Goal: Task Accomplishment & Management: Complete application form

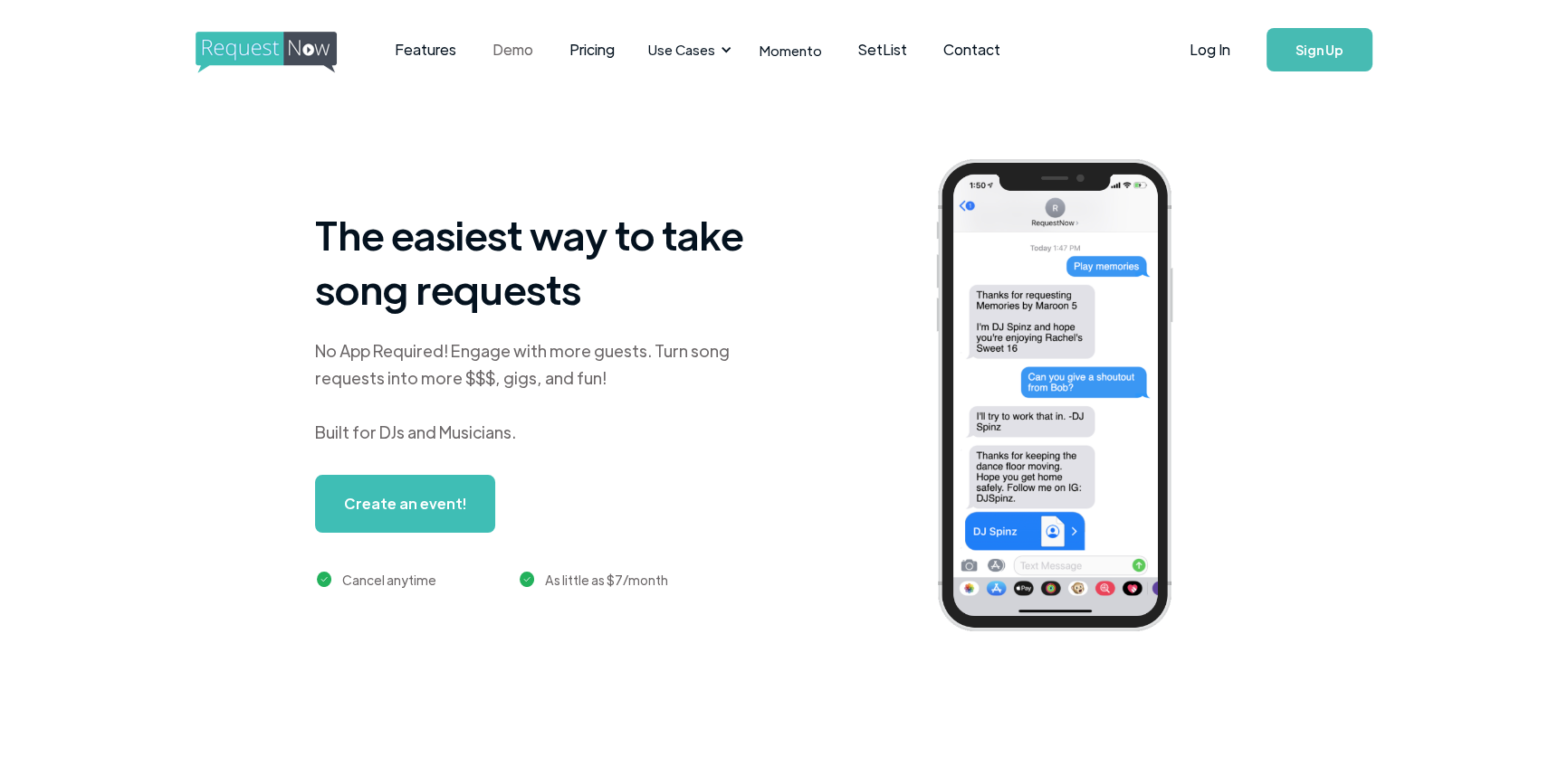
click at [516, 53] on link "Demo" at bounding box center [512, 50] width 77 height 56
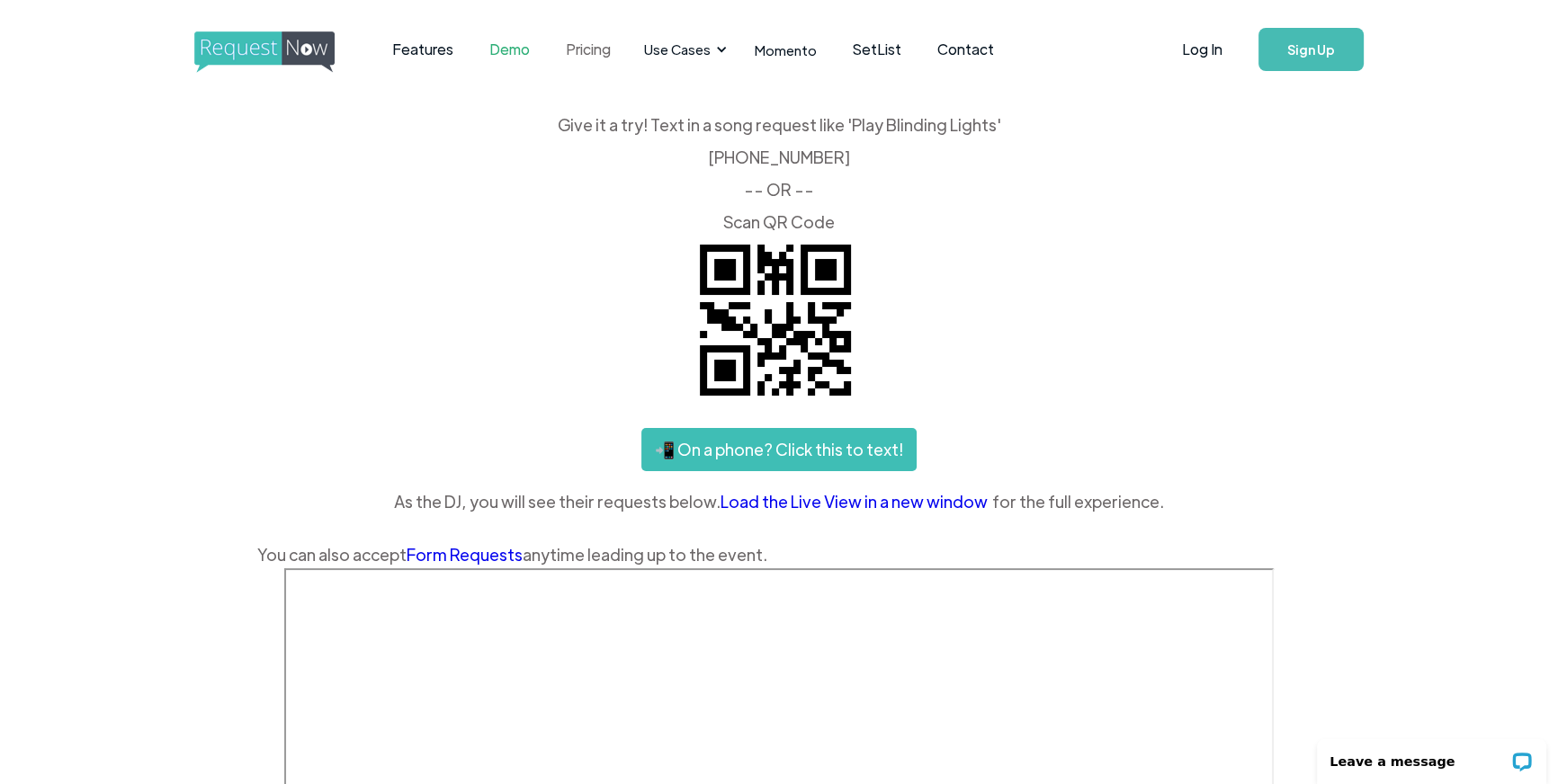
click at [572, 49] on link "Pricing" at bounding box center [588, 49] width 81 height 56
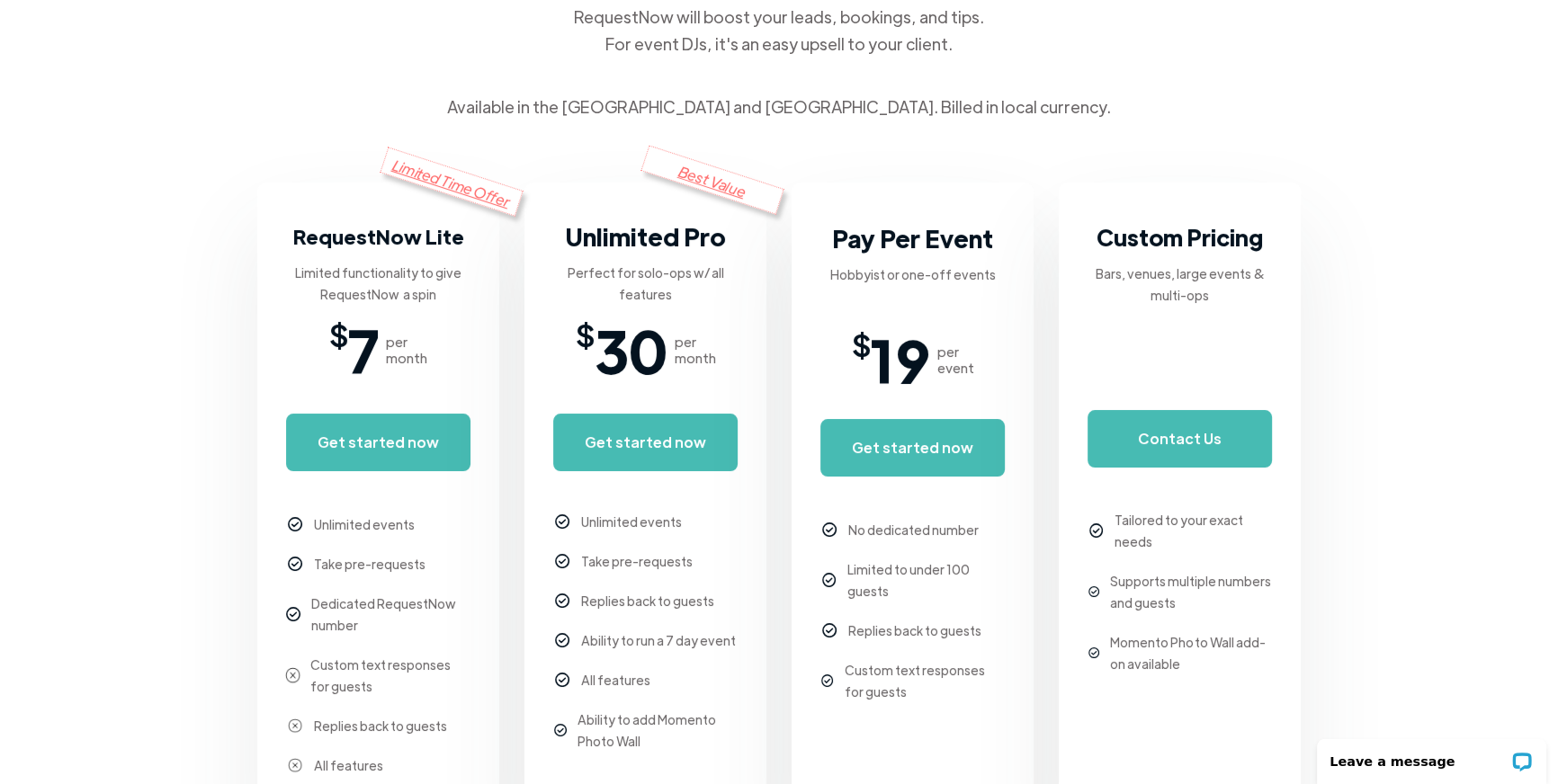
scroll to position [245, 0]
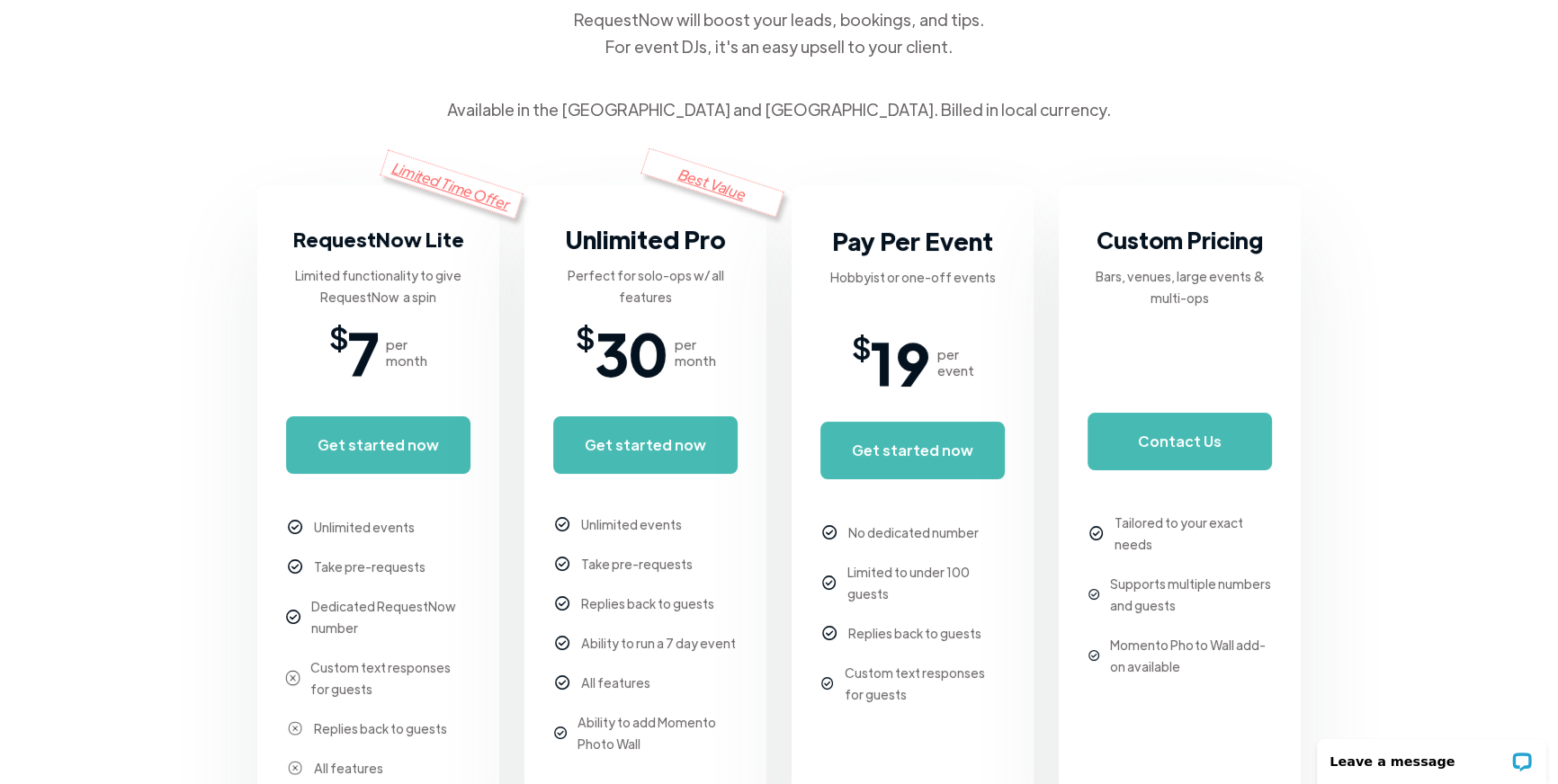
click at [467, 195] on div "Limited Time Offer" at bounding box center [451, 184] width 144 height 70
click at [365, 299] on div "Limited functionality to give RequestNow a spin" at bounding box center [377, 286] width 184 height 43
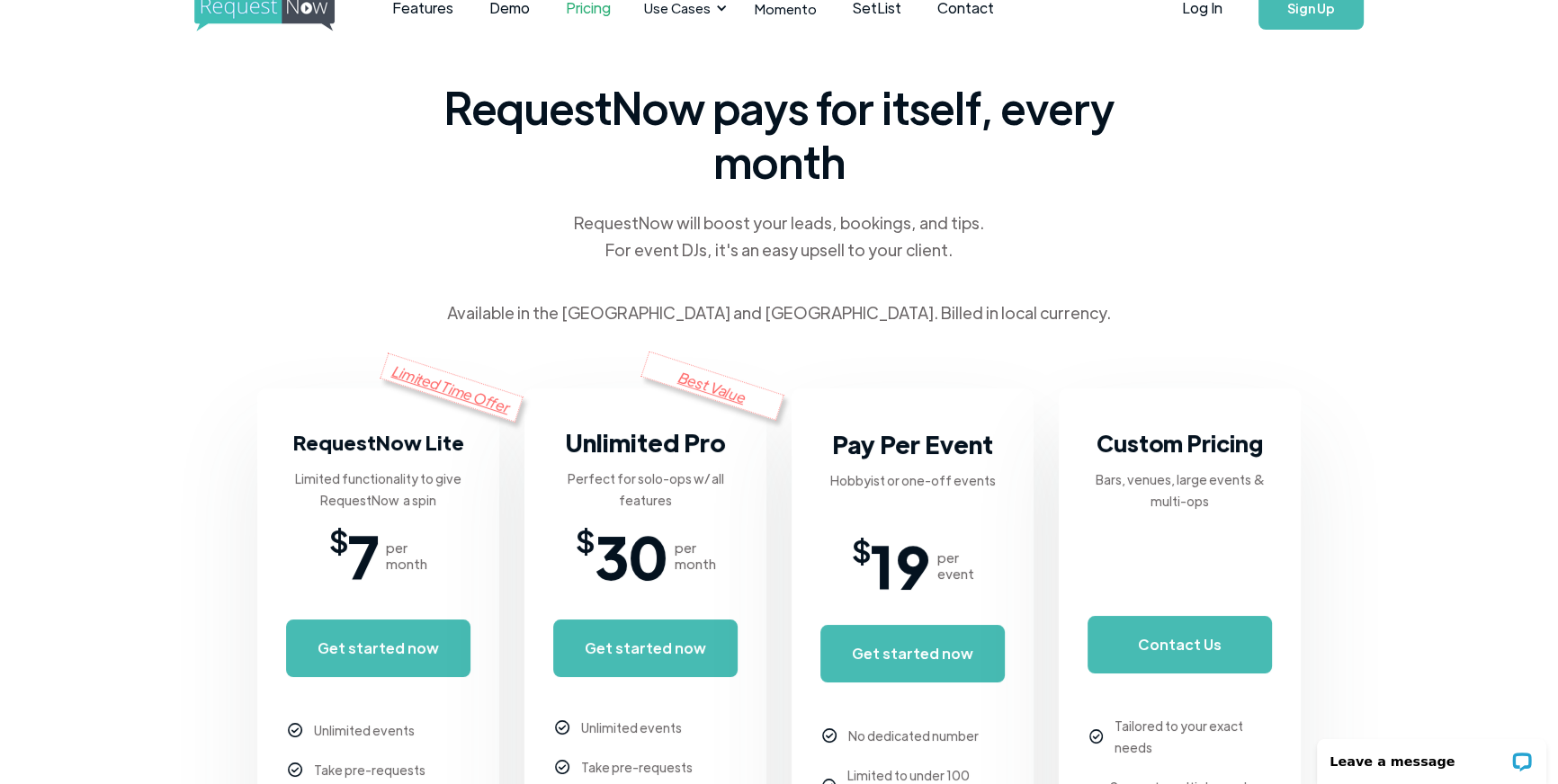
scroll to position [0, 0]
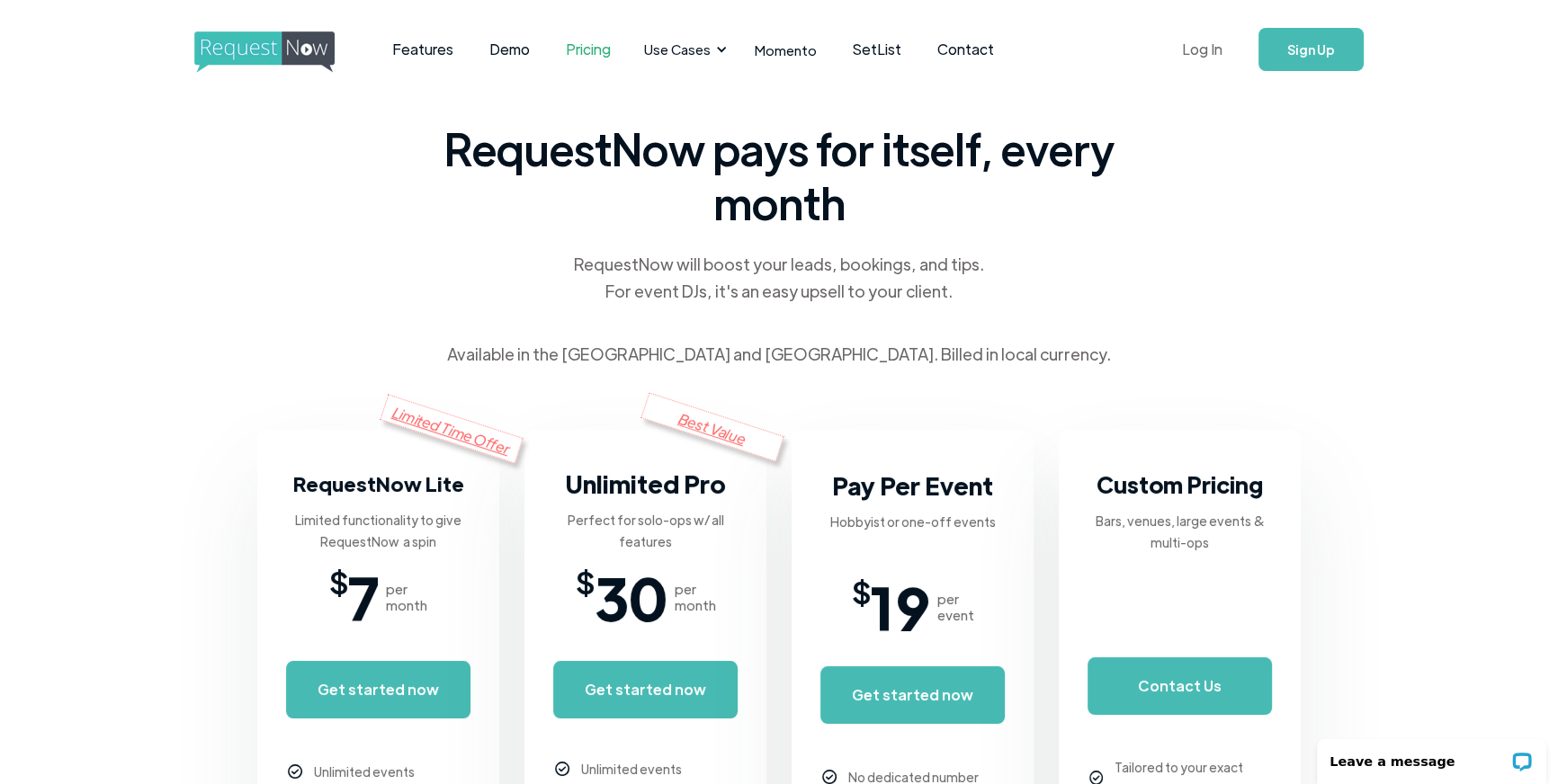
click at [1196, 51] on link "Log In" at bounding box center [1201, 49] width 76 height 63
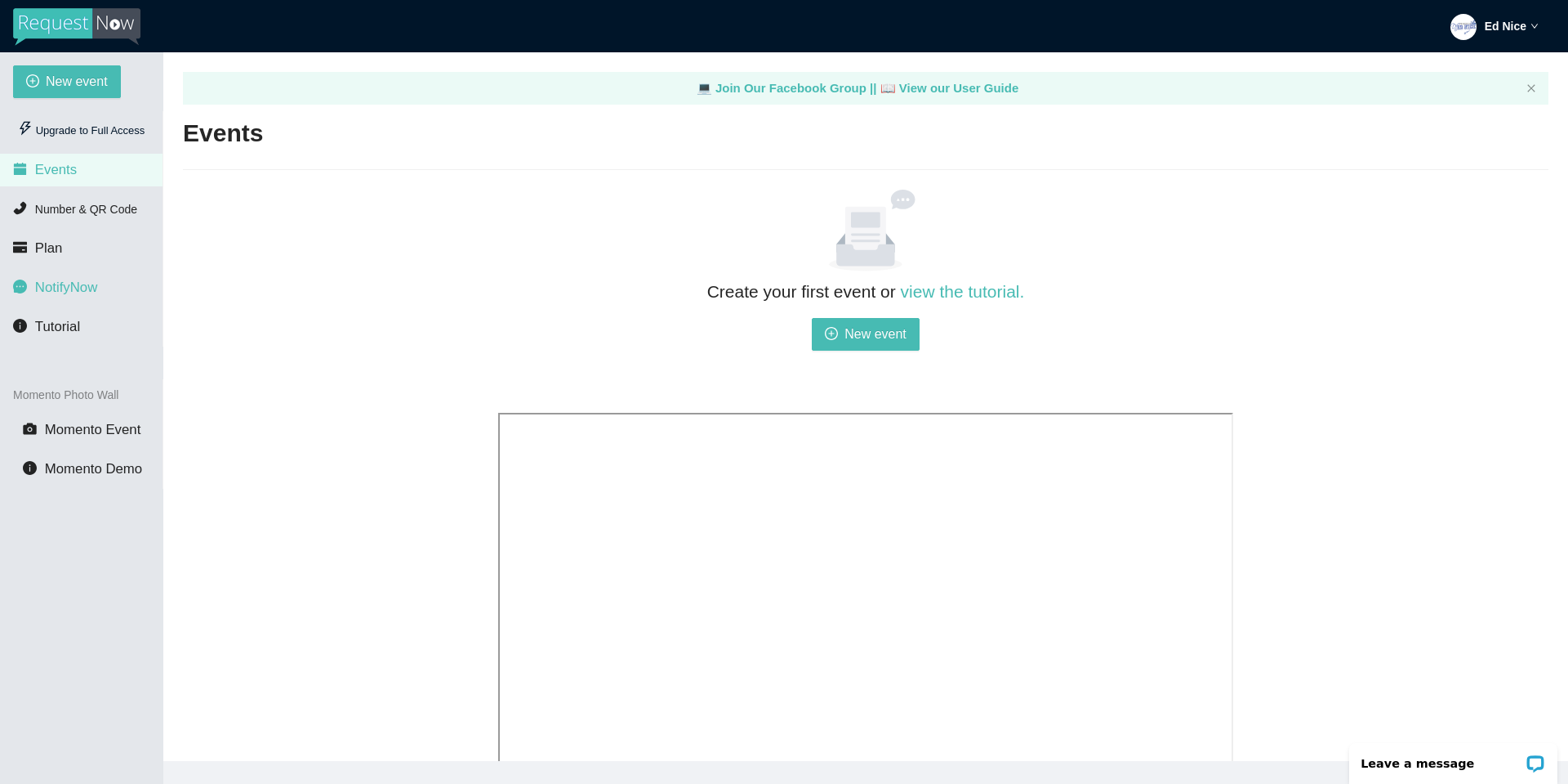
click at [72, 289] on span "NotifyNow" at bounding box center [66, 287] width 62 height 16
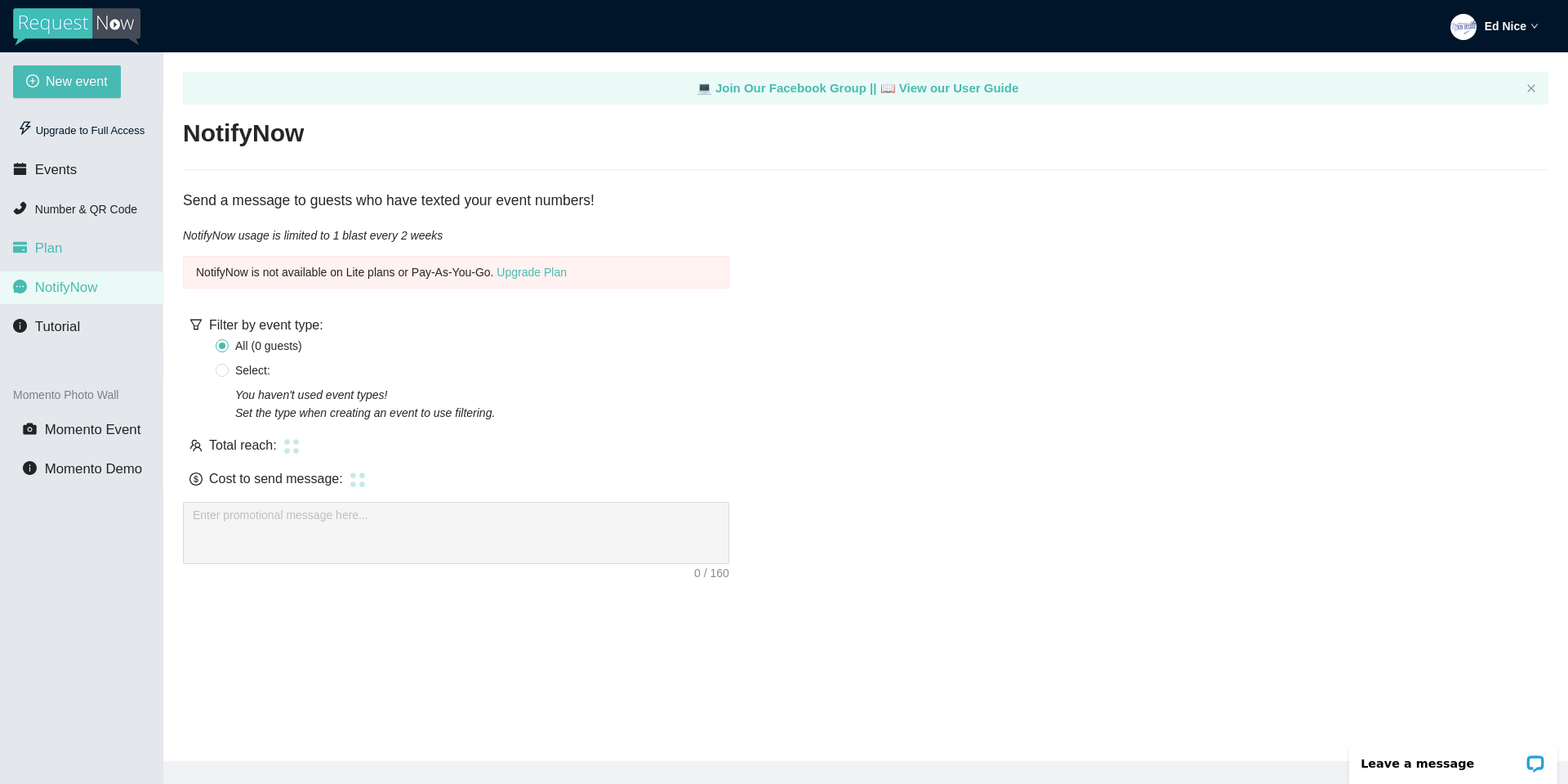
click at [42, 247] on span "Plan" at bounding box center [48, 248] width 27 height 16
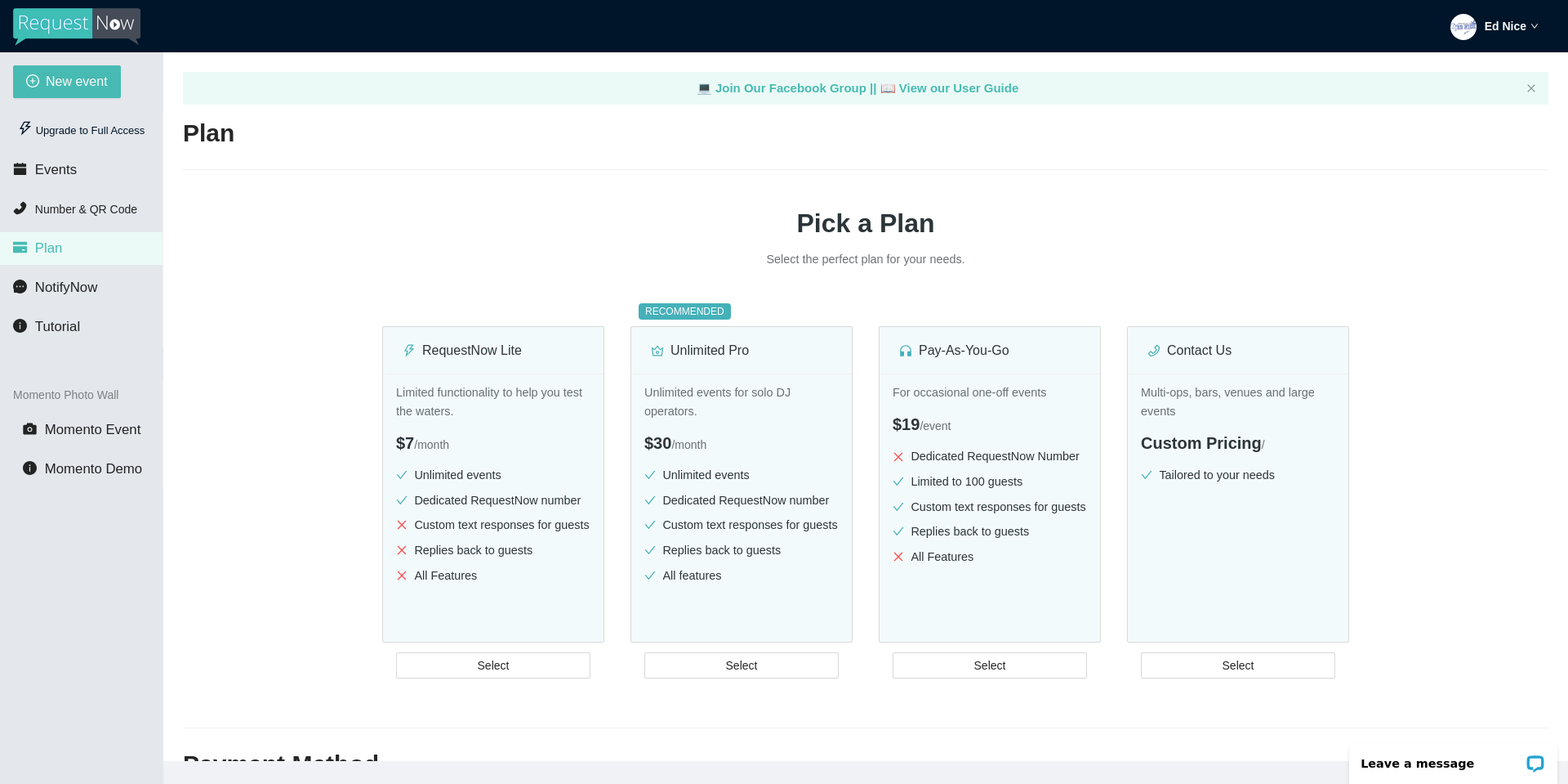
click at [1505, 31] on strong "Ed Nice" at bounding box center [1506, 27] width 42 height 13
click at [1347, 27] on header "Ed Nice" at bounding box center [784, 26] width 1568 height 52
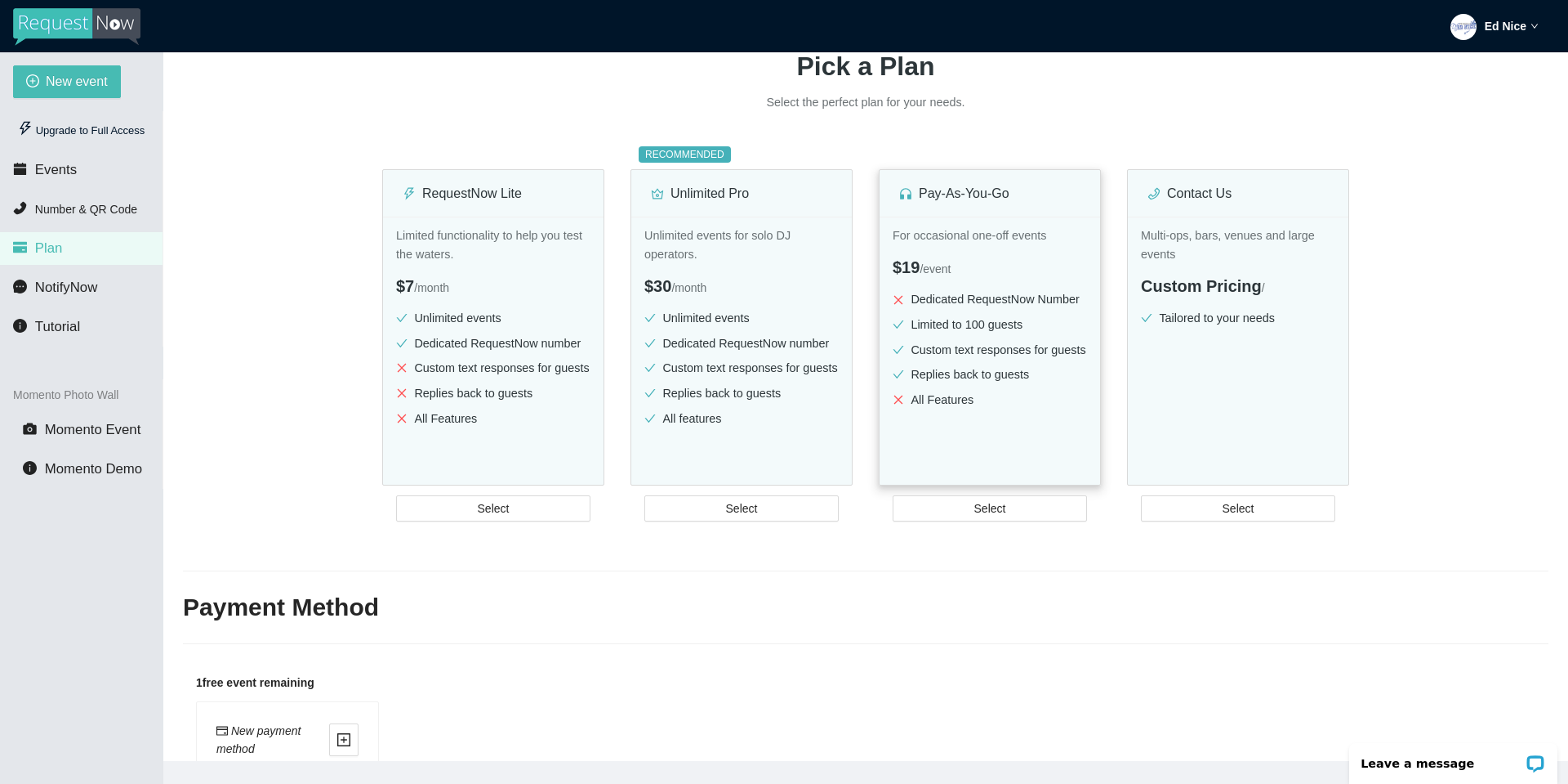
scroll to position [163, 0]
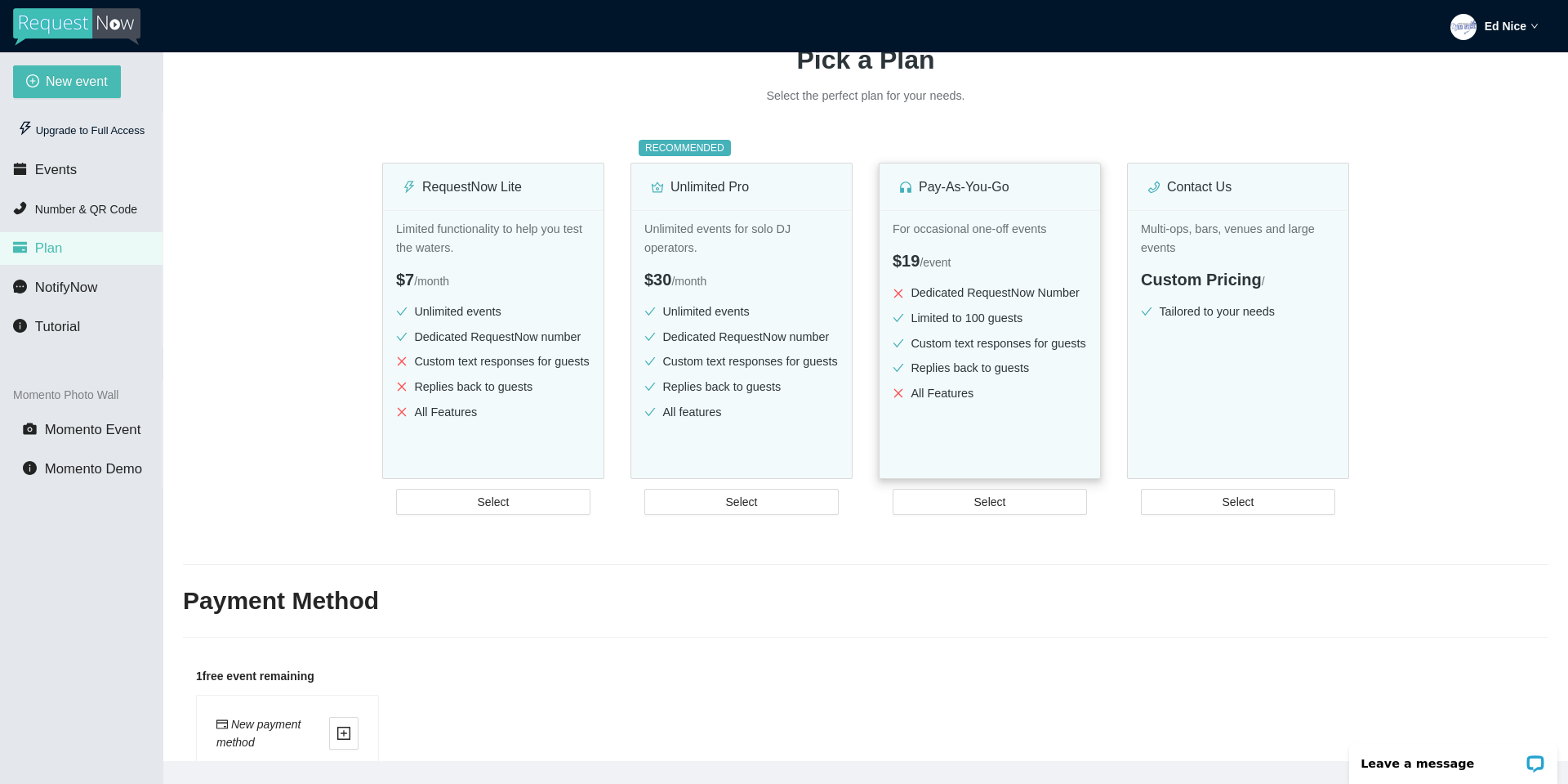
click at [972, 320] on li "Limited to 100 guests" at bounding box center [990, 318] width 195 height 19
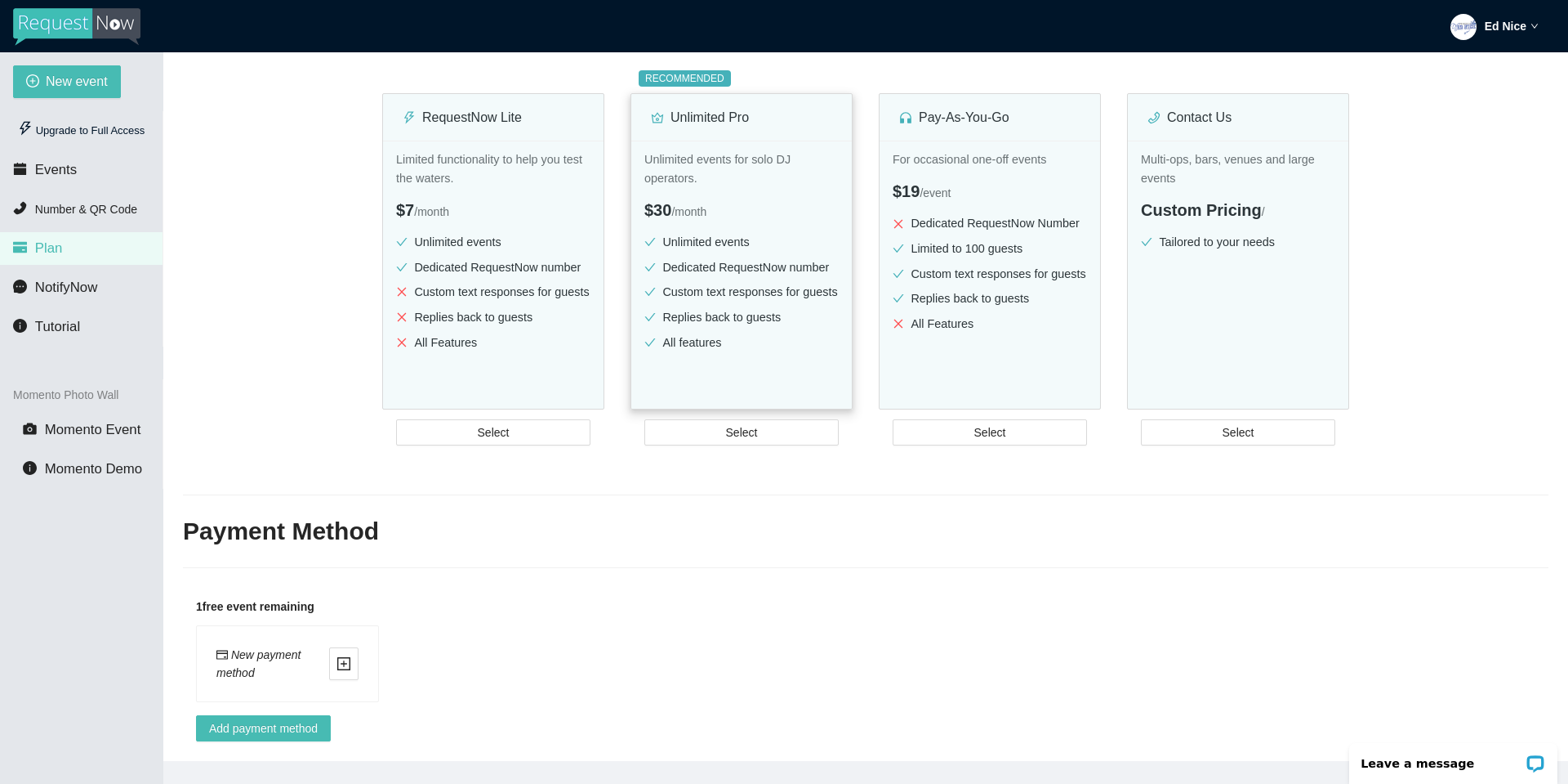
scroll to position [246, 0]
click at [527, 530] on h2 "Payment Method" at bounding box center [866, 532] width 1366 height 33
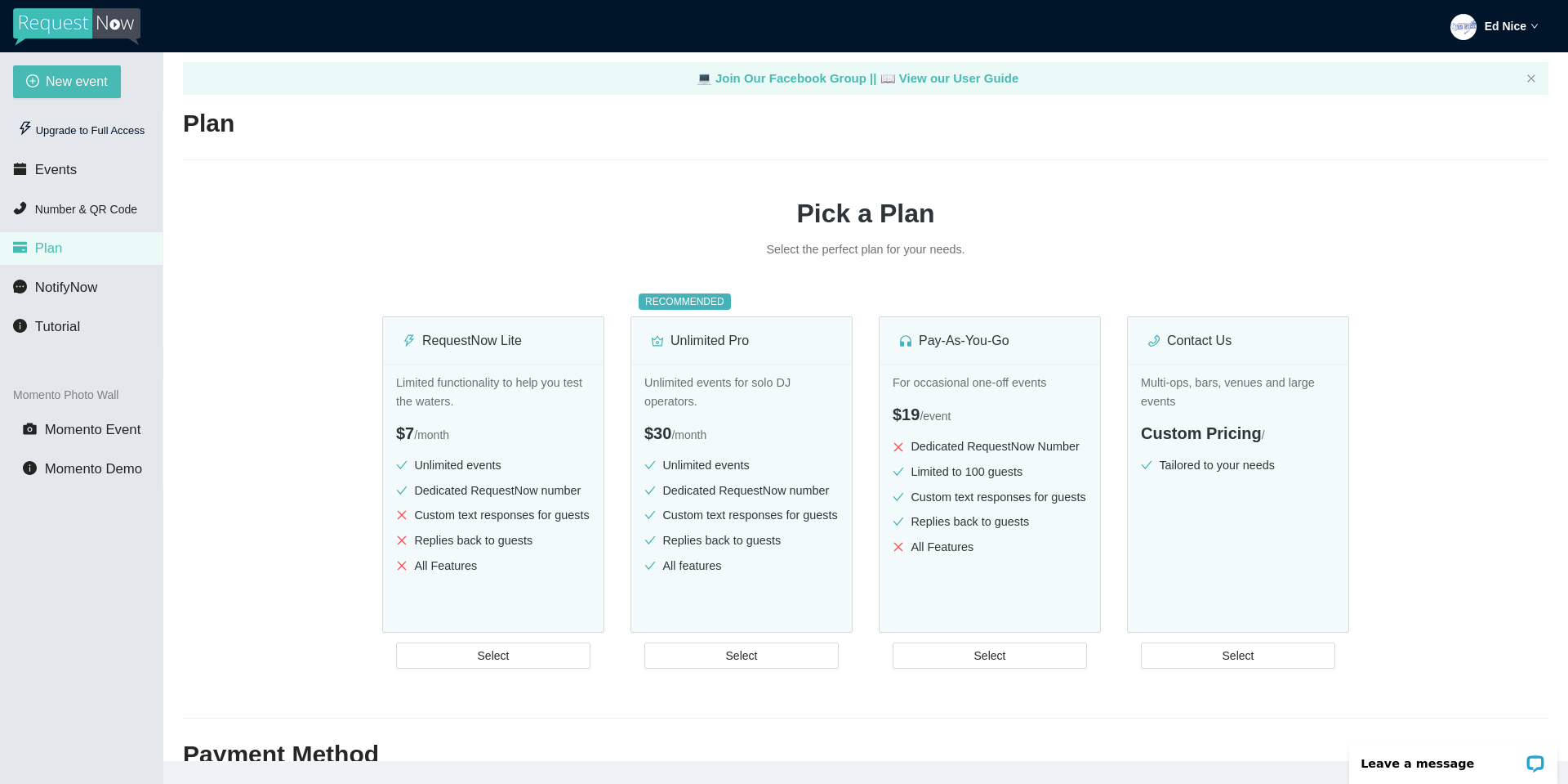
scroll to position [0, 0]
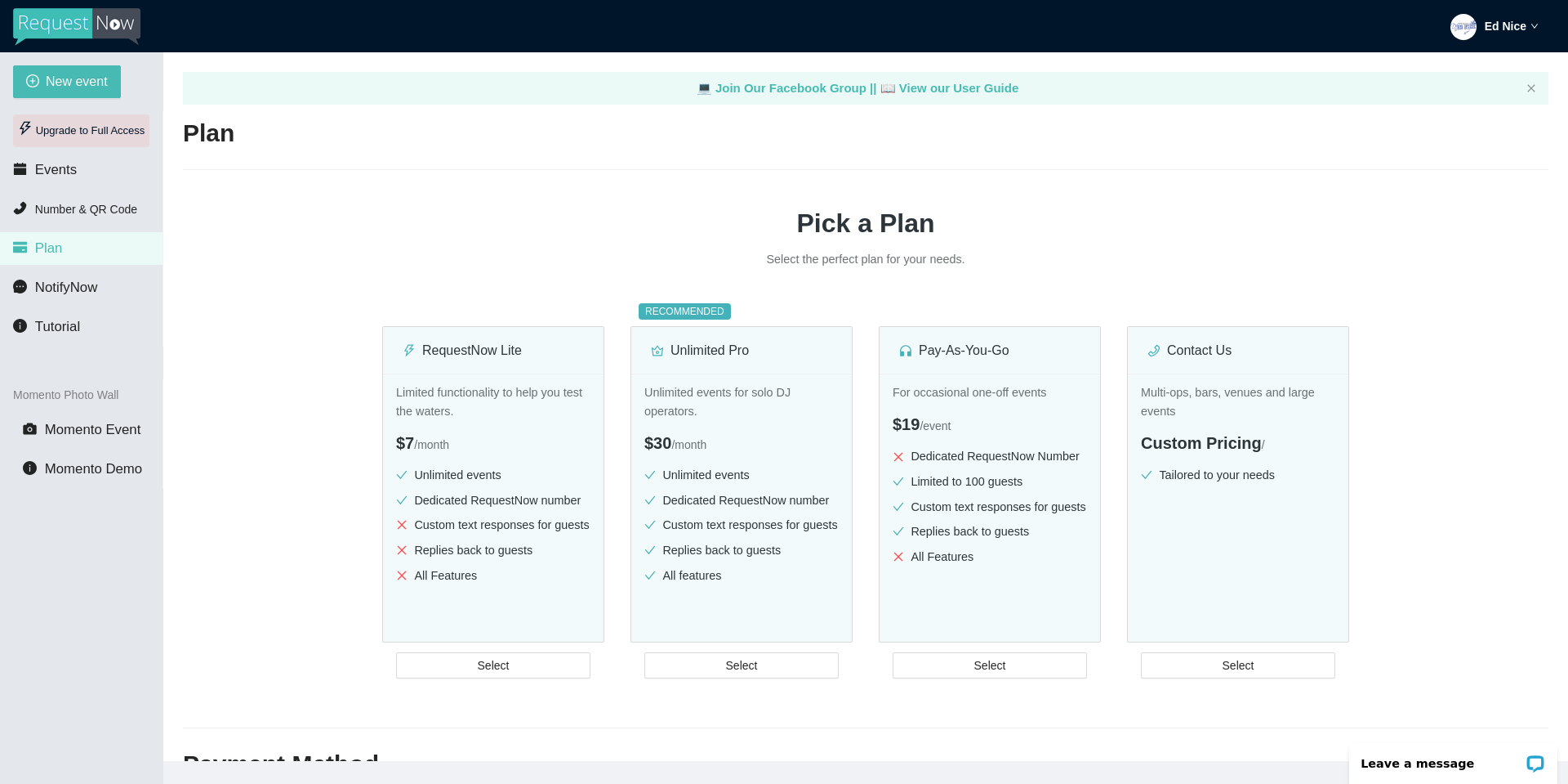
click at [88, 129] on div "Upgrade to Full Access" at bounding box center [82, 130] width 136 height 32
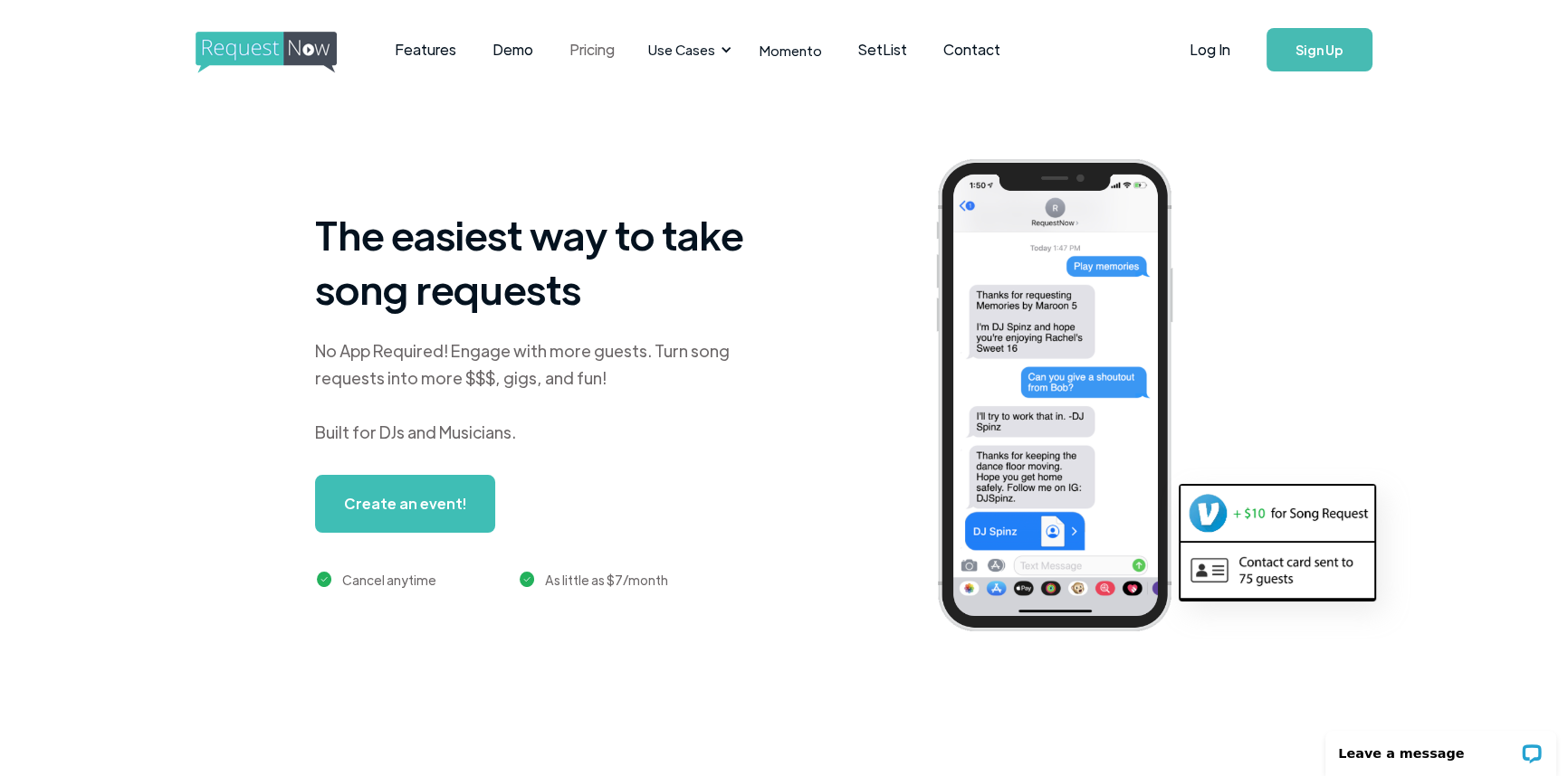
click at [586, 56] on link "Pricing" at bounding box center [592, 50] width 81 height 56
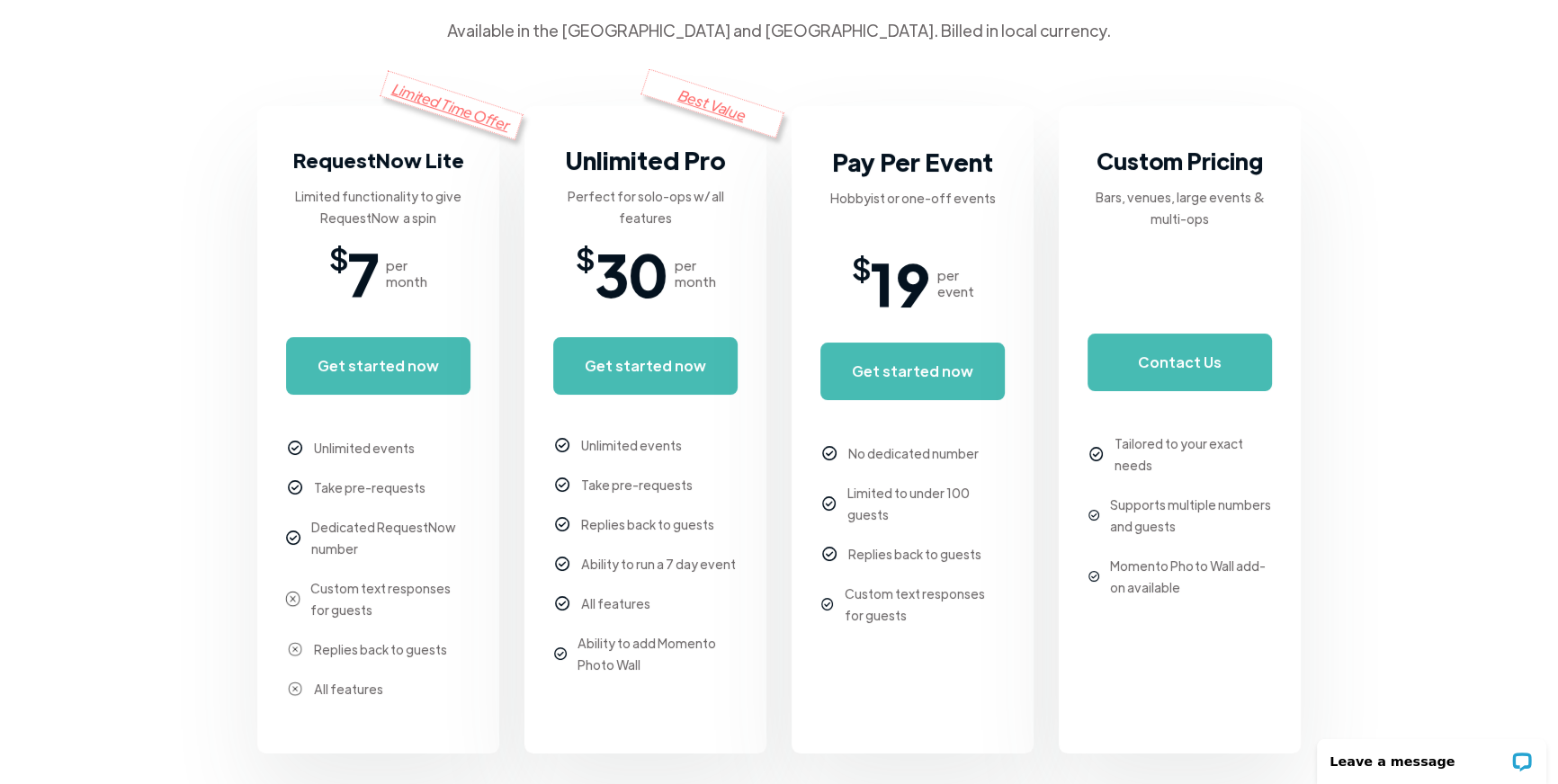
scroll to position [326, 0]
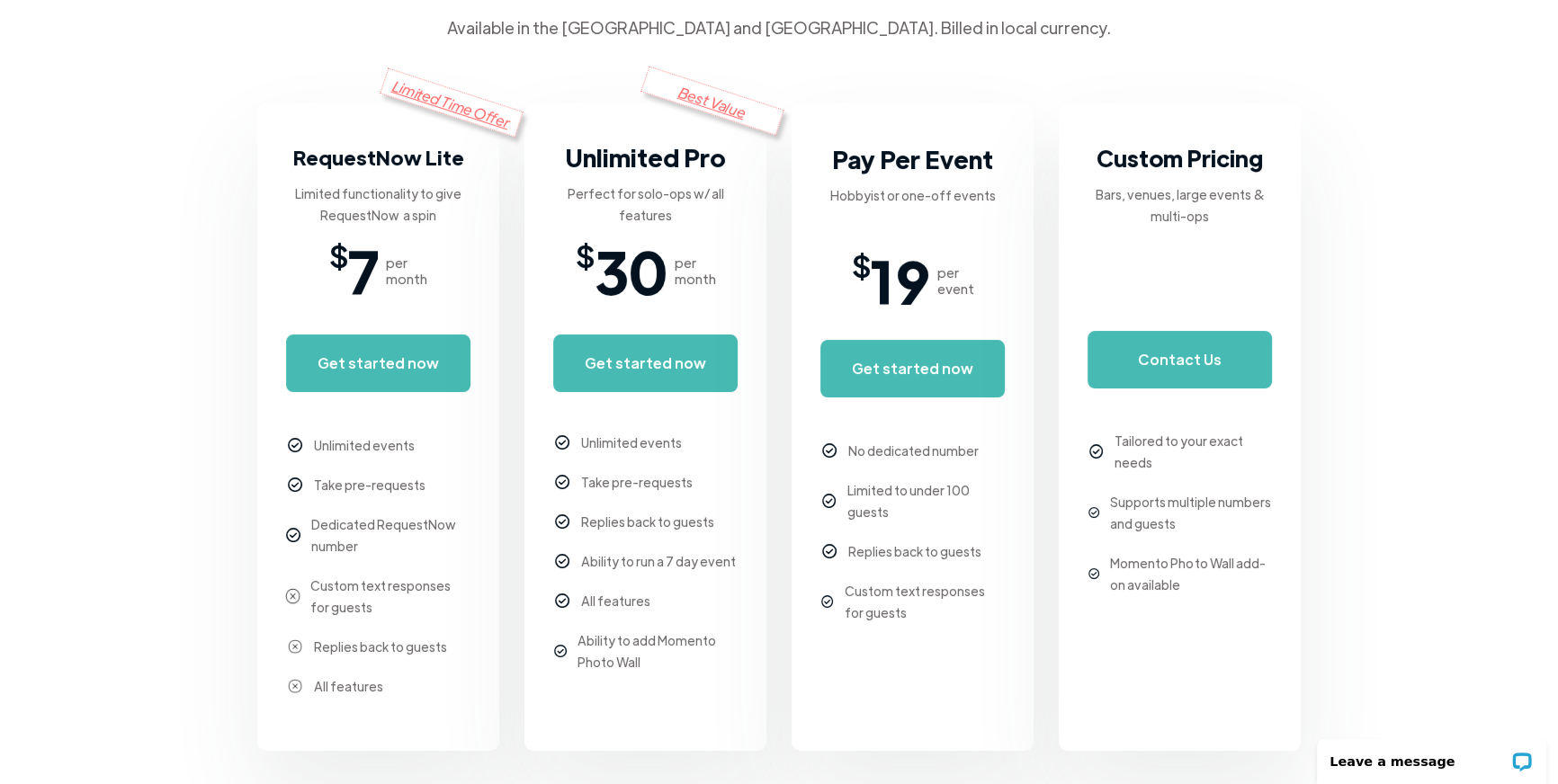
click at [890, 567] on div "No dedicated number Limited to under 100 guests Replies back to guests Custom t…" at bounding box center [911, 527] width 184 height 211
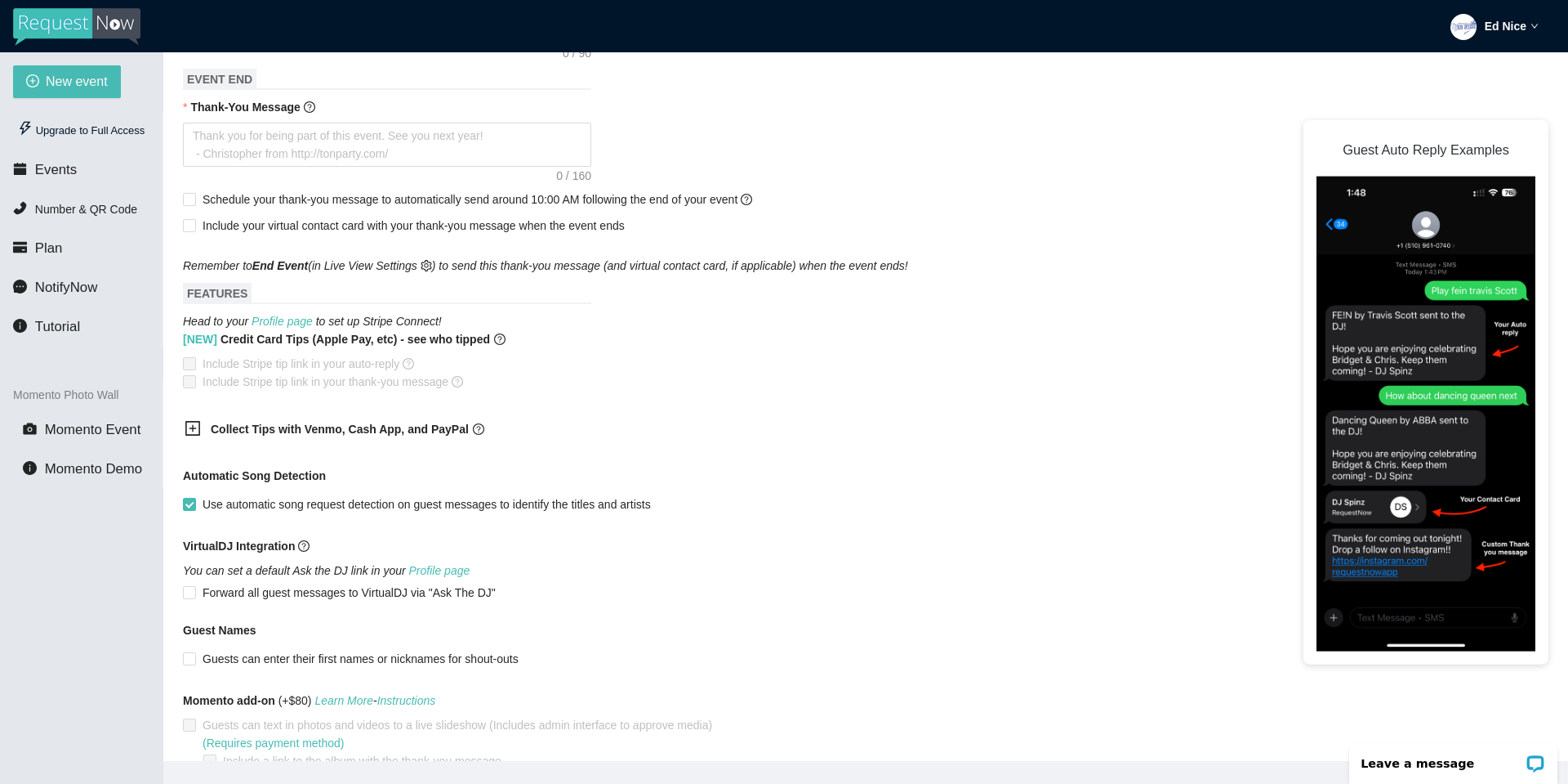
scroll to position [736, 0]
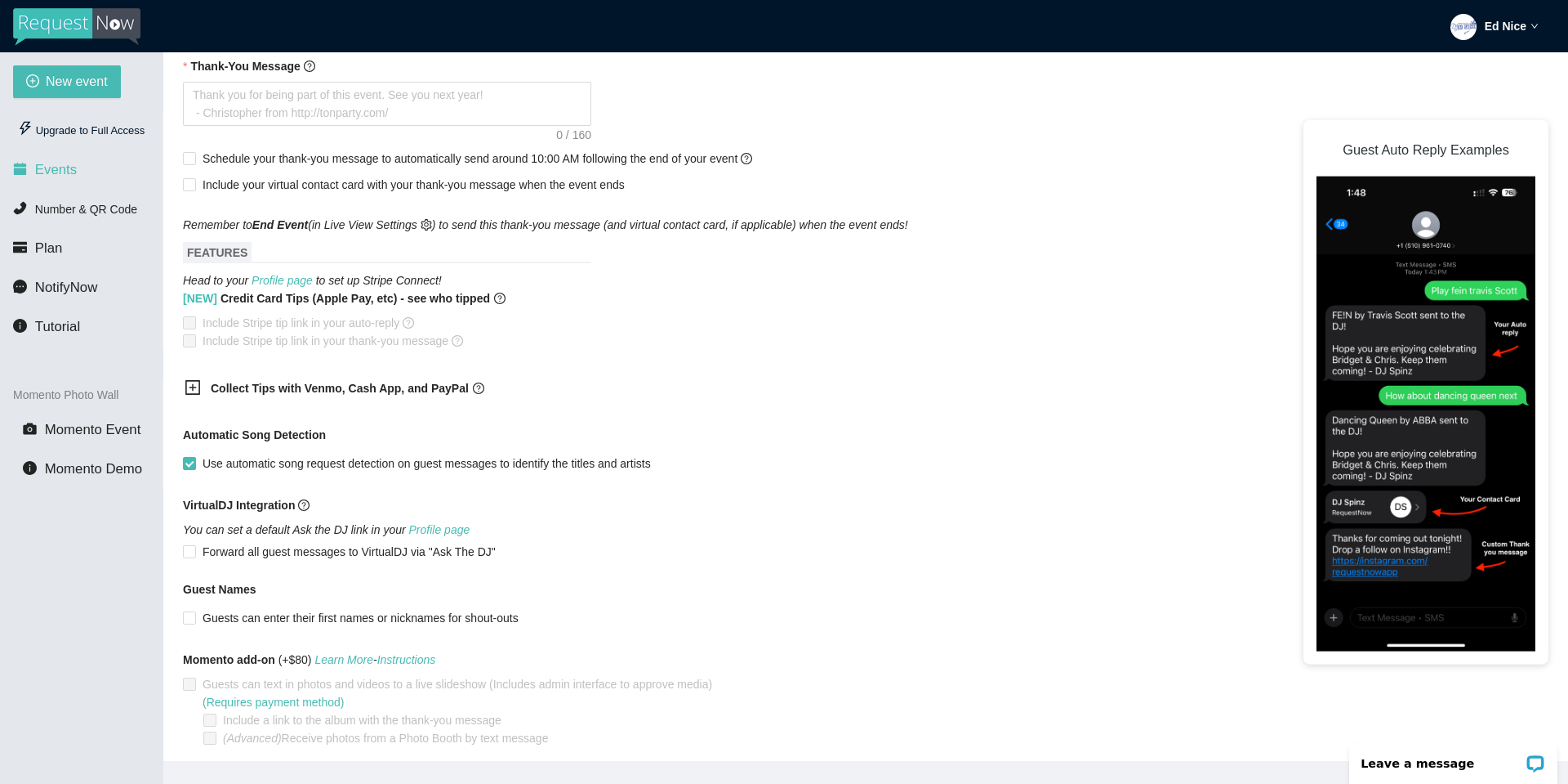
click at [59, 170] on span "Events" at bounding box center [56, 169] width 42 height 16
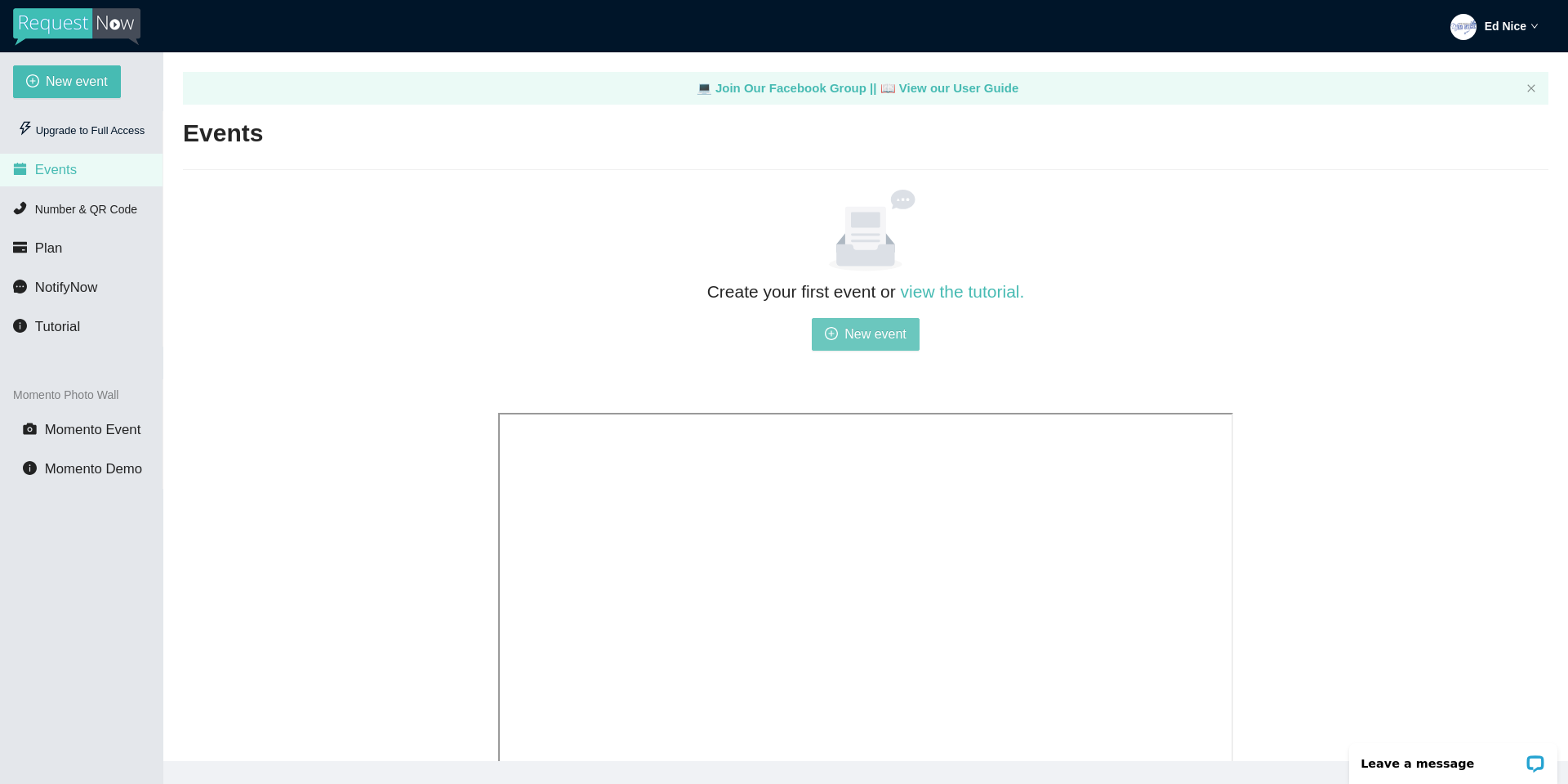
click at [859, 333] on span "New event" at bounding box center [875, 334] width 62 height 21
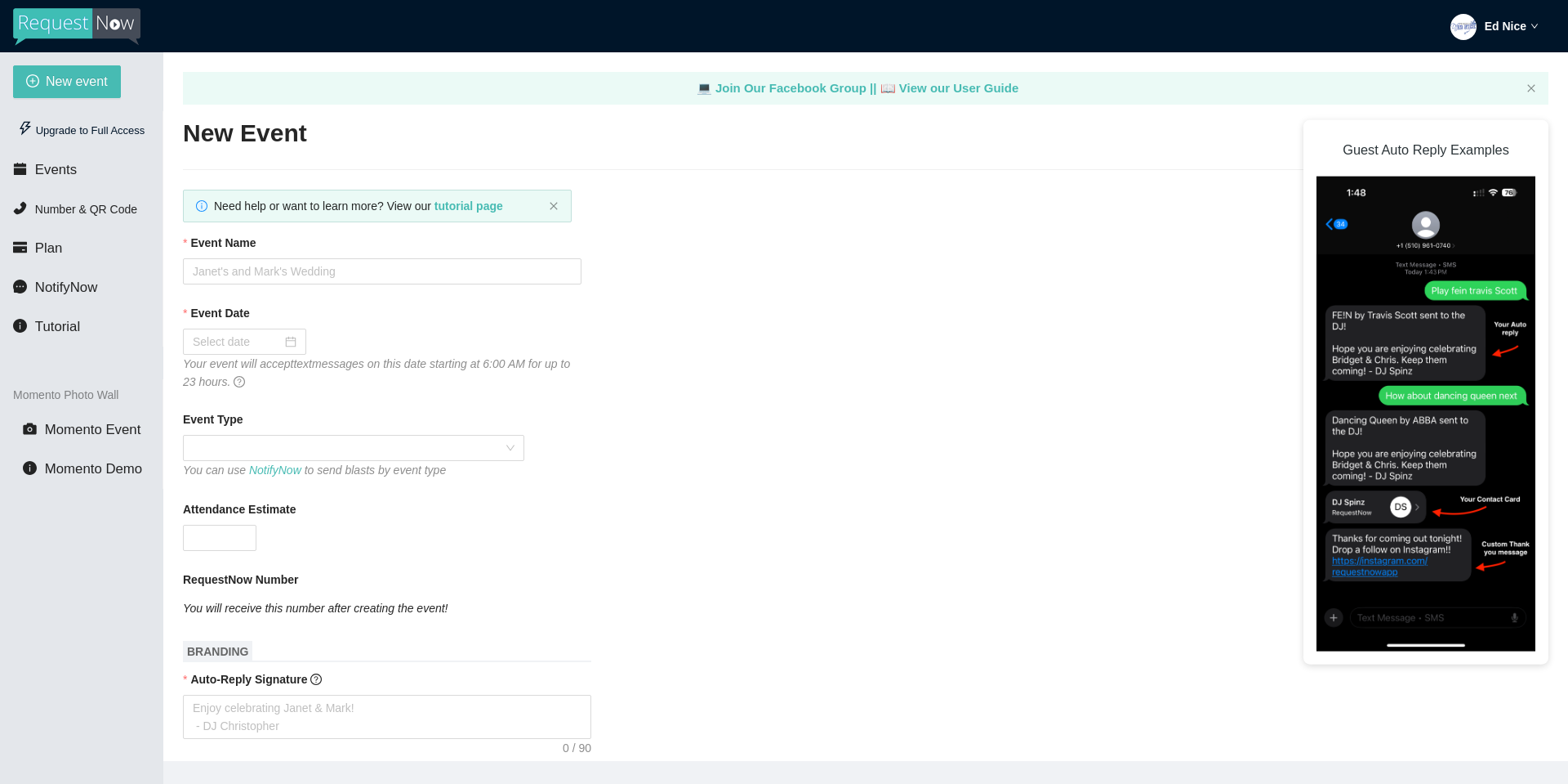
type textarea "https://virtualdj.com/ask/DJ_Spinz"
click at [377, 262] on input "Event Name" at bounding box center [382, 270] width 398 height 26
type input "MST Prep Homecoming 2025"
click at [292, 342] on div at bounding box center [245, 342] width 104 height 18
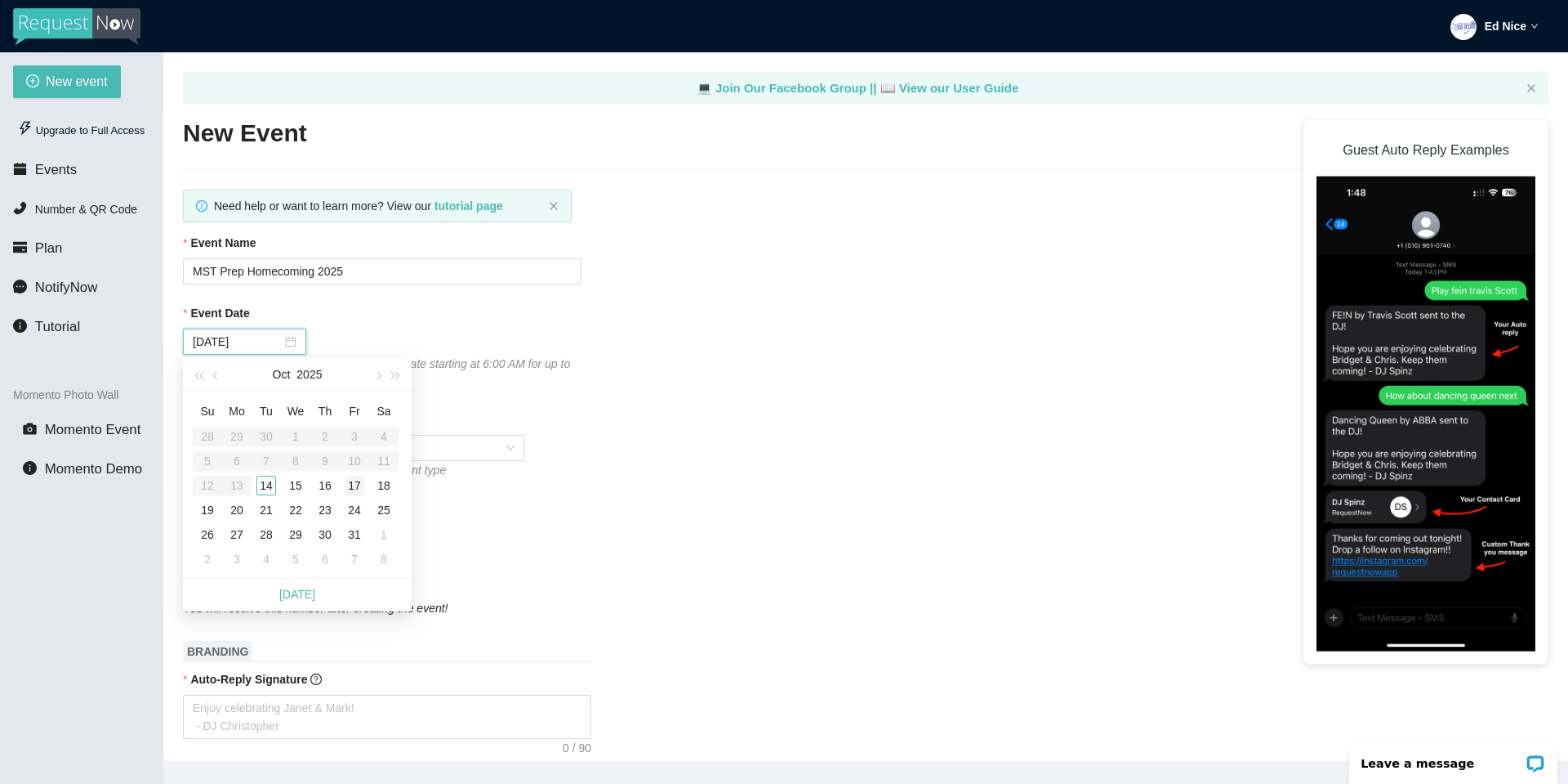
type input "10/17/2025"
click at [359, 484] on div "17" at bounding box center [354, 485] width 20 height 20
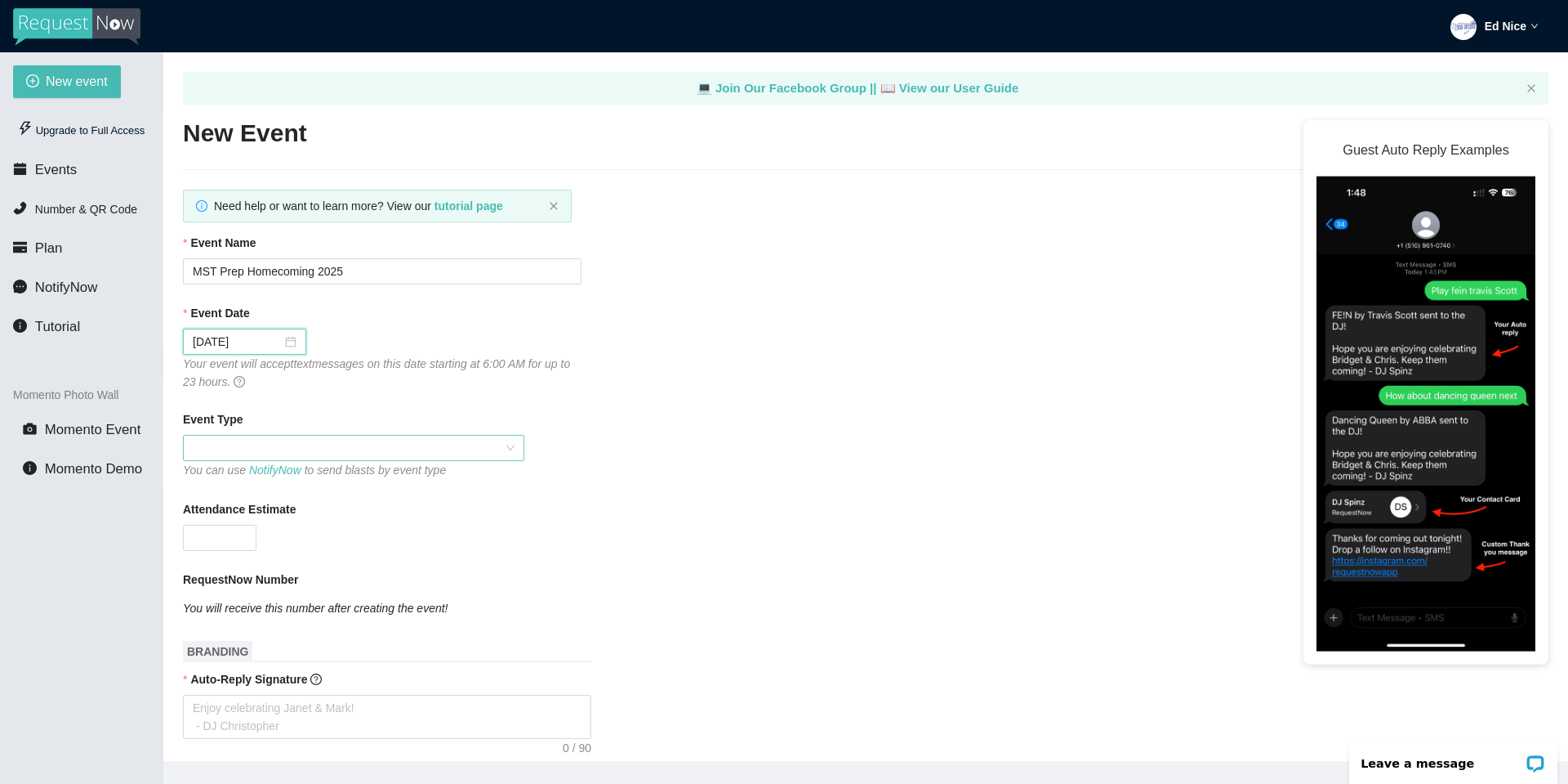
click at [421, 442] on span at bounding box center [354, 447] width 322 height 24
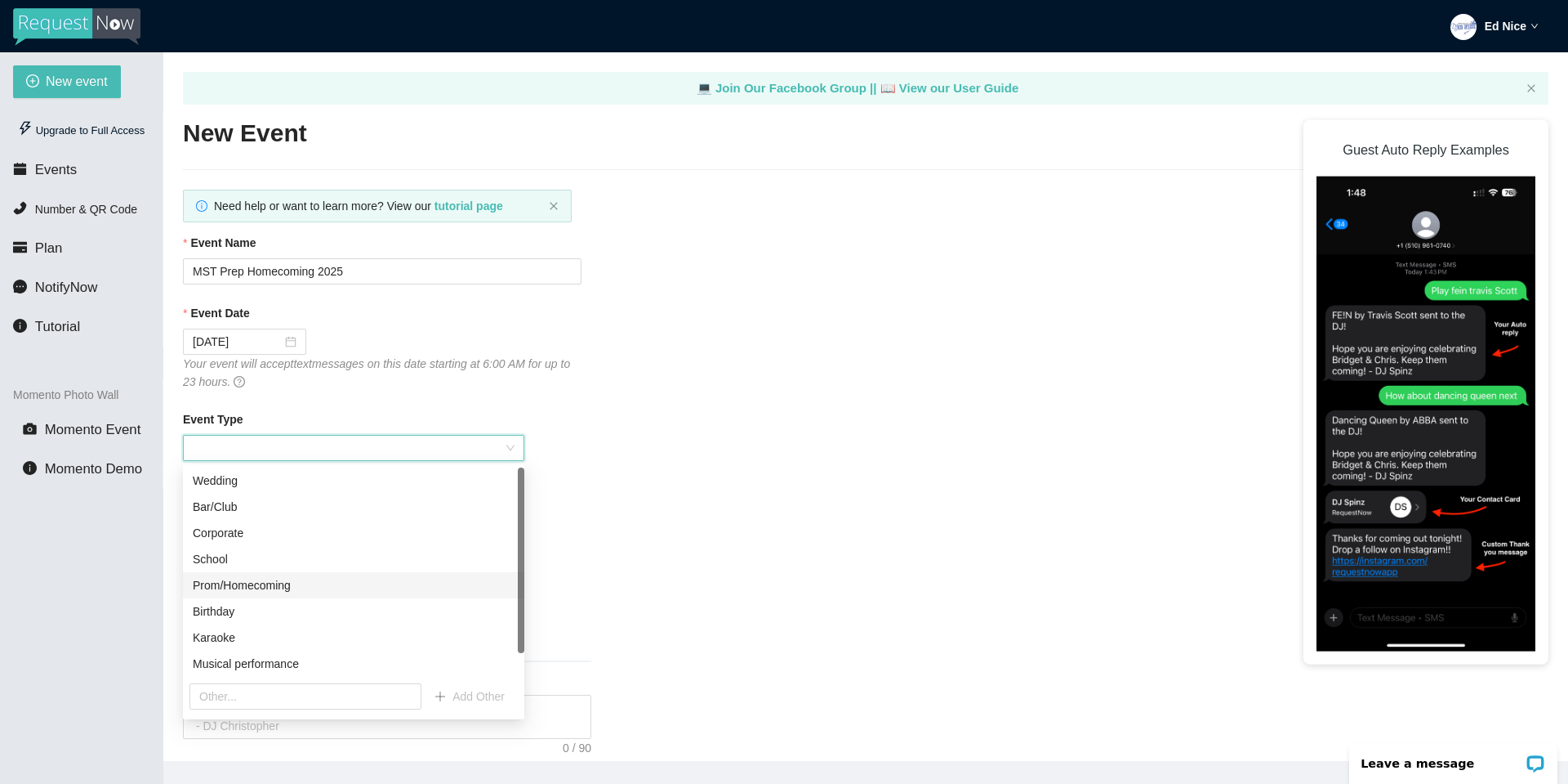
click at [225, 575] on div "Prom/Homecoming" at bounding box center [354, 584] width 341 height 26
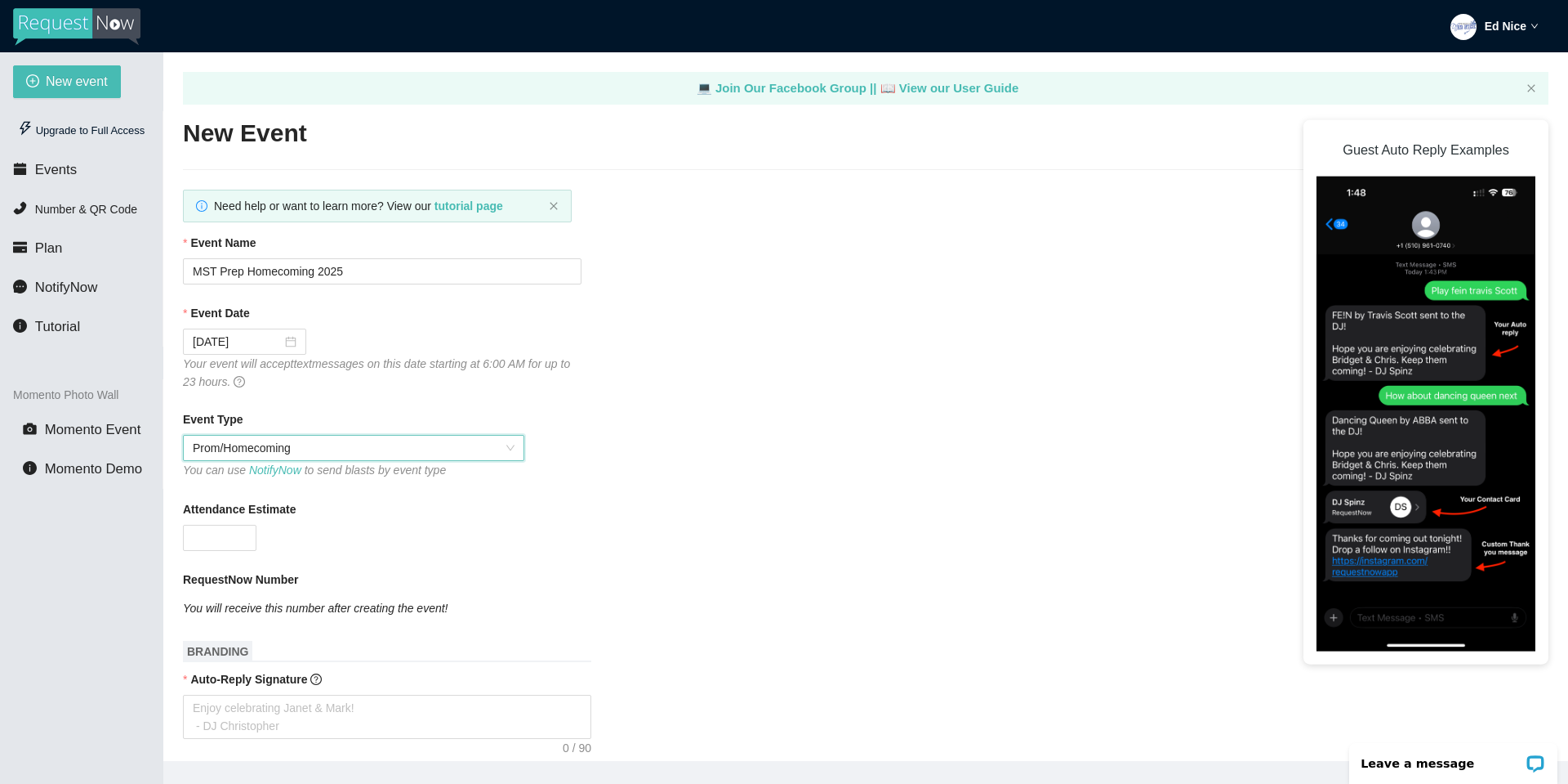
click at [579, 414] on div "Event Type" at bounding box center [866, 422] width 1366 height 24
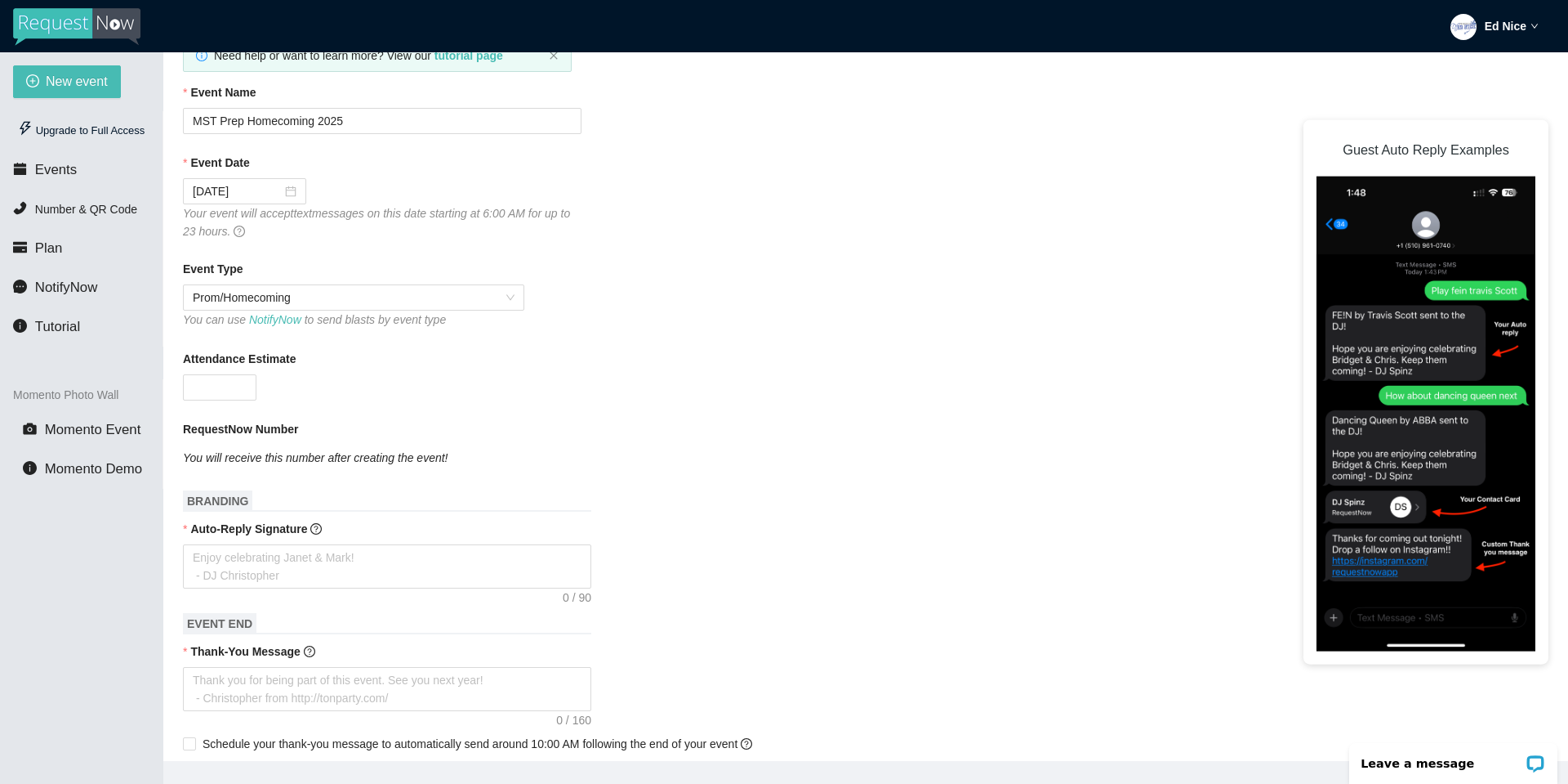
scroll to position [163, 0]
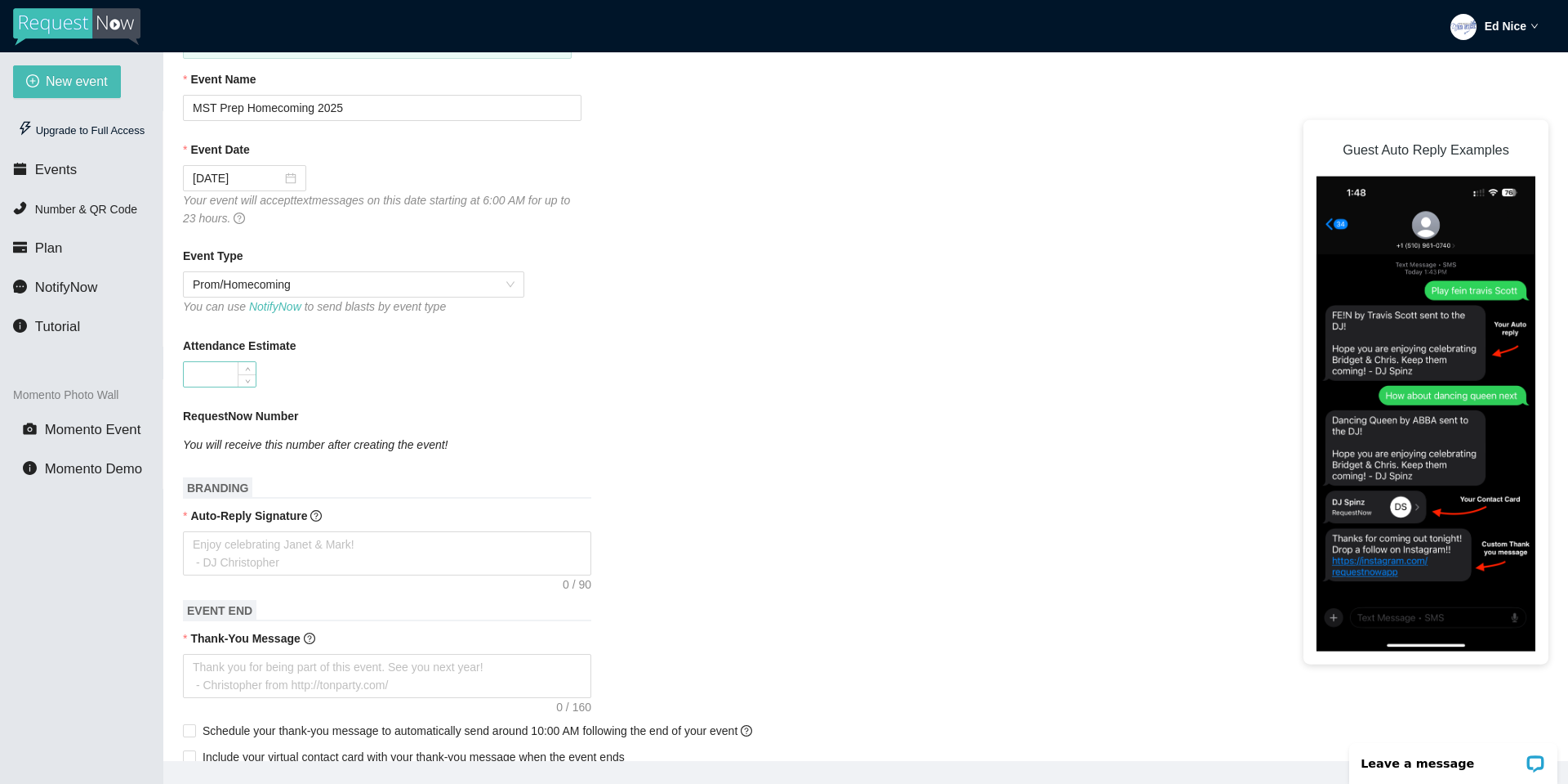
click at [216, 385] on input "Attendance Estimate" at bounding box center [220, 374] width 72 height 24
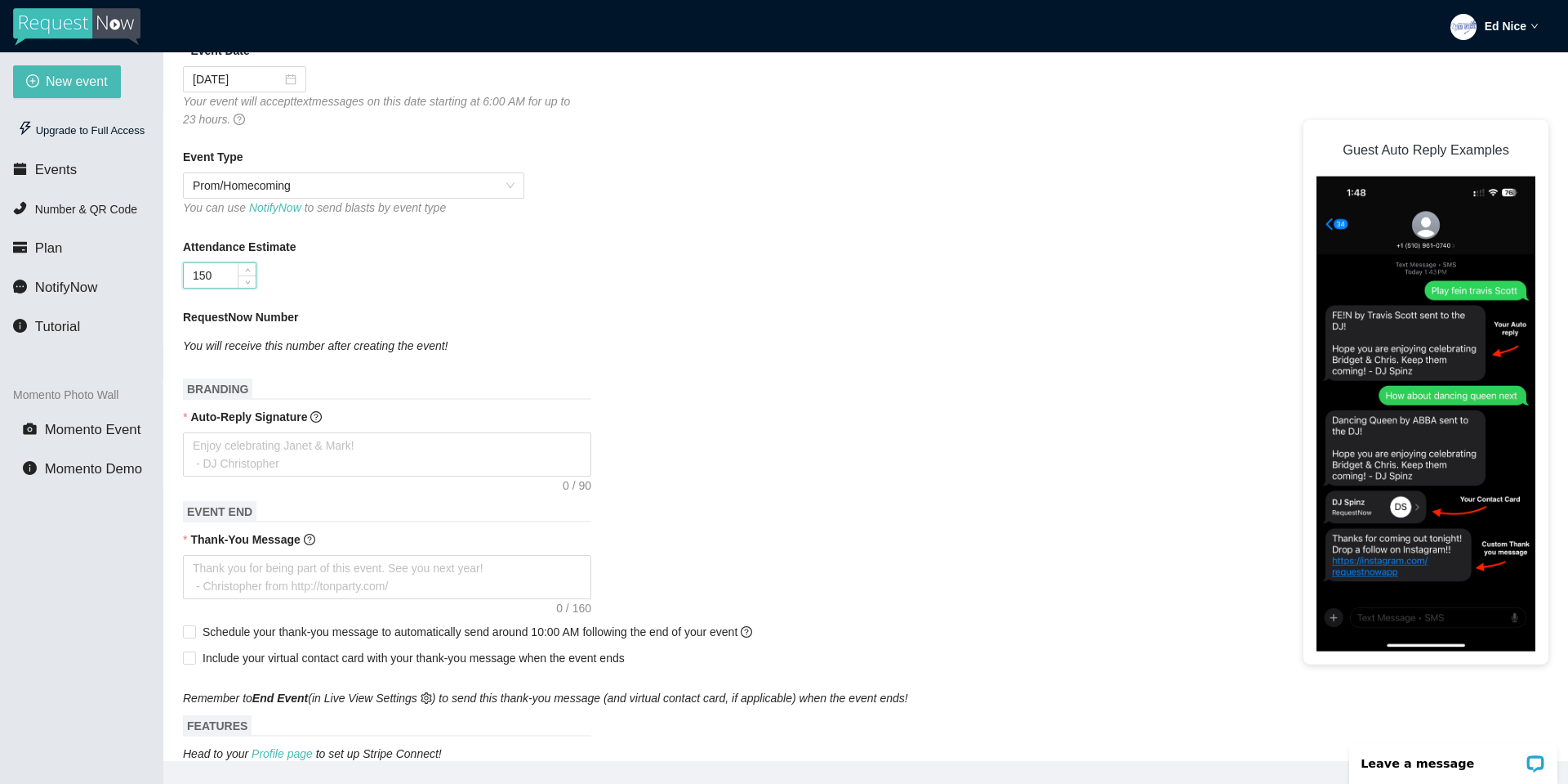
scroll to position [327, 0]
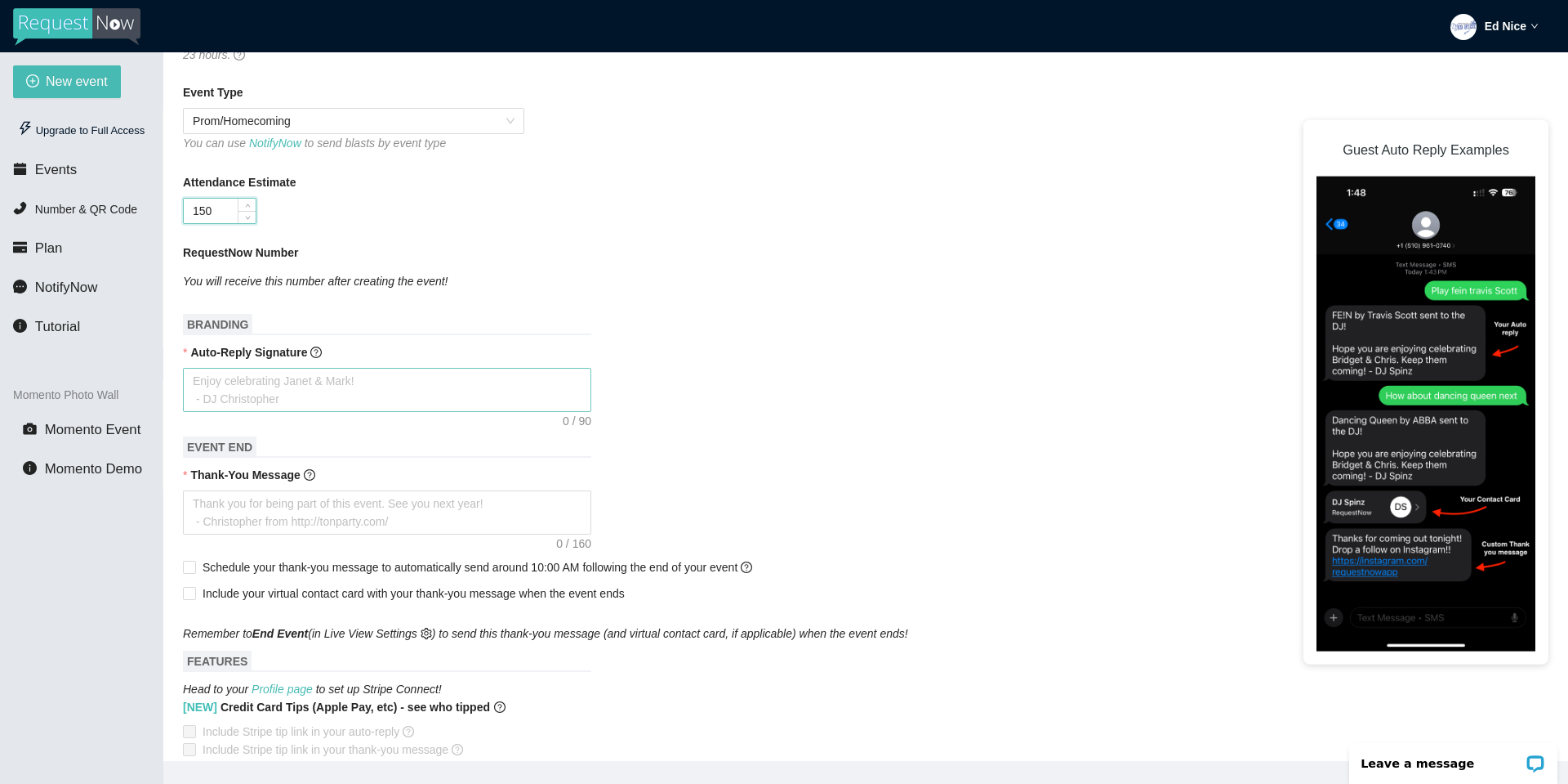
type input "150"
click at [458, 395] on textarea "Auto-Reply Signature" at bounding box center [387, 390] width 408 height 44
type textarea "M"
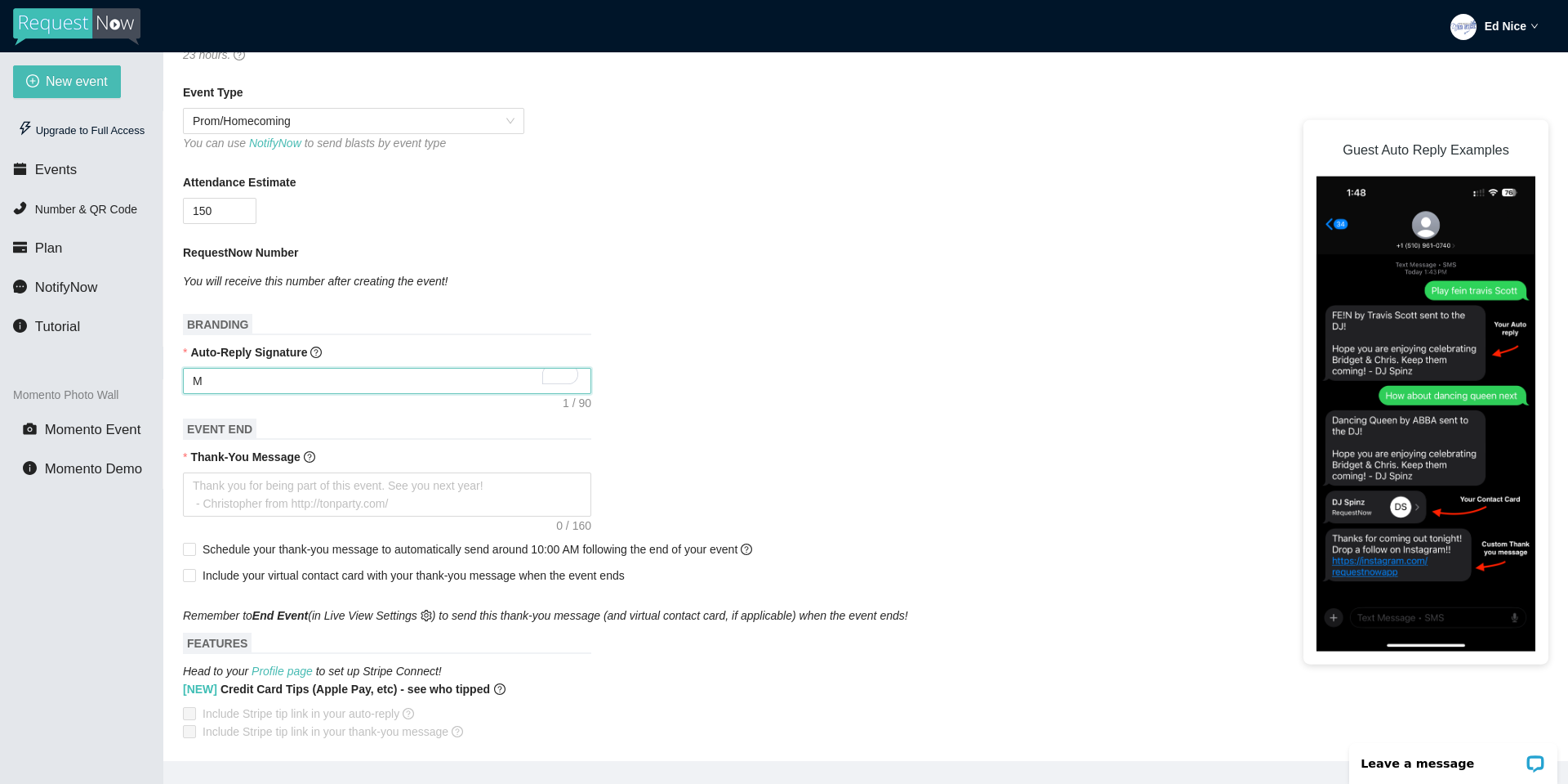
type textarea "MS"
type textarea "MST"
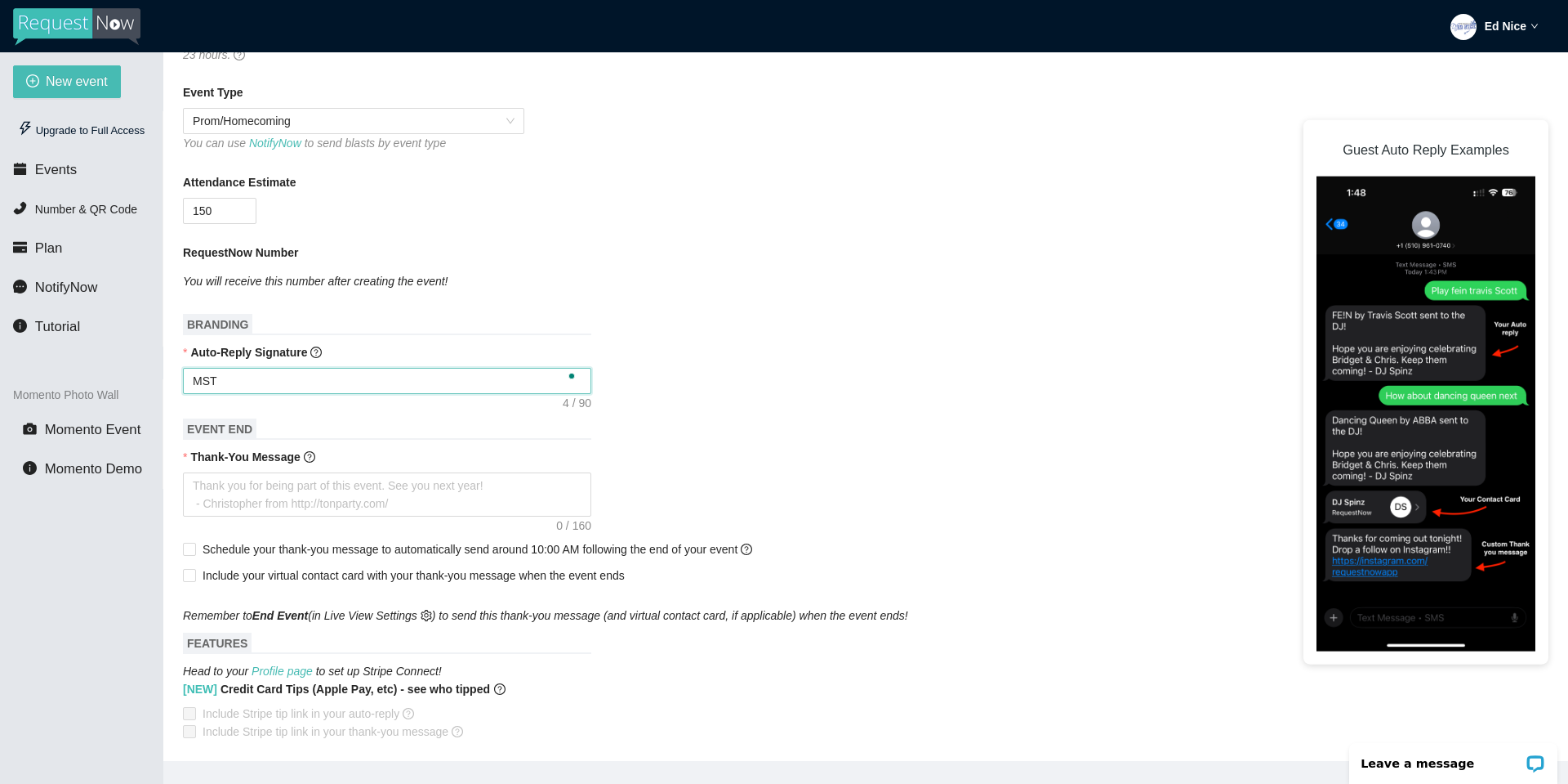
type textarea "MST W"
type textarea "MST Wo"
type textarea "MST Woo"
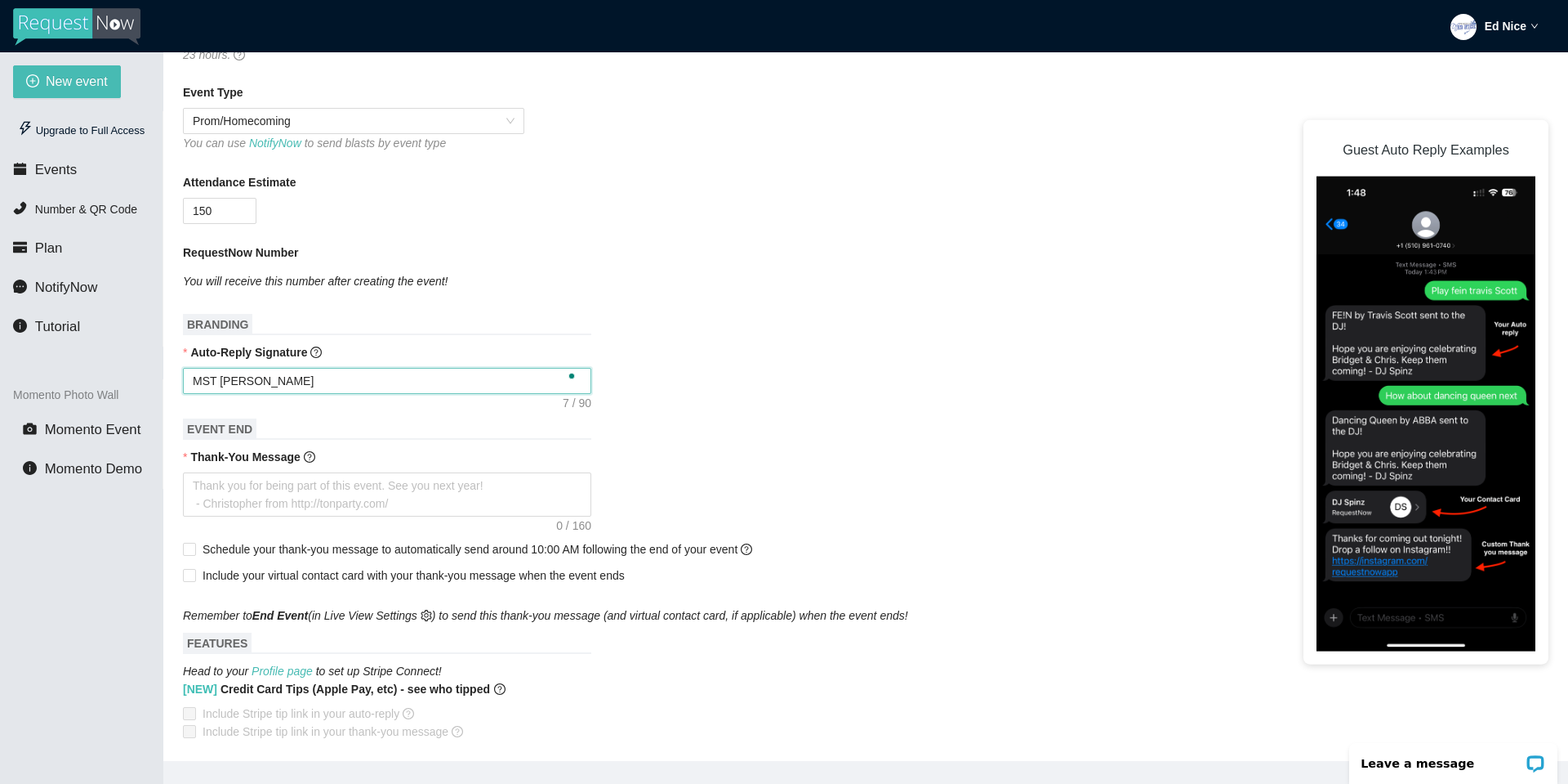
type textarea "MST Woov"
type textarea "MST Woo"
type textarea "MST Wo"
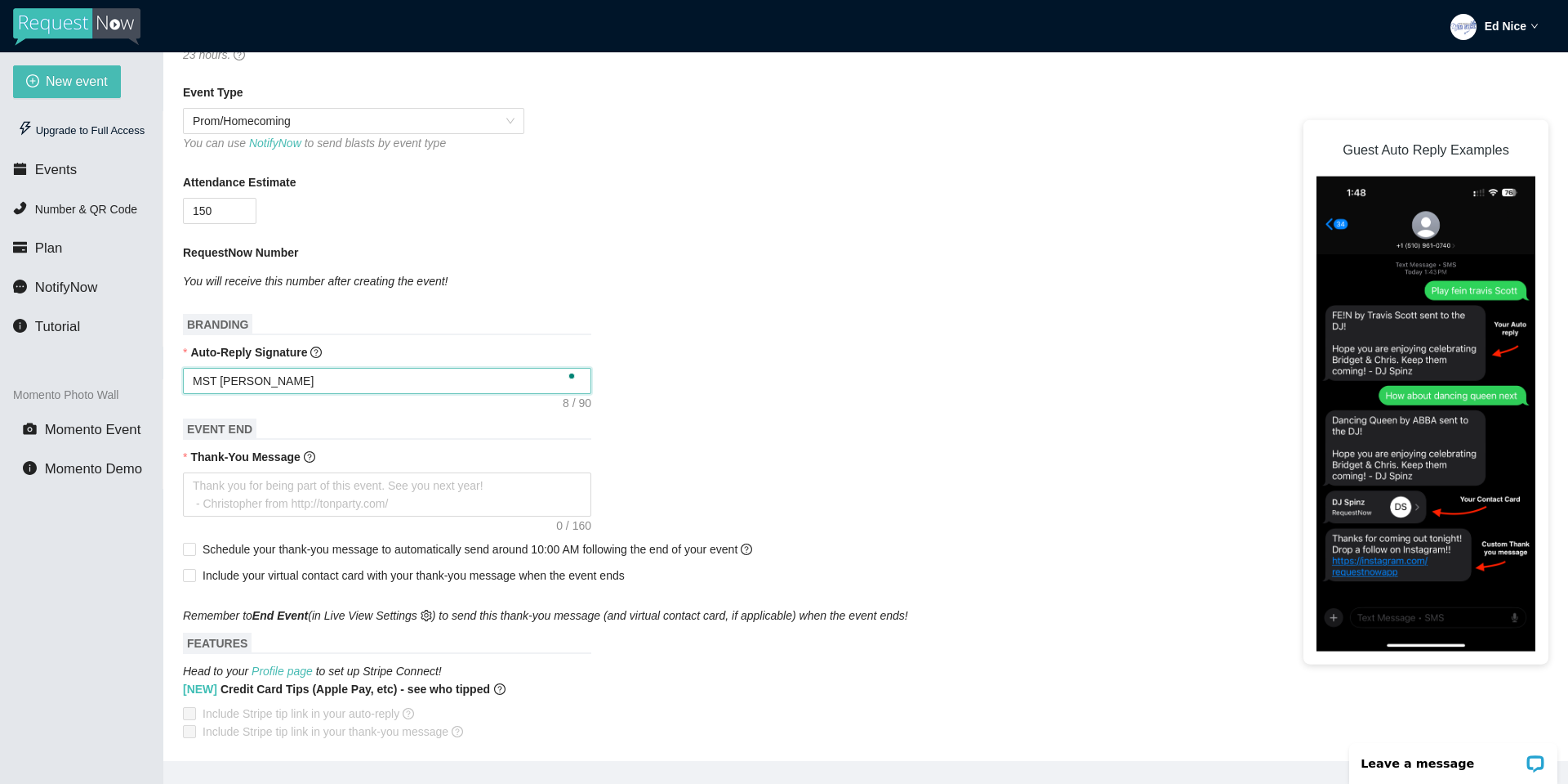
type textarea "MST Wo"
type textarea "MST Wol"
type textarea "MST Wolv"
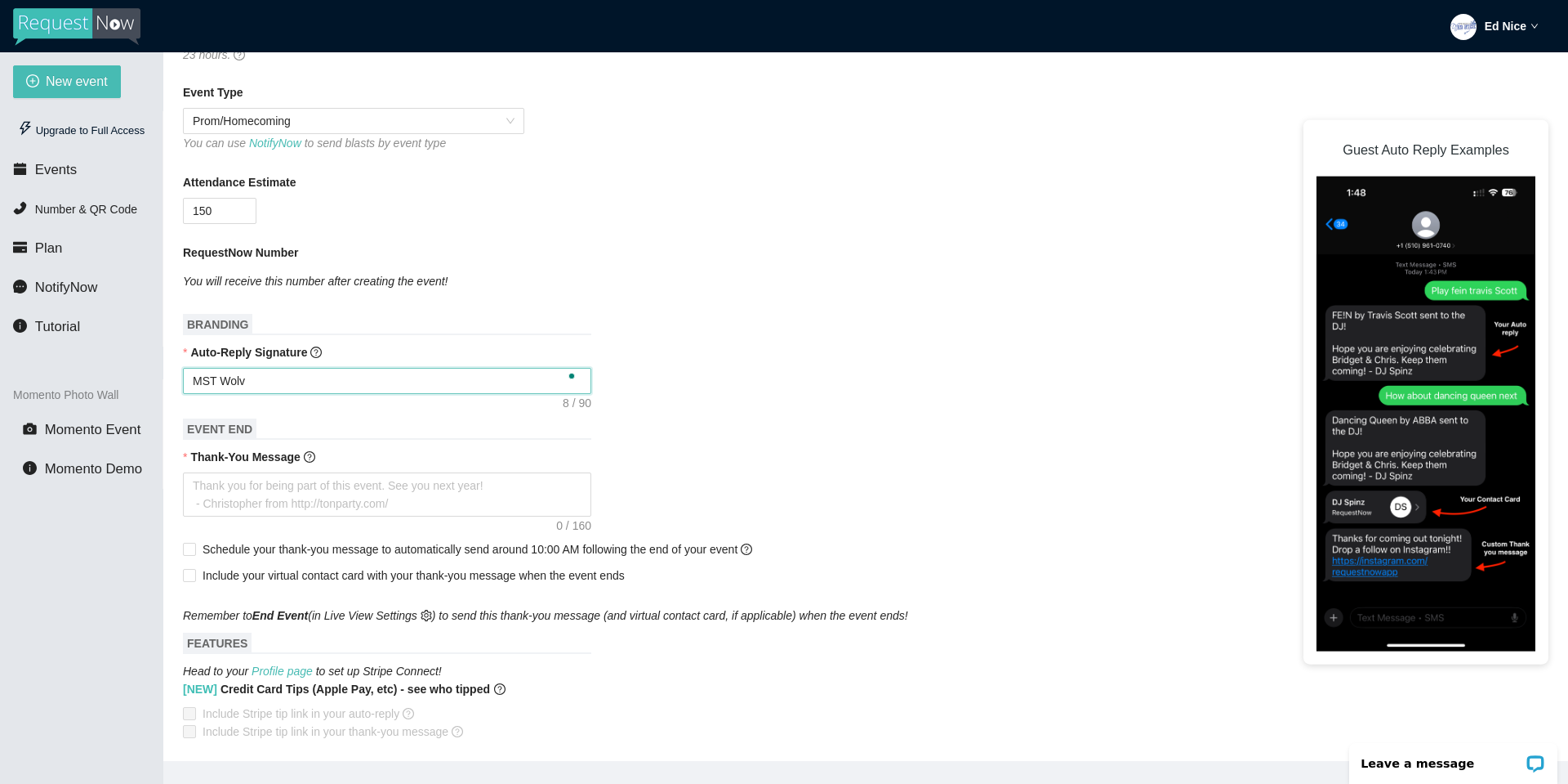
type textarea "MST Wolve"
type textarea "MST Wolves"
type textarea "MST Wolves,"
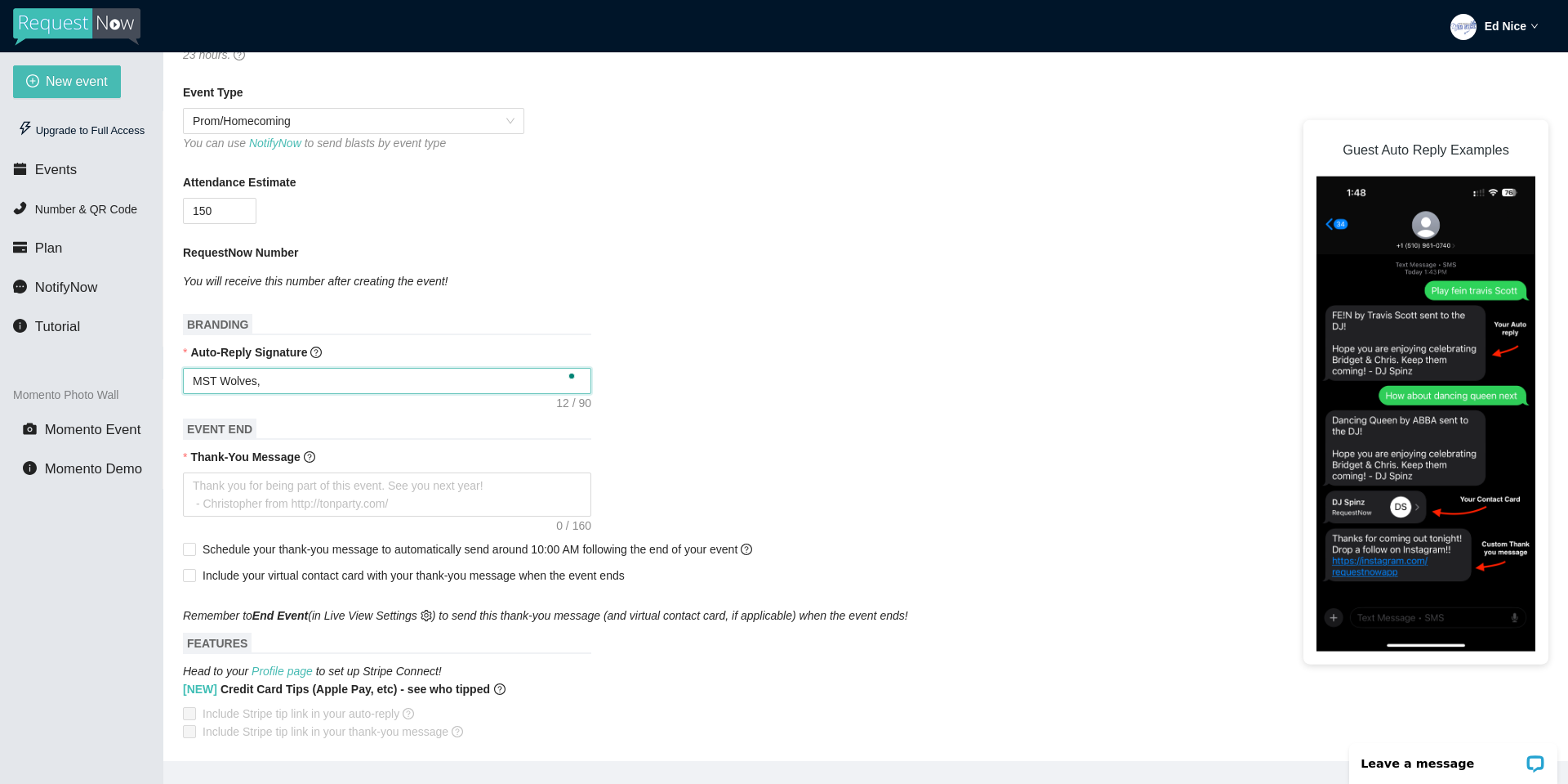
type textarea "MST Wolves, w"
type textarea "MST Wolves, we"
type textarea "MST Wolves, we'"
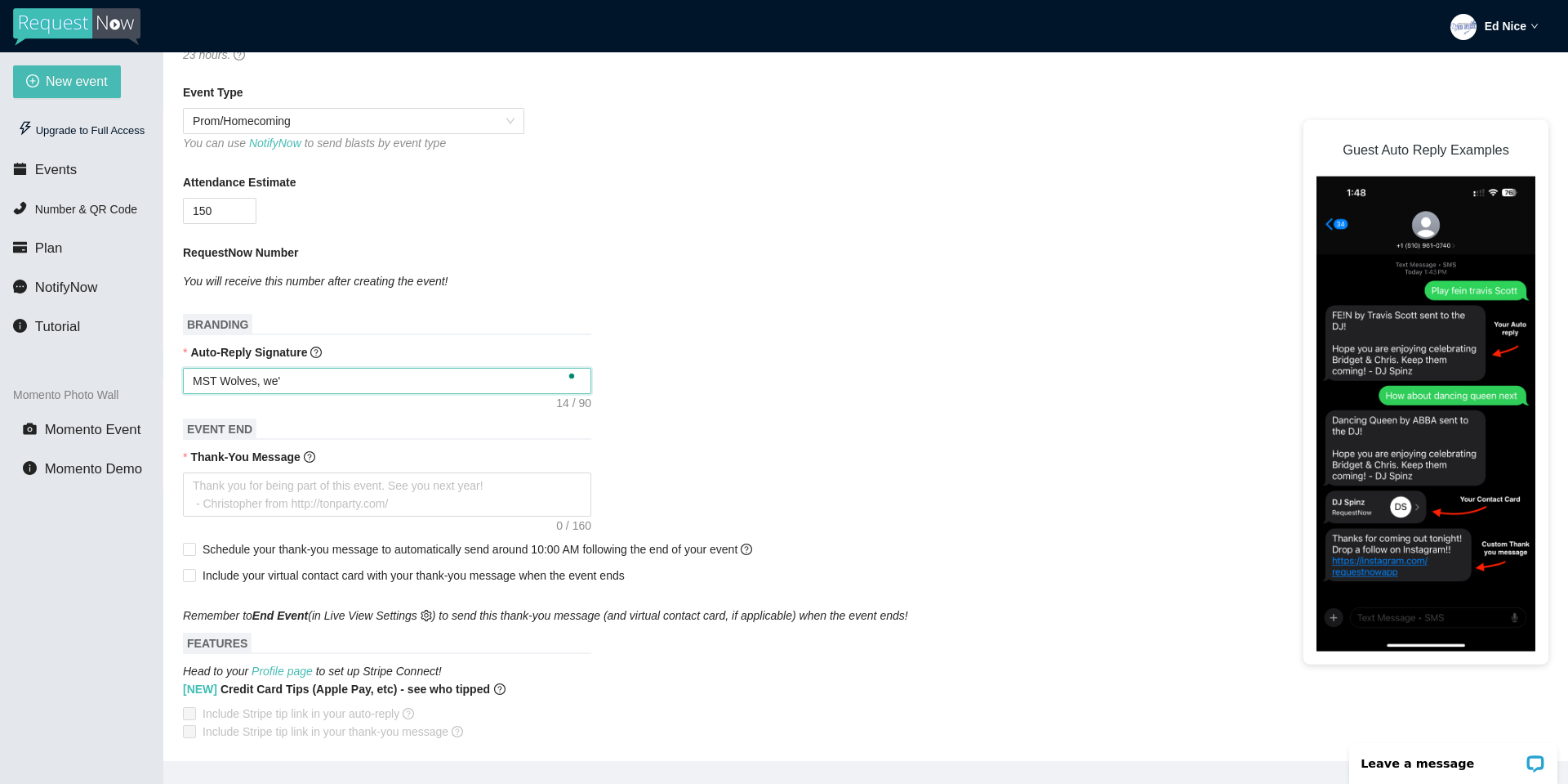
type textarea "MST Wolves, we'r"
type textarea "MST Wolves, we're"
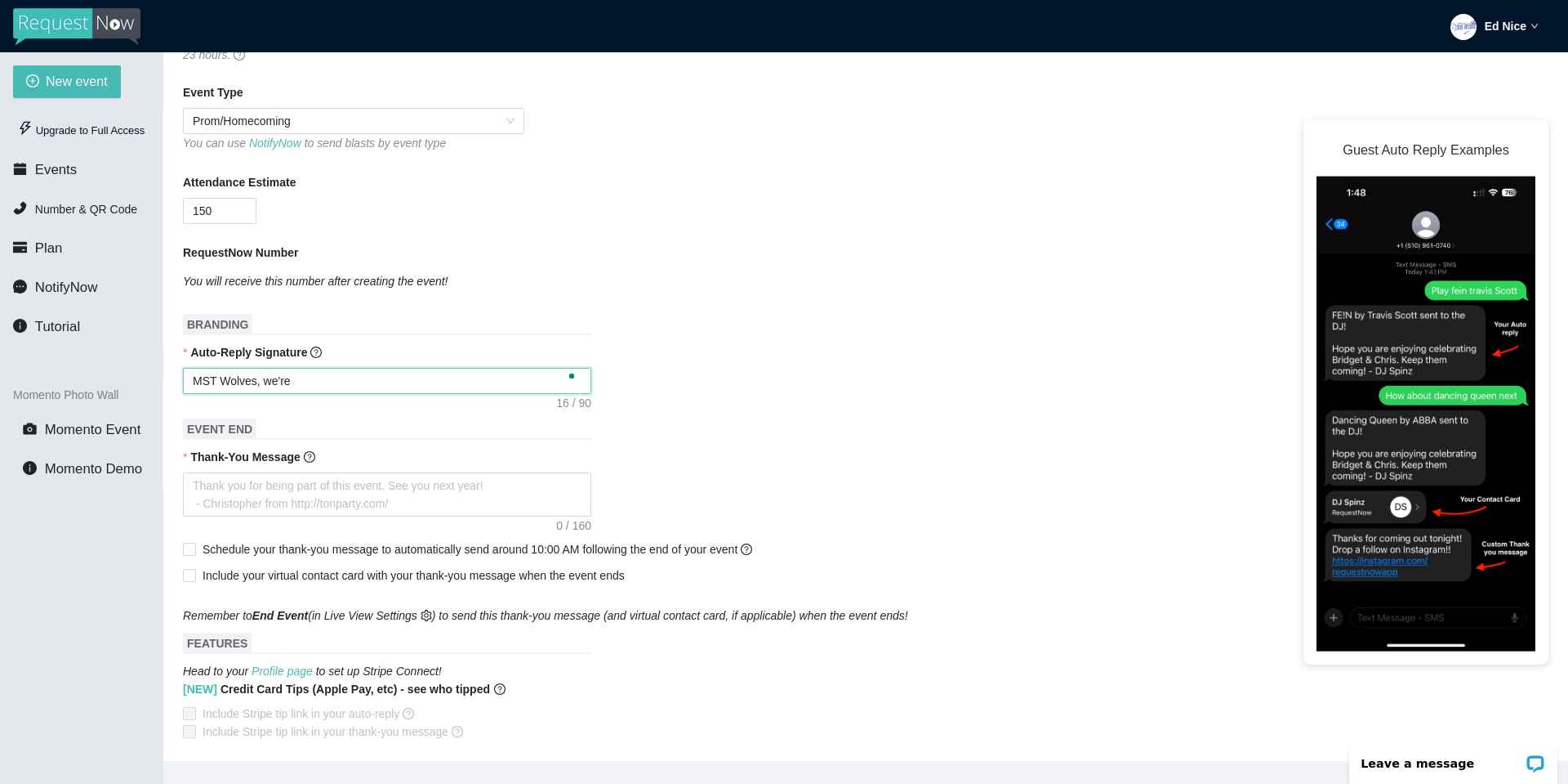
type textarea "MST Wolves, we're"
type textarea "MST Wolves, we're t"
type textarea "MST Wolves, we're tu"
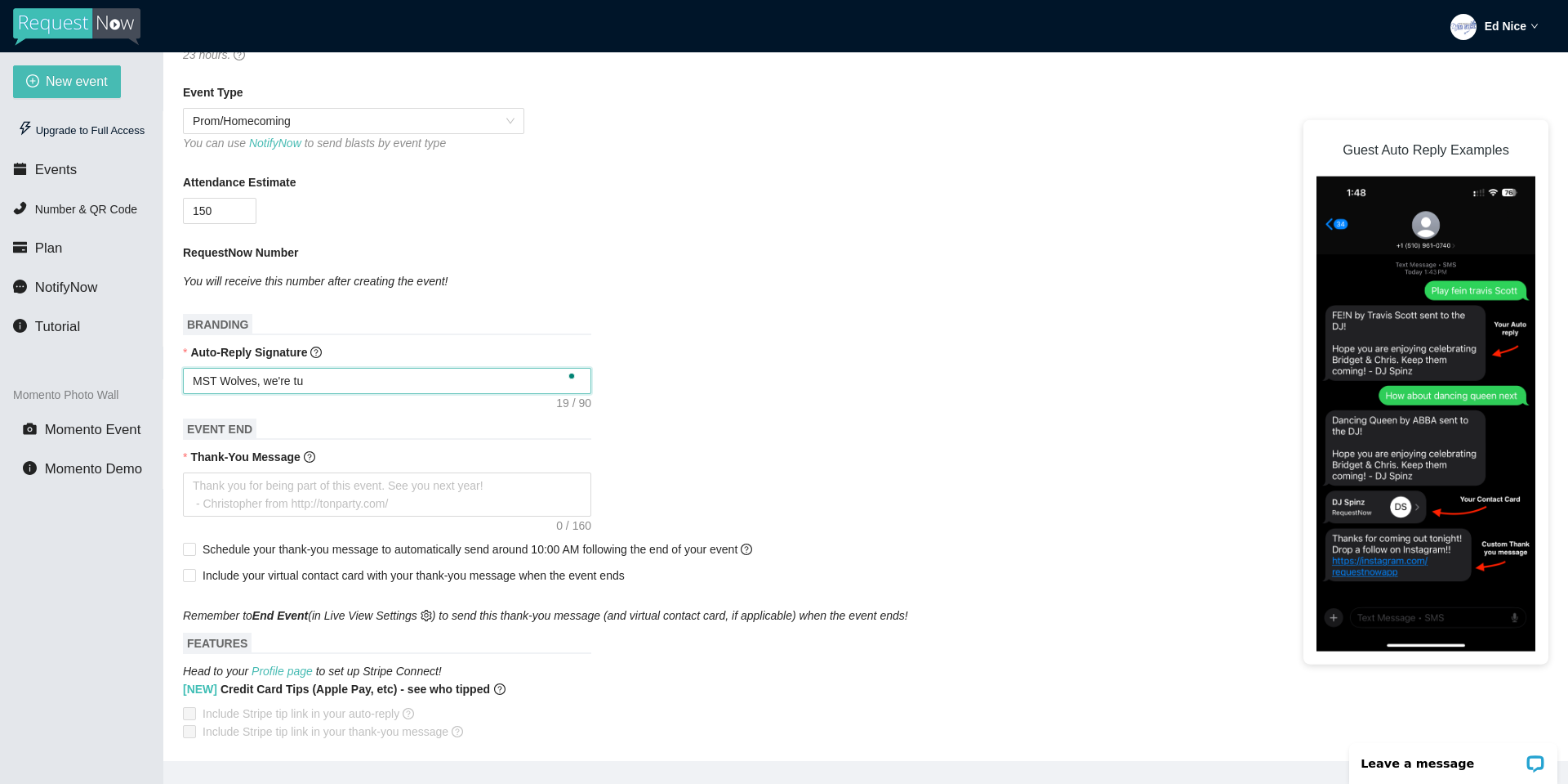
type textarea "MST Wolves, we're tur"
type textarea "MST Wolves, we're turn"
type textarea "MST Wolves, we're turni"
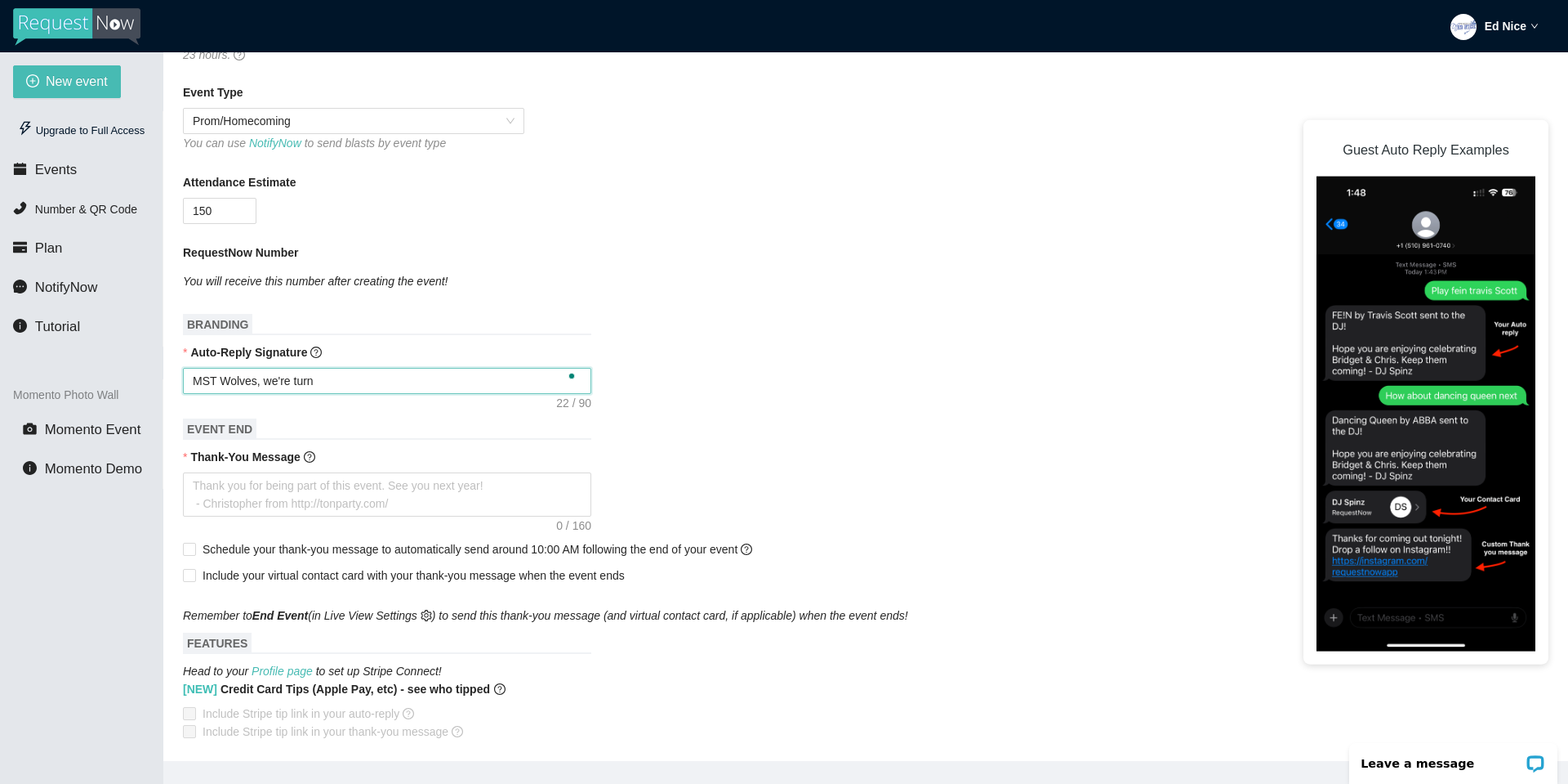
type textarea "MST Wolves, we're turni"
type textarea "MST Wolves, we're turnin"
type textarea "MST Wolves, we're turning"
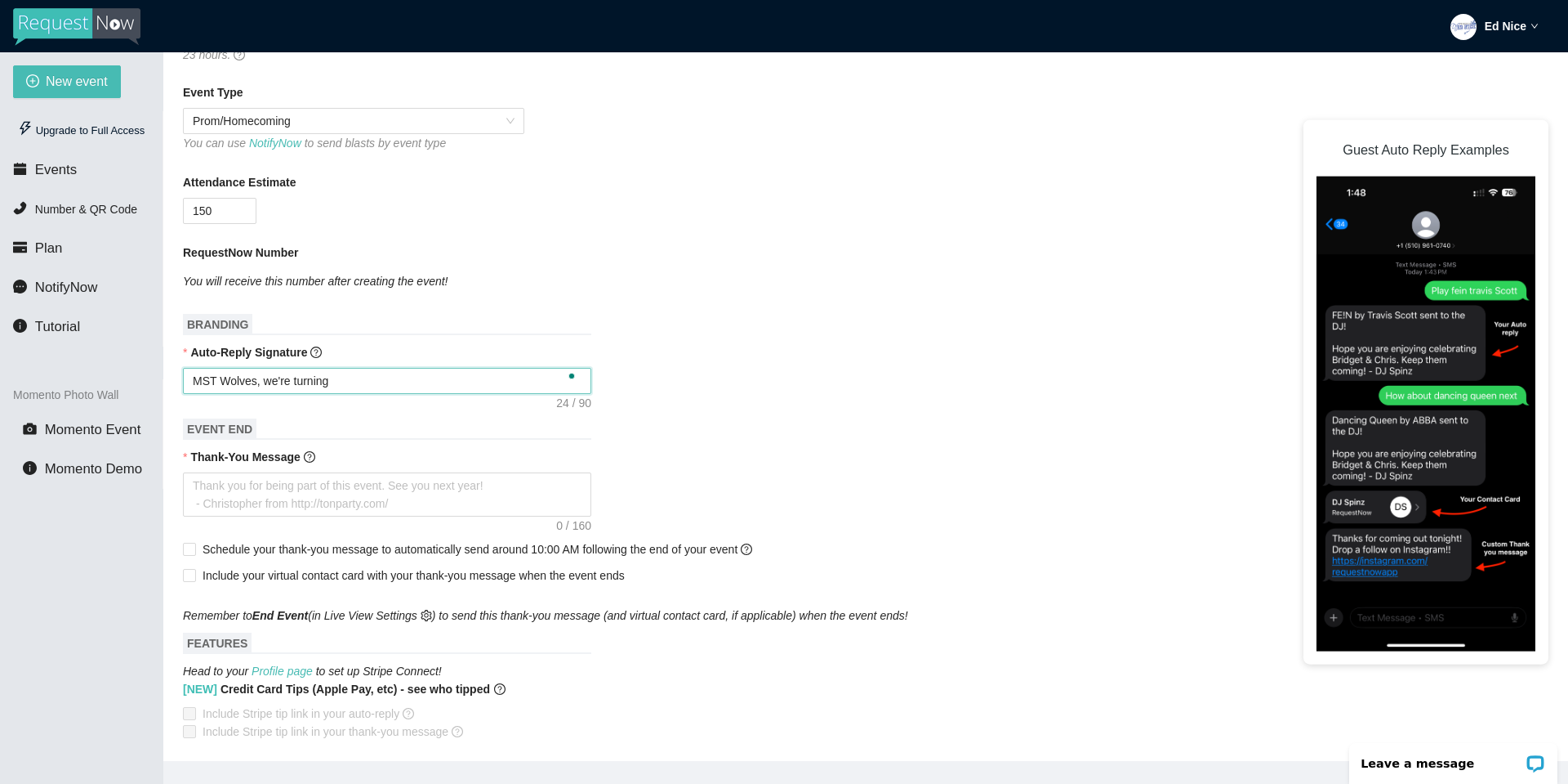
type textarea "MST Wolves, we're turning"
type textarea "MST Wolves, we're turning u"
type textarea "MST Wolves, we're turning up"
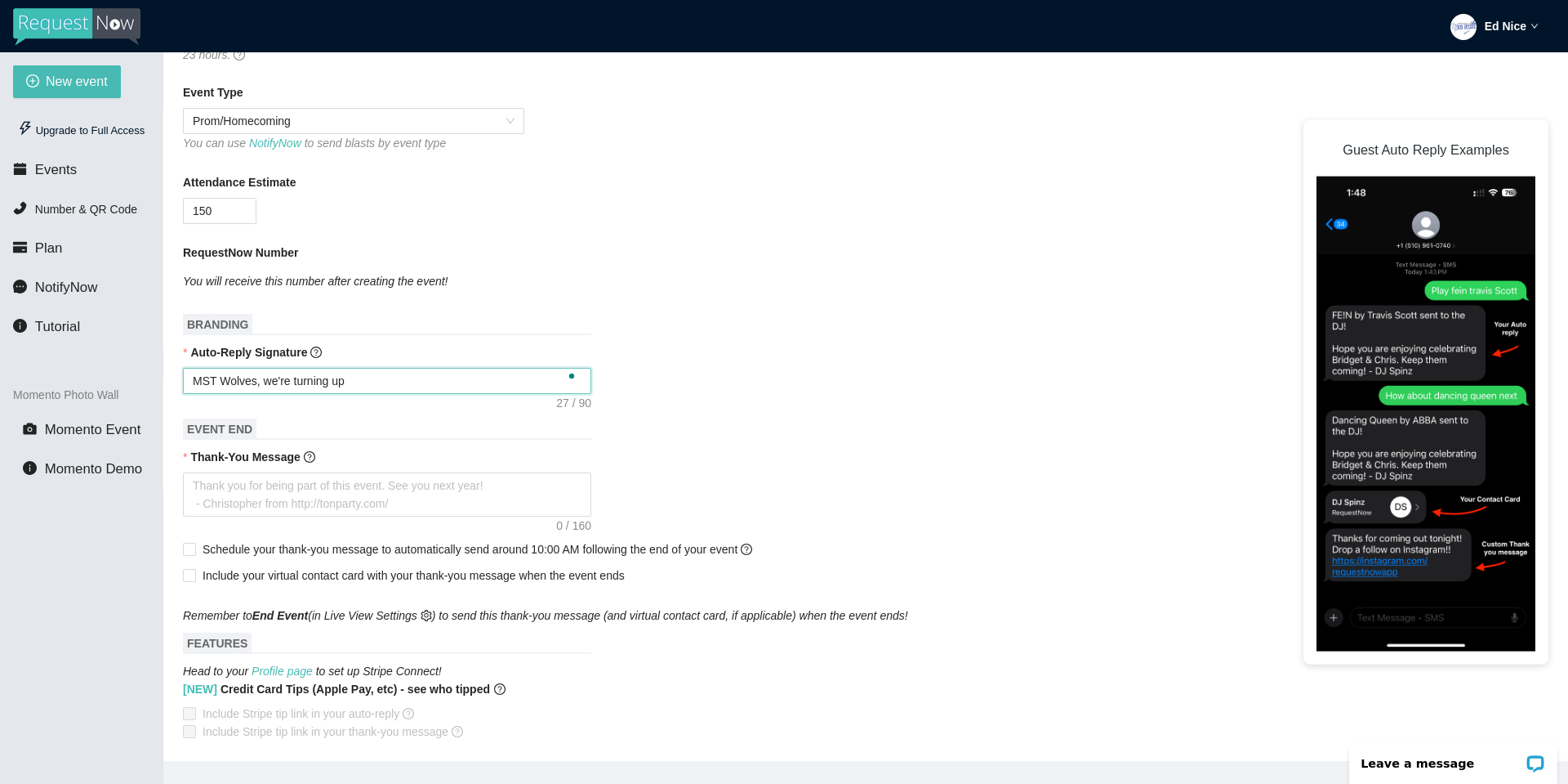
type textarea "MST Wolves, we're turning up"
type textarea "MST Wolves, we're turning up t"
type textarea "MST Wolves, we're turning up to"
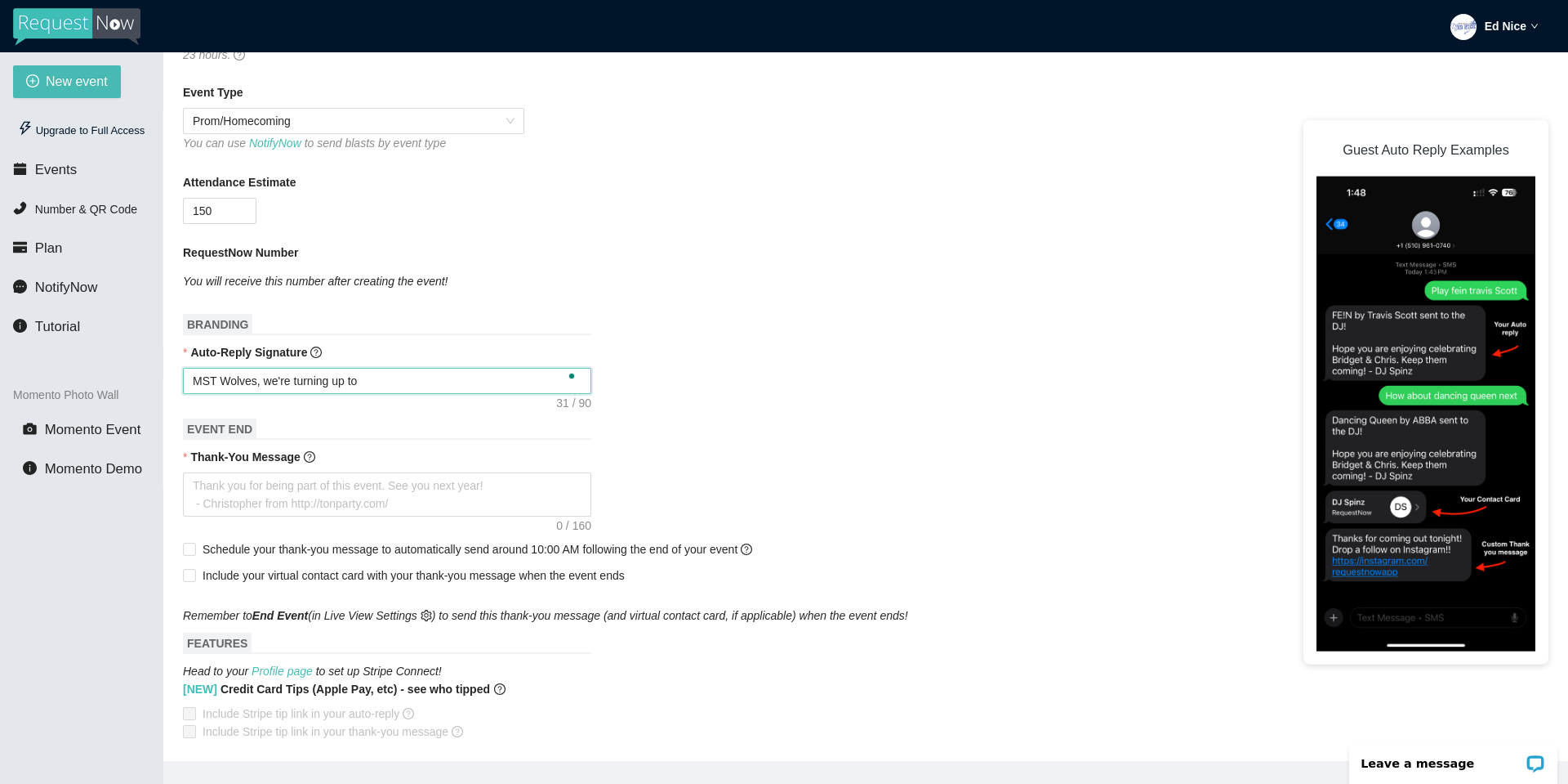
type textarea "MST Wolves, we're turning up ton"
type textarea "MST Wolves, we're turning up toni"
type textarea "MST Wolves, we're turning up tonig"
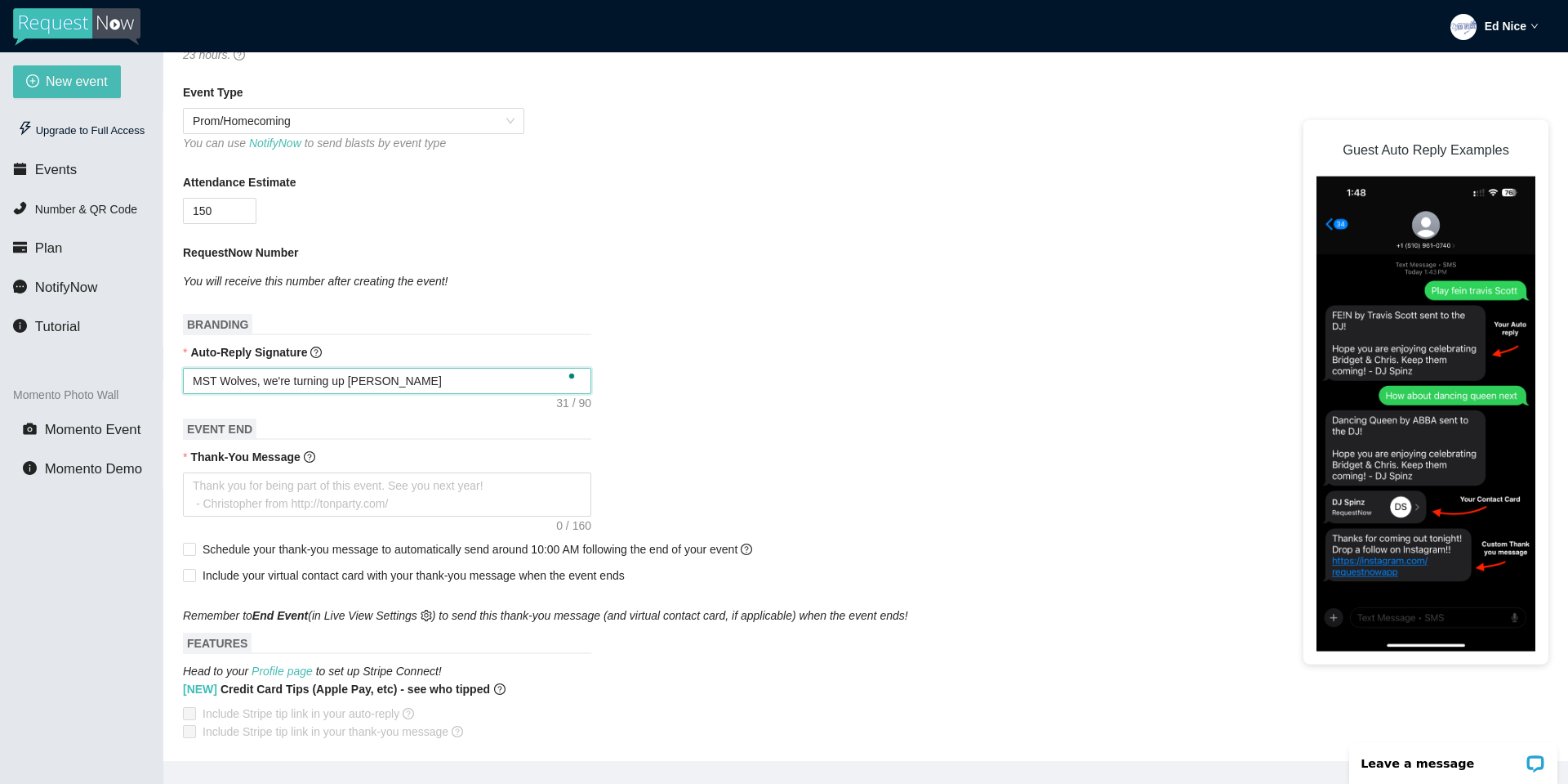
type textarea "MST Wolves, we're turning up tonig"
type textarea "MST Wolves, we're turning up tonigh"
type textarea "MST Wolves, we're turning up tonight"
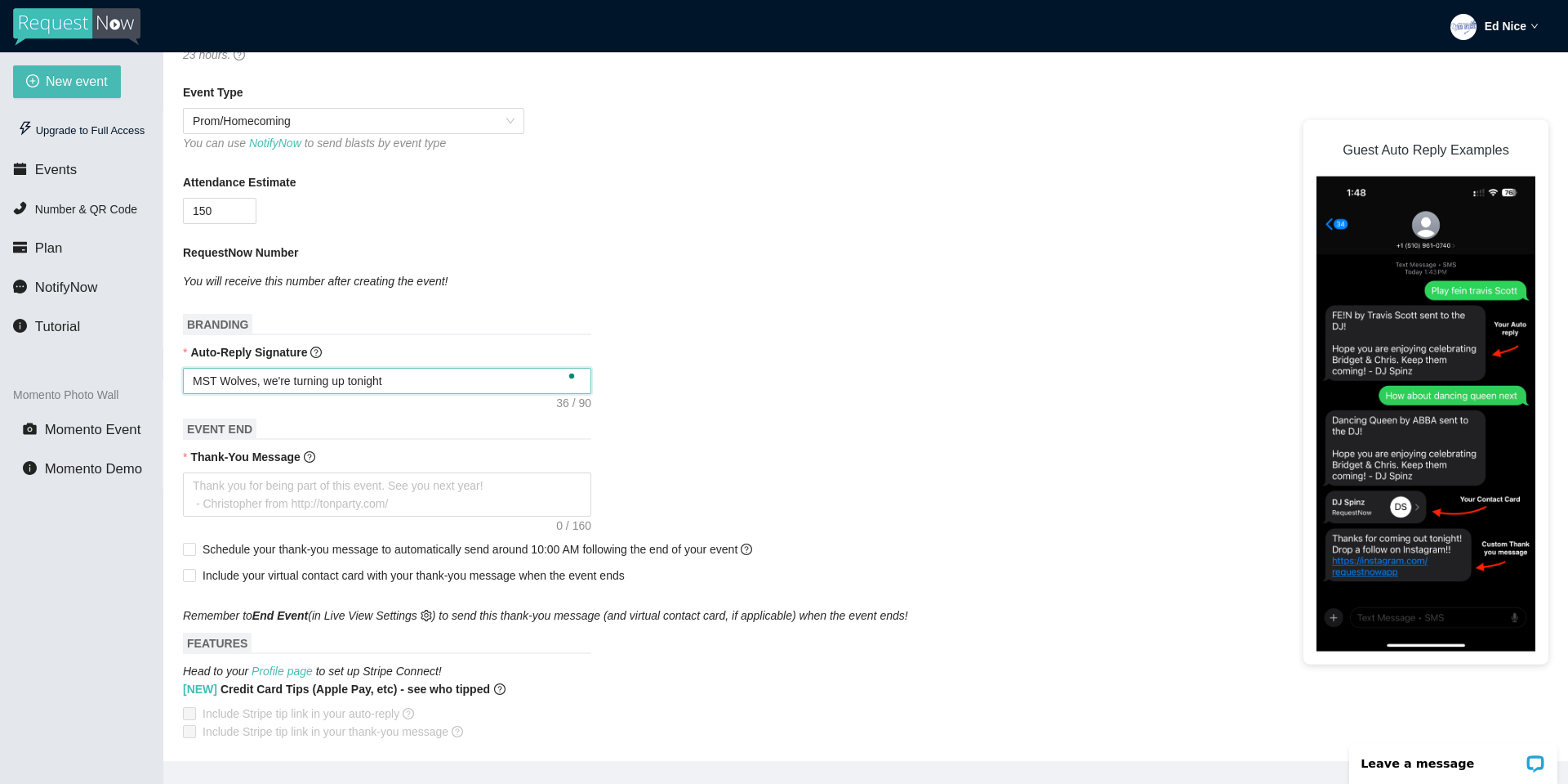
type textarea "MST Wolves, we're turning up tonight!"
type textarea "HMST Wolves, we're turning up tonight!"
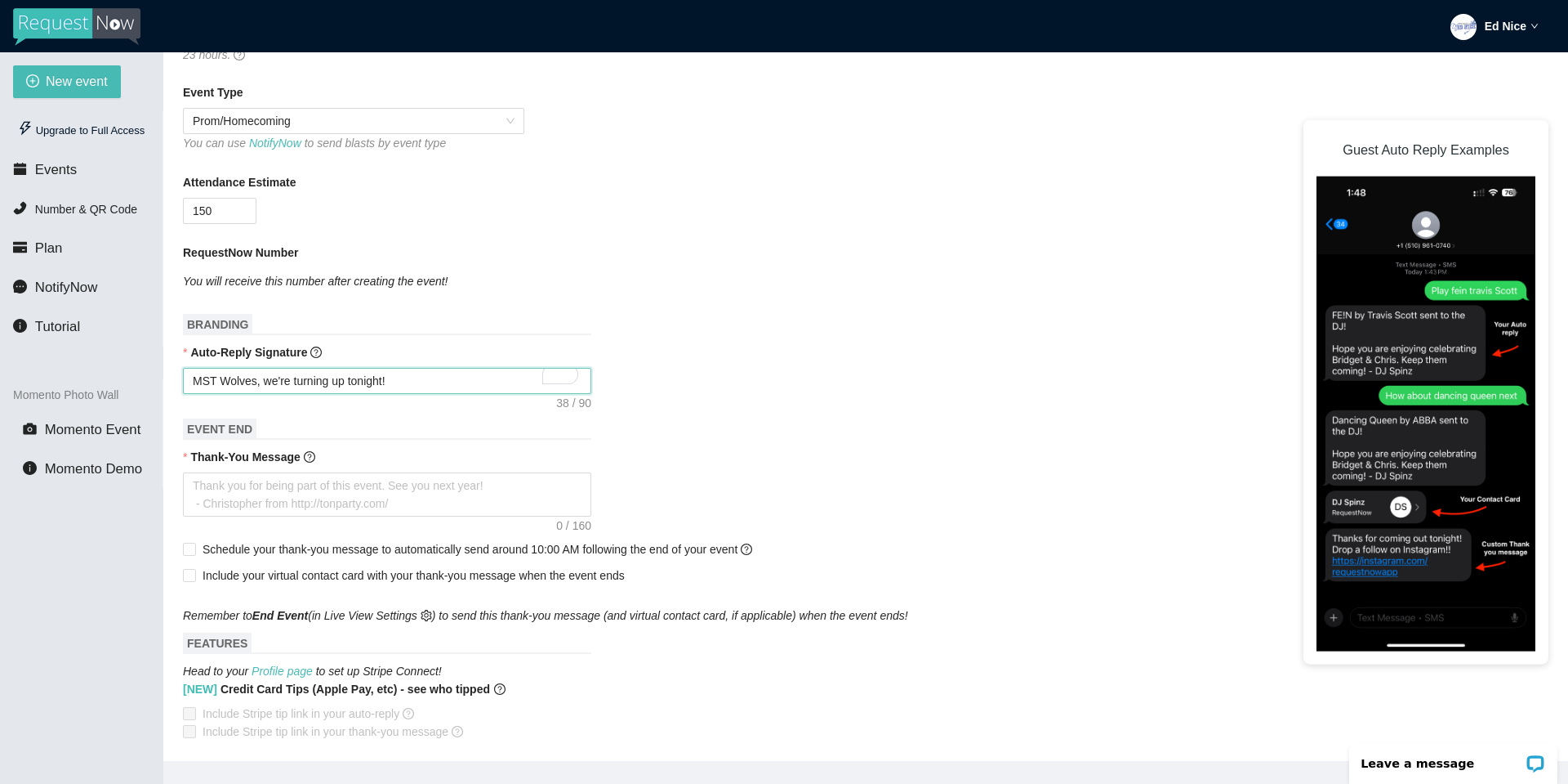
type textarea "HMST Wolves, we're turning up tonight!"
type textarea "HeMST Wolves, we're turning up tonight!"
type textarea "HeyMST Wolves, we're turning up tonight!"
type textarea "Hey MST Wolves, we're turning up tonight!"
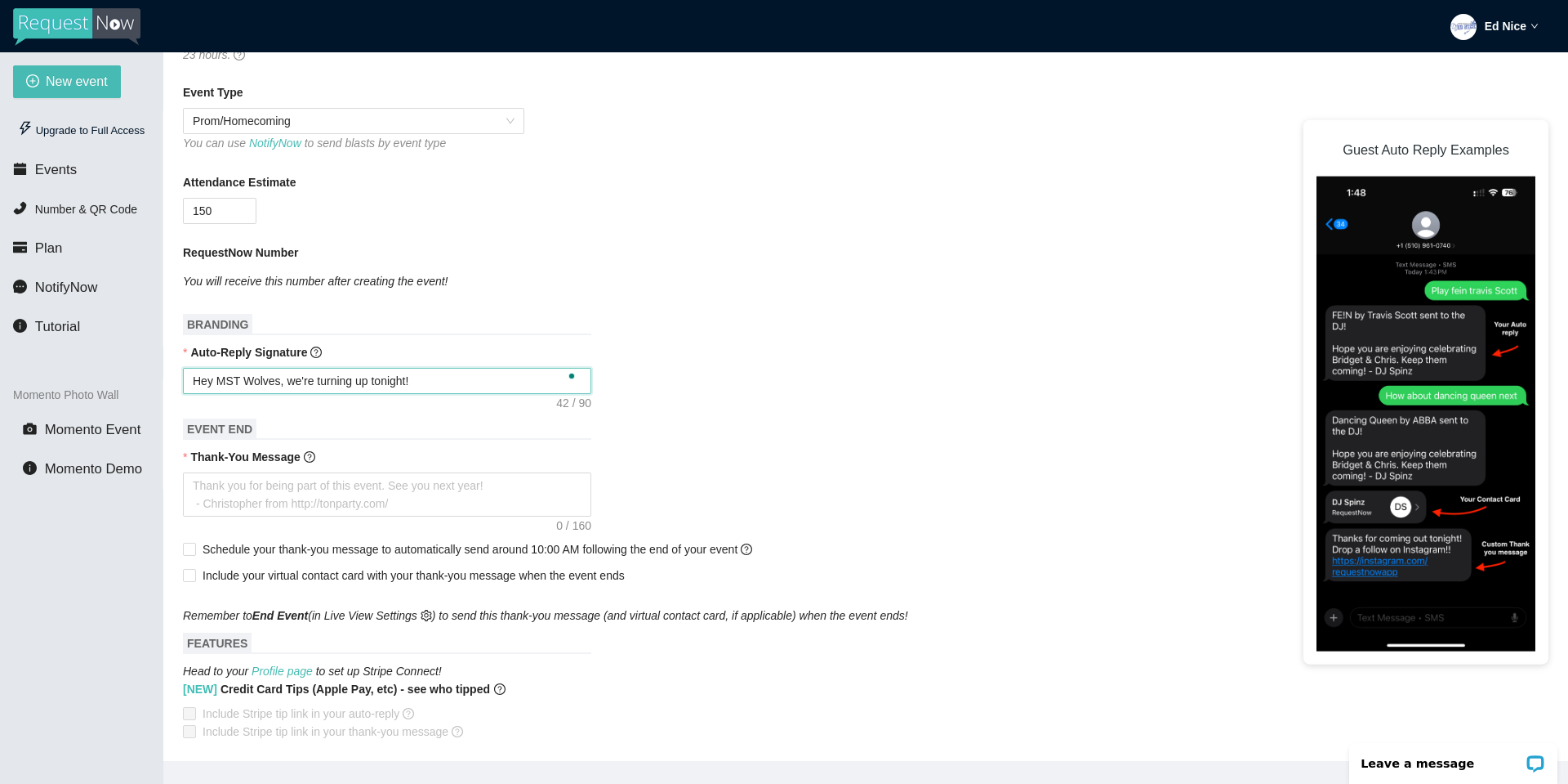
type textarea "Hey MST Wolves, we're turning up tonight!"
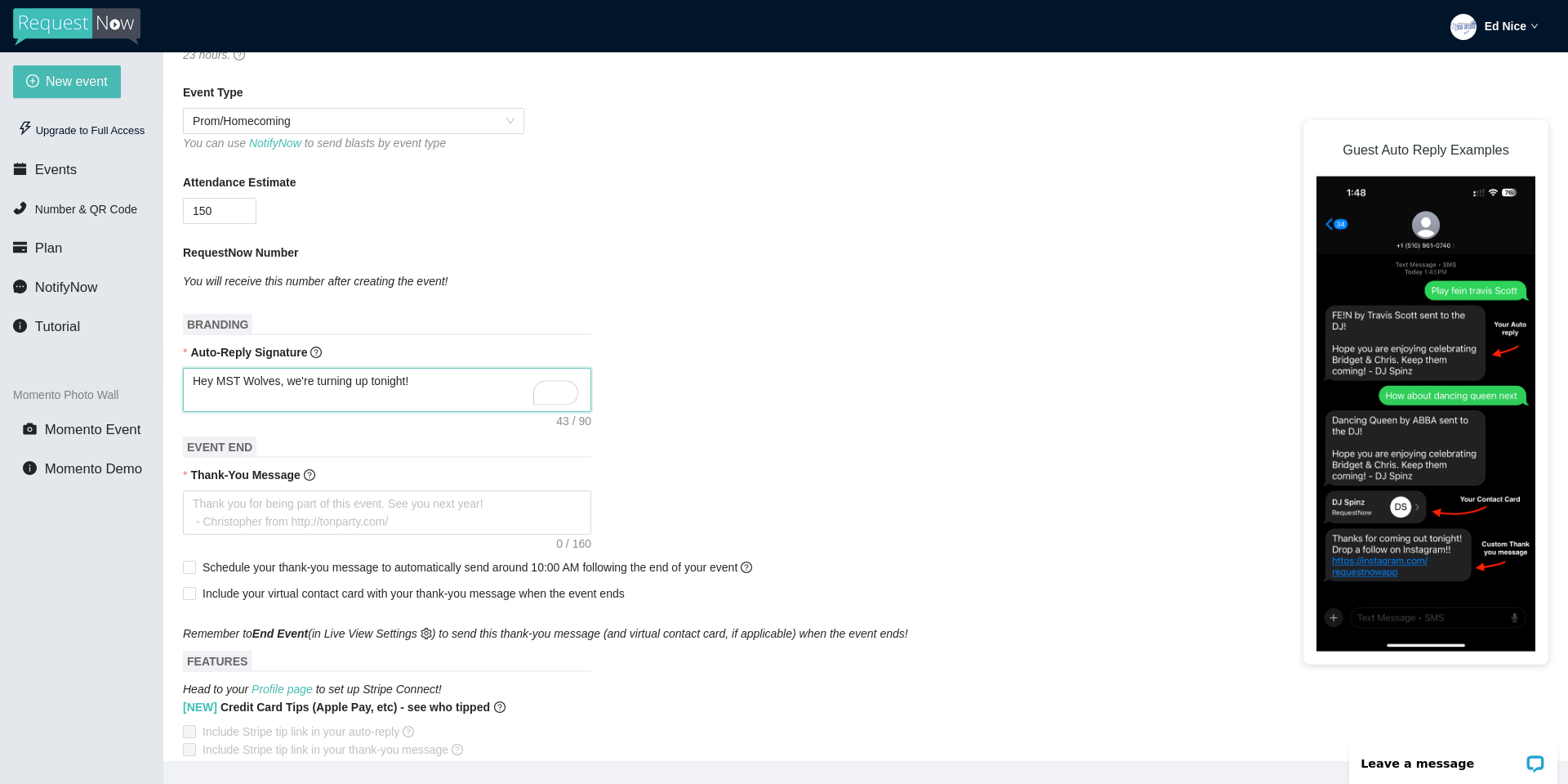
type textarea "Hey MST Wolves, we're turning up tonight!"
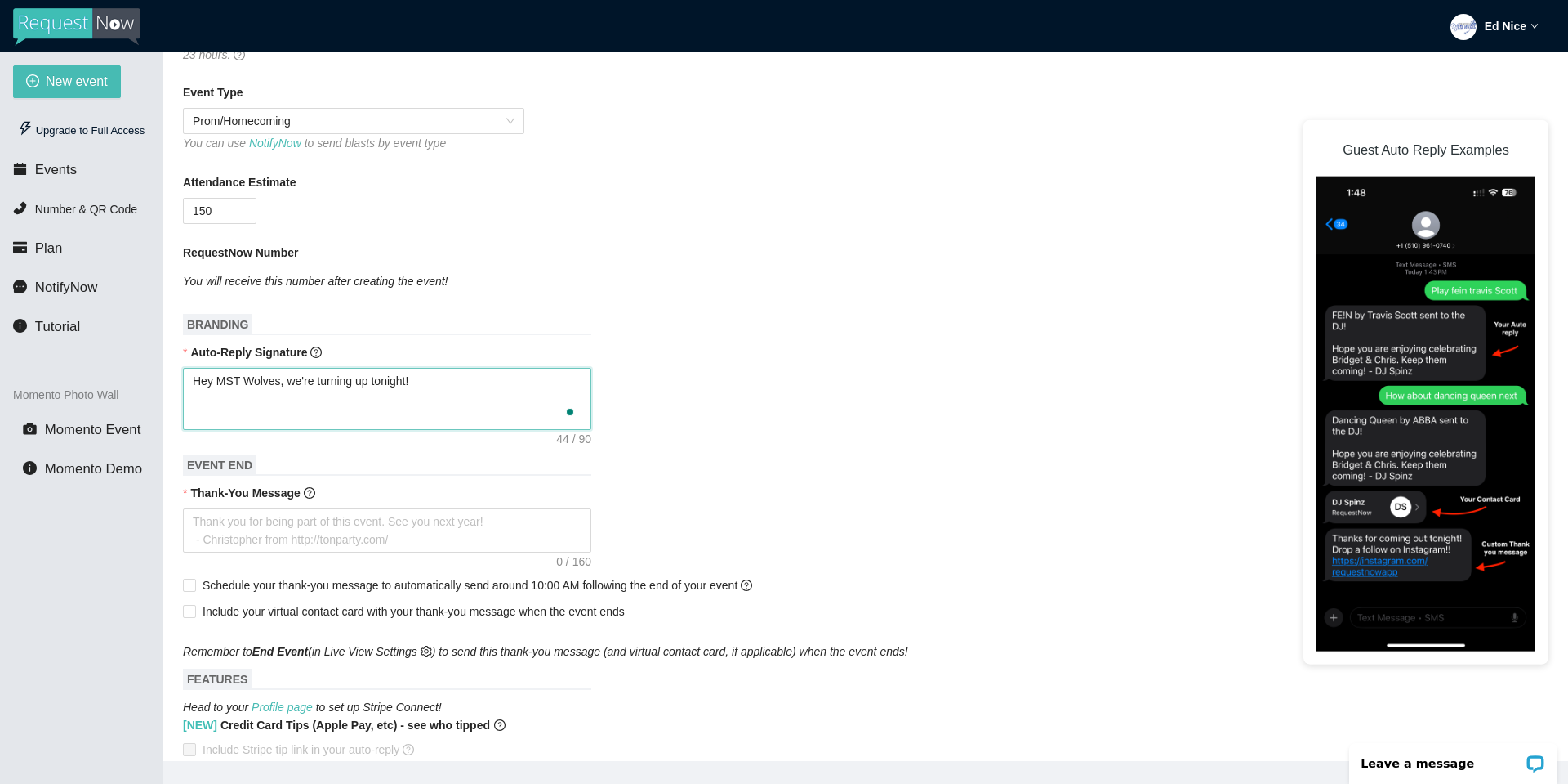
type textarea "Hey MST Wolves, we're turning up tonight! -"
type textarea "Hey MST Wolves, we're turning up tonight! -E"
type textarea "Hey MST Wolves, we're turning up tonight! -Ed"
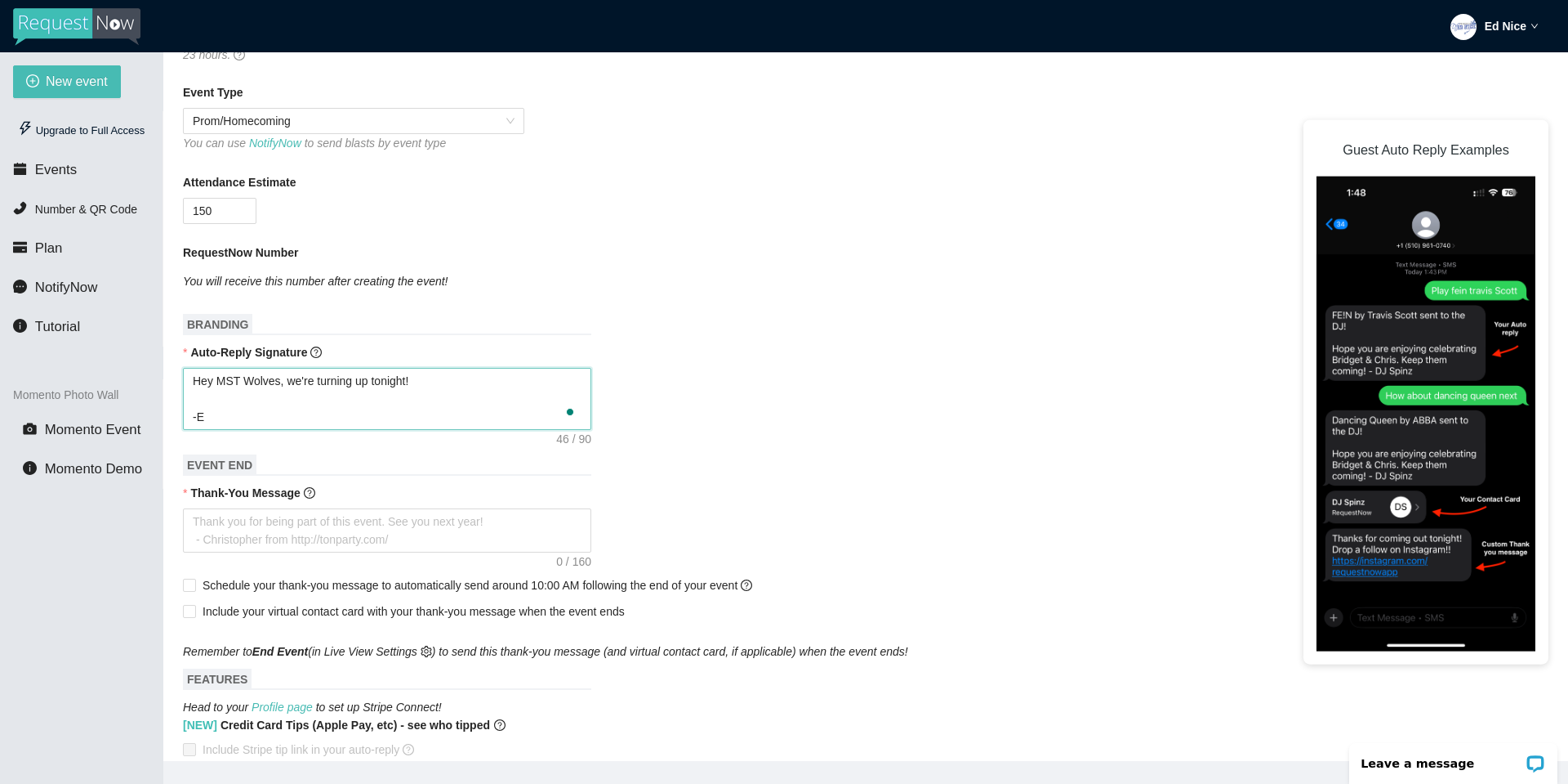
type textarea "Hey MST Wolves, we're turning up tonight! -Ed"
type textarea "Hey MST Wolves, we're turning up tonight! -Ed-"
type textarea "Hey MST Wolves, we're turning up tonight! -Ed-N"
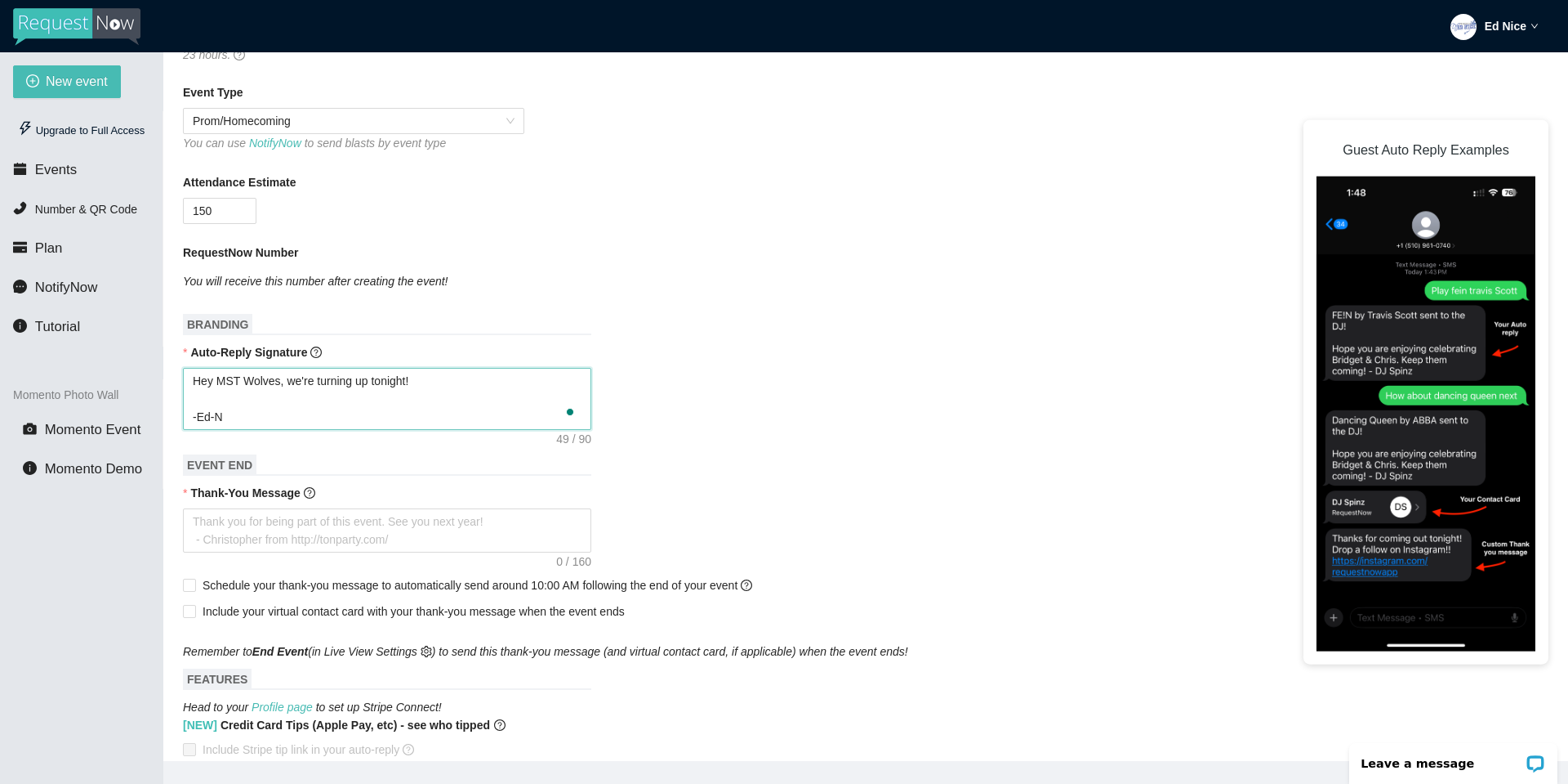
type textarea "Hey MST Wolves, we're turning up tonight! -Ed-Ni"
type textarea "Hey MST Wolves, we're turning up tonight! -Ed-Nic"
type textarea "Hey MST Wolves, we're turning up tonight! -Ed-Nice"
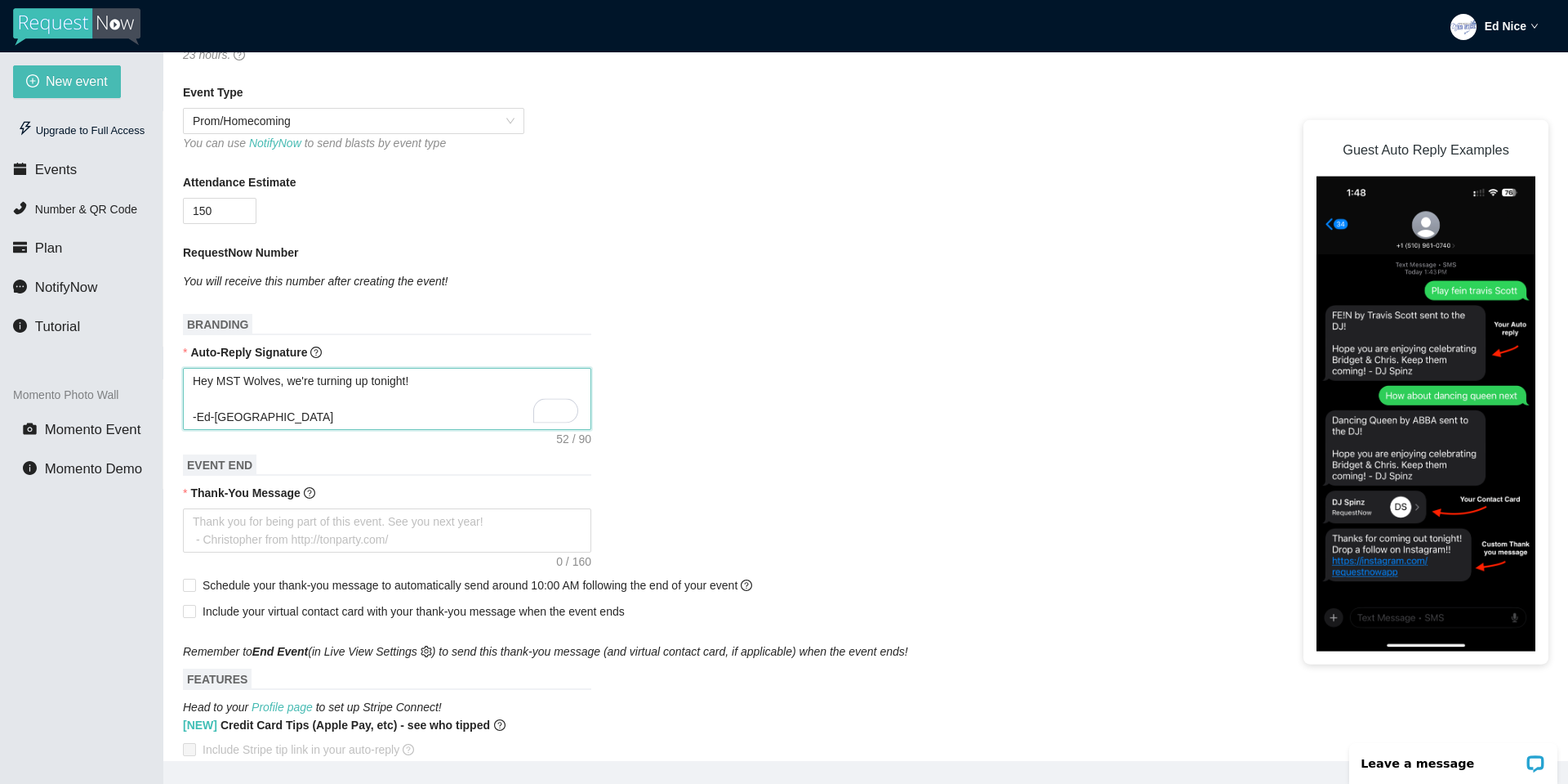
click at [415, 409] on textarea "Hey MST Wolves, we're turning up tonight! -Ed-Nice" at bounding box center [387, 399] width 408 height 62
click at [435, 392] on textarea "Hey MST Wolves, we're turning up tonight! -Ed-Nice" at bounding box center [387, 399] width 408 height 62
type textarea "Hey MST Wolves, we're turning up tonight! -Ed-Nice"
click at [463, 545] on textarea "Thank-You Message" at bounding box center [387, 530] width 408 height 44
paste textarea "Hey MST Wolves, we're turning up tonight! -Ed-Nice"
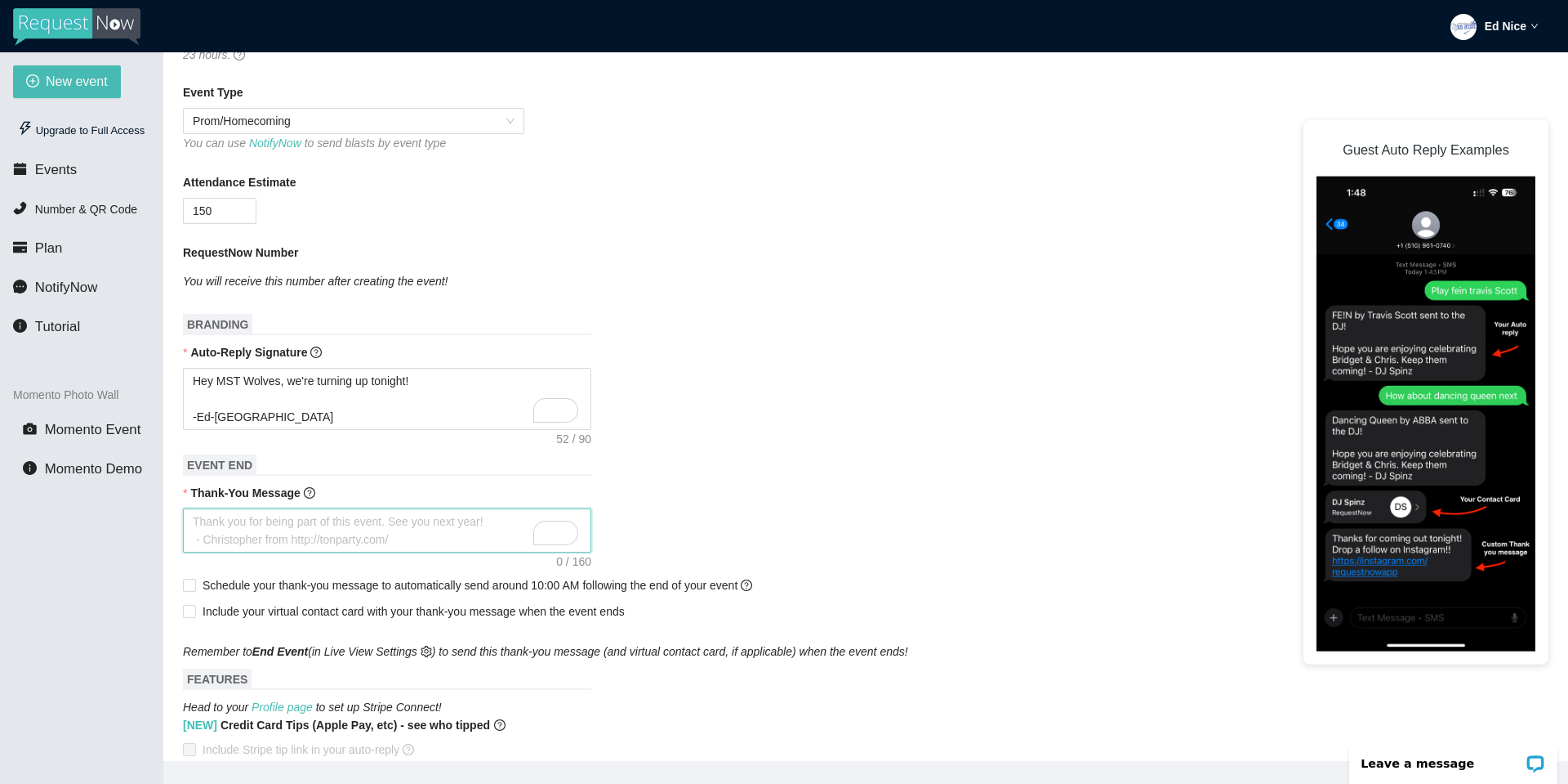
type textarea "Hey MST Wolves, we're turning up tonight! -Ed-Nice"
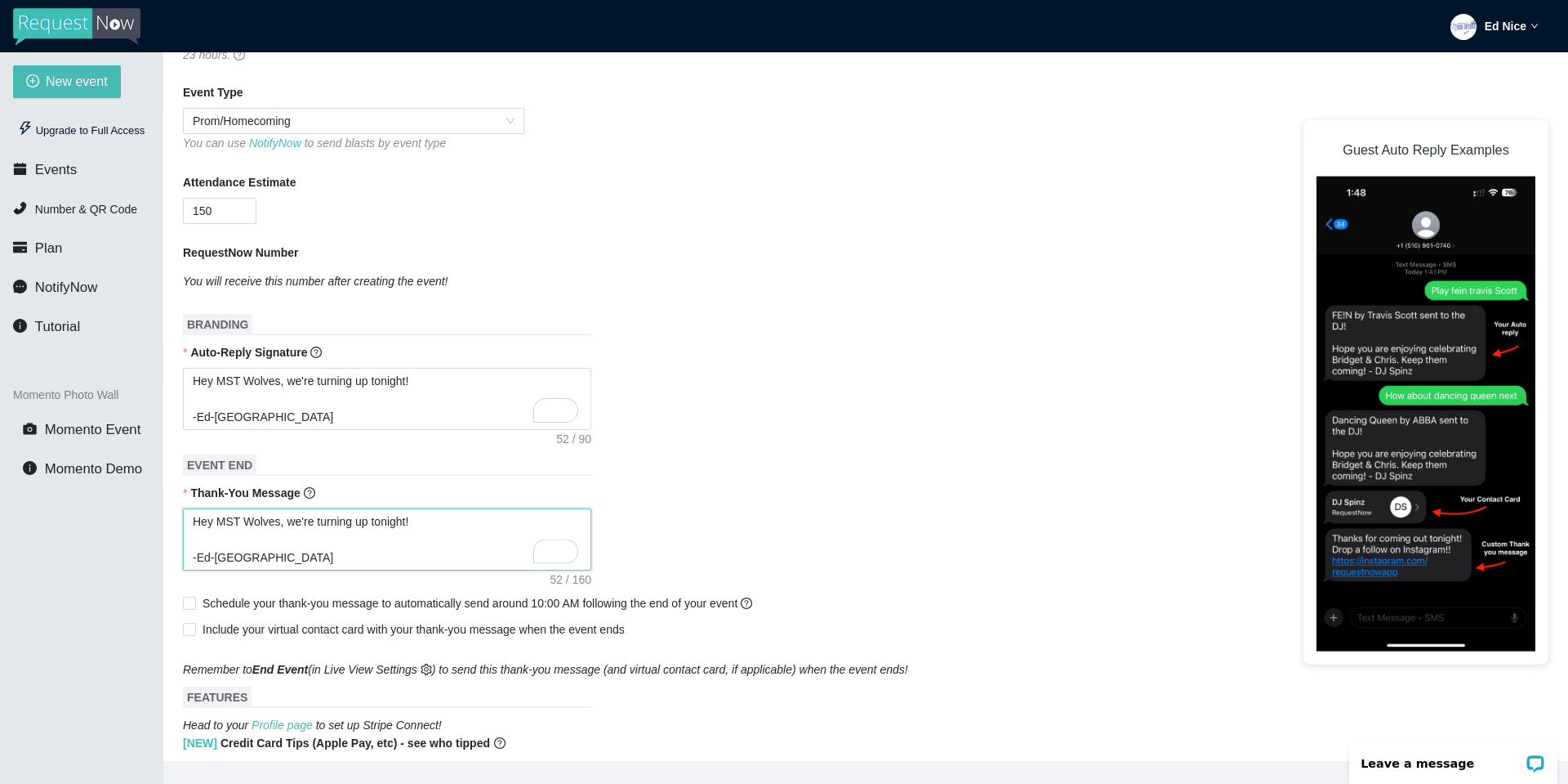
type textarea "Thank you for being part of this event. See you next year! - Christopher from h…"
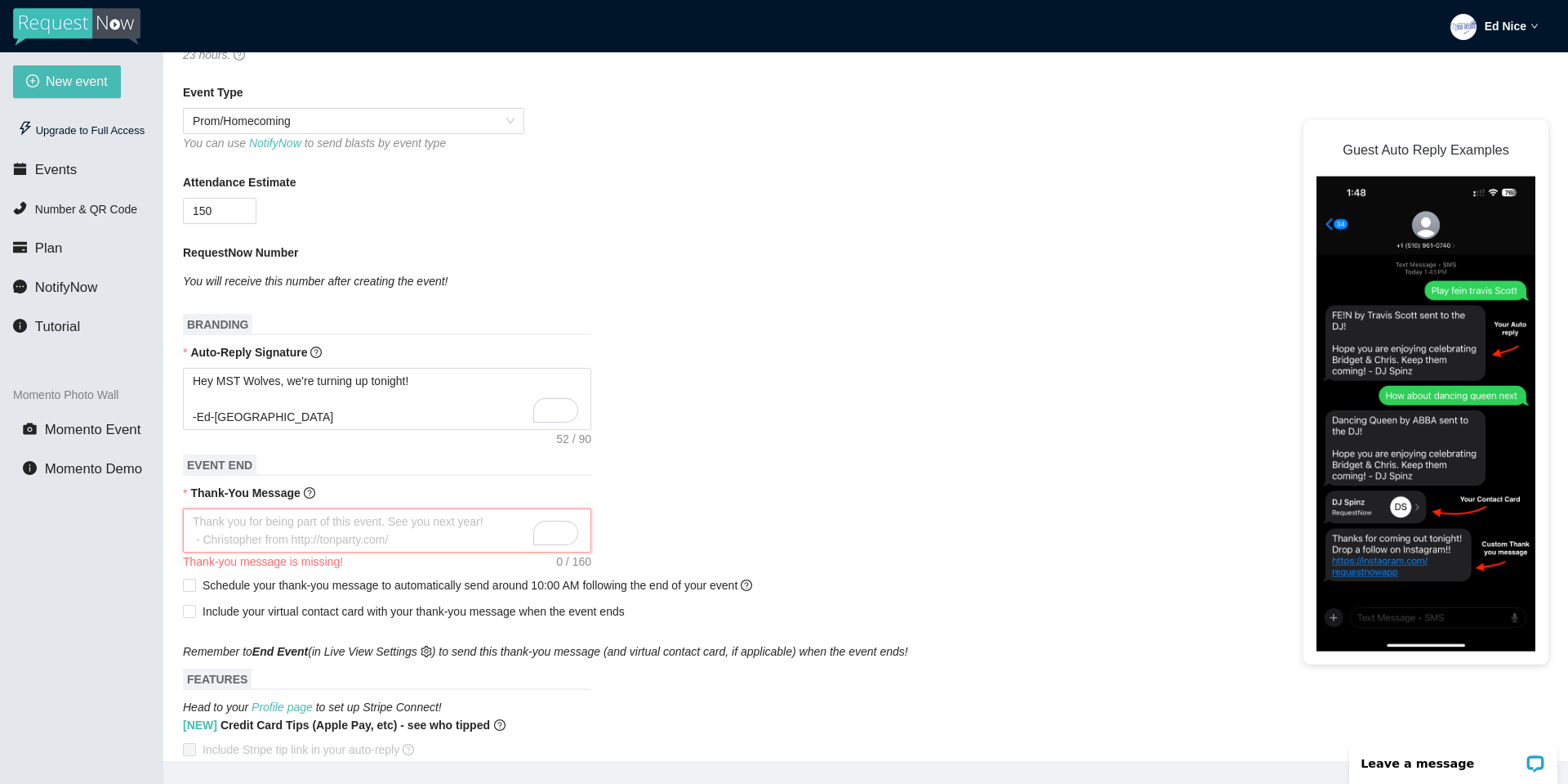
type textarea "T"
type textarea "Th"
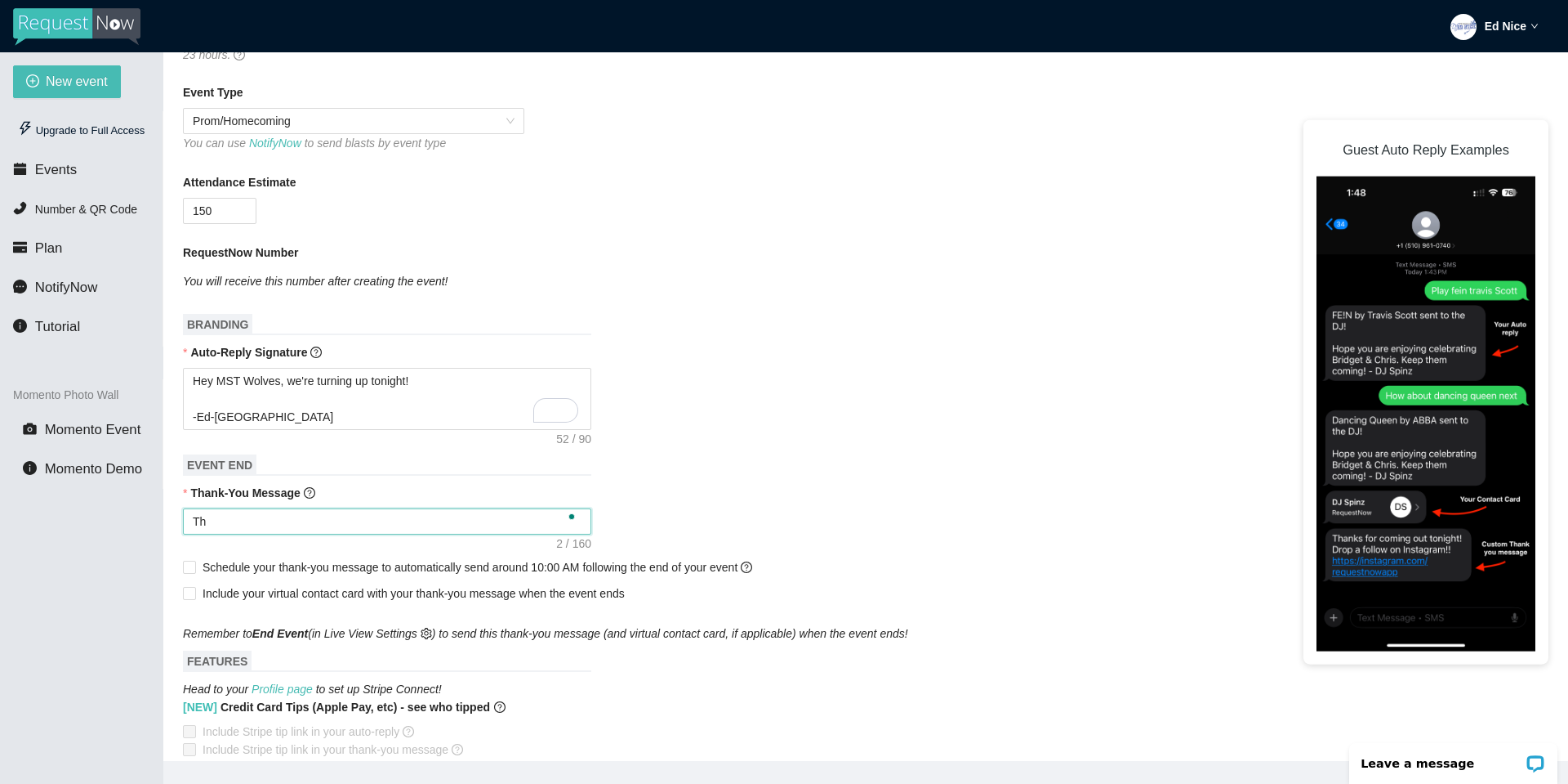
type textarea "Tha"
type textarea "Than"
type textarea "Thank"
type textarea "Thanks"
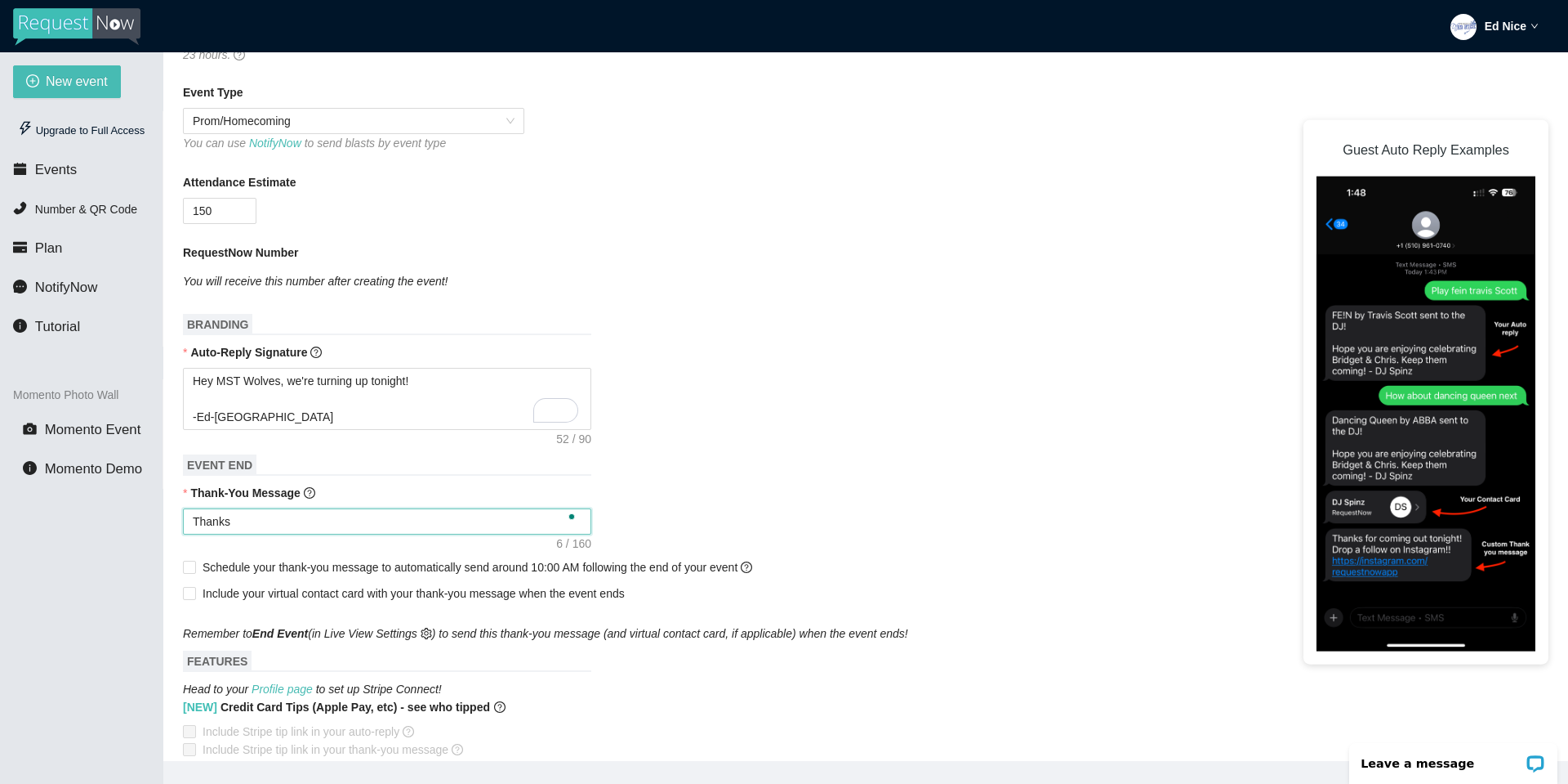
type textarea "Thanks"
type textarea "Thanks f"
type textarea "Thanks fo"
type textarea "Thanks for"
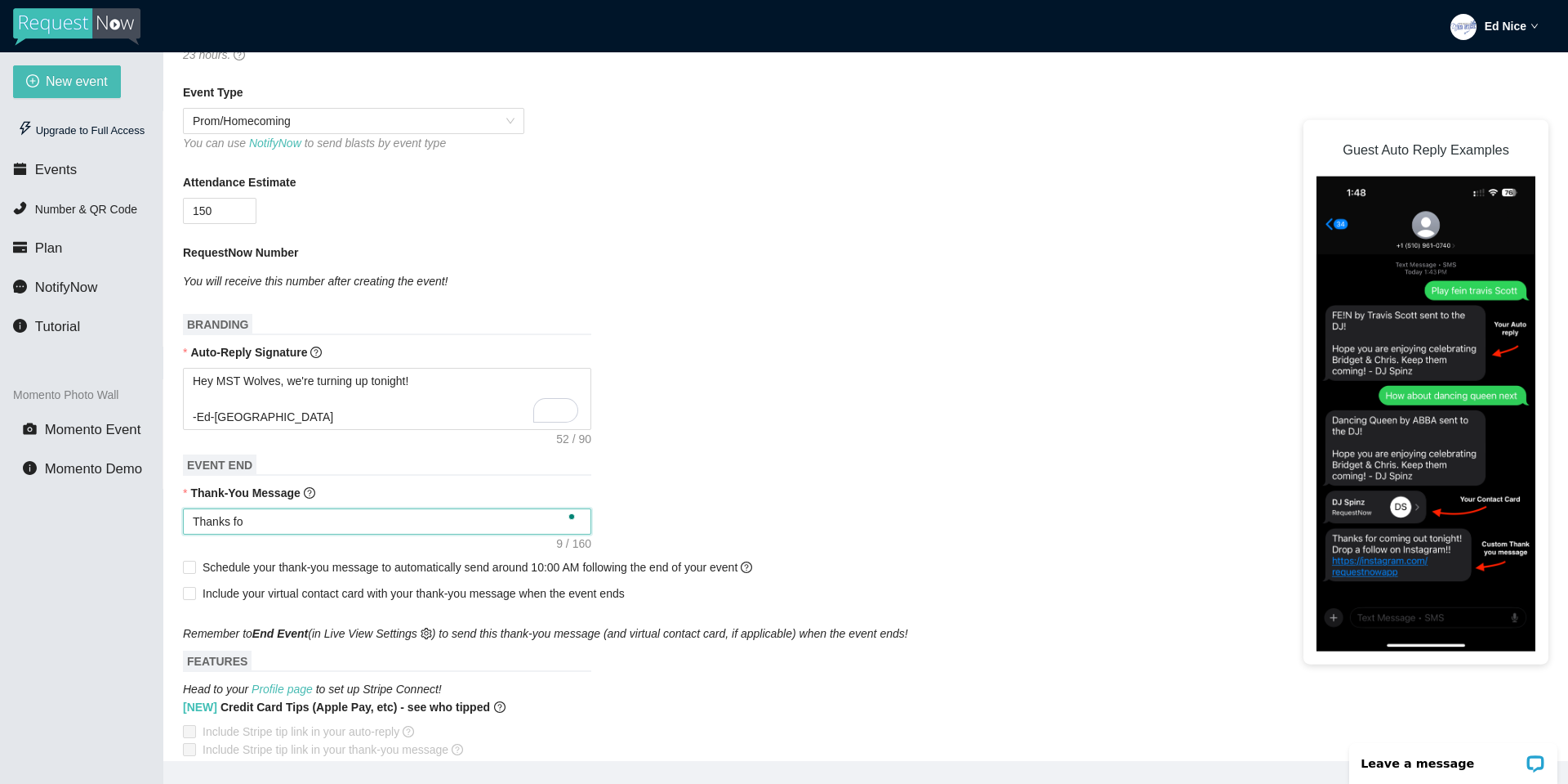
type textarea "Thanks for"
type textarea "Thanks for b"
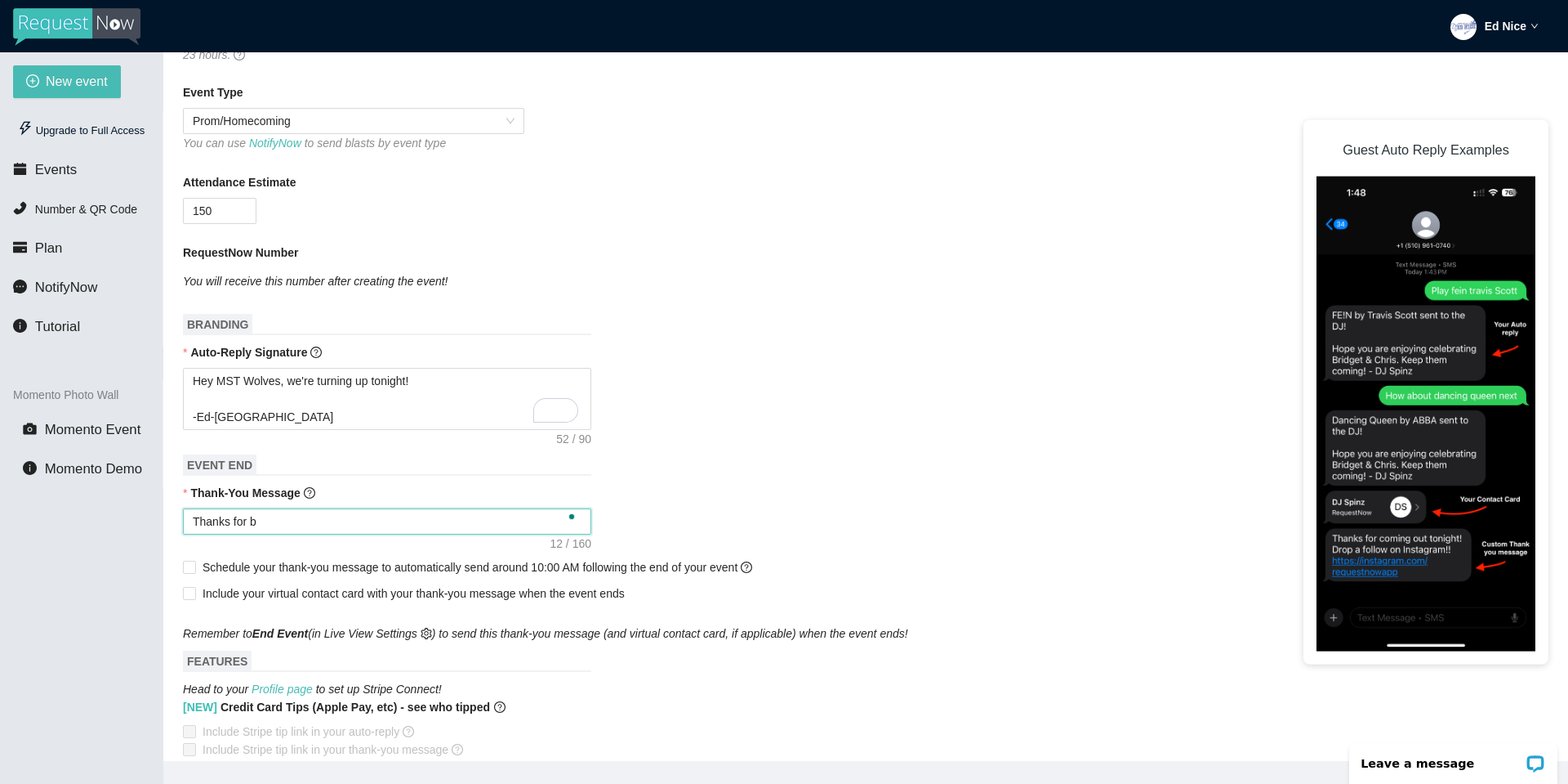
type textarea "Thanks for be"
type textarea "Thanks for bei"
type textarea "Thanks for bein"
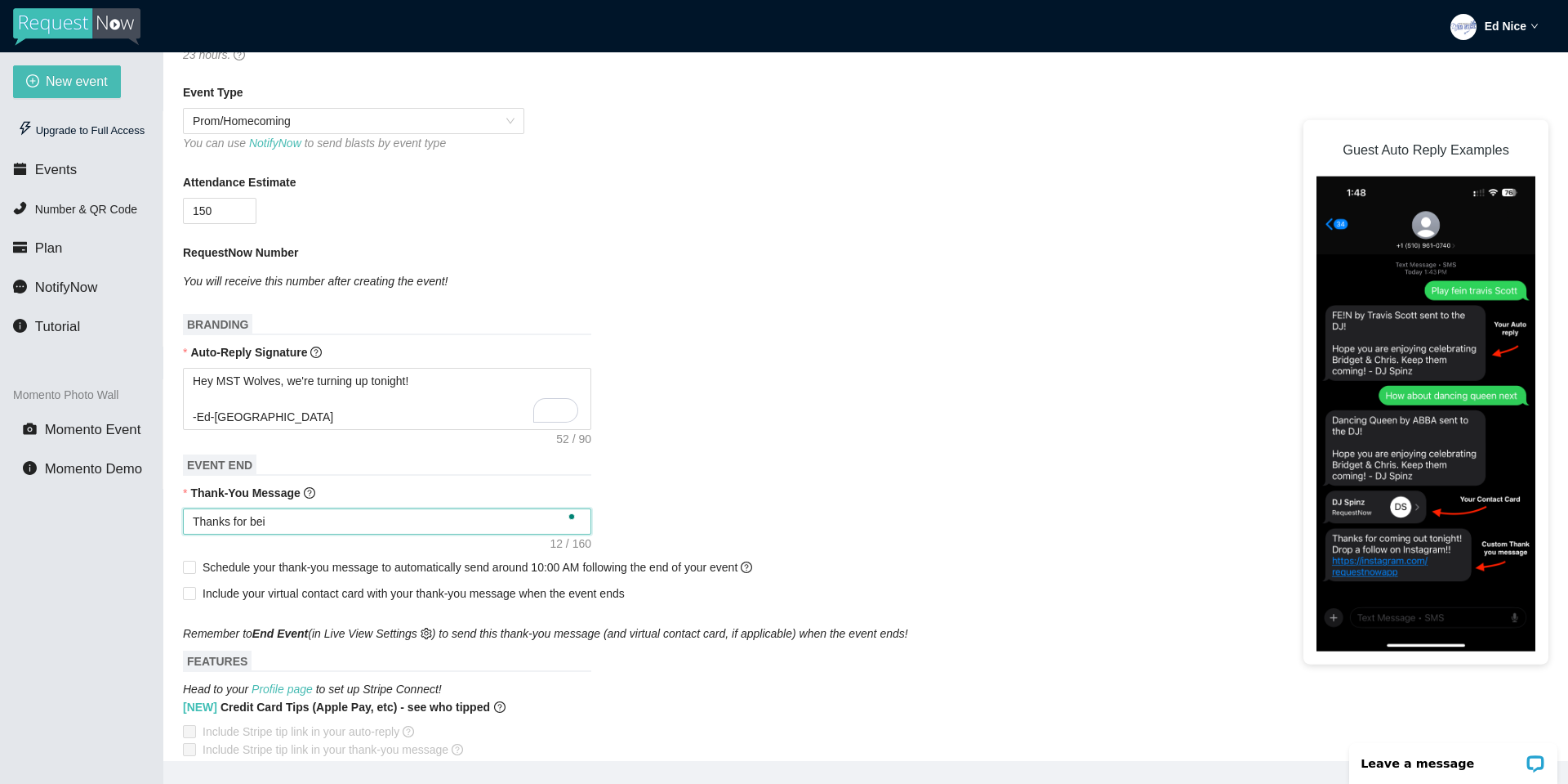
type textarea "Thanks for bein"
type textarea "Thanks for being"
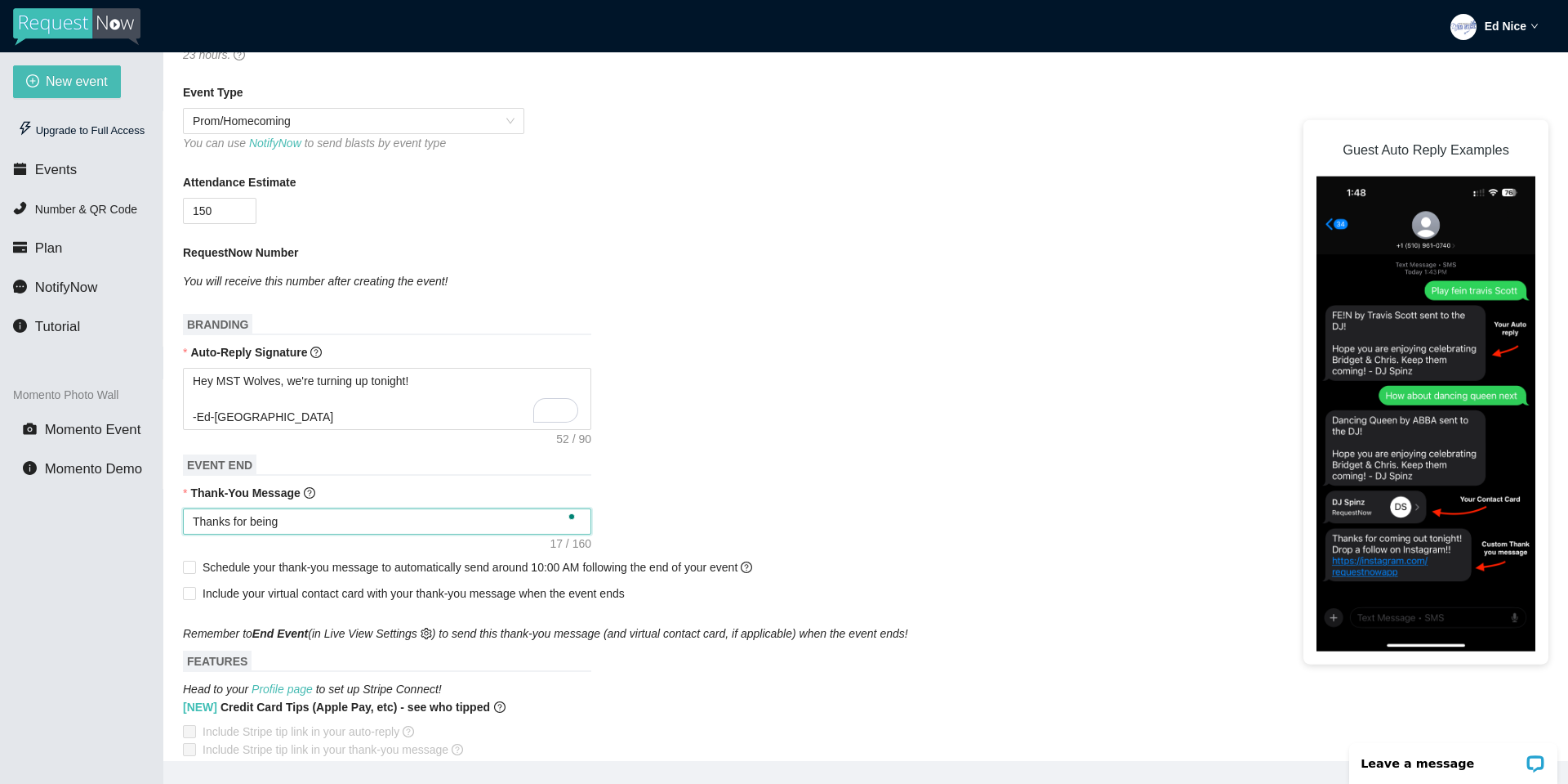
type textarea "Thanks for being p"
type textarea "Thanks for being"
type textarea "Thanks for being p"
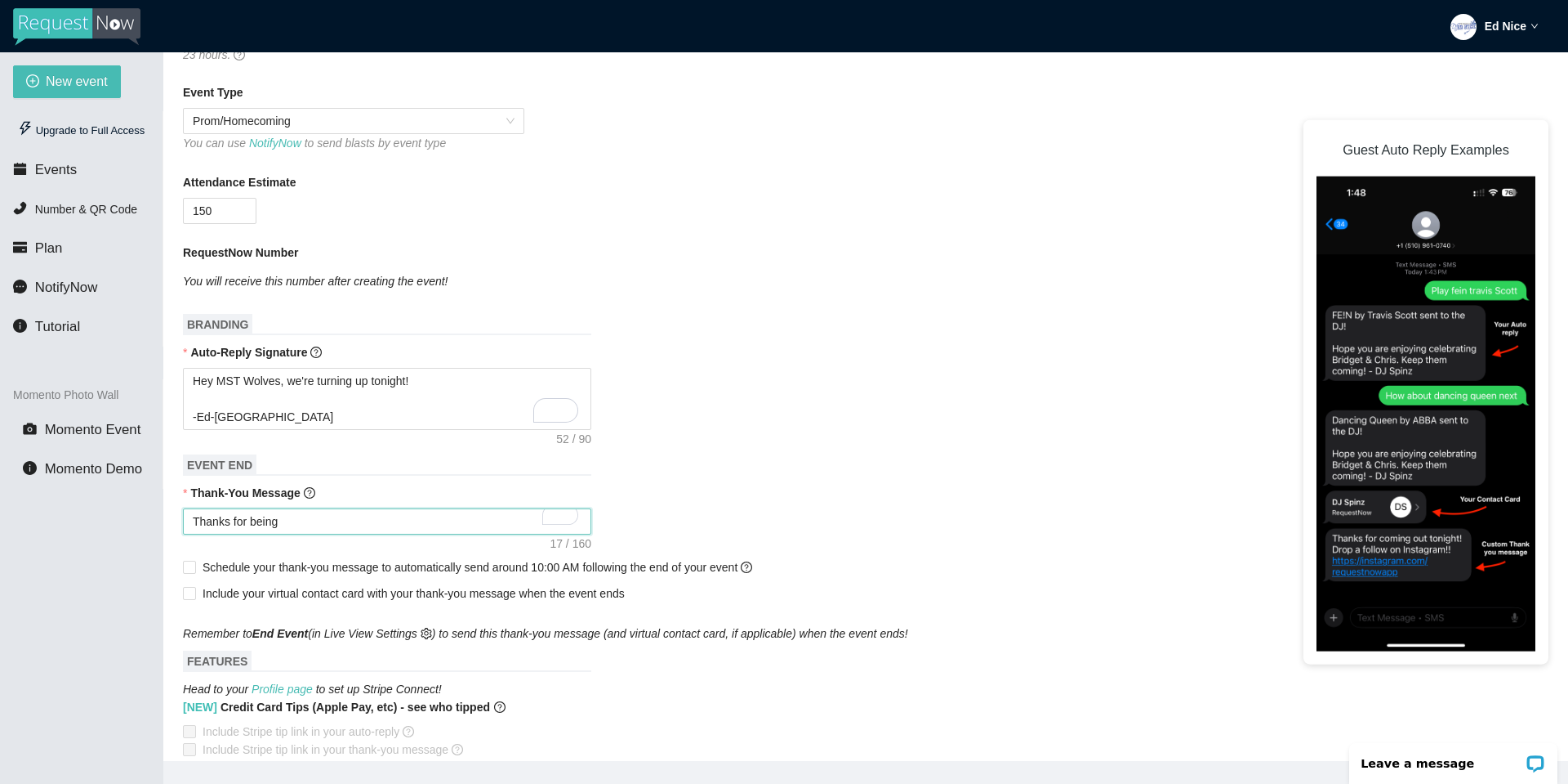
type textarea "Thanks for being p"
type textarea "Thanks for being pa"
type textarea "Thanks for being par"
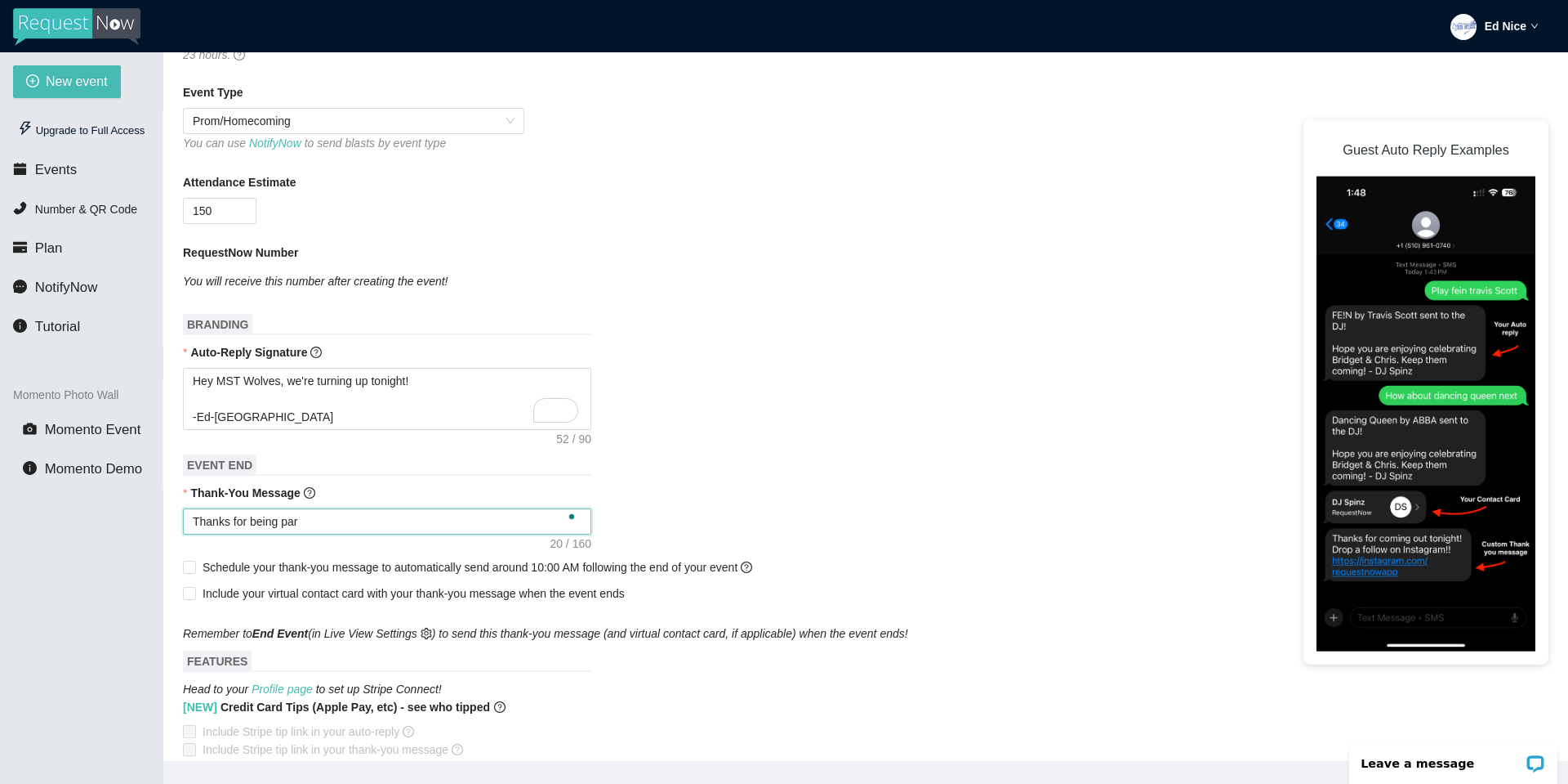
type textarea "Thanks for being part"
type textarea "Thanks for being part o"
type textarea "Thanks for being part of"
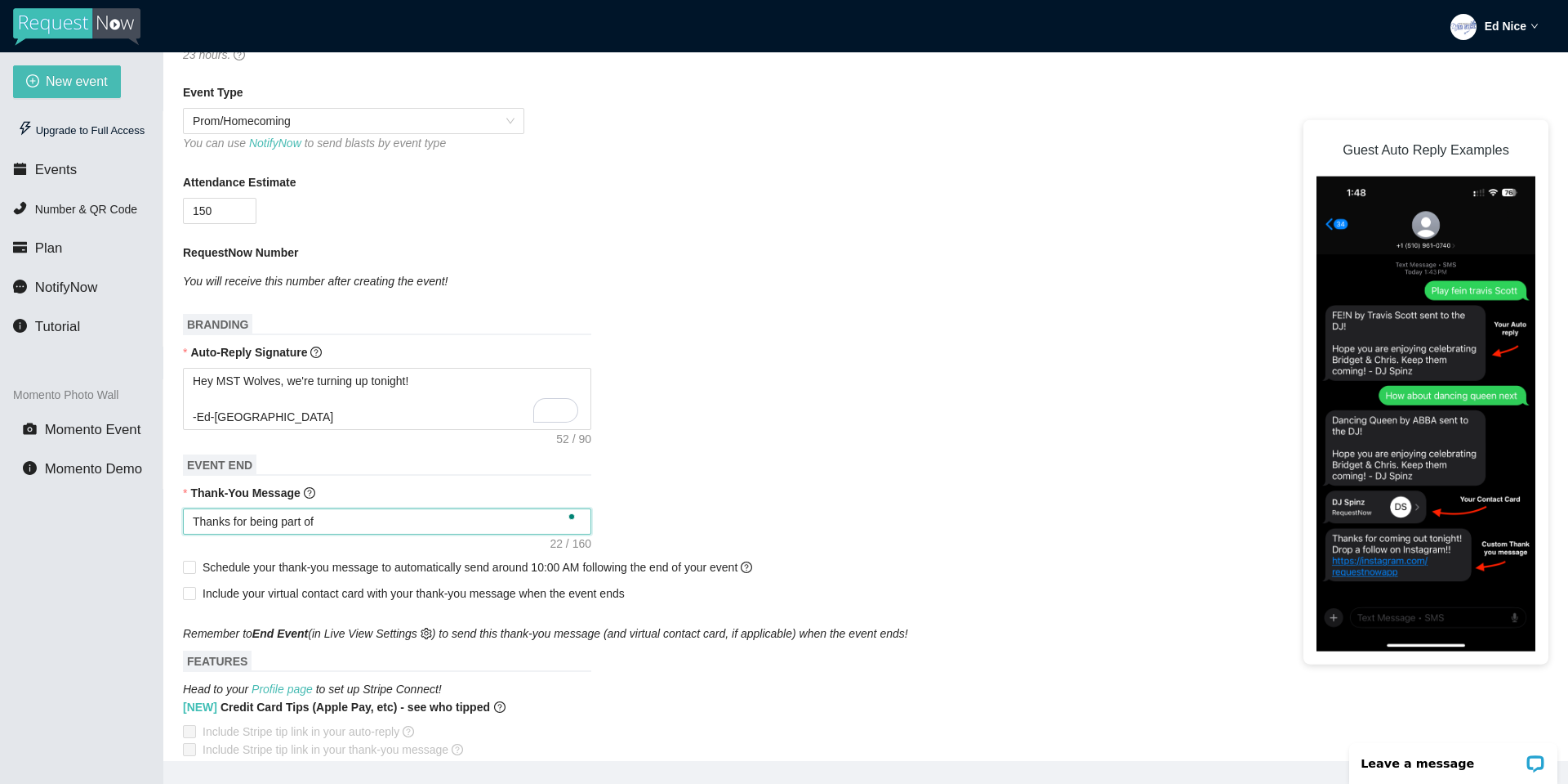
type textarea "Thanks for being part oft"
type textarea "Thanks for being part oft h"
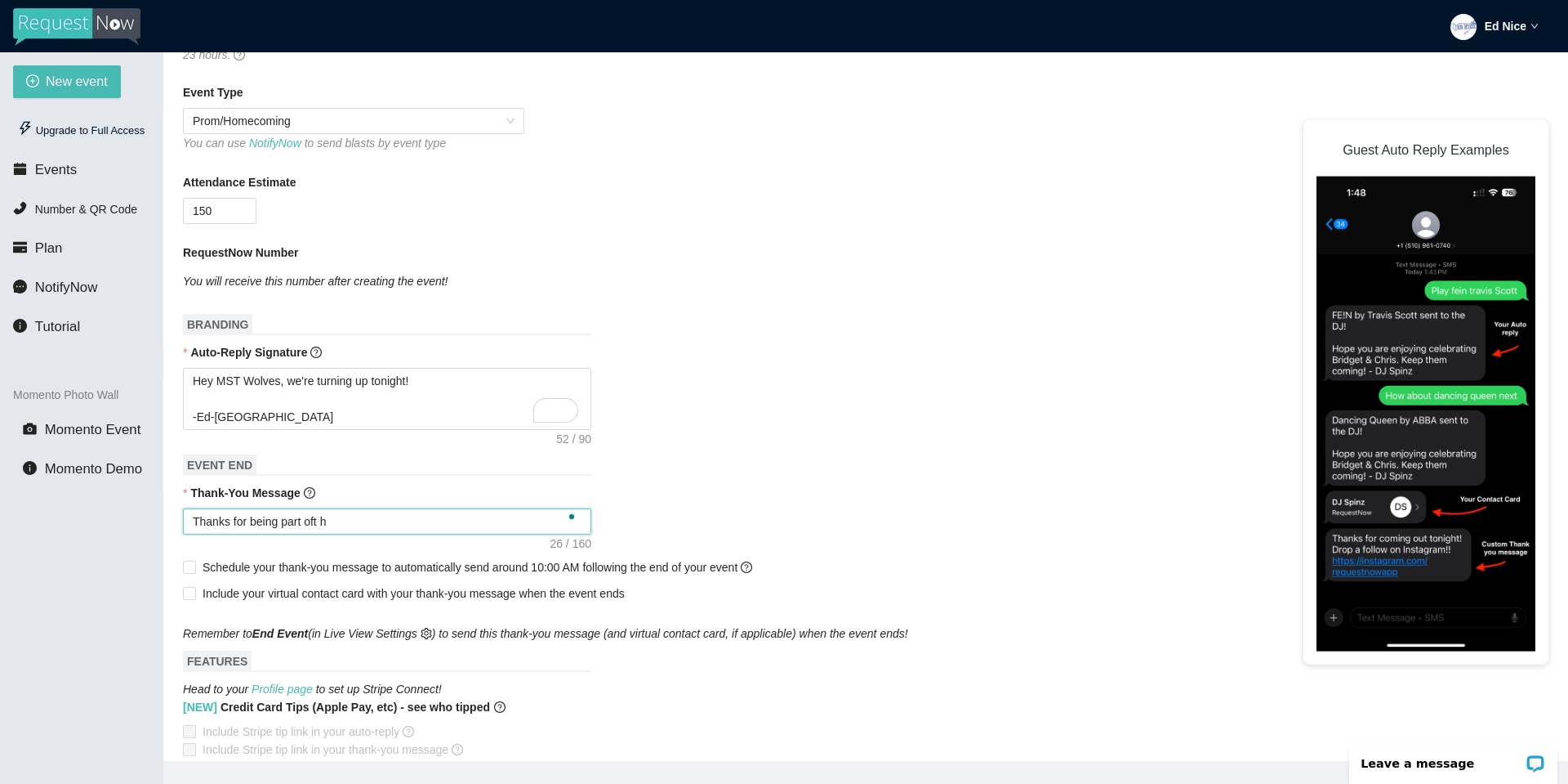
type textarea "Thanks for being part oft he"
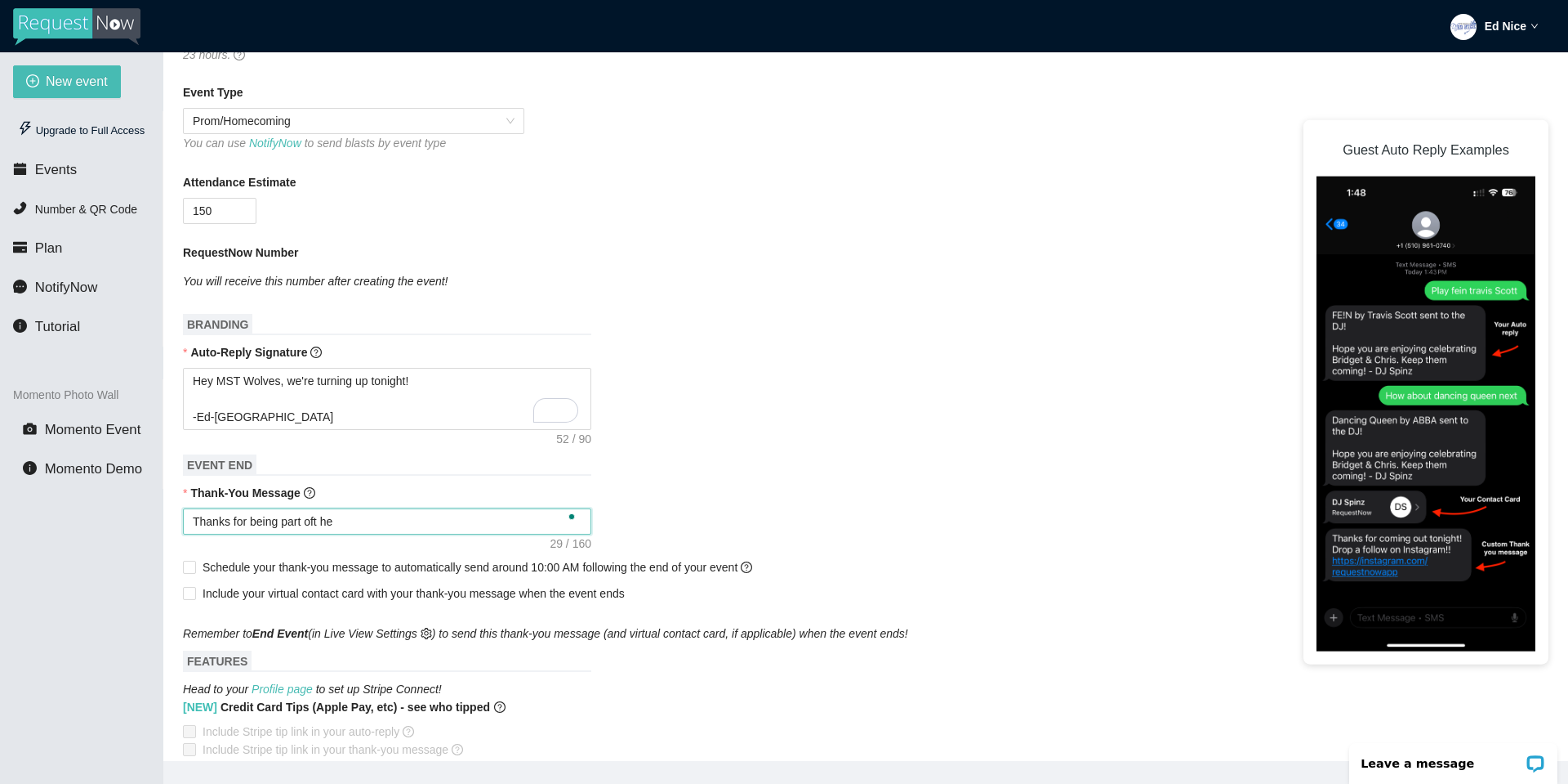
type textarea "Thanks for being part oft he"
type textarea "Thanks for being part oft h"
type textarea "Thanks for being part oft"
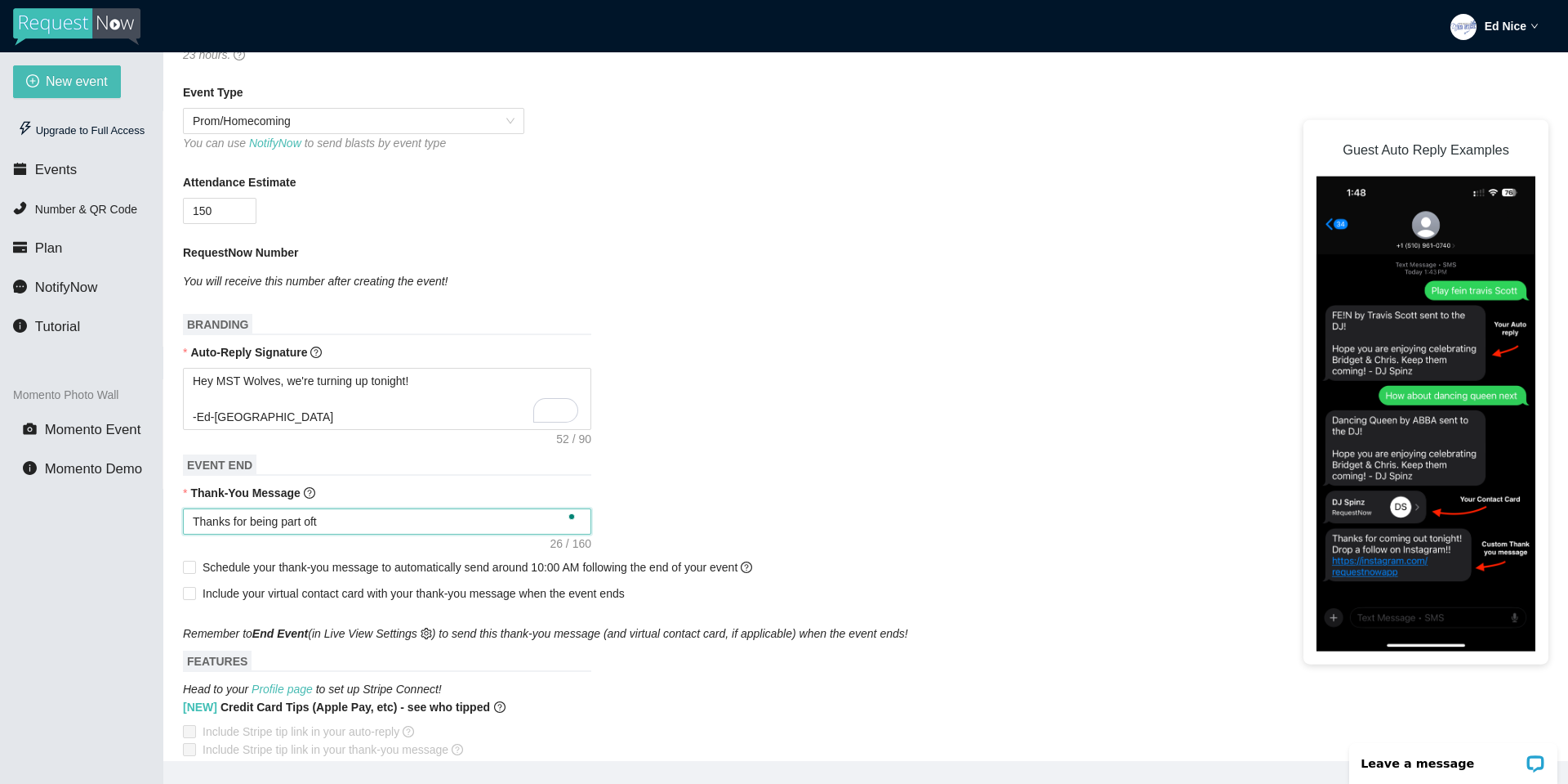
type textarea "Thanks for being part oft"
type textarea "Thanks for being part of"
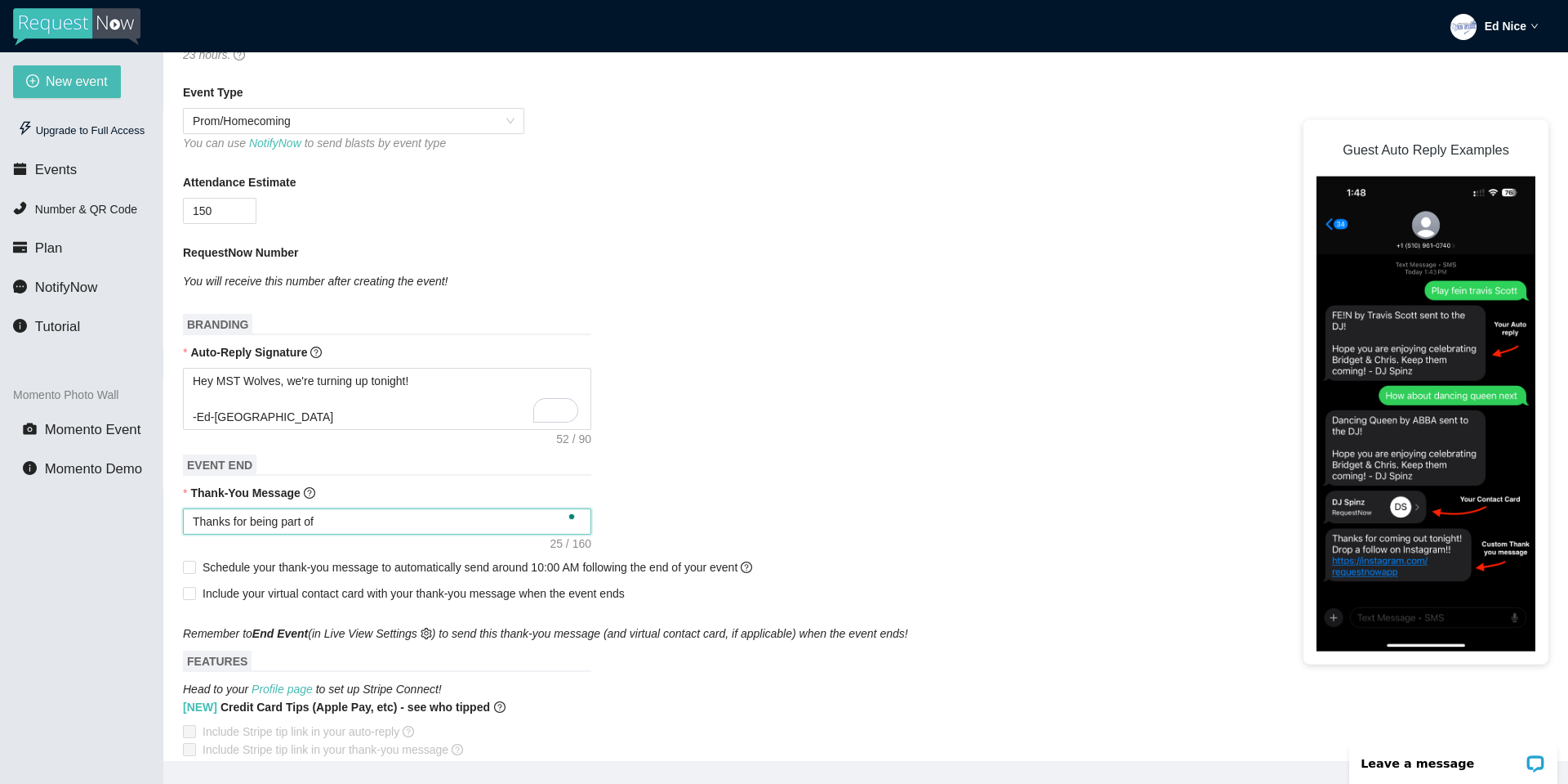
type textarea "Thanks for being part of"
type textarea "Thanks for being part of t"
type textarea "Thanks for being part of th"
type textarea "Thanks for being part of thj"
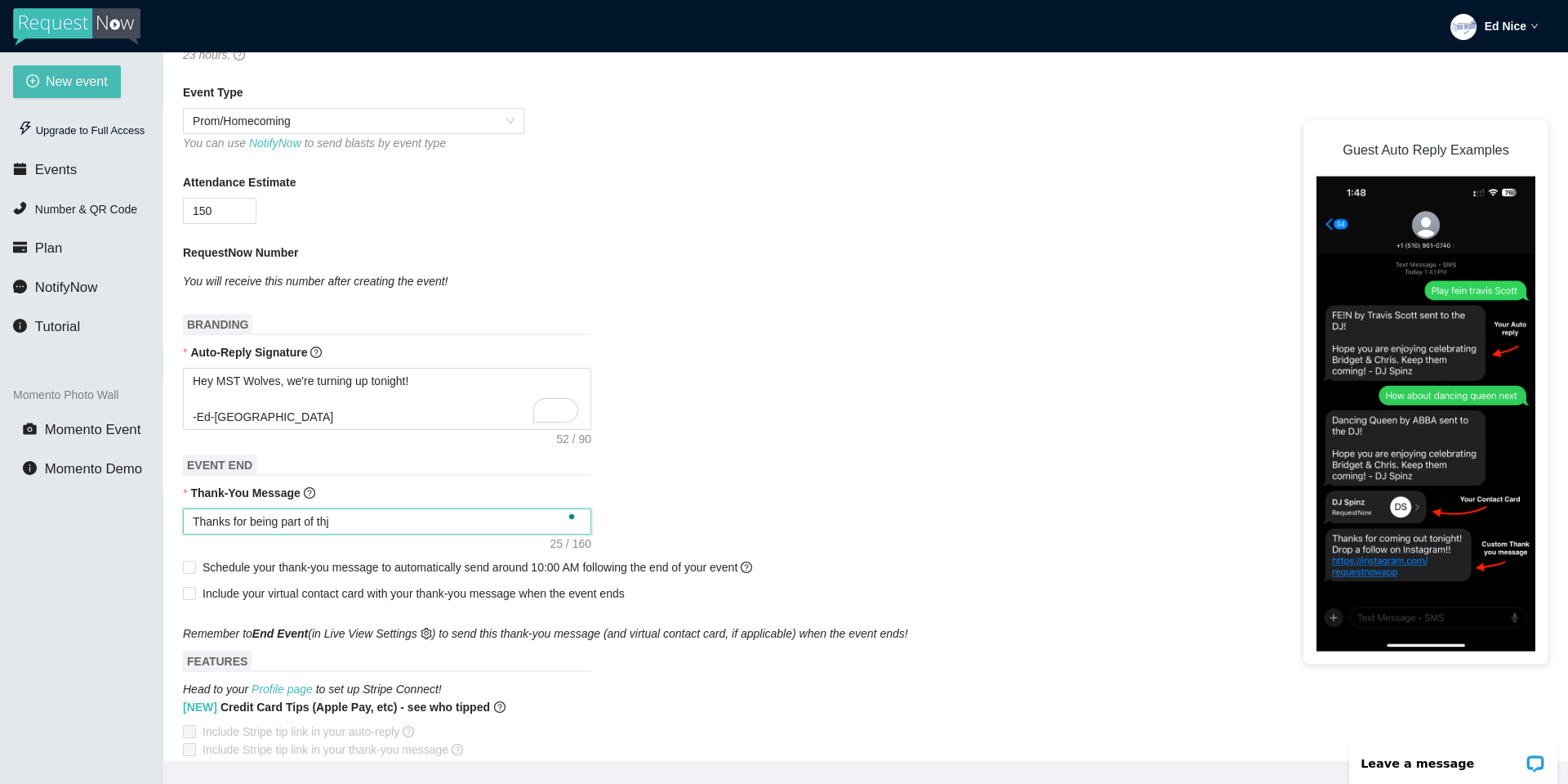
type textarea "Thanks for being part of thje"
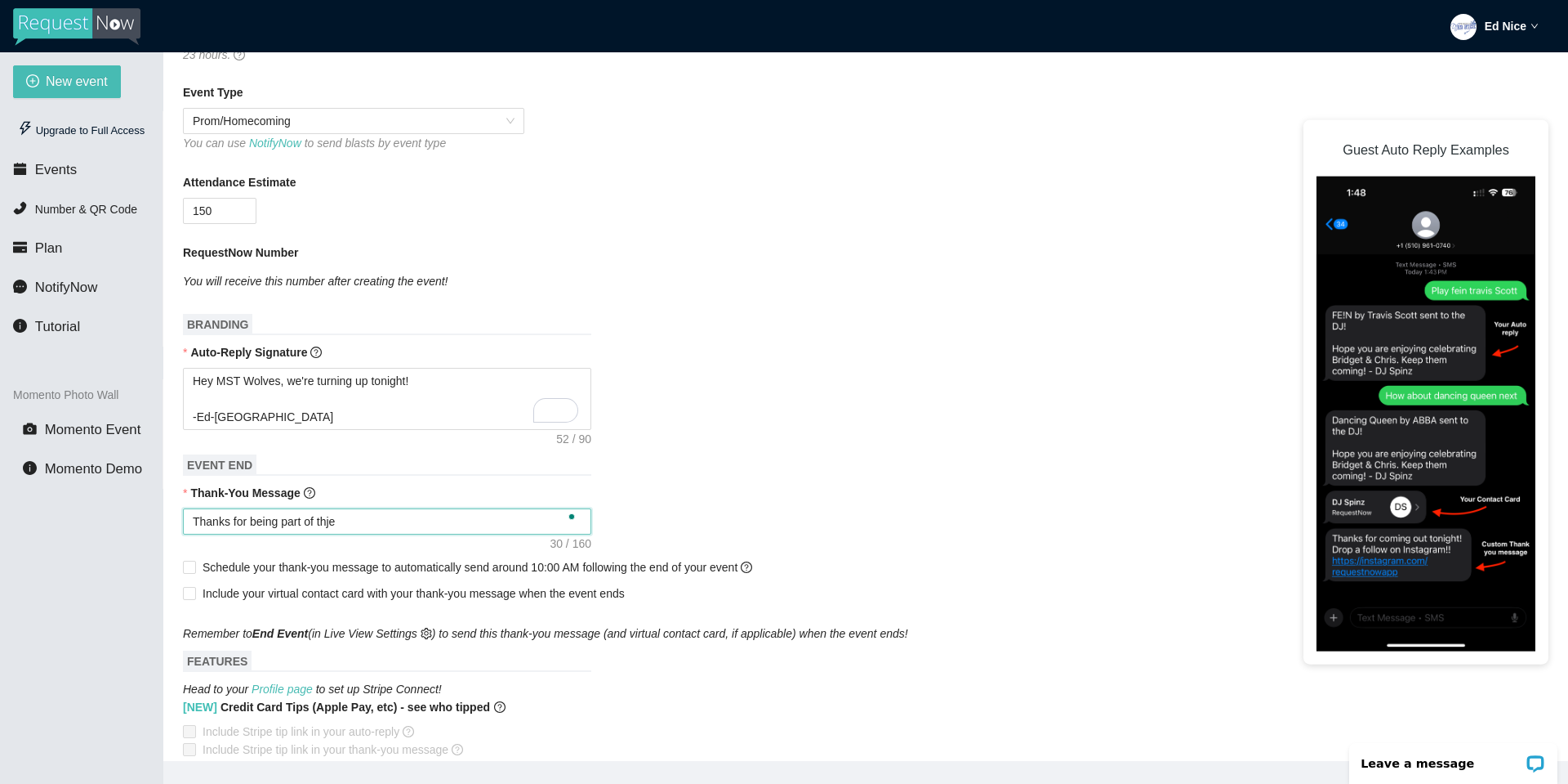
type textarea "Thanks for being part of thje"
type textarea "Thanks for being part of thj"
type textarea "Thanks for being part of th"
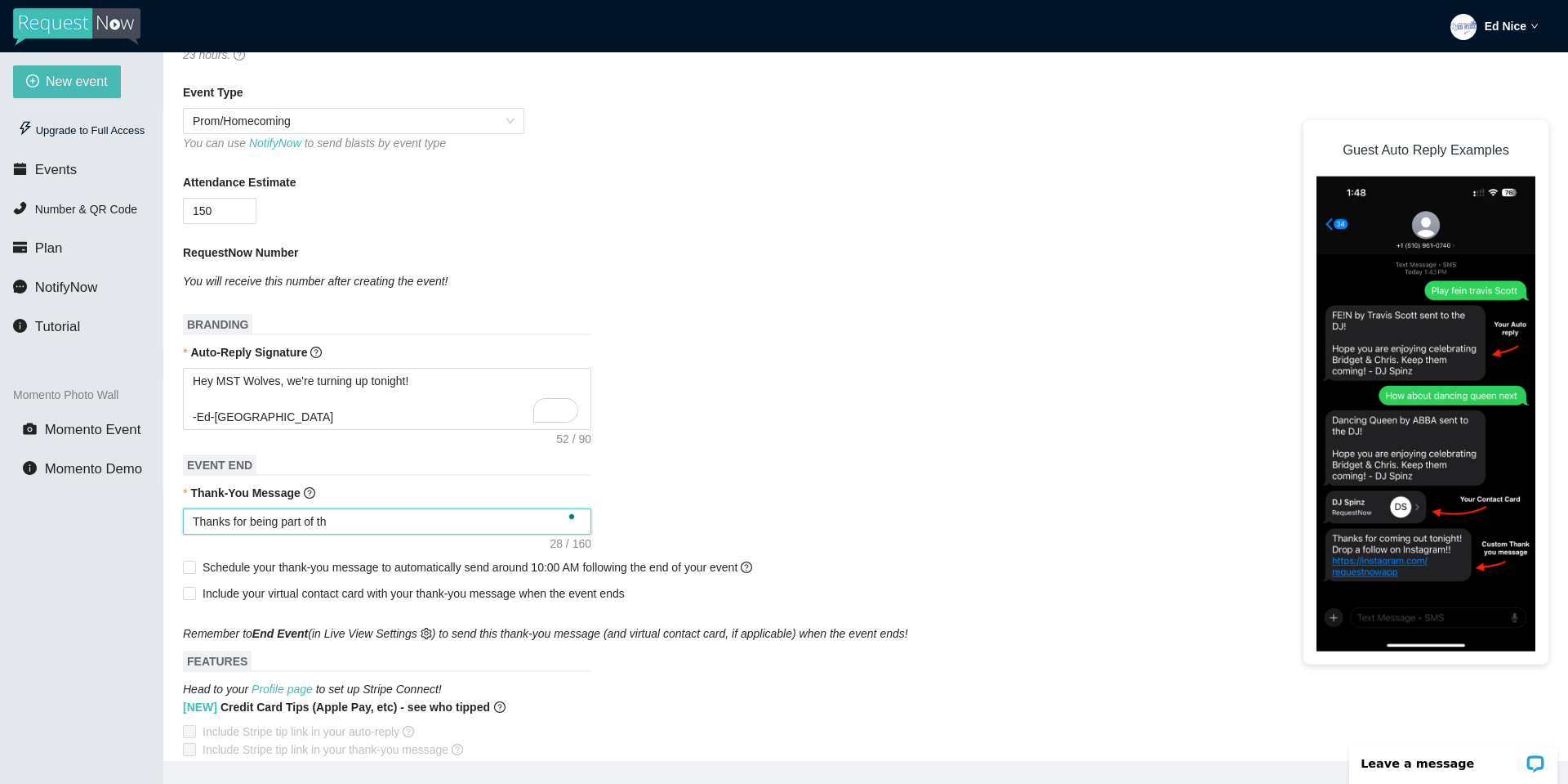
type textarea "Thanks for being part of the"
type textarea "Thanks for being part of the 2"
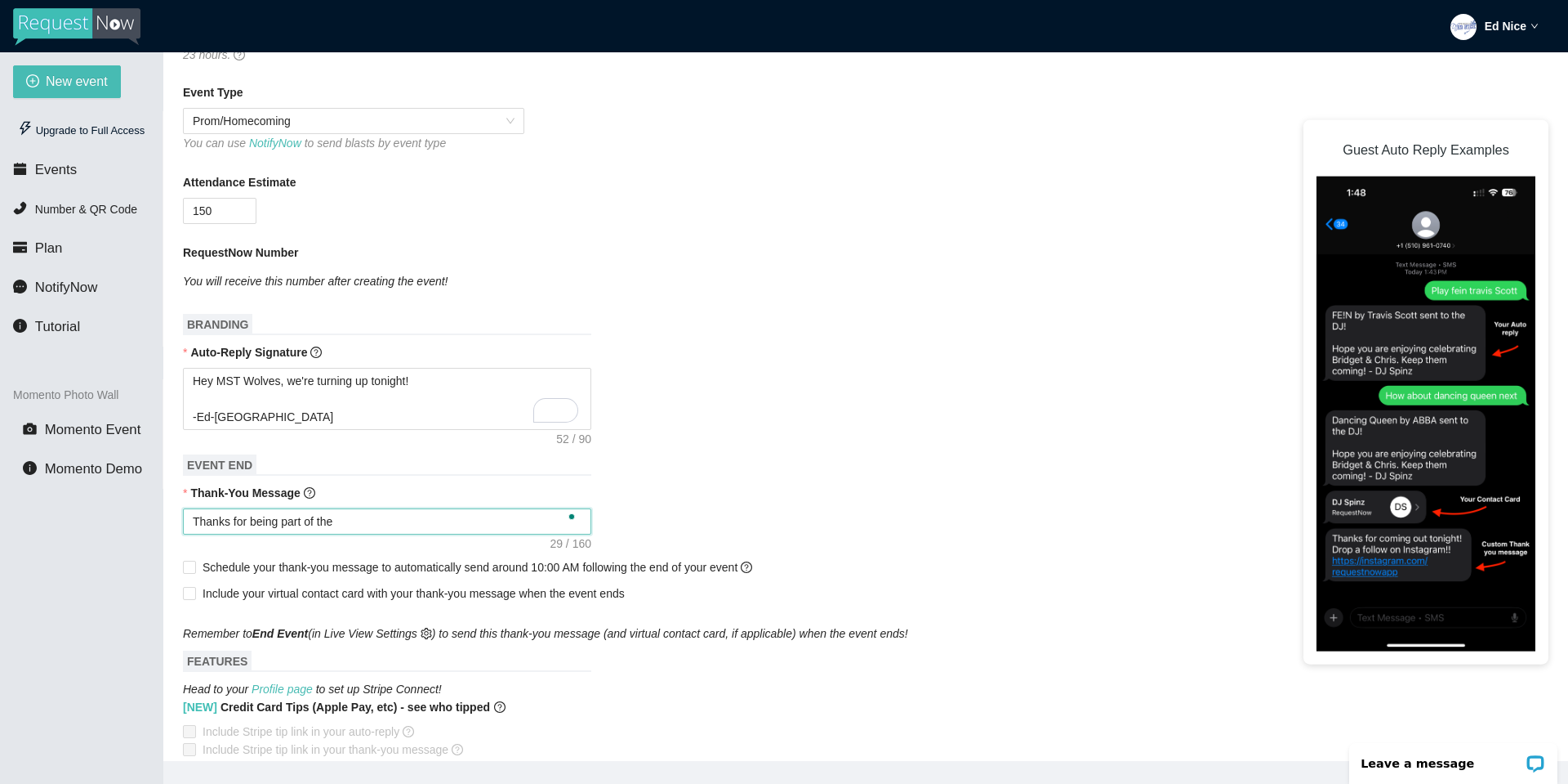
type textarea "Thanks for being part of the 2"
type textarea "Thanks for being part of the 20"
type textarea "Thanks for being part of the 202"
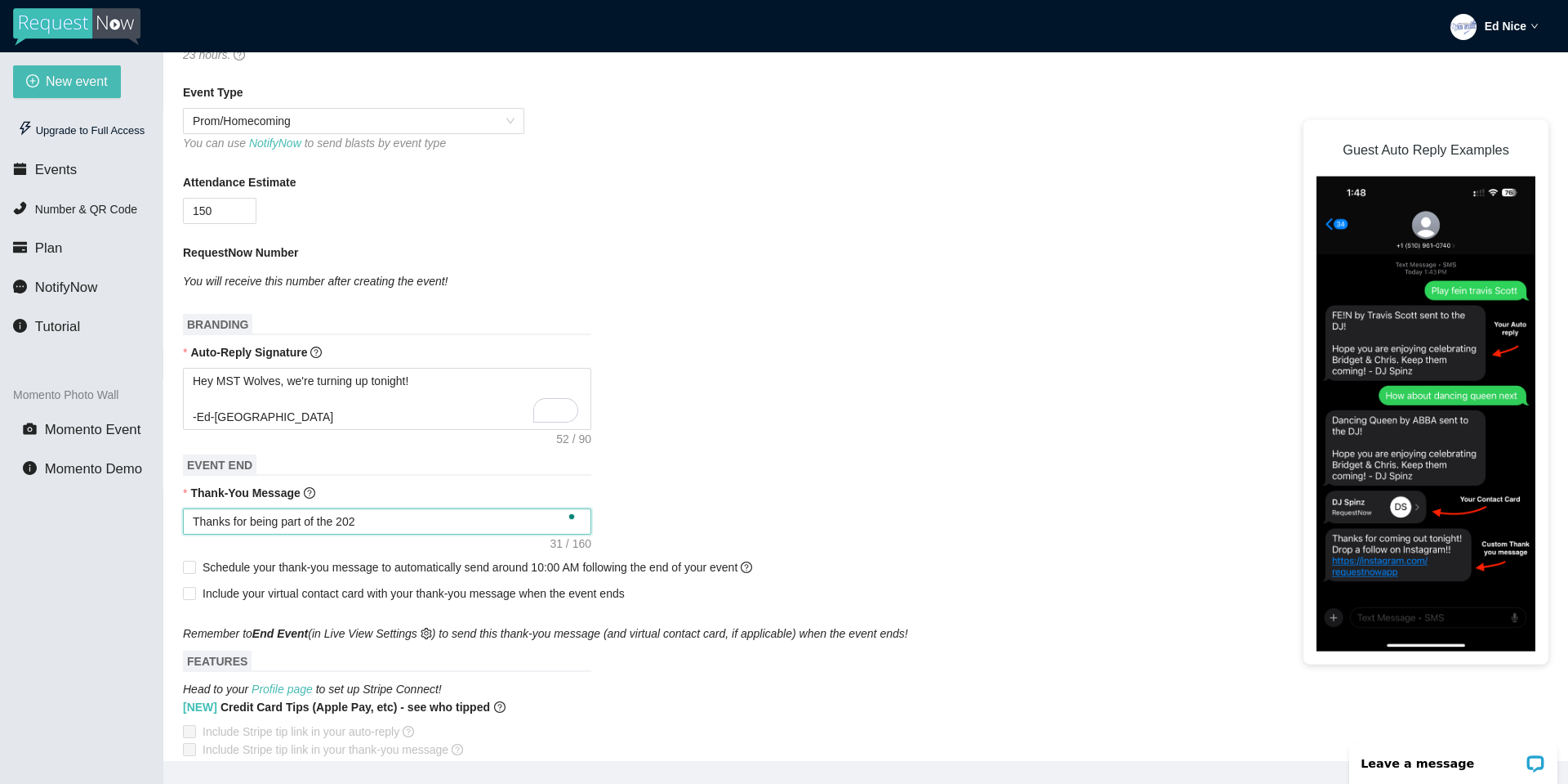
type textarea "Thanks for being part of the 2025"
type textarea "Thanks for being part of the 2025 M"
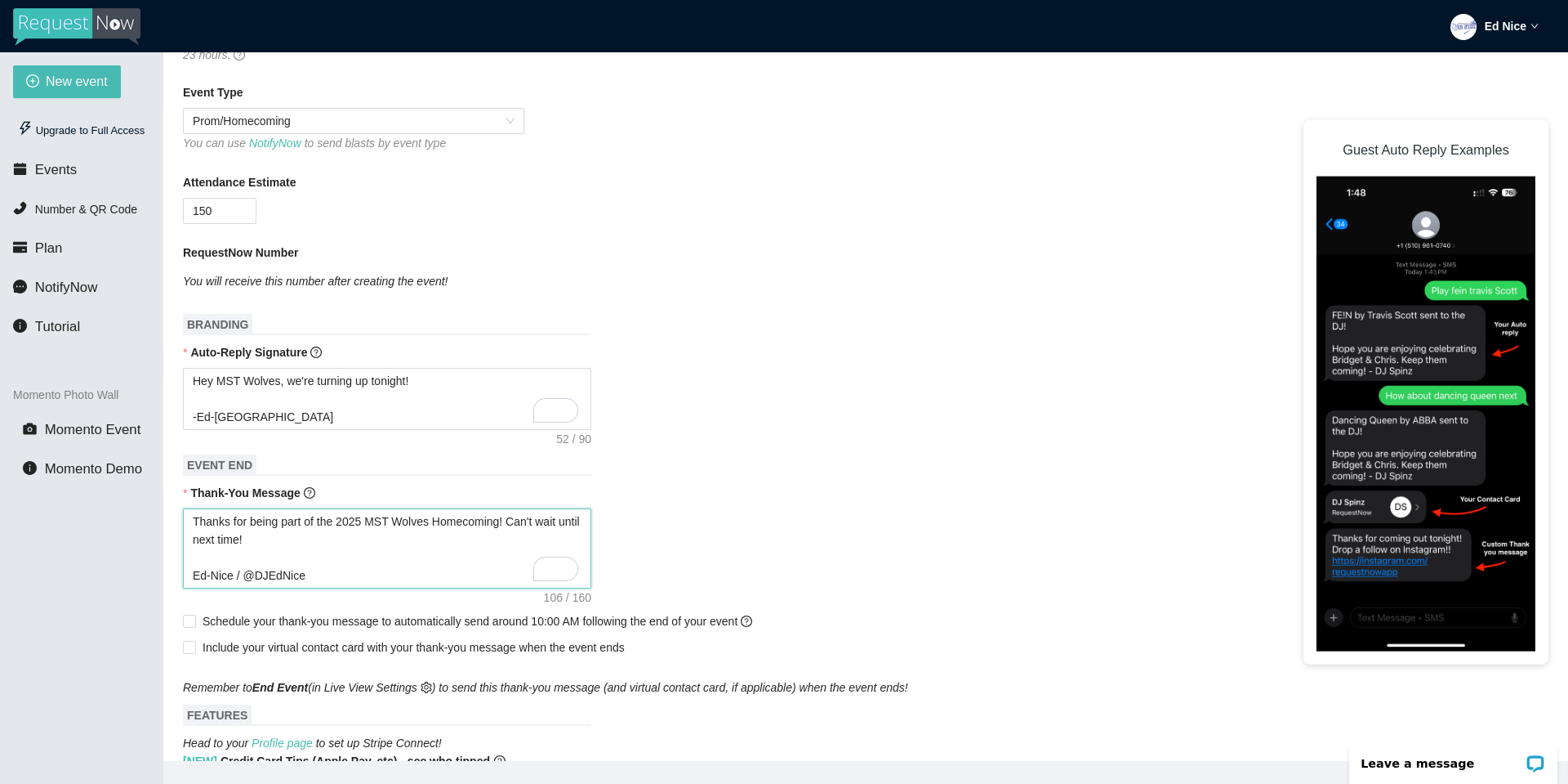
paste textarea "https://www.tiktok.com/@djedn"
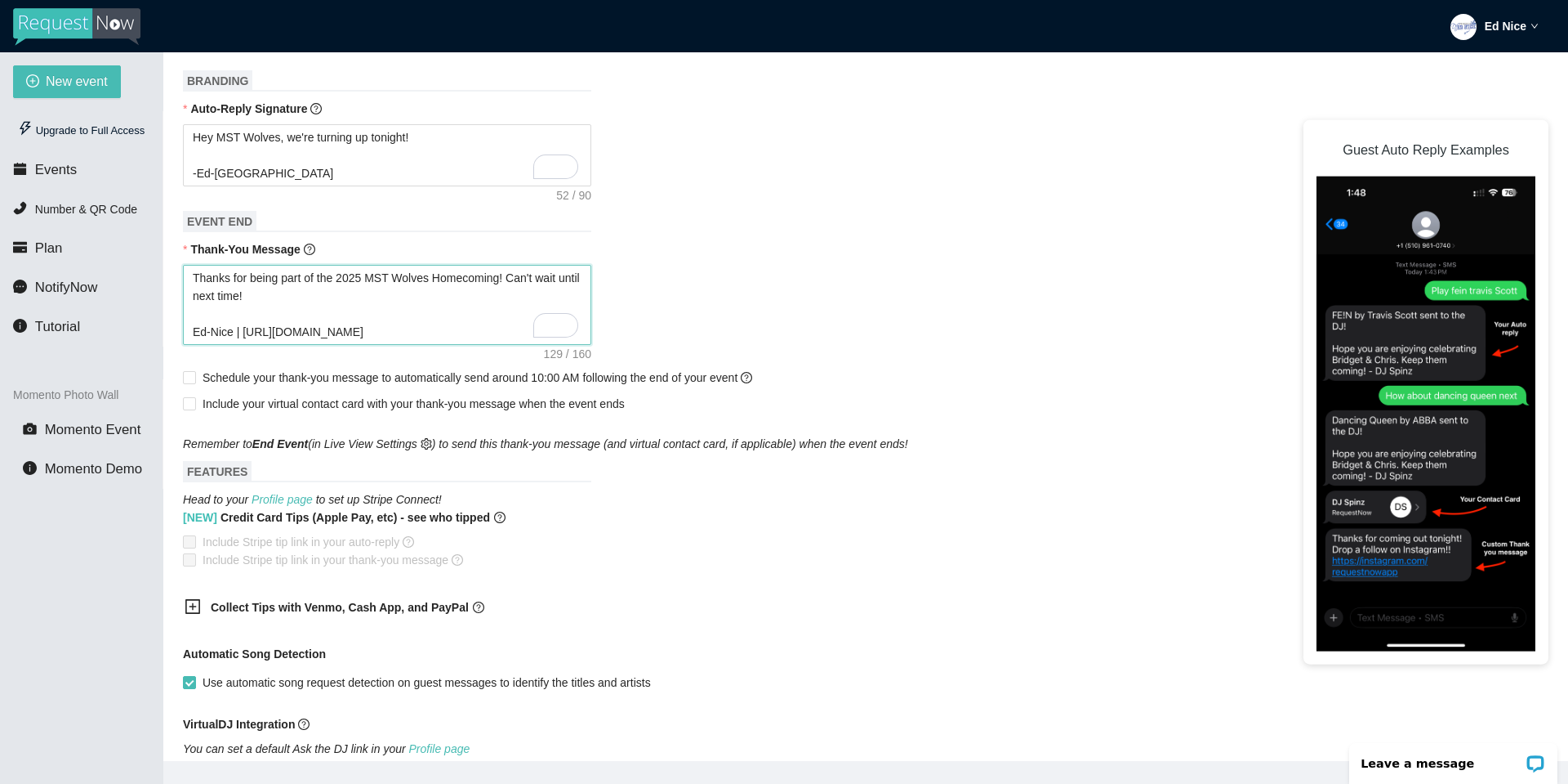
scroll to position [572, 0]
click at [409, 404] on span "Include your virtual contact card with your thank-you message when the event en…" at bounding box center [413, 402] width 423 height 13
click at [195, 404] on input "Include your virtual contact card with your thank-you message when the event en…" at bounding box center [189, 401] width 12 height 12
click at [409, 404] on span "Include your virtual contact card with your thank-you message when the event en…" at bounding box center [413, 402] width 423 height 13
click at [195, 404] on input "Include your virtual contact card with your thank-you message when the event en…" at bounding box center [189, 401] width 12 height 12
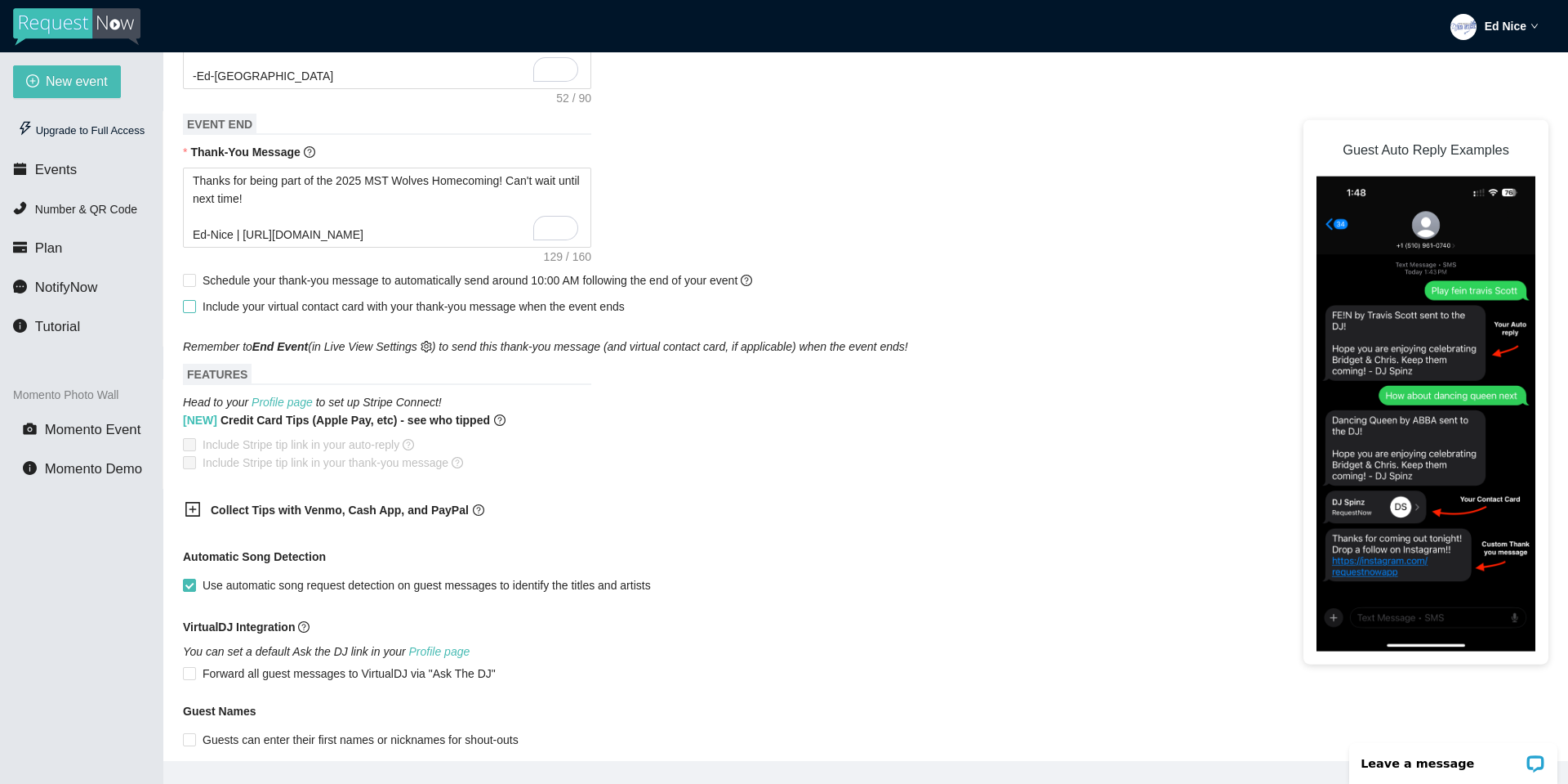
scroll to position [736, 0]
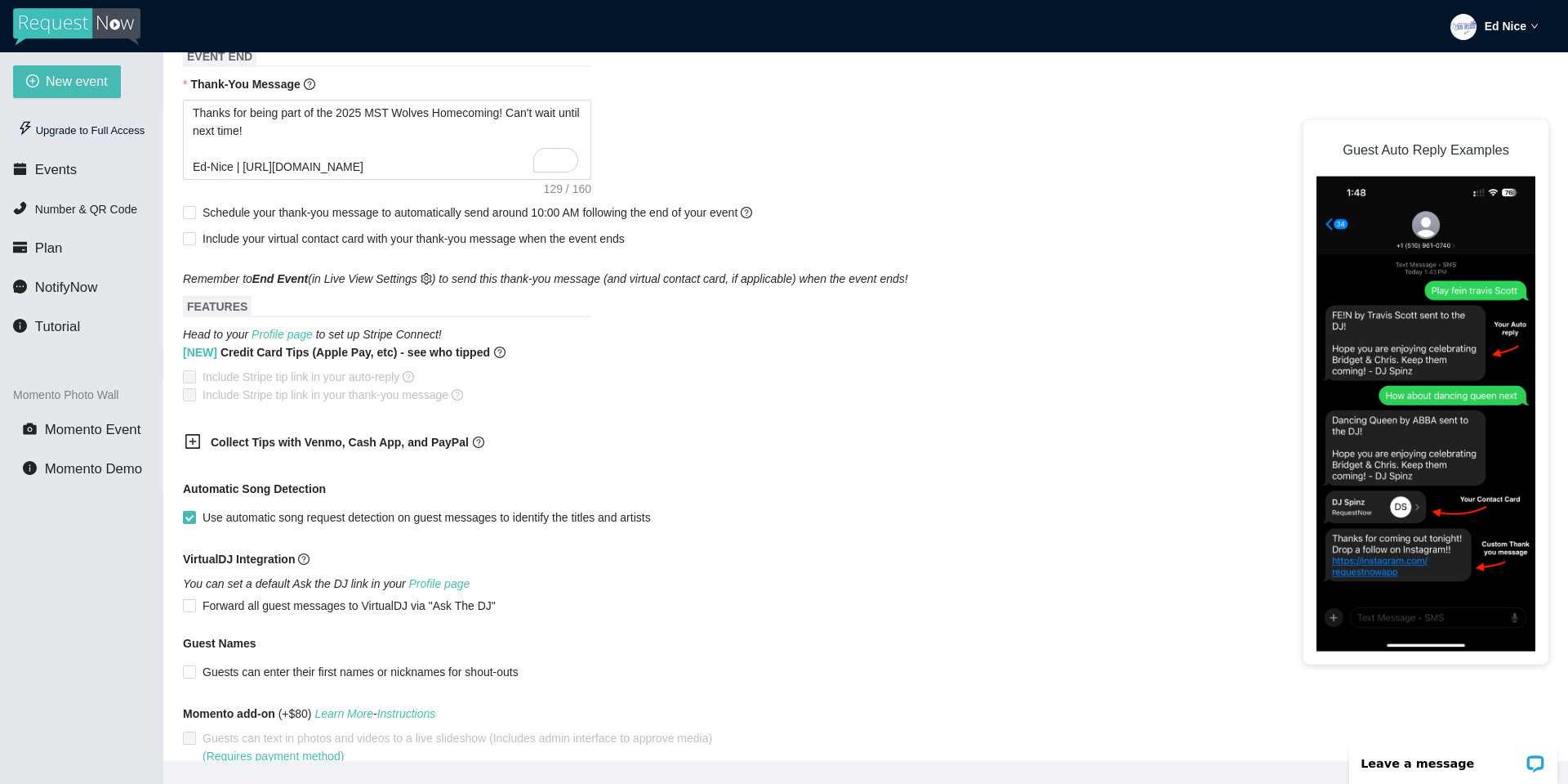
click at [235, 452] on div "Collect Tips with Venmo, Cash App, and PayPal" at bounding box center [375, 444] width 408 height 40
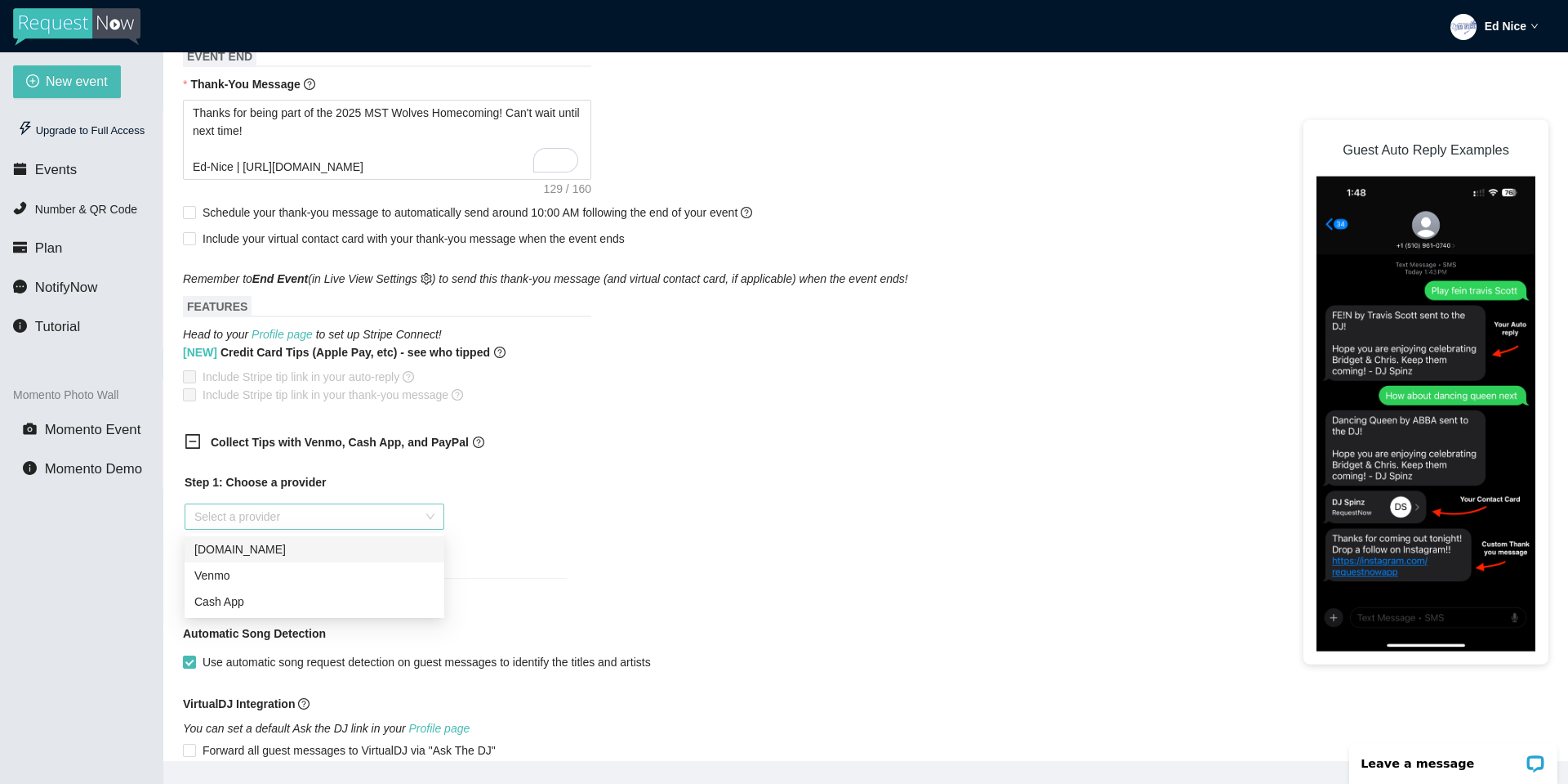
click at [426, 511] on div "Select a provider" at bounding box center [314, 516] width 260 height 26
click at [226, 606] on div "Cash App" at bounding box center [314, 602] width 240 height 18
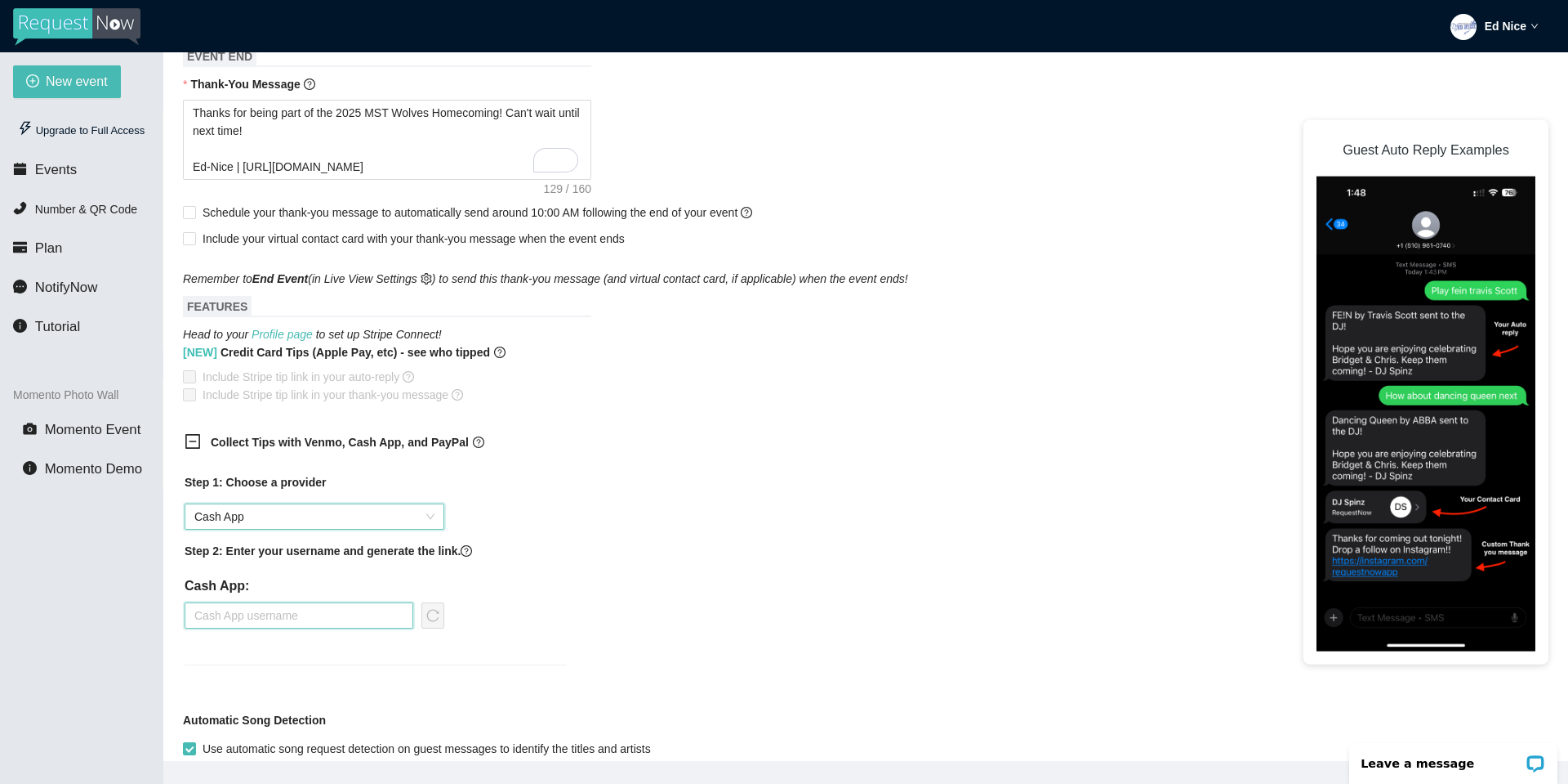
click at [300, 613] on input "text" at bounding box center [299, 615] width 229 height 26
click at [433, 612] on icon "reload" at bounding box center [433, 615] width 13 height 13
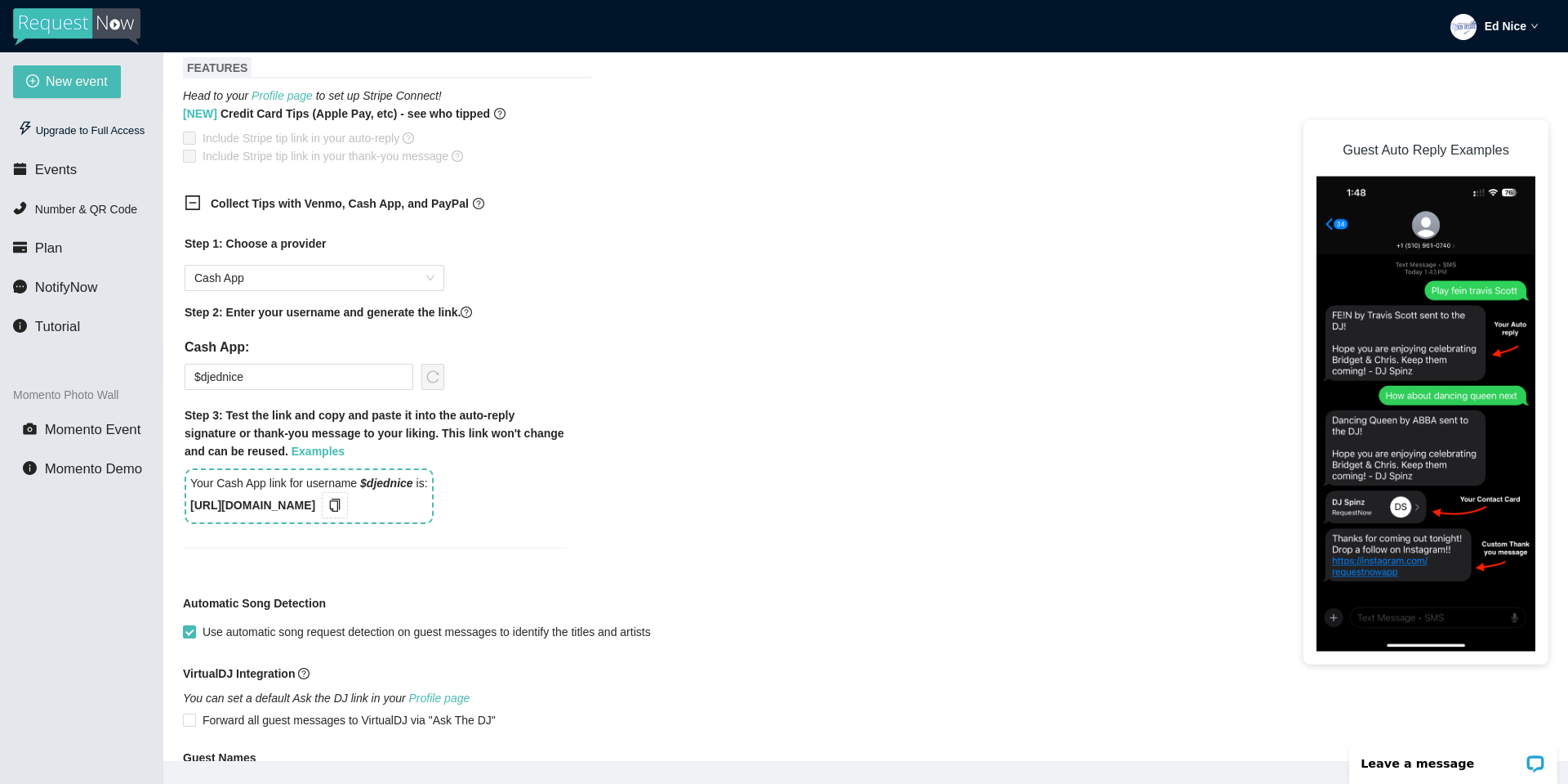
scroll to position [0, 0]
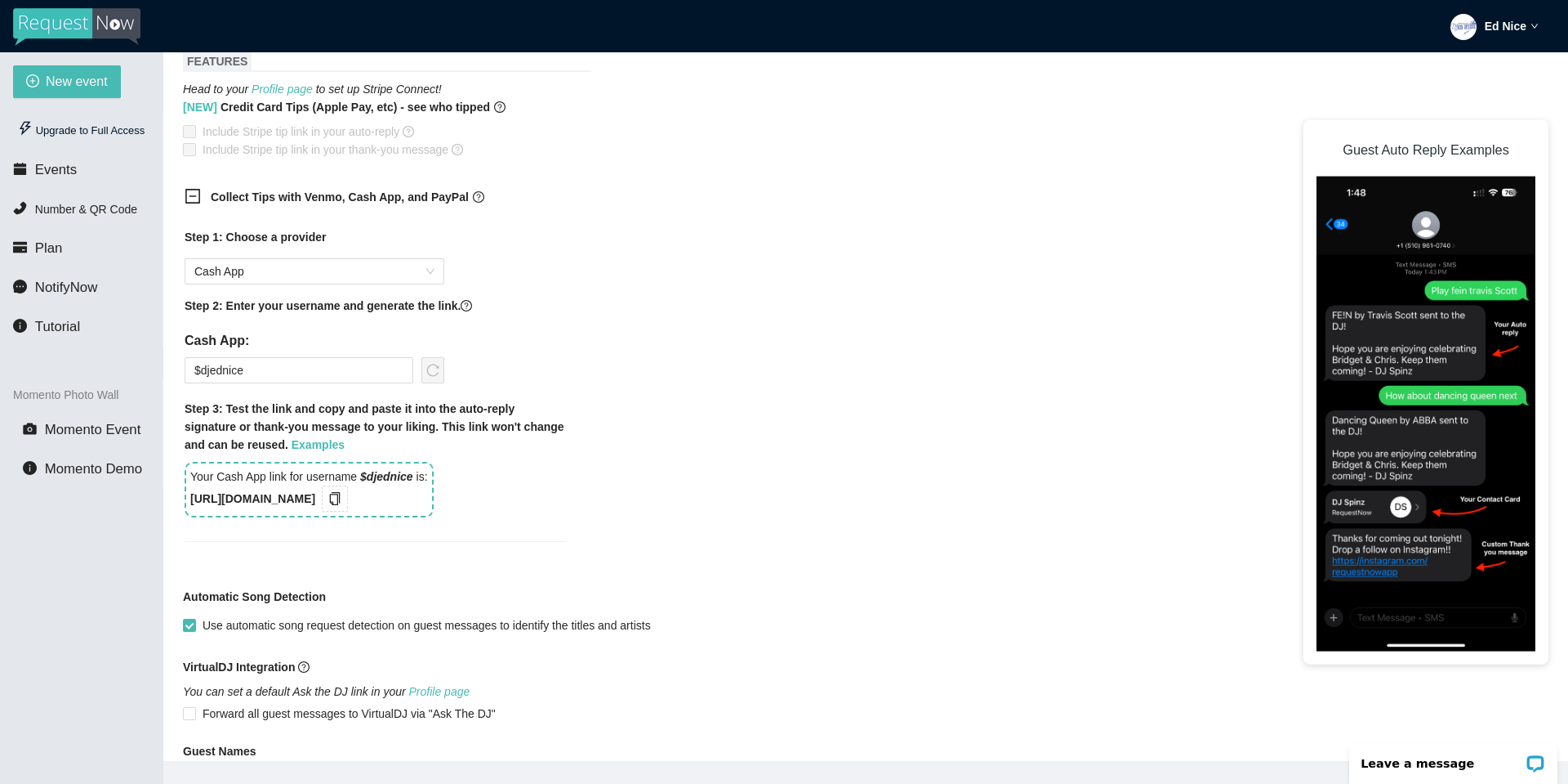
click at [262, 501] on b "https://songtips.me/bnzKE" at bounding box center [253, 499] width 125 height 13
click at [341, 494] on icon "copy" at bounding box center [335, 499] width 13 height 13
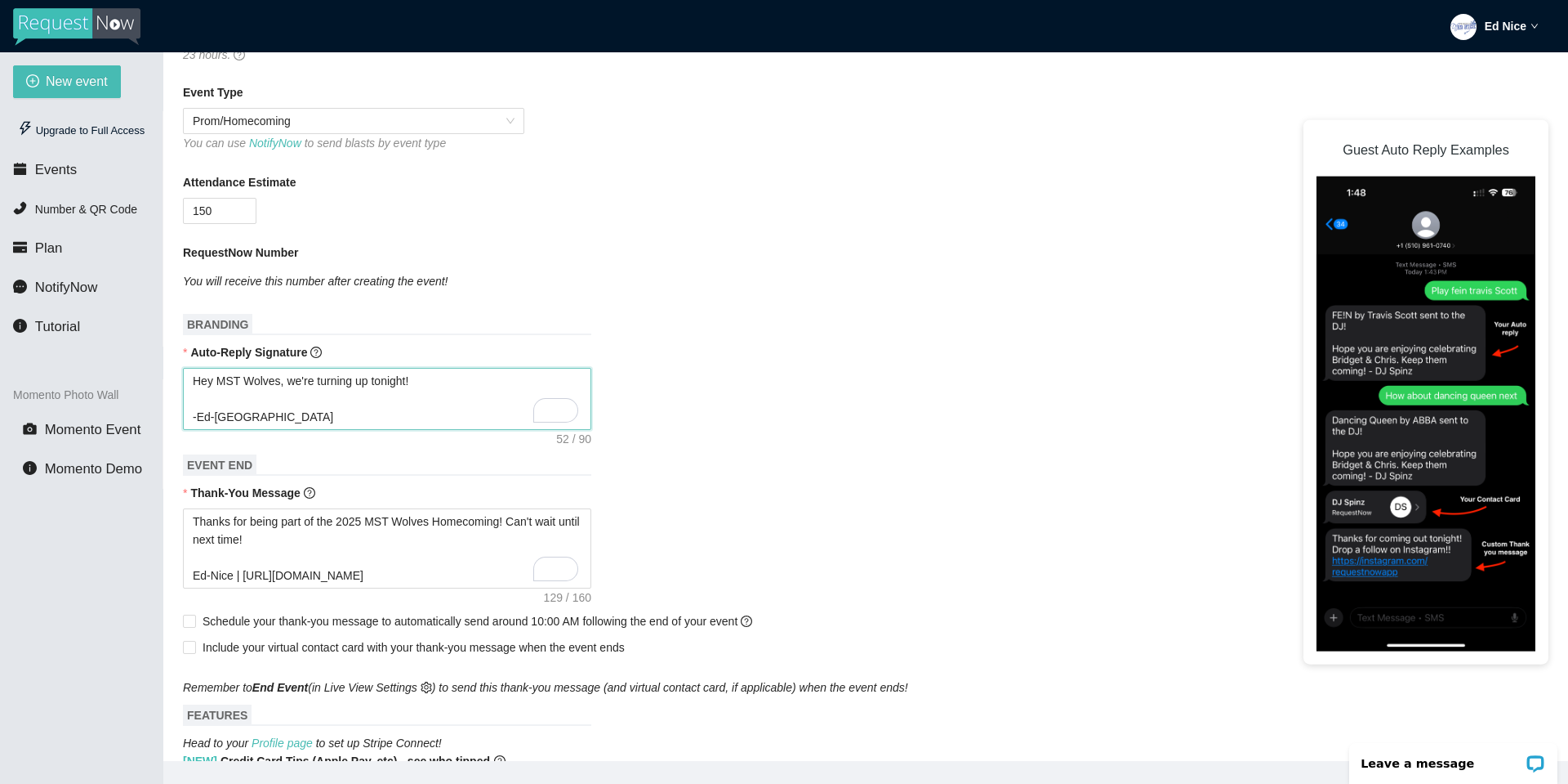
click at [462, 399] on textarea "Hey MST Wolves, we're turning up tonight! -Ed-Nice" at bounding box center [387, 399] width 408 height 62
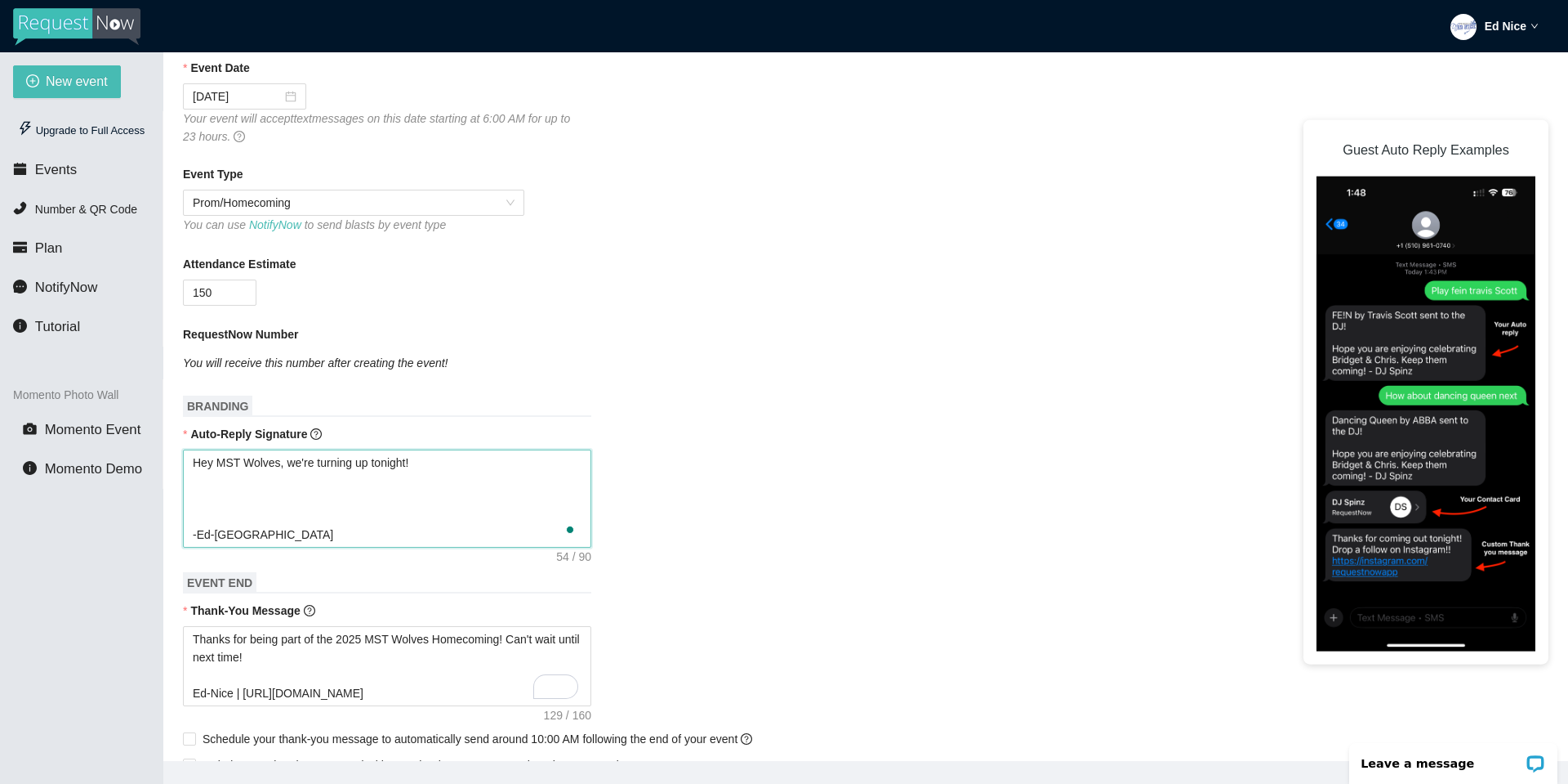
paste textarea "https://songtips.me/bnzKE"
click at [379, 489] on textarea "Hey MST Wolves, we're turning up tonight! https://songtips.me/bnzKE -Ed-Nice" at bounding box center [387, 499] width 408 height 98
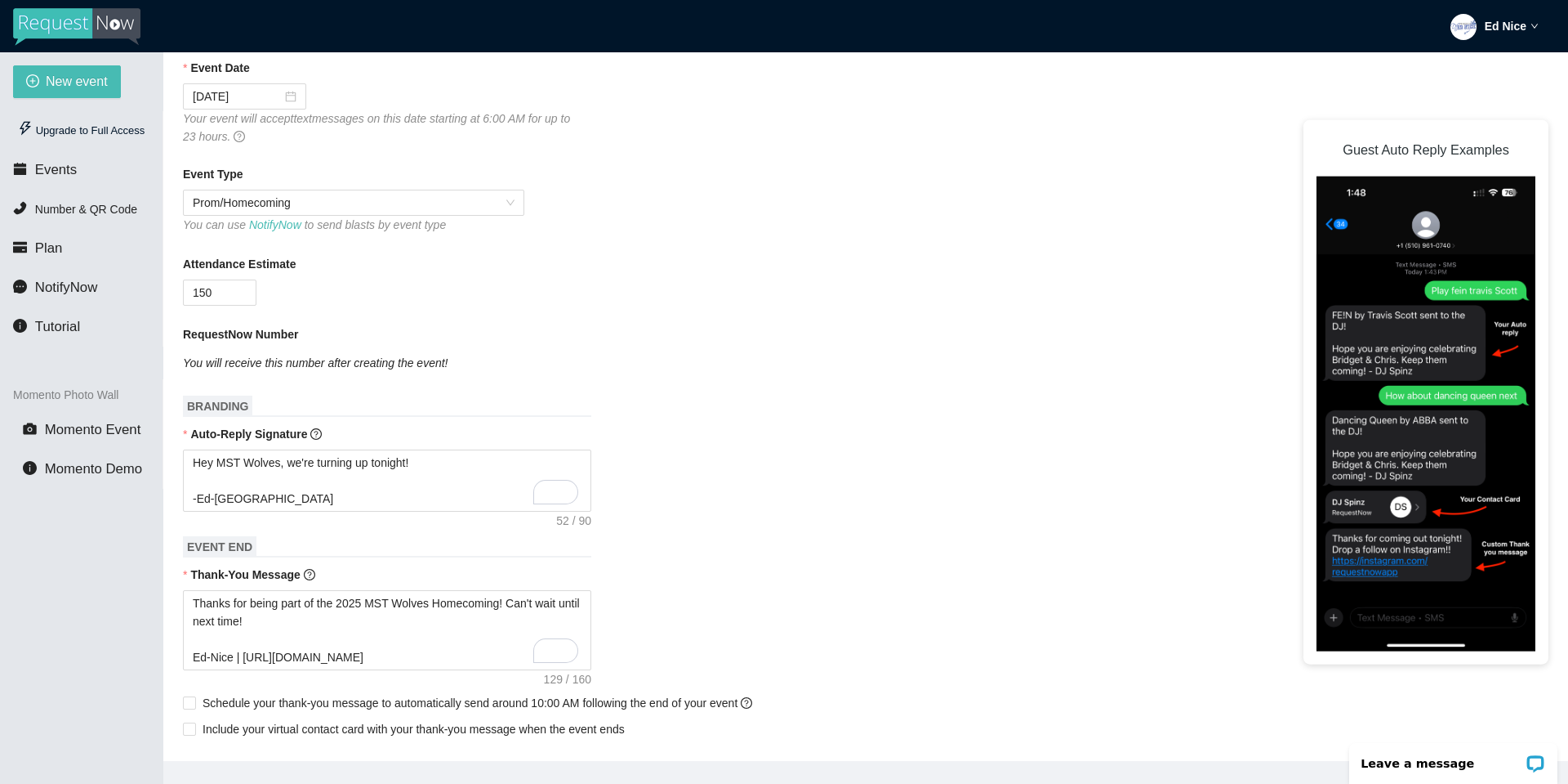
click at [704, 363] on div "RequestNow Number You will receive this number after creating the event!" at bounding box center [866, 350] width 1366 height 51
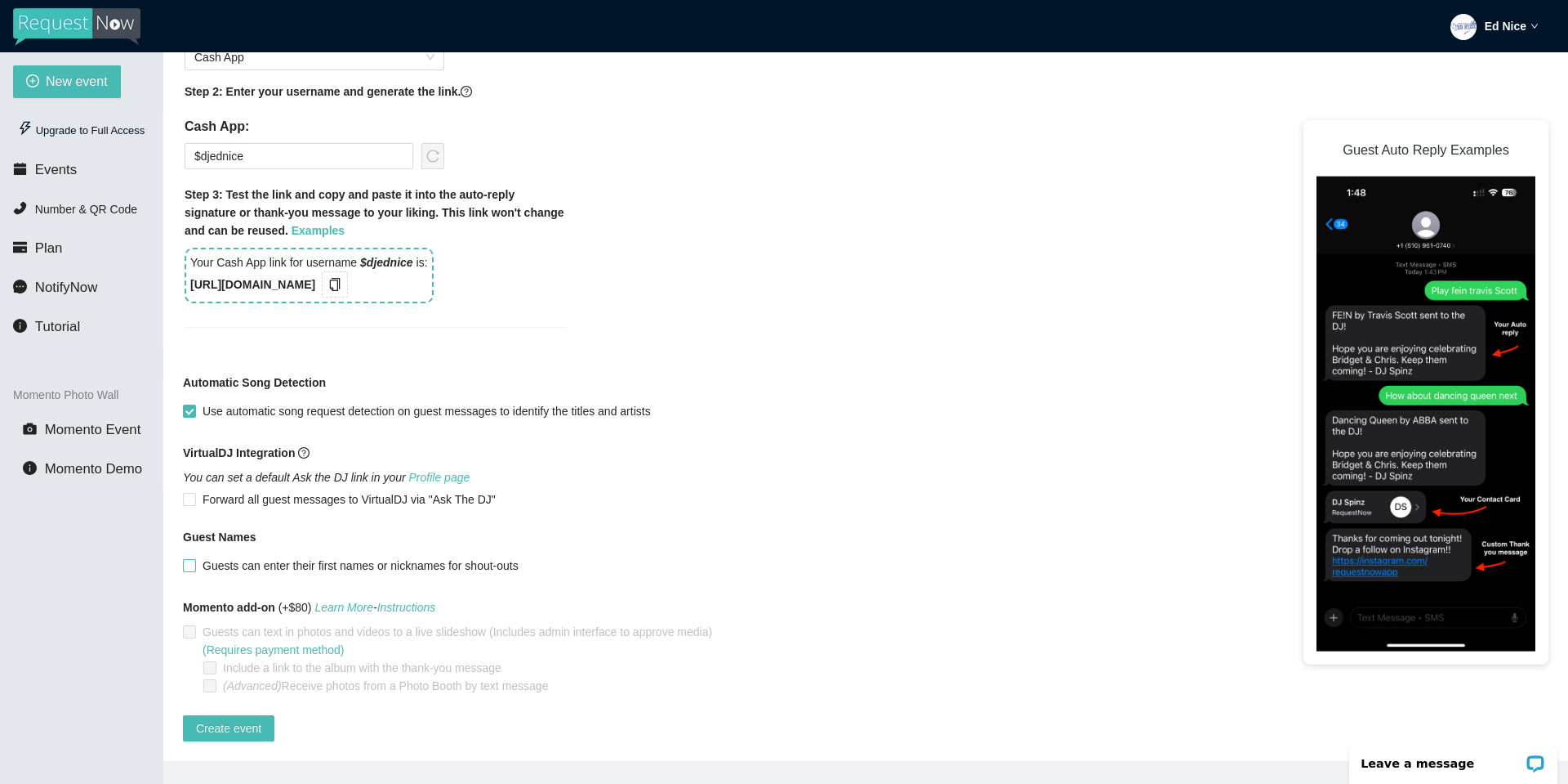
click at [195, 559] on span at bounding box center [190, 566] width 13 height 13
click at [195, 559] on input "Guests can enter their first names or nicknames for shout-outs" at bounding box center [189, 565] width 12 height 12
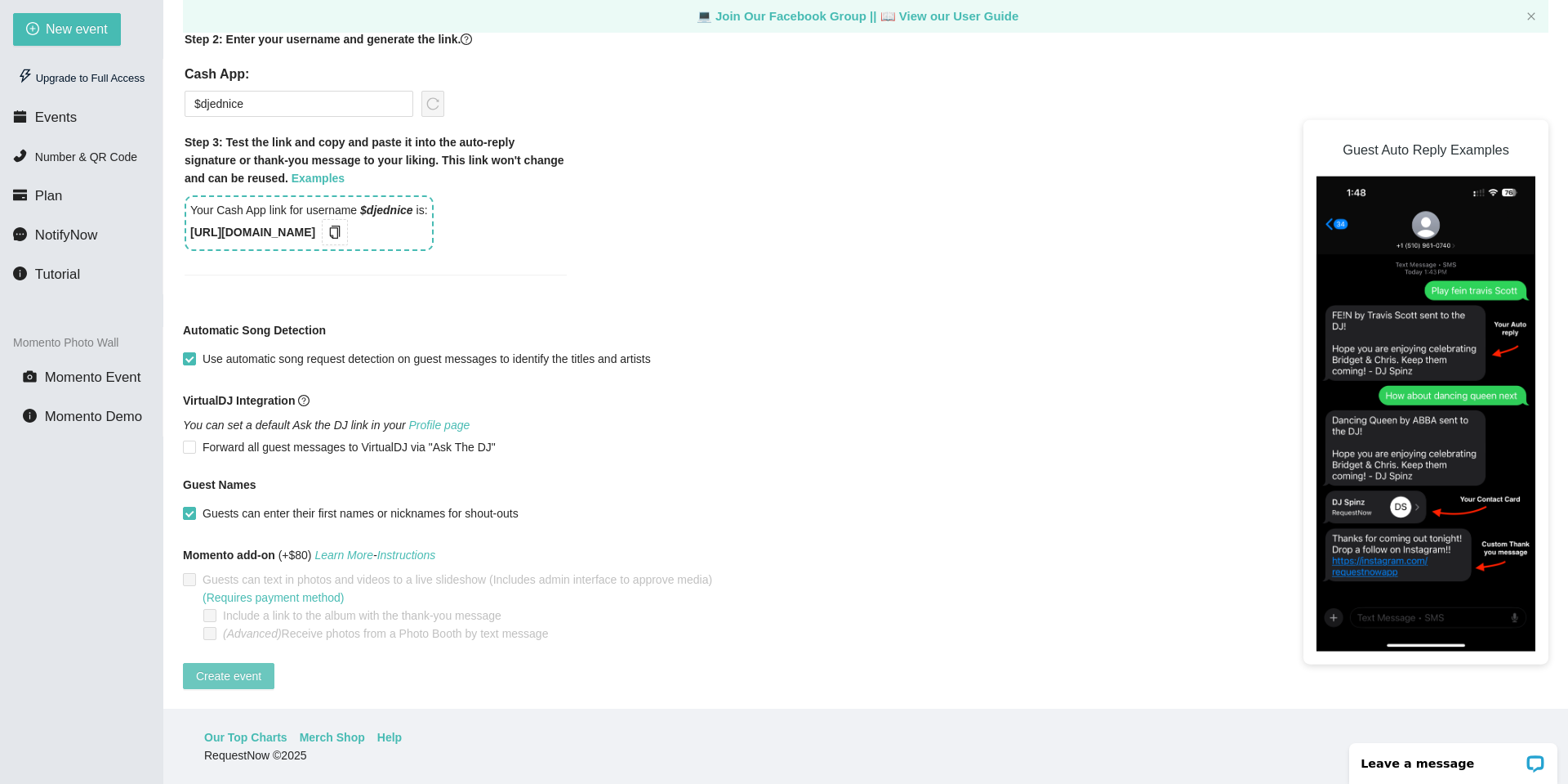
click at [226, 667] on span "Create event" at bounding box center [229, 676] width 66 height 18
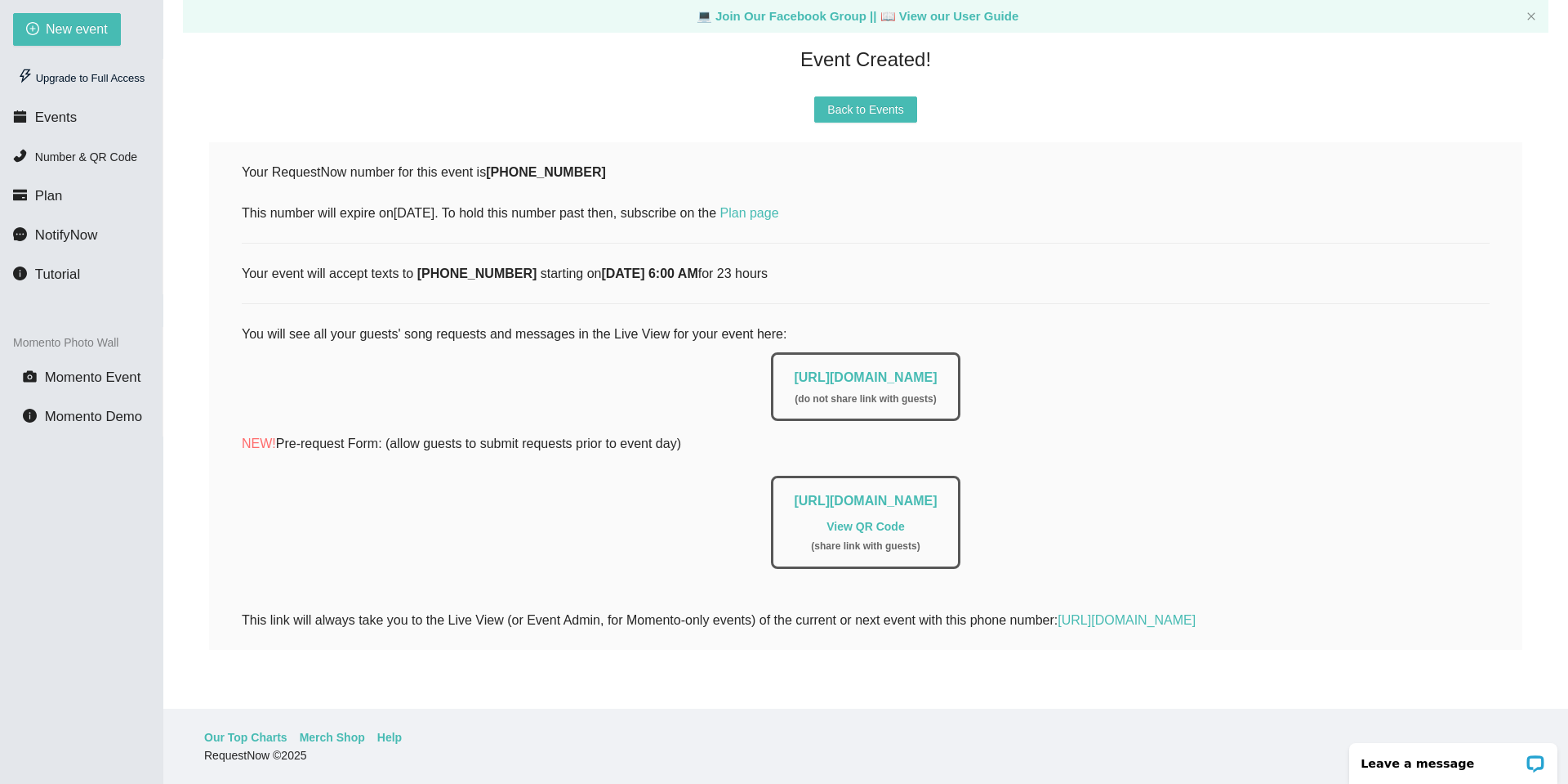
click at [773, 609] on div "This link will always take you to the Live View (or Event Admin, for Momento-on…" at bounding box center [866, 619] width 1248 height 21
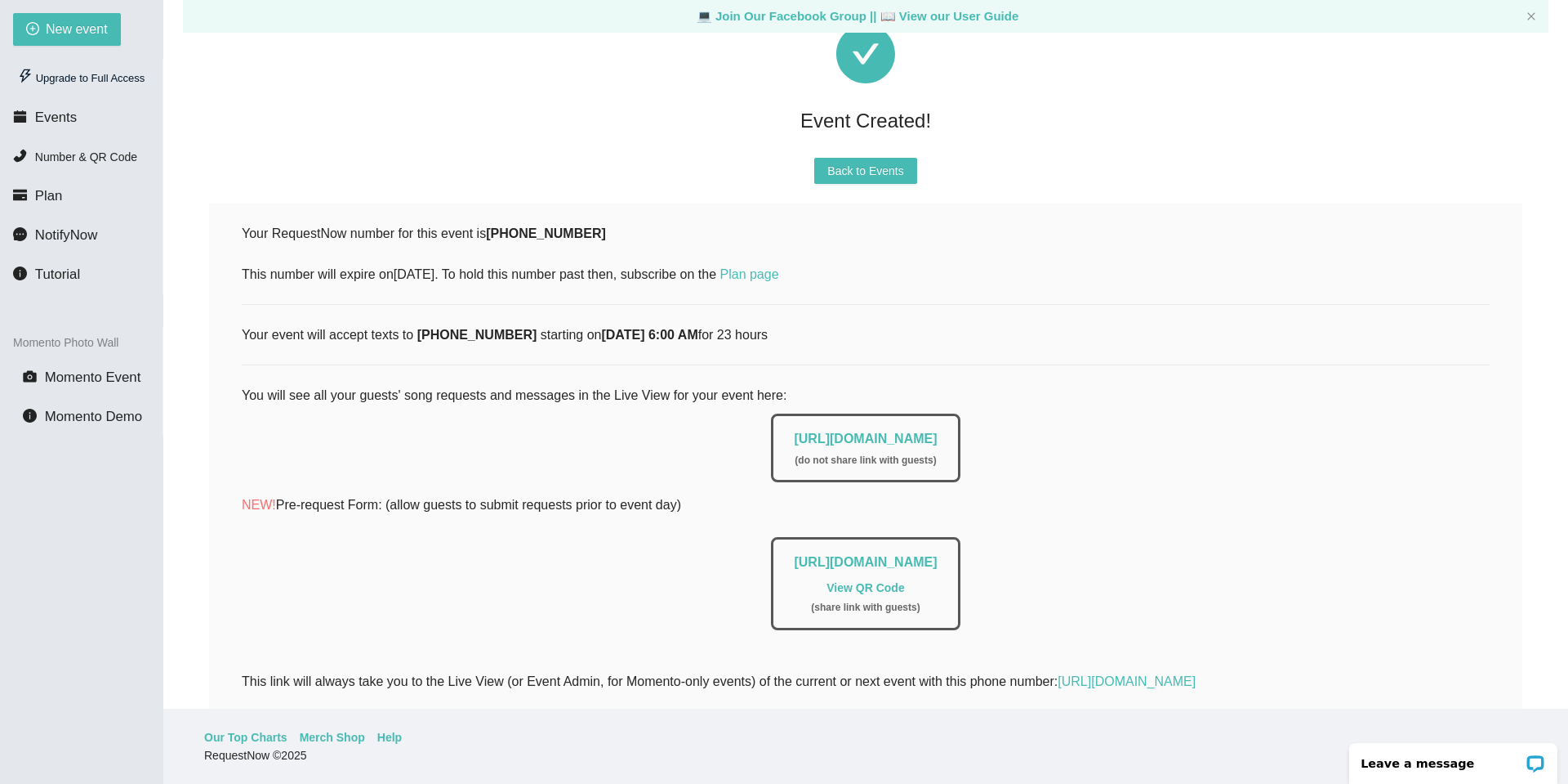
scroll to position [82, 0]
click at [924, 435] on link "https://app.requestnow.io/live/ekxyxbr" at bounding box center [865, 435] width 143 height 14
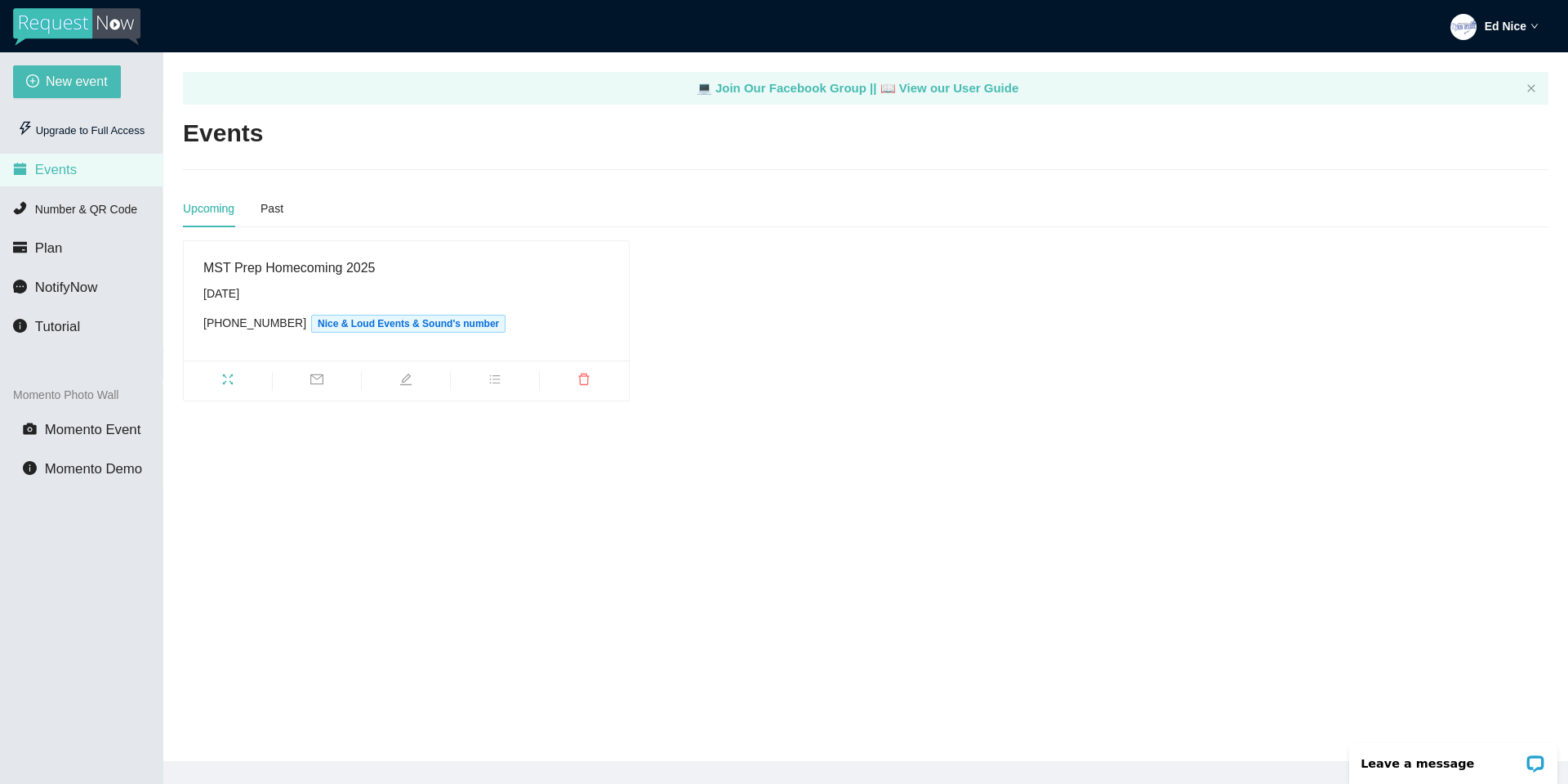
click at [285, 208] on div "Upcoming Past" at bounding box center [866, 208] width 1366 height 37
click at [279, 210] on div "Past" at bounding box center [271, 209] width 22 height 18
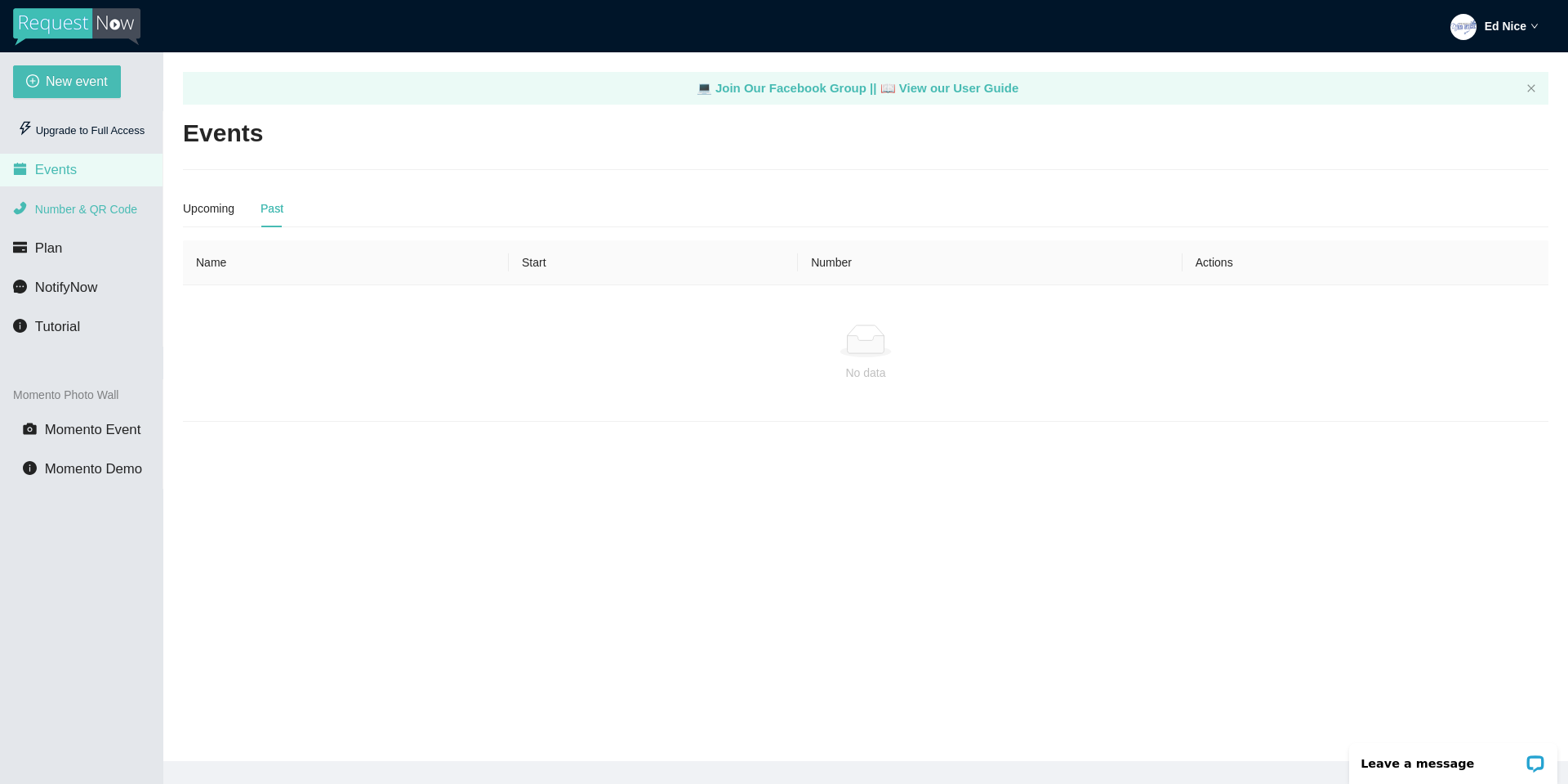
click at [96, 205] on span "Number & QR Code" at bounding box center [86, 209] width 102 height 13
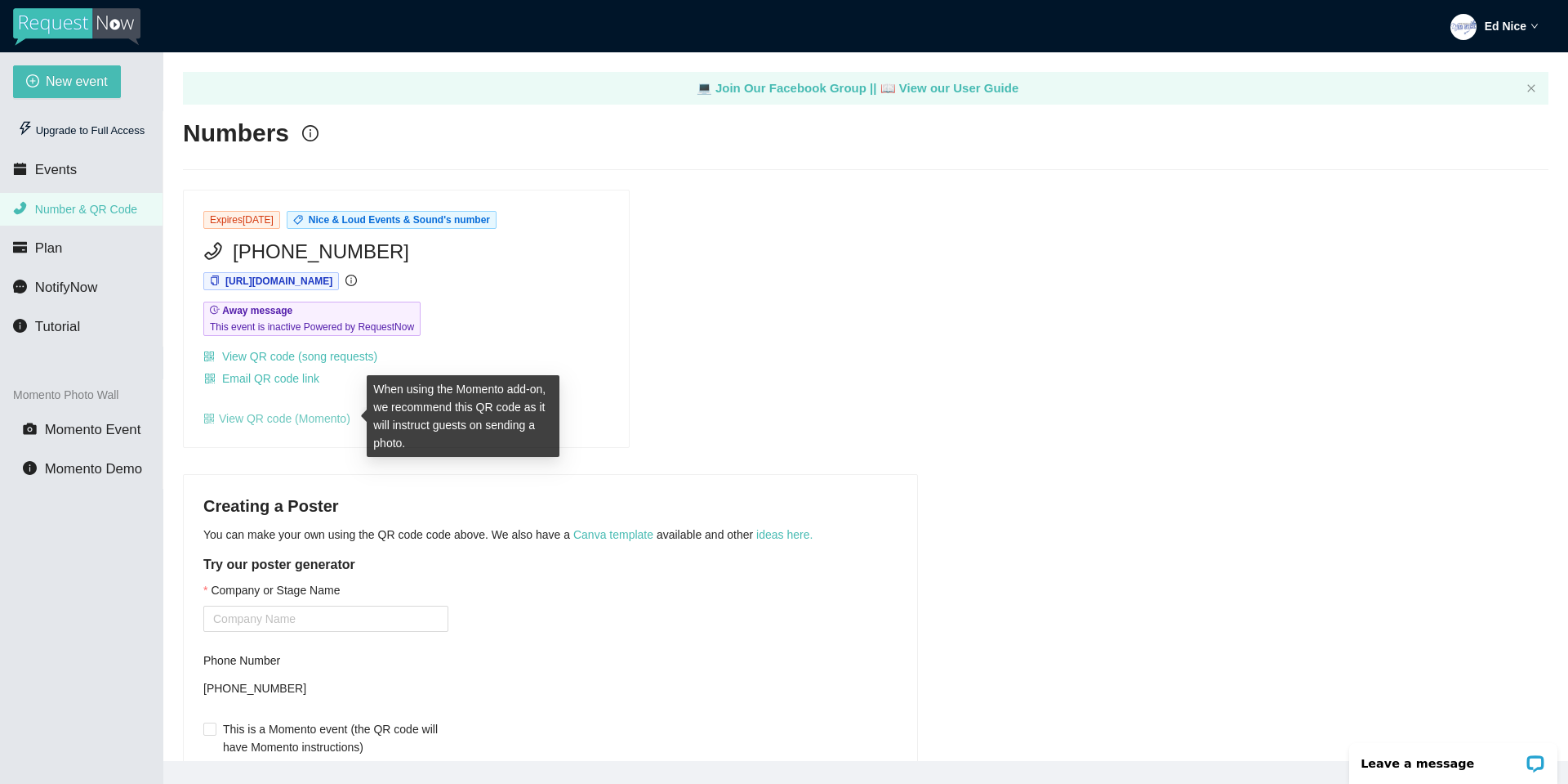
click at [285, 417] on link "View QR code (Momento)" at bounding box center [276, 419] width 147 height 13
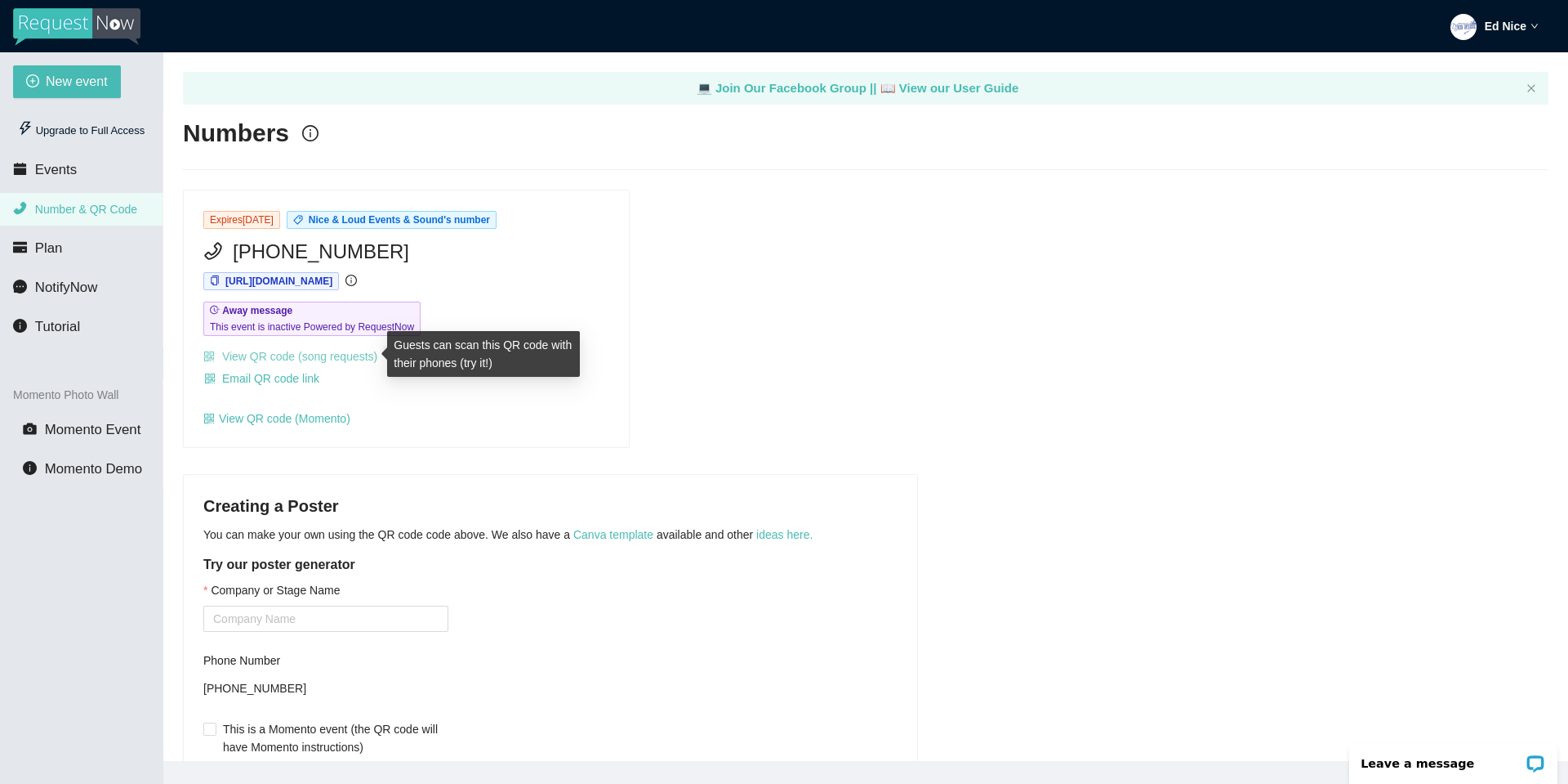
click at [311, 355] on link "View QR code (song requests)" at bounding box center [289, 356] width 174 height 13
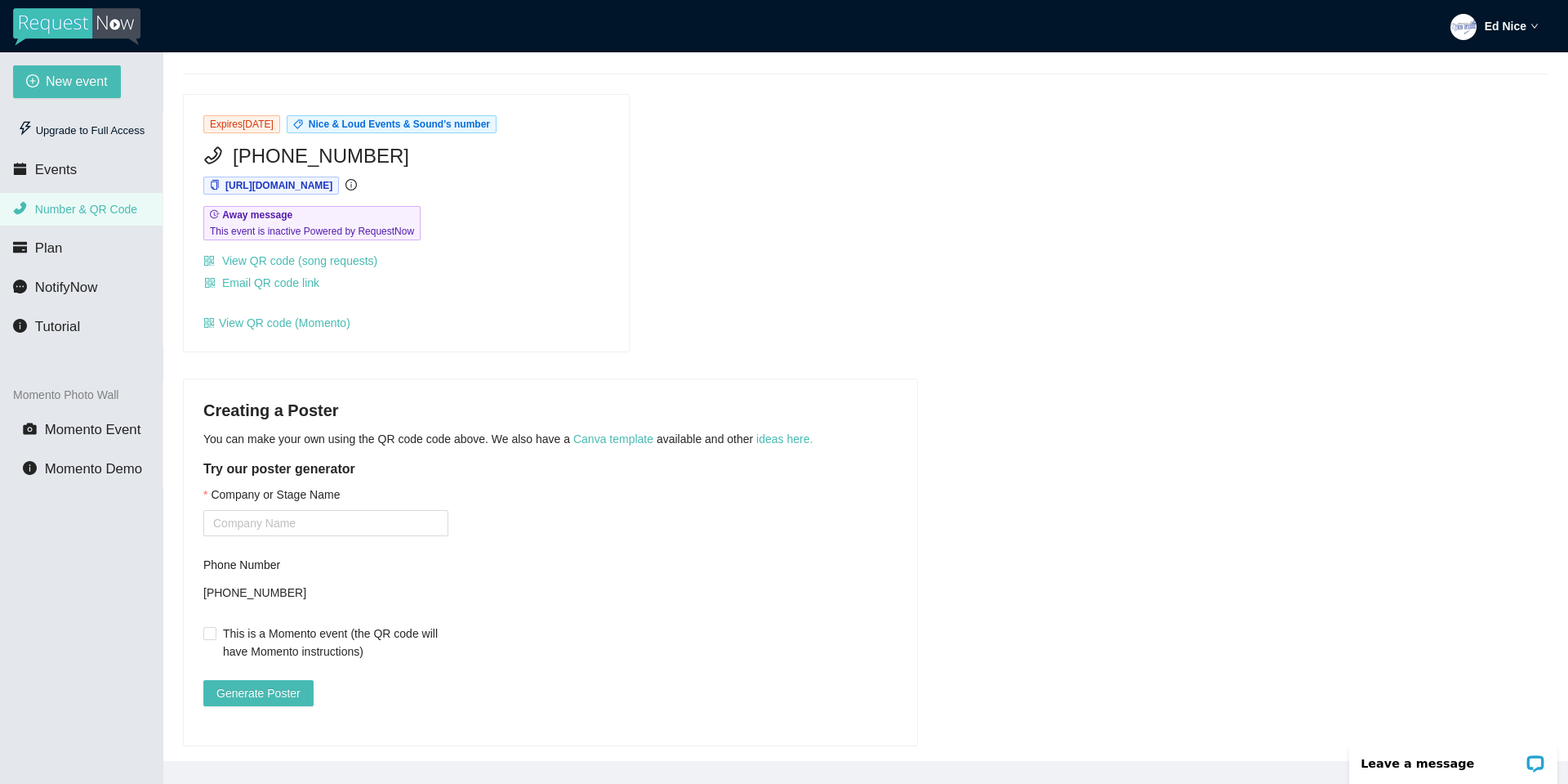
scroll to position [124, 0]
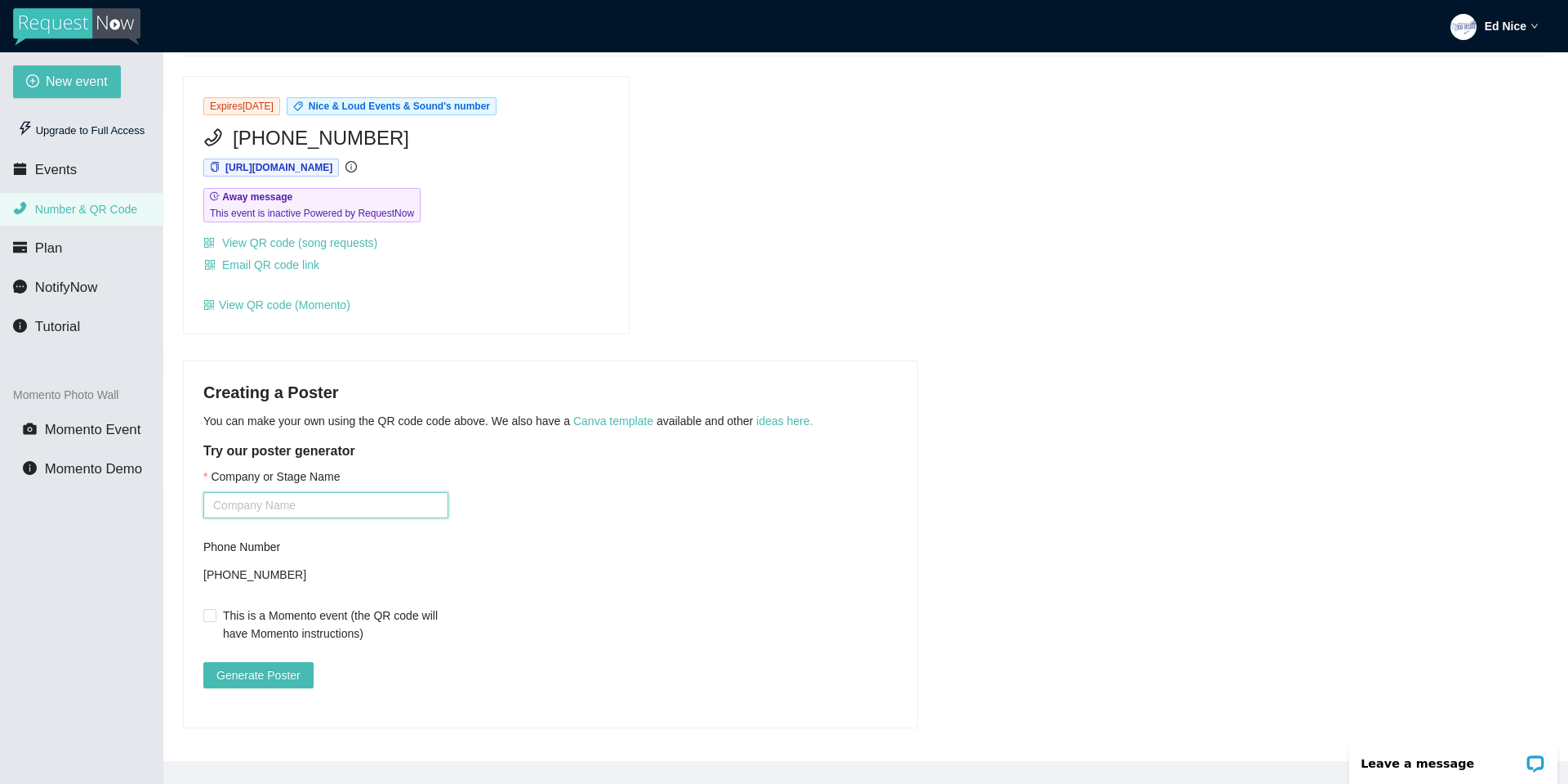
click at [328, 495] on input "Company or Stage Name" at bounding box center [325, 504] width 245 height 26
click at [340, 494] on input "Nice & Loud" at bounding box center [325, 504] width 245 height 26
drag, startPoint x: 590, startPoint y: 409, endPoint x: 626, endPoint y: 370, distance: 53.1
click at [626, 381] on h4 "Creating a Poster" at bounding box center [550, 392] width 695 height 22
click at [594, 414] on link "Canva template" at bounding box center [613, 421] width 80 height 13
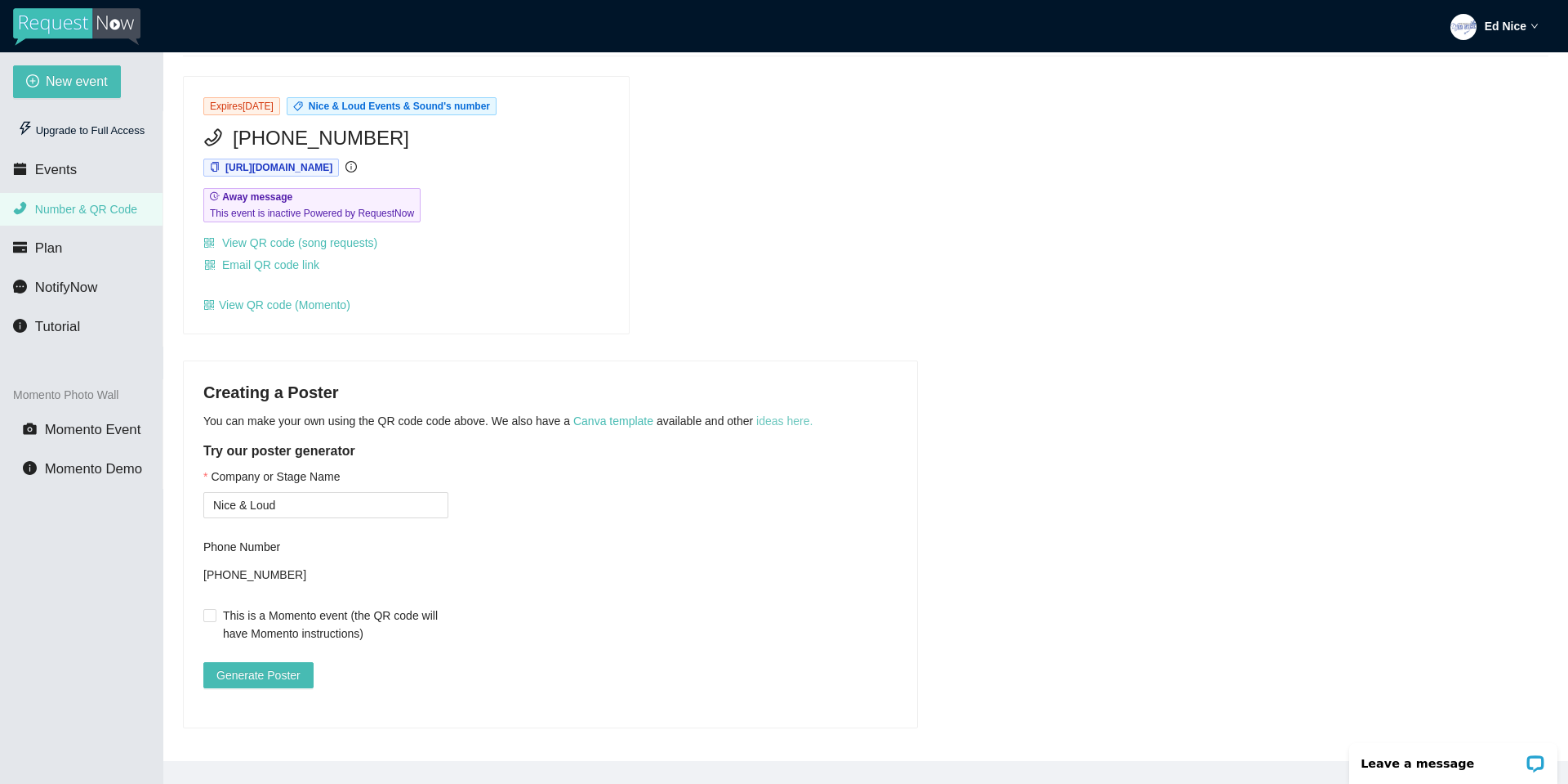
click at [780, 414] on link "ideas here." at bounding box center [784, 421] width 57 height 13
click at [854, 330] on main "💻 Join Our Facebook Group || 📖 View our User Guide Numbers Expires November 12t…" at bounding box center [865, 406] width 1405 height 708
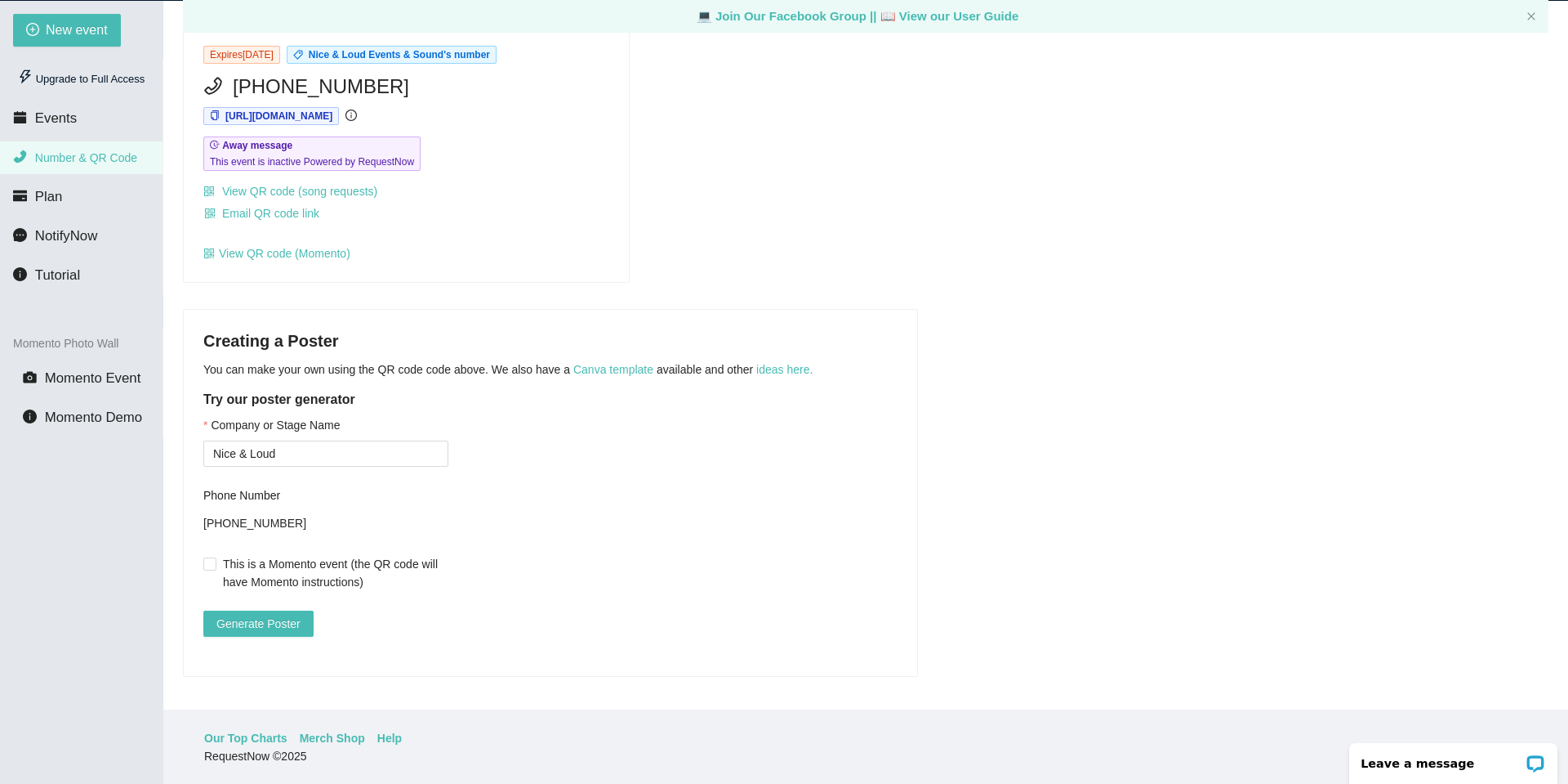
scroll to position [52, 0]
click at [324, 439] on input "Nice & Loud" at bounding box center [325, 452] width 245 height 26
type input "DJ Ed-Nice | So Nice You Gotta Say It Twice"
click at [268, 613] on span "Generate Poster" at bounding box center [258, 623] width 84 height 18
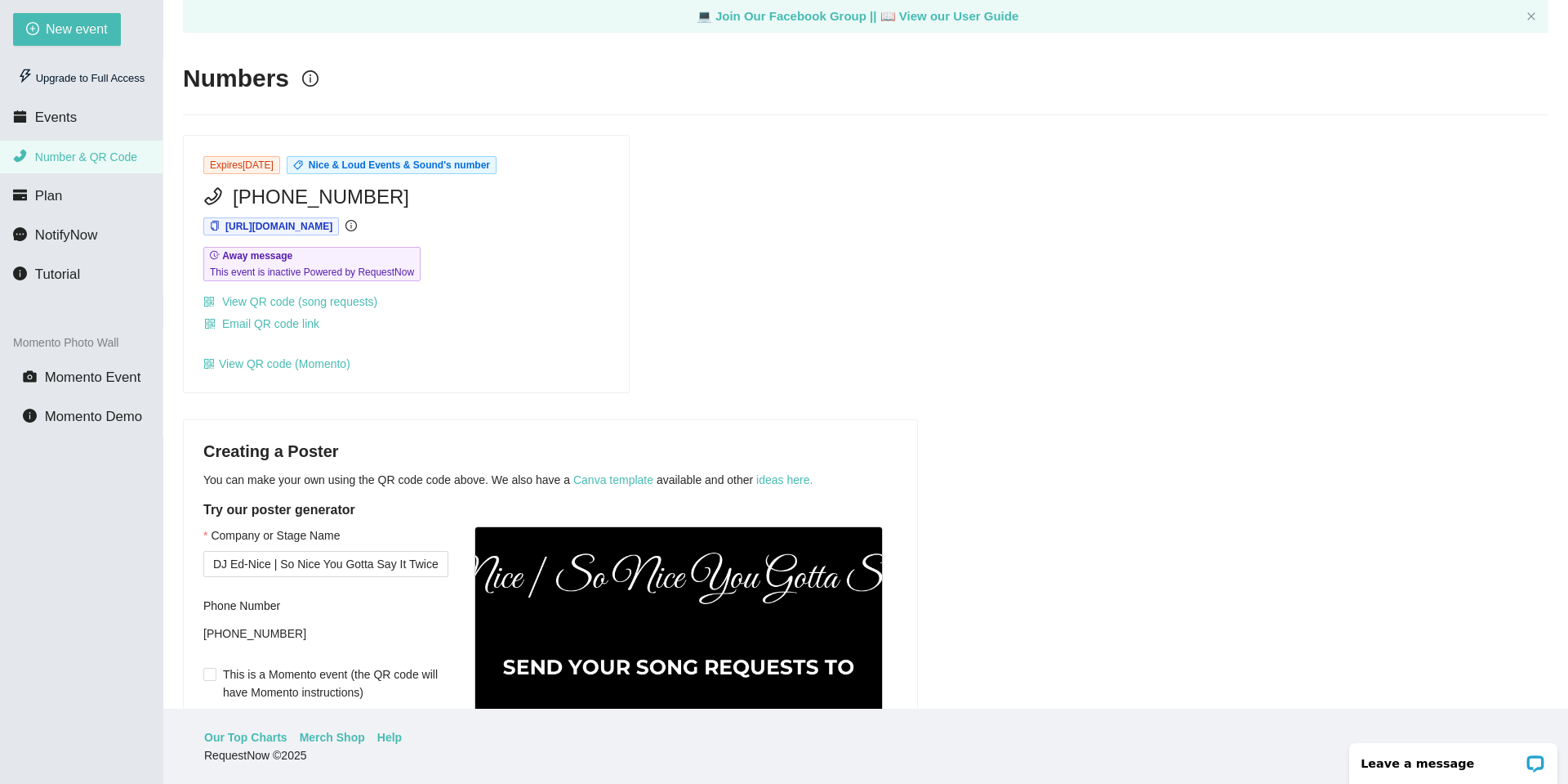
scroll to position [0, 0]
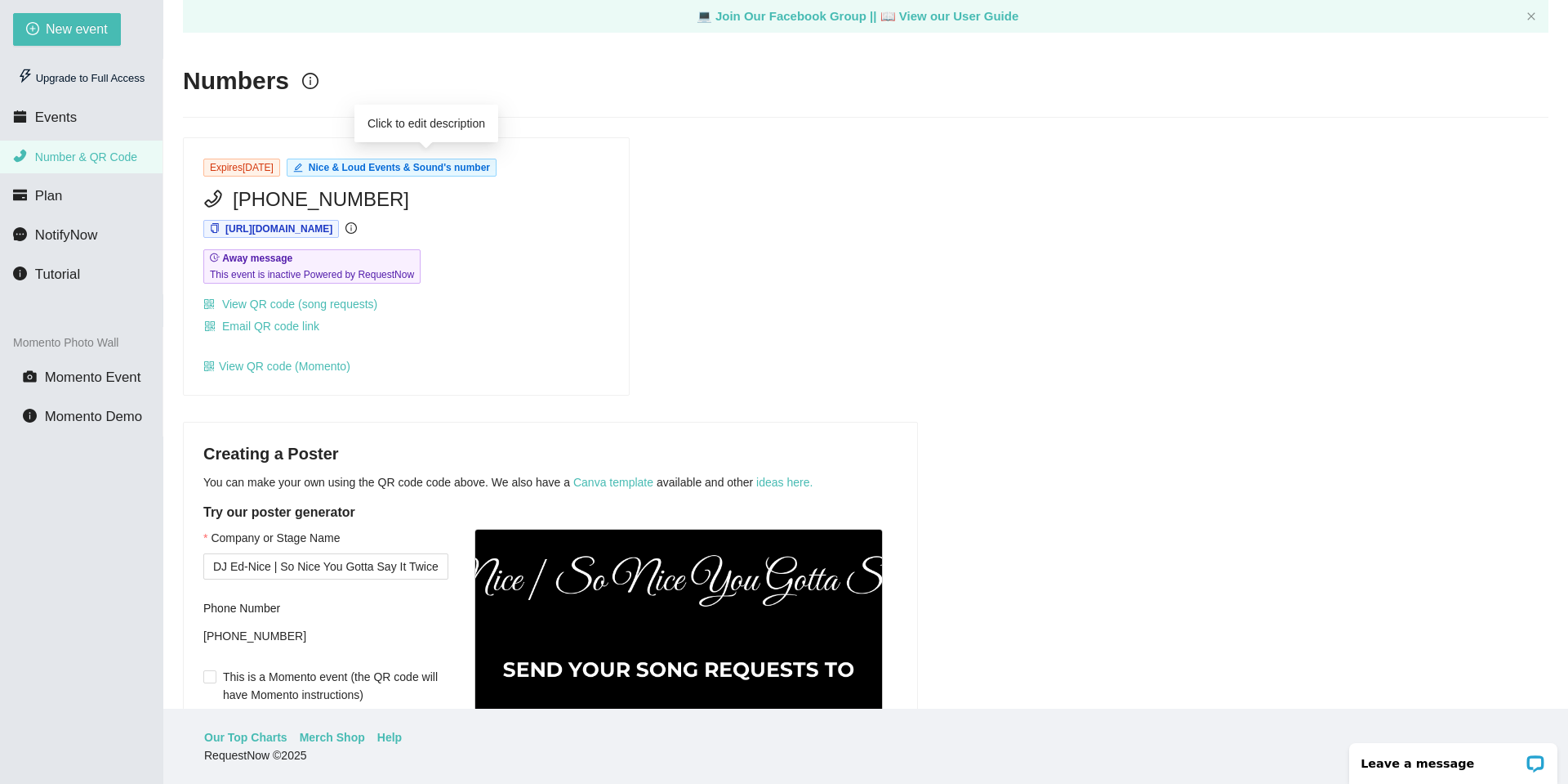
click at [462, 168] on span "Nice & Loud Events & Sound's number" at bounding box center [399, 167] width 181 height 12
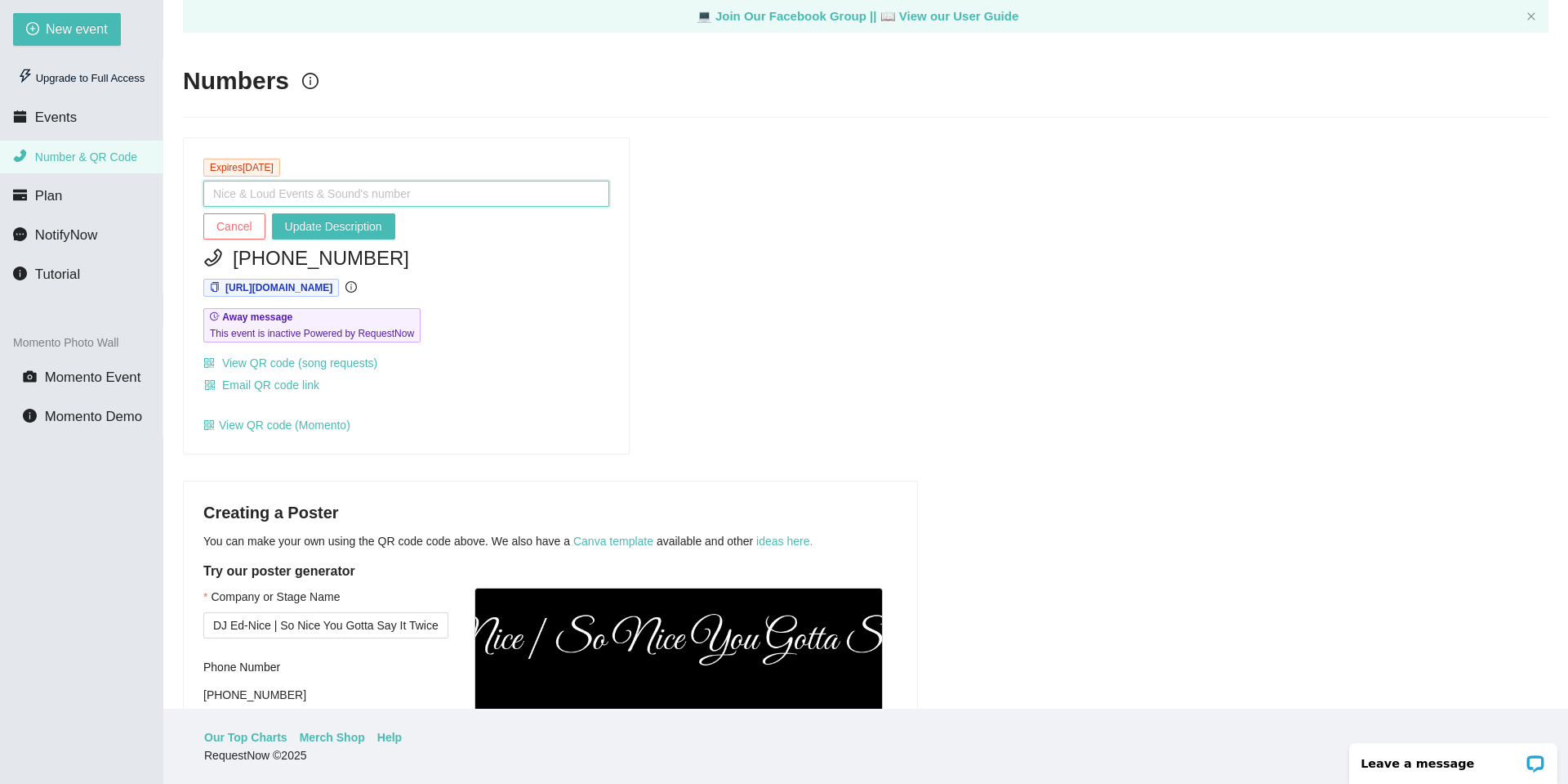
click at [457, 196] on input "text" at bounding box center [406, 193] width 406 height 26
type input "DJ Ed-Nice's Request Number"
click at [342, 228] on span "Update Description" at bounding box center [334, 226] width 97 height 18
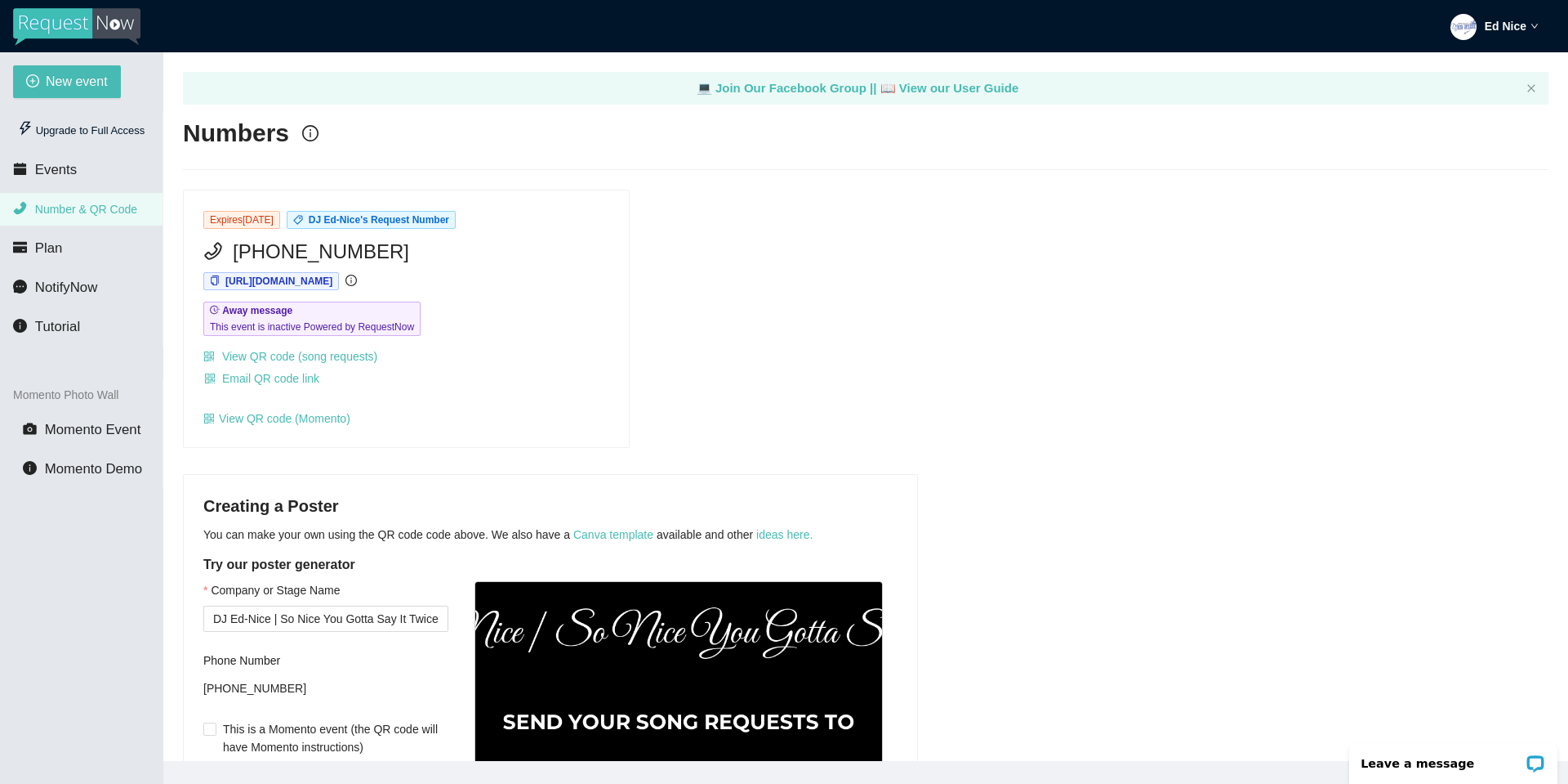
click at [71, 204] on span "Number & QR Code" at bounding box center [86, 209] width 102 height 13
click at [289, 380] on span "Email QR code link" at bounding box center [270, 379] width 97 height 18
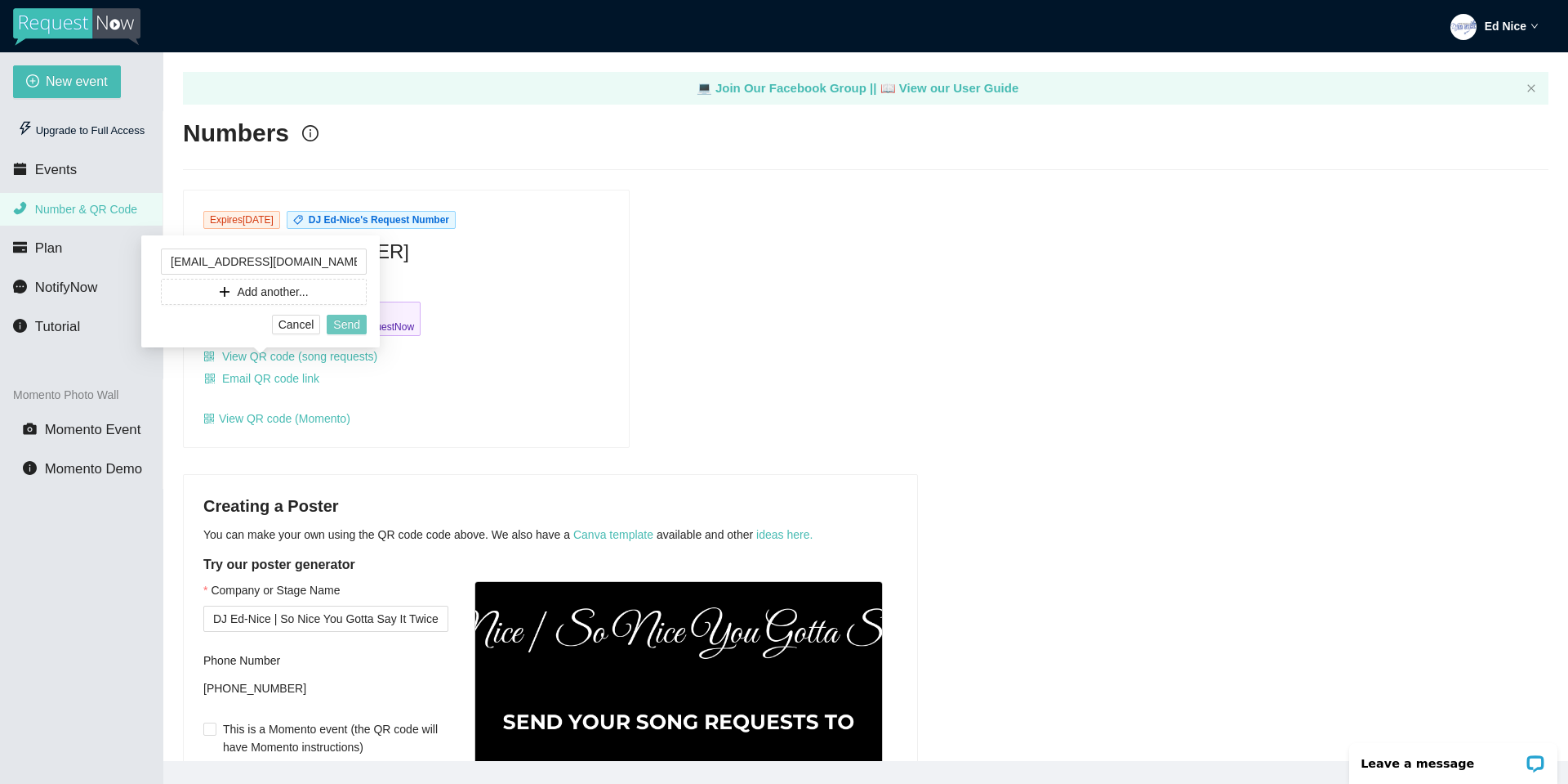
click at [362, 325] on button "Send" at bounding box center [347, 325] width 40 height 20
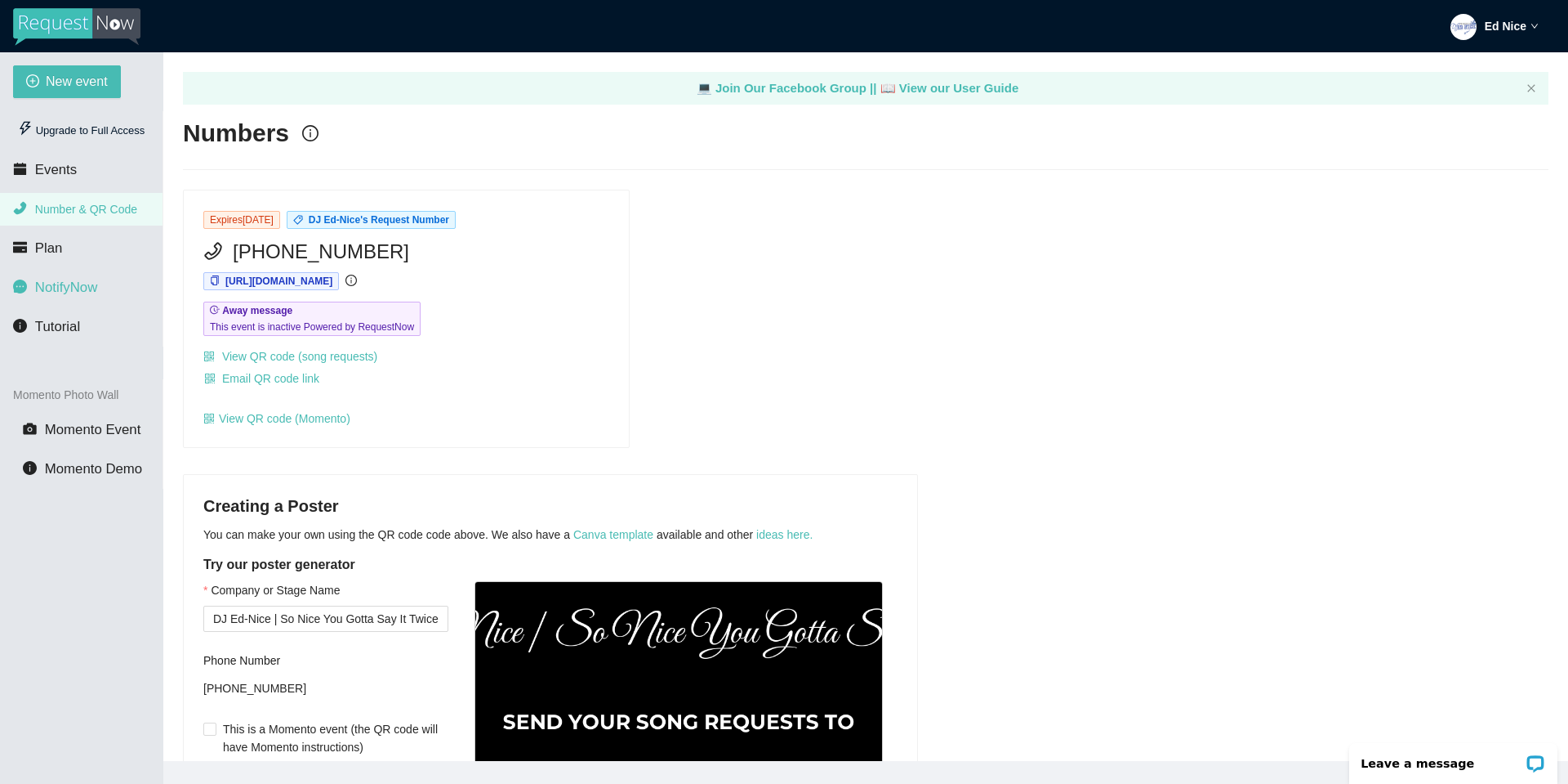
click at [67, 289] on span "NotifyNow" at bounding box center [66, 287] width 62 height 16
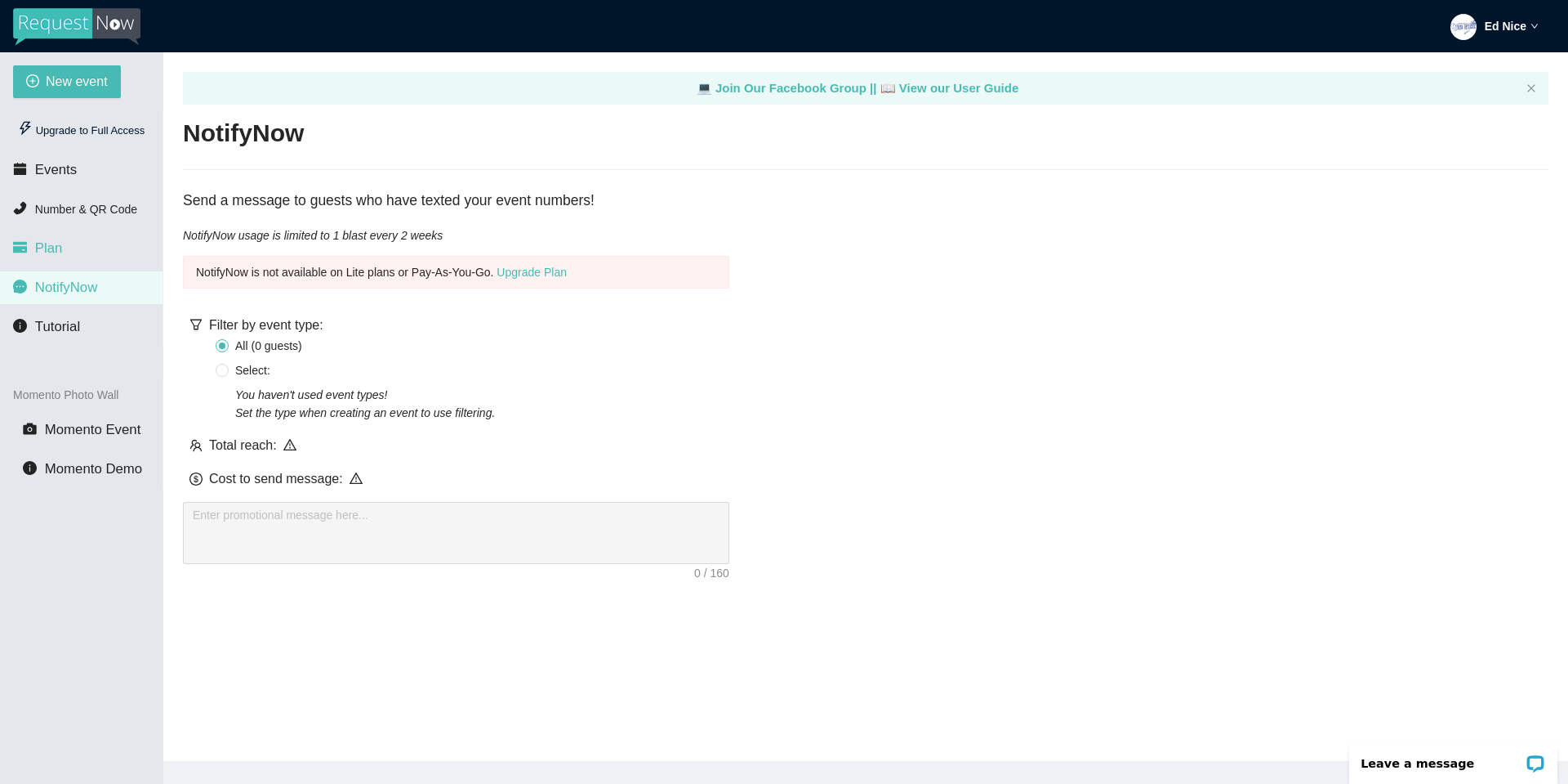
click at [57, 251] on span "Plan" at bounding box center [48, 248] width 27 height 16
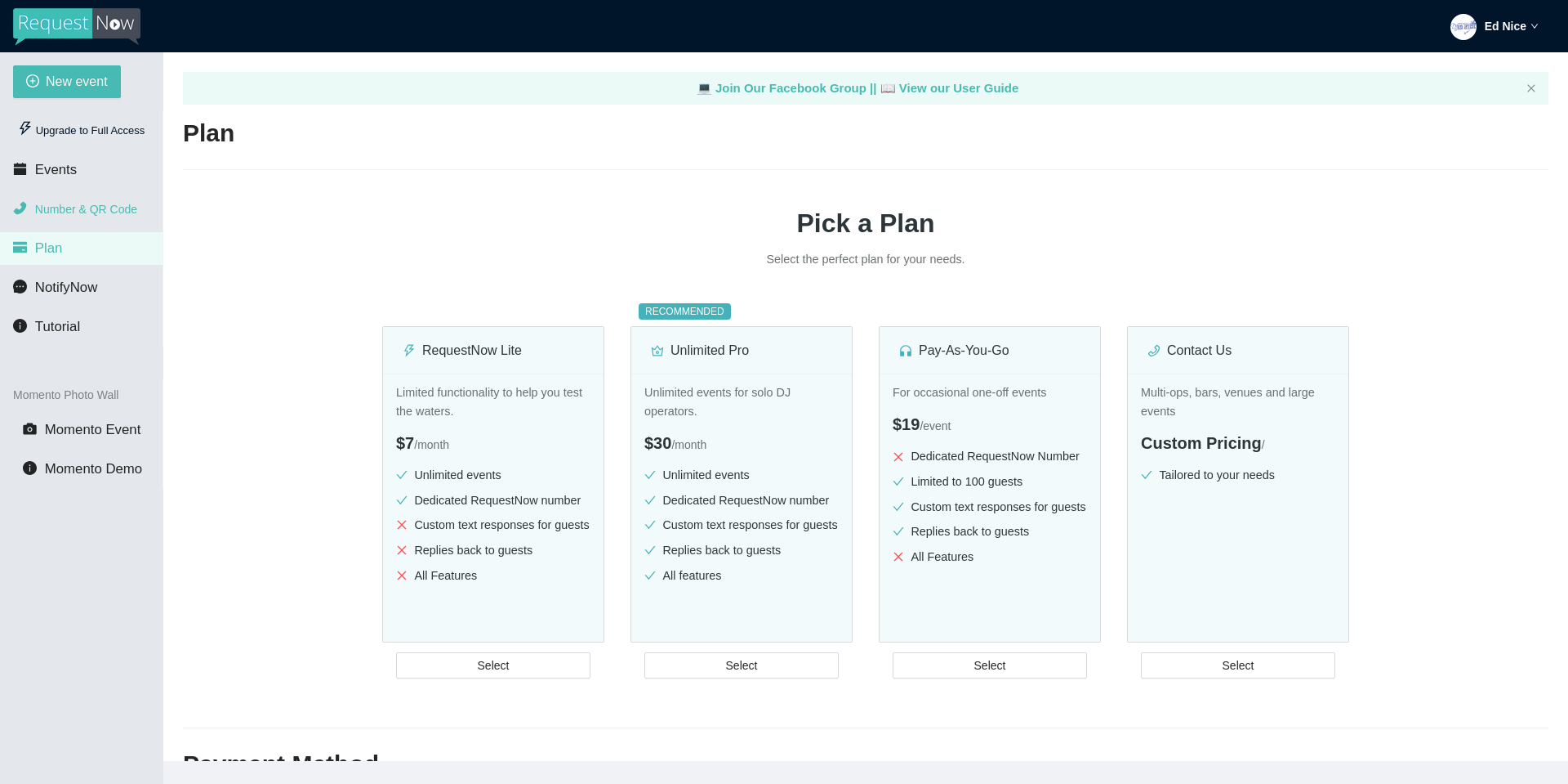
click at [68, 209] on span "Number & QR Code" at bounding box center [86, 209] width 102 height 13
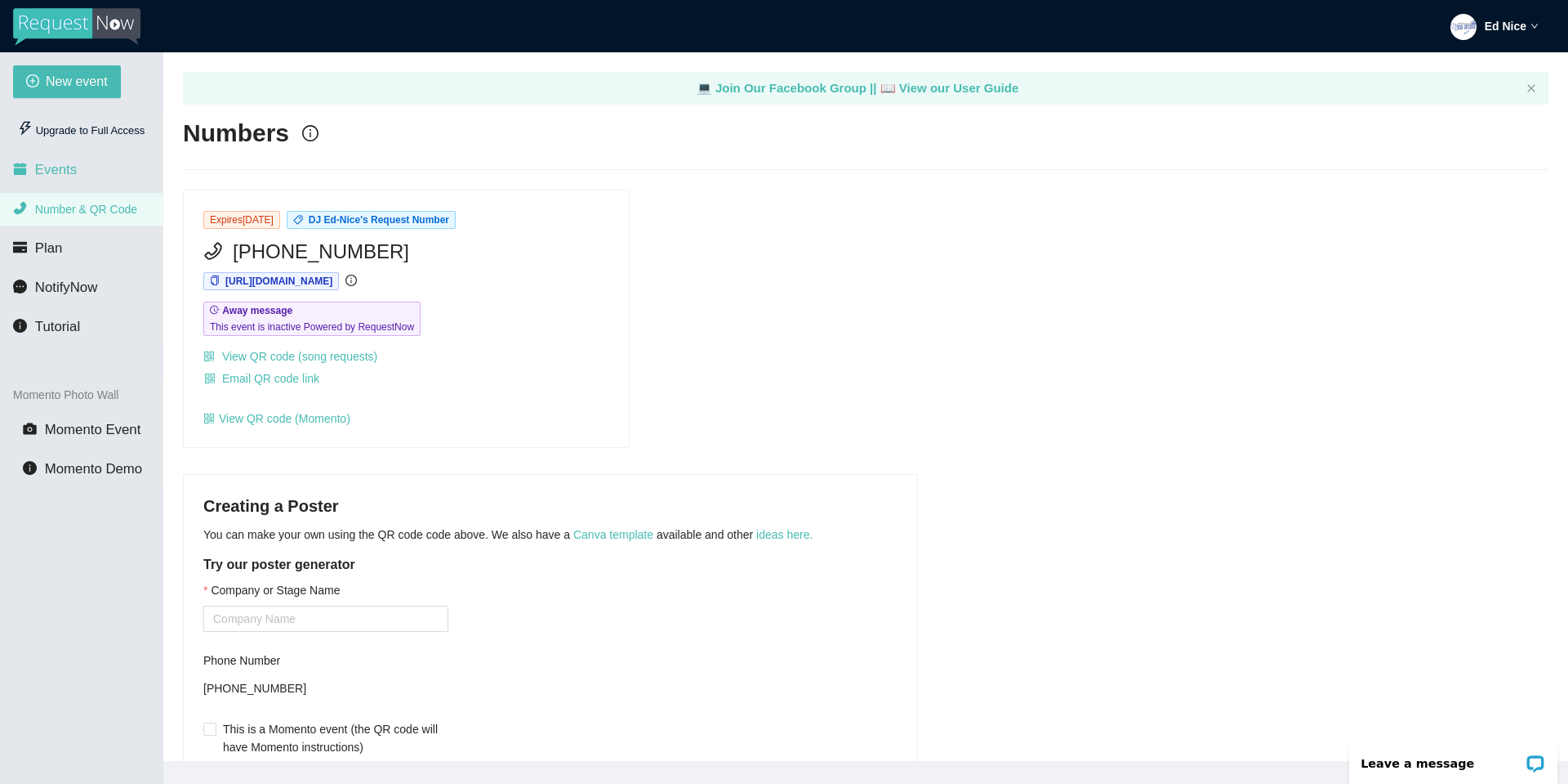
click at [62, 163] on span "Events" at bounding box center [56, 169] width 42 height 16
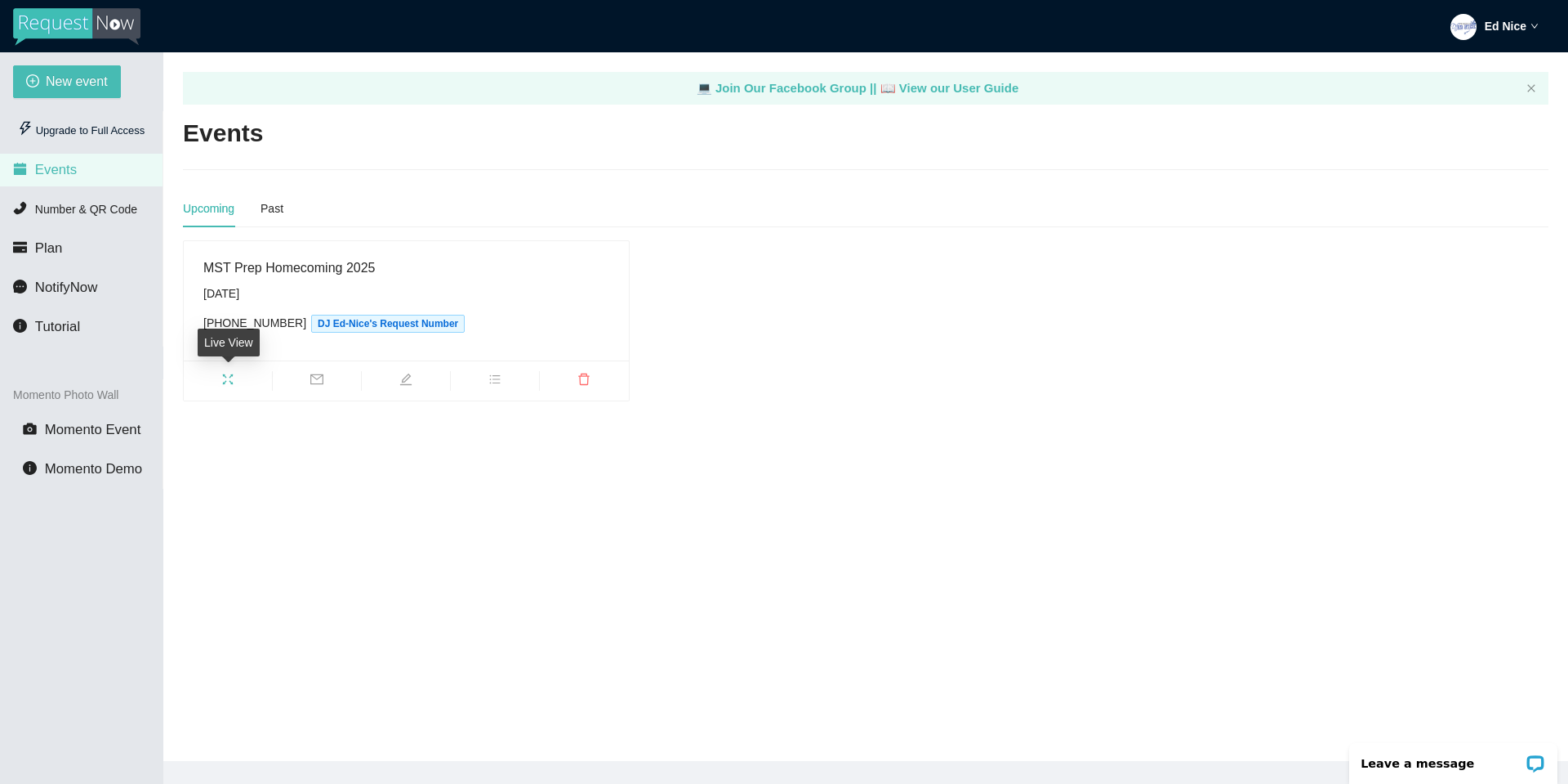
click at [222, 380] on icon "fullscreen" at bounding box center [228, 380] width 13 height 13
click at [497, 377] on icon "bars" at bounding box center [495, 380] width 13 height 13
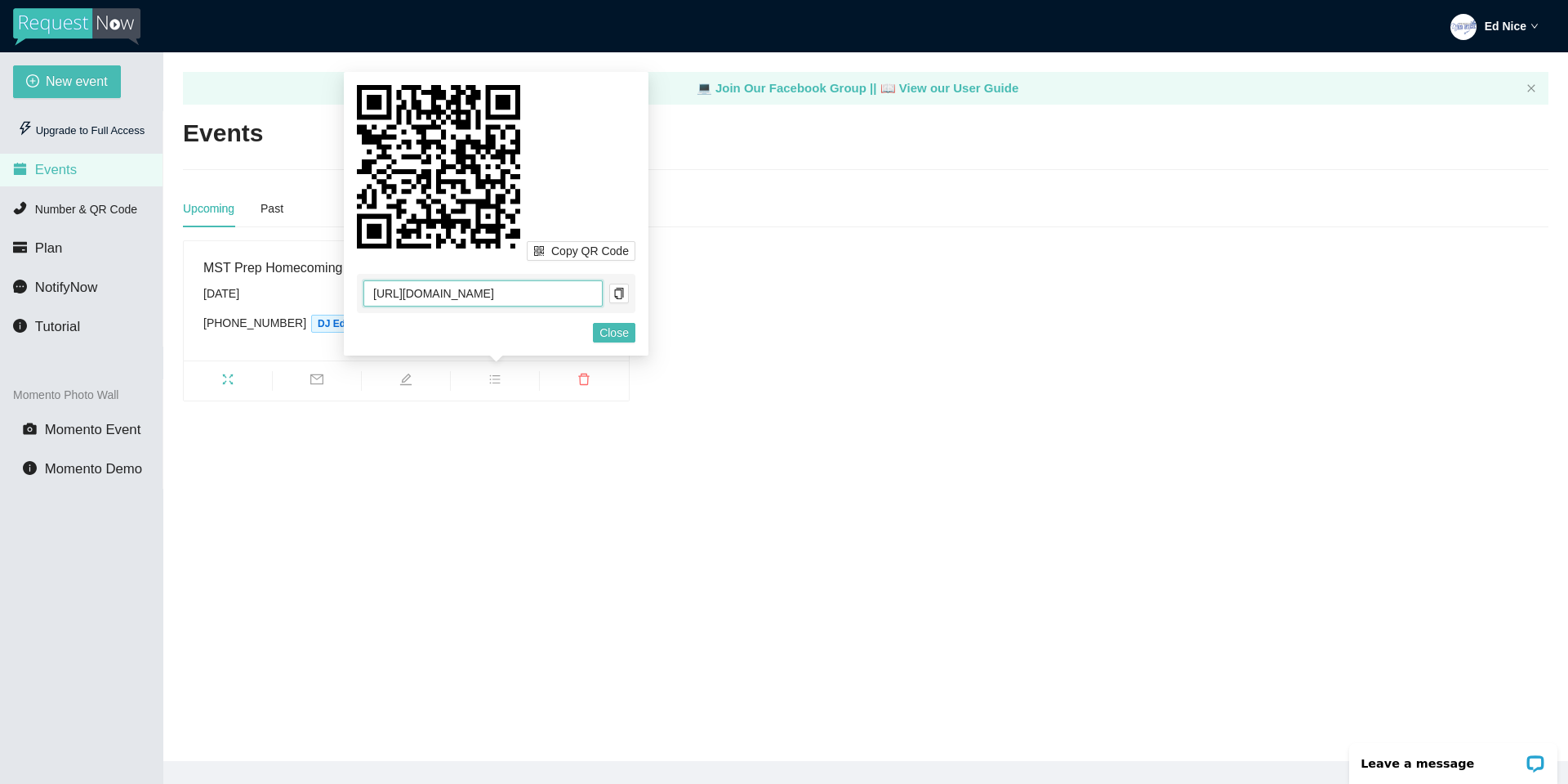
click at [542, 301] on input "https://app.requestnow.io/add-requests/7c671bff-da0b-4bbd-b68d-cc58be5625c4/" at bounding box center [483, 293] width 240 height 26
click at [614, 292] on icon "copy" at bounding box center [619, 294] width 12 height 12
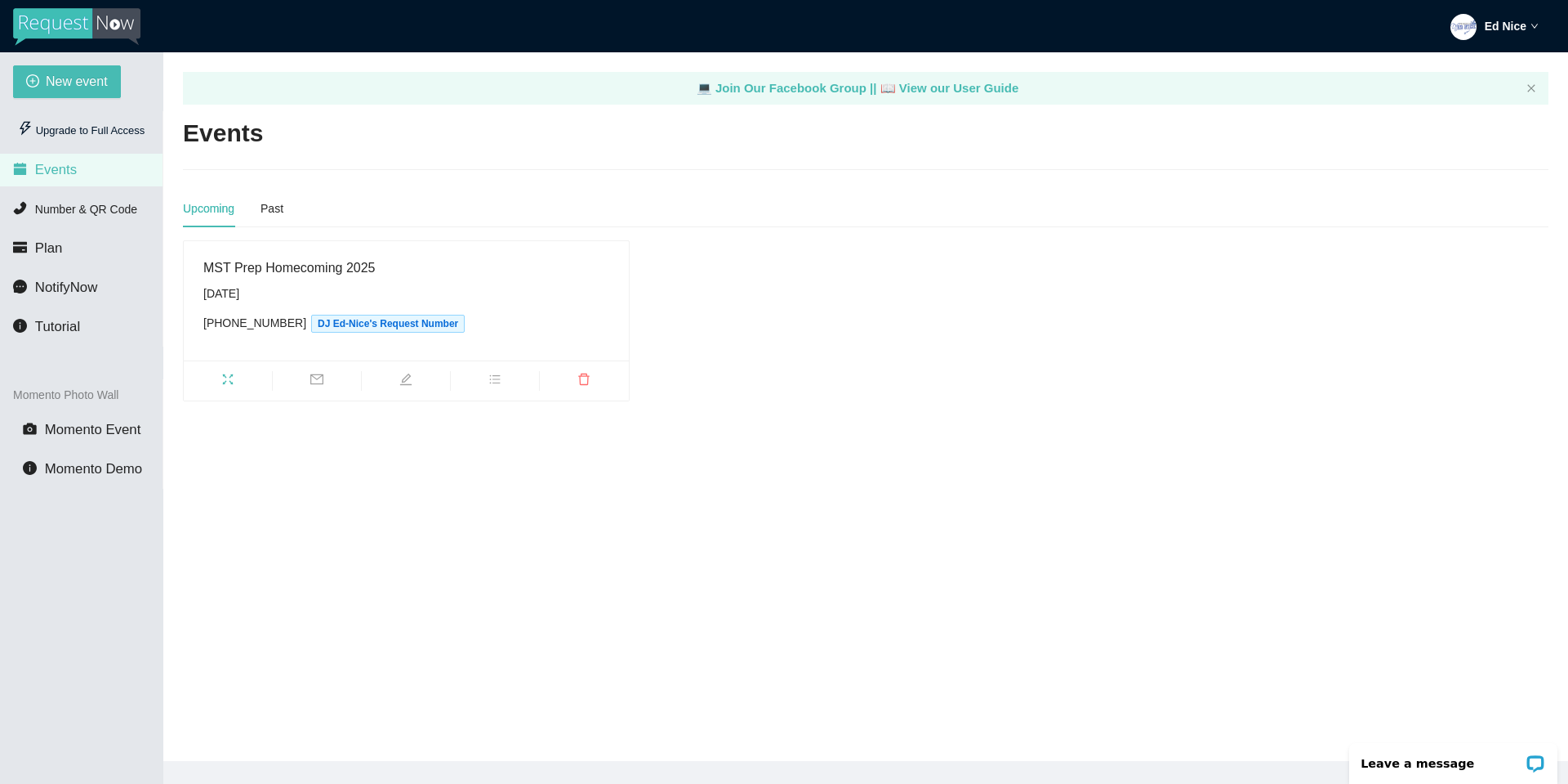
click at [832, 407] on main "💻 Join Our Facebook Group || 📖 View our User Guide Events Upcoming Past MST Pre…" at bounding box center [865, 406] width 1405 height 708
click at [404, 379] on icon "edit" at bounding box center [406, 380] width 13 height 13
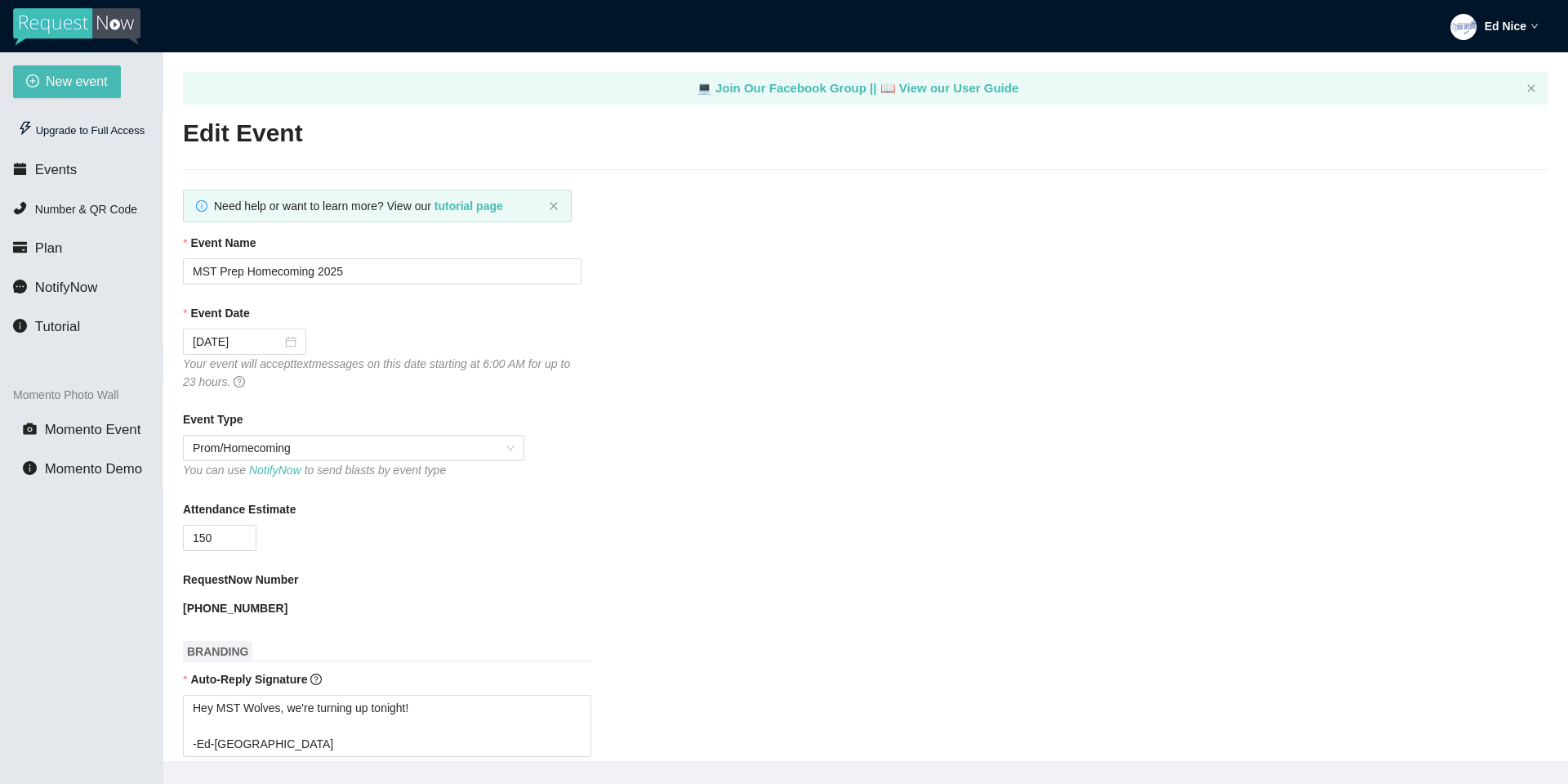
click at [657, 360] on div "Event Date 10/17/2025 Your event will accept text messages on this date startin…" at bounding box center [866, 347] width 1366 height 87
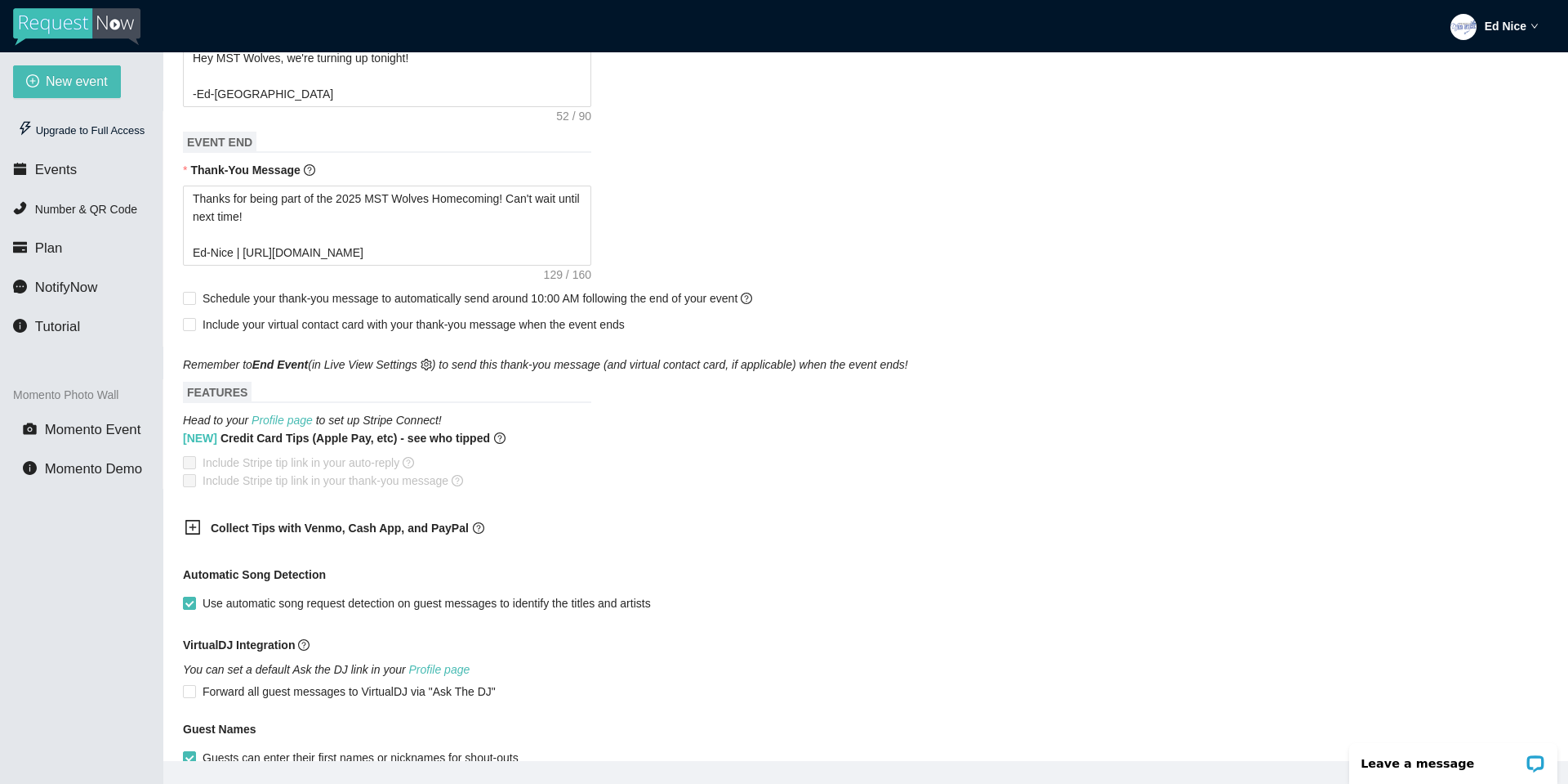
scroll to position [653, 0]
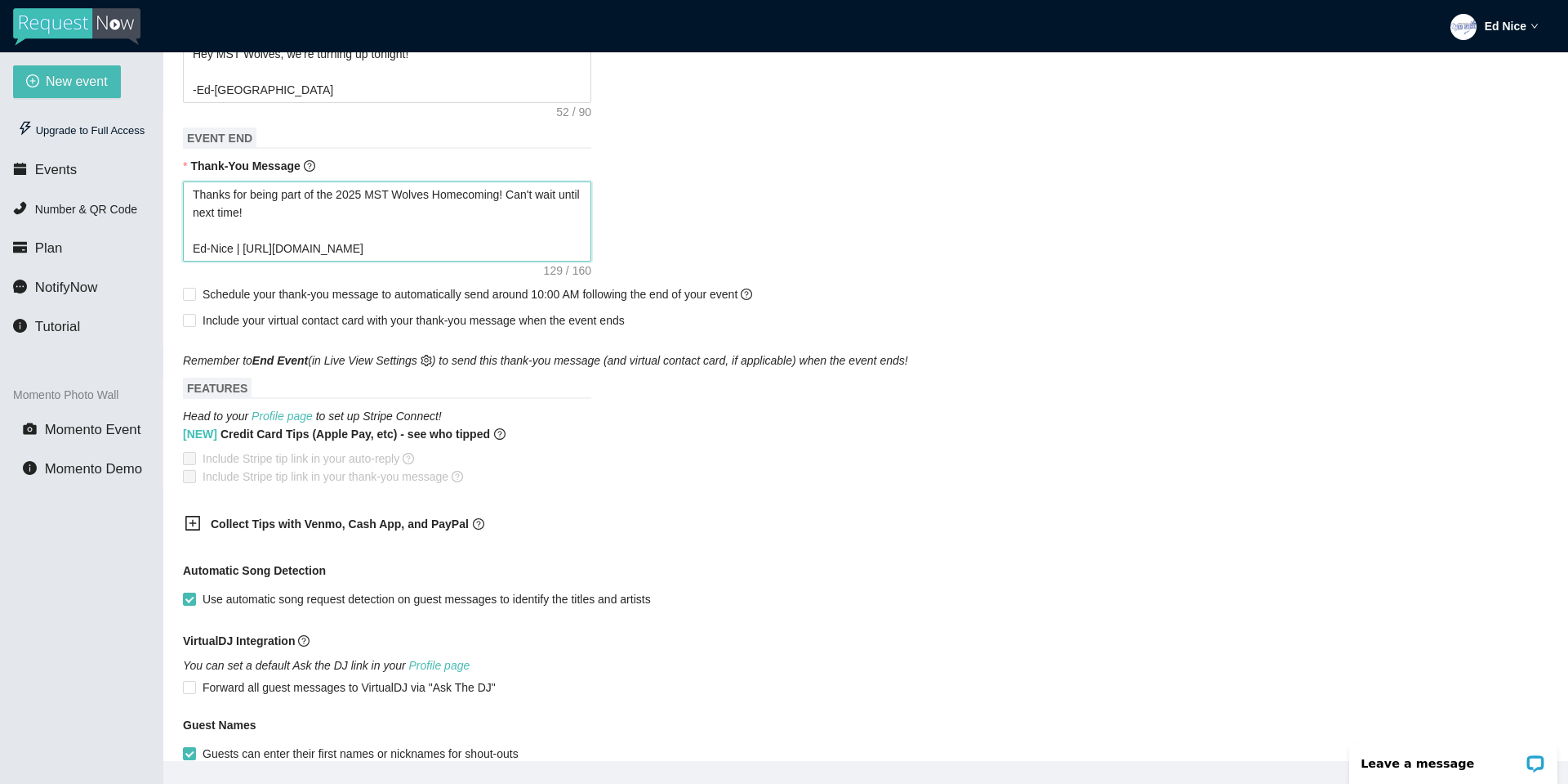
click at [467, 255] on textarea "Thanks for being part of the 2025 MST Wolves Homecoming! Can't wait until next …" at bounding box center [387, 221] width 408 height 80
type textarea "Thanks for being part of the 2025 MST Wolves Homecoming! Can't wait until next …"
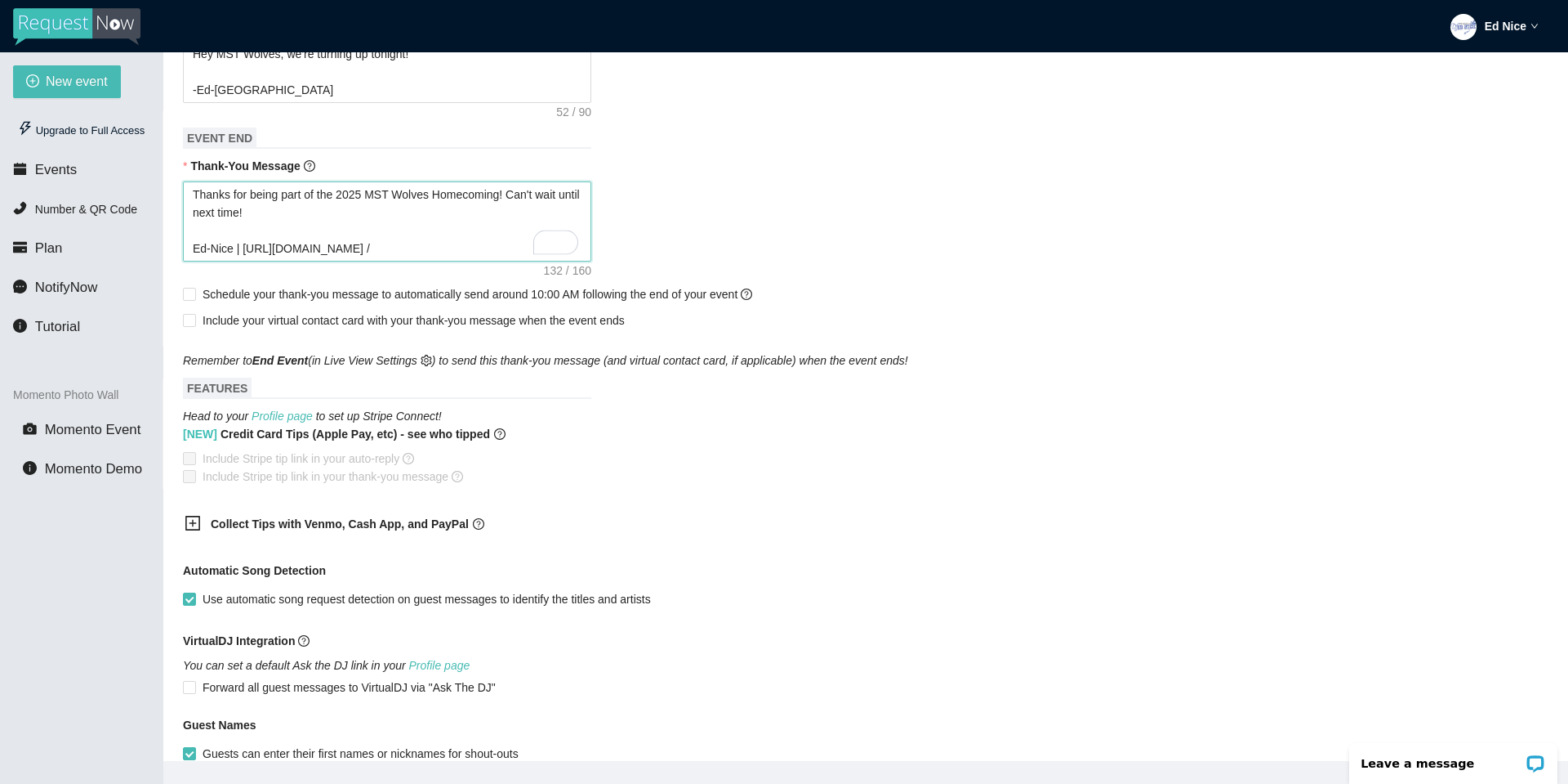
type textarea "Thanks for being part of the 2025 MST Wolves Homecoming! Can't wait until next …"
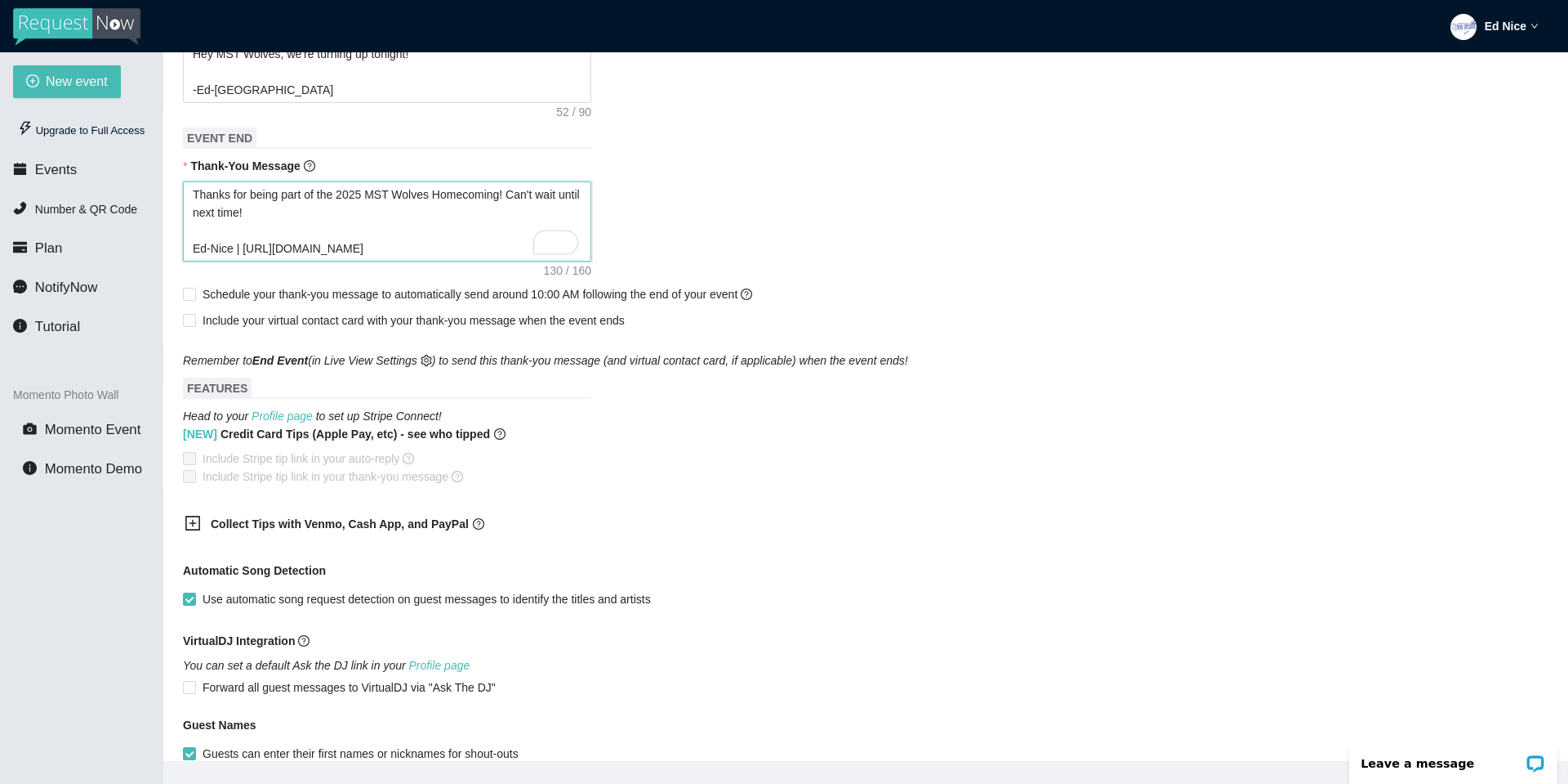
type textarea "Thanks for being part of the 2025 MST Wolves Homecoming! Can't wait until next …"
paste textarea "https://www.tiktok.com/@djed"
type textarea "Thanks for being part of the 2025 MST Wolves Homecoming! Can't wait until next …"
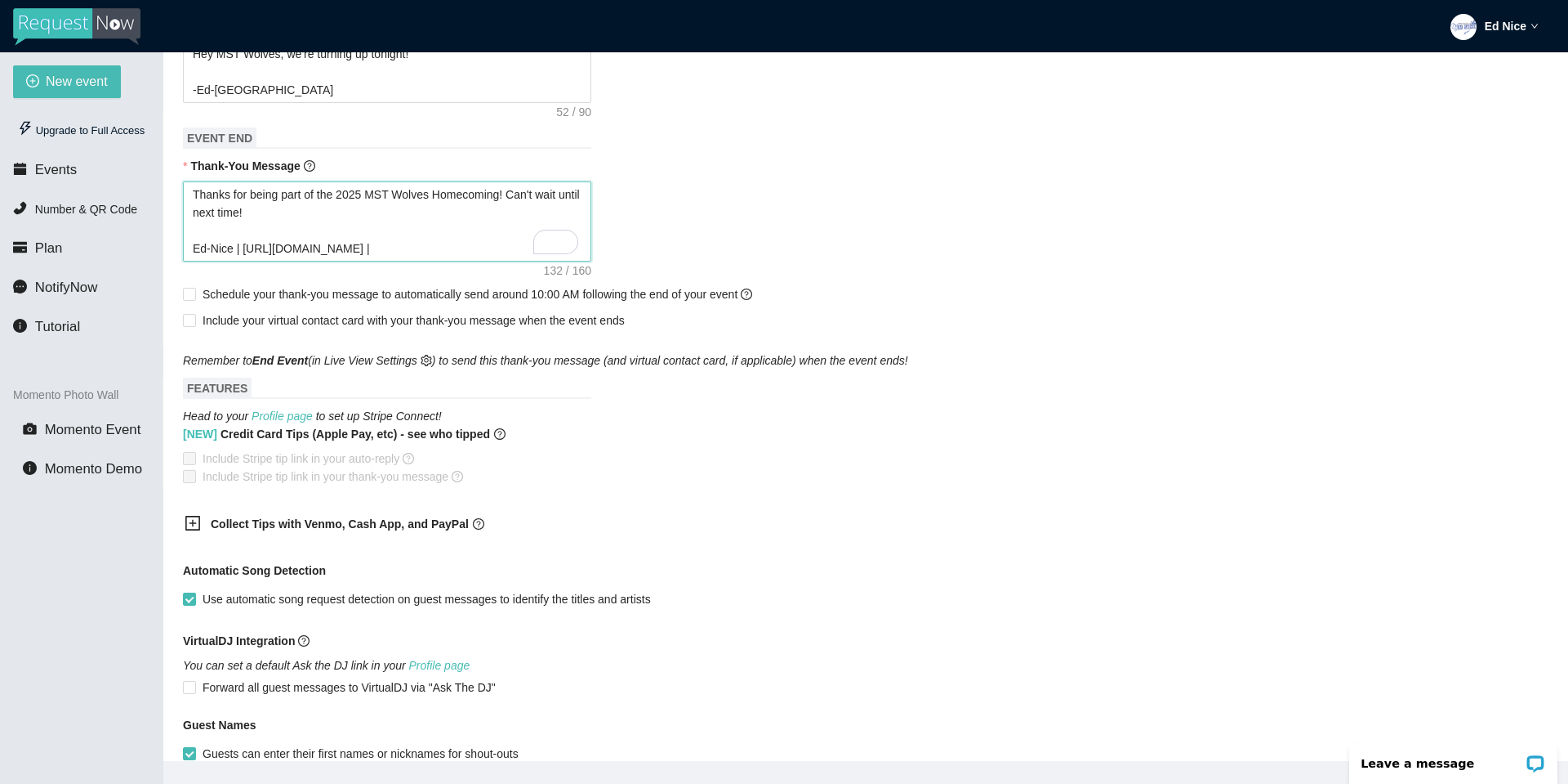
type textarea "Thanks for being part of the 2025 MST Wolves Homecoming! Can't wait until next …"
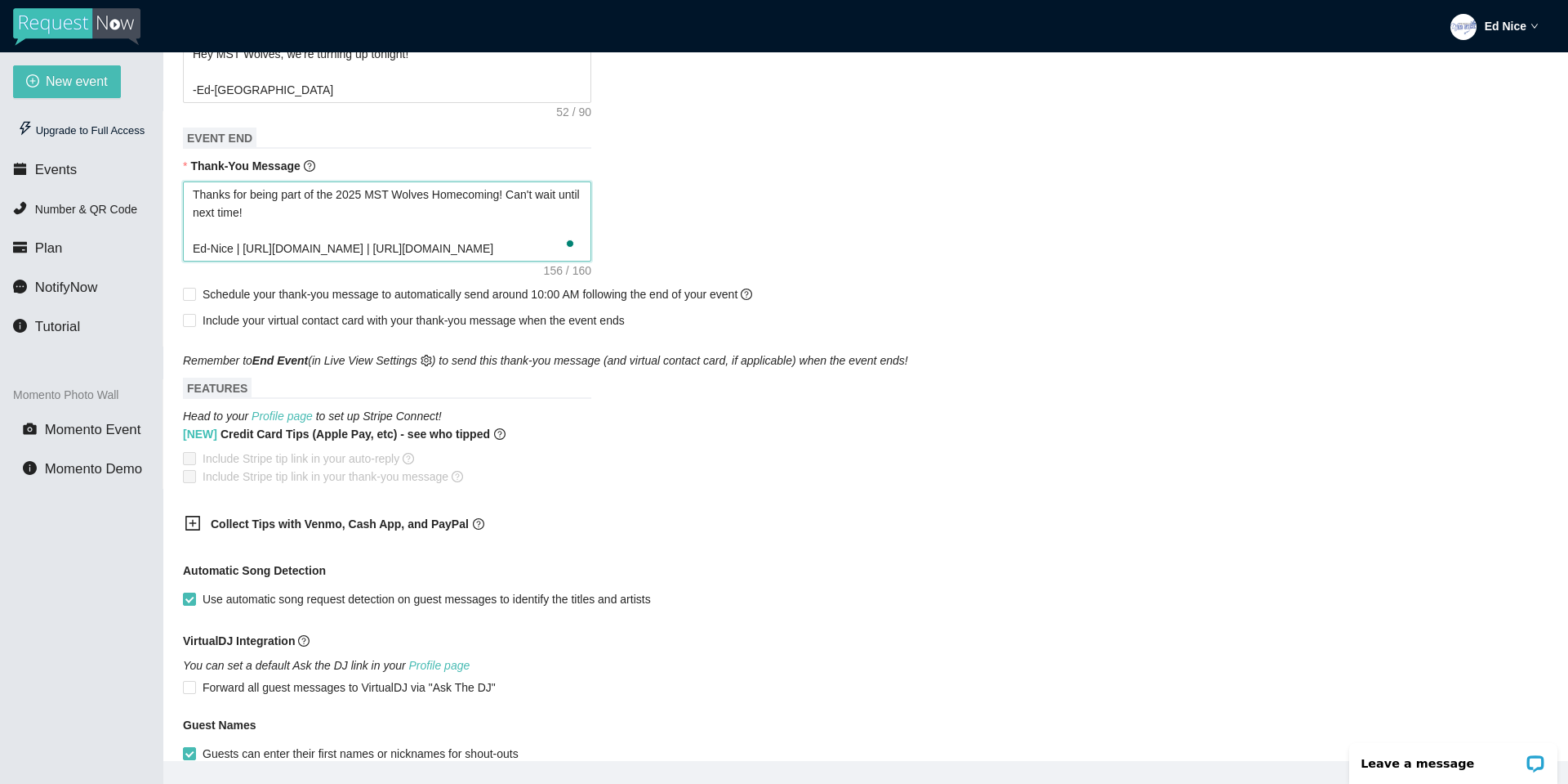
type textarea "Thanks for being part of the 2025 MST Wolves Homecoming! Can't wait until next …"
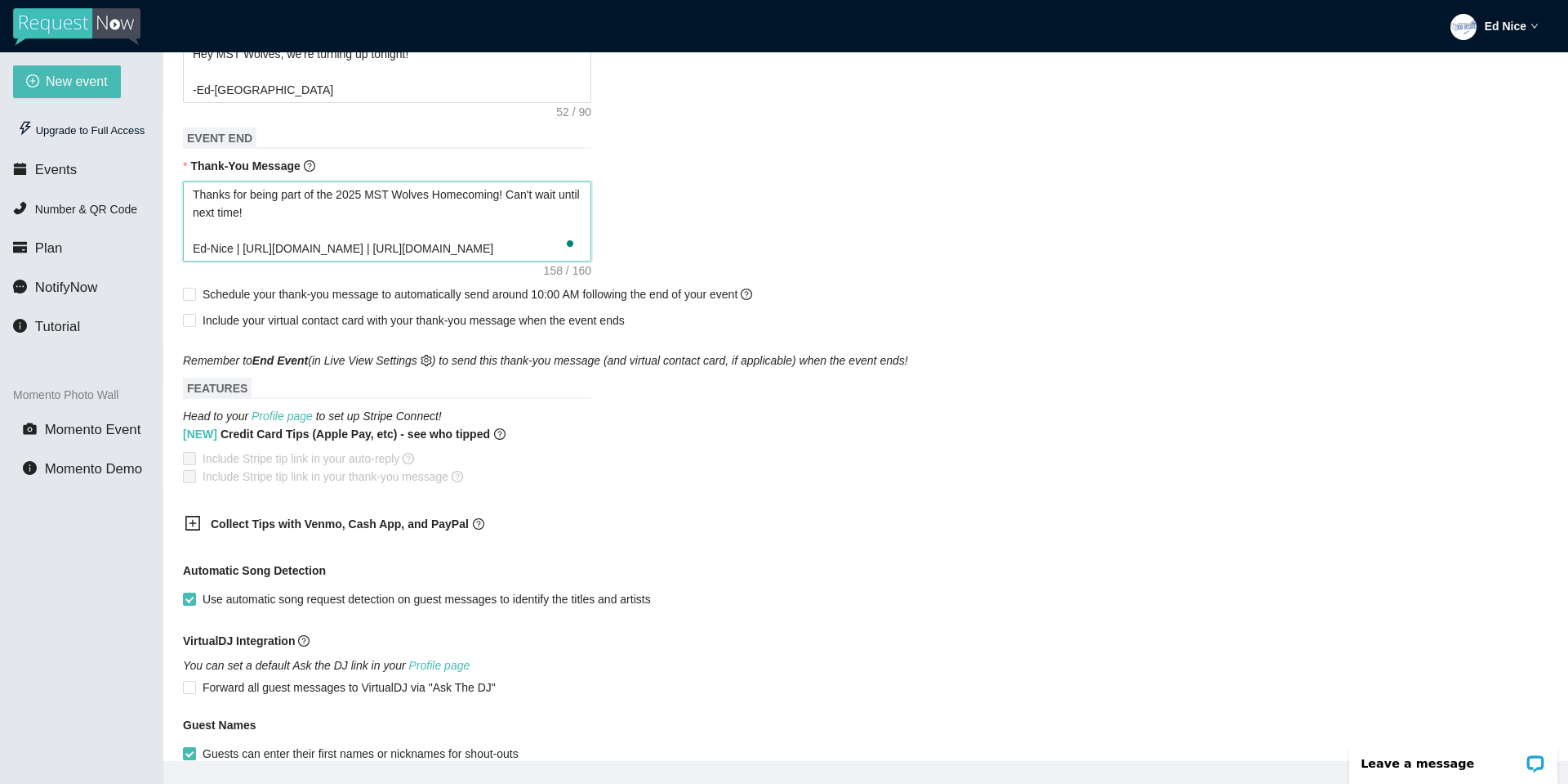
type textarea "Thanks for being part of the 2025 MST Wolves Homecoming! Can't wait until next …"
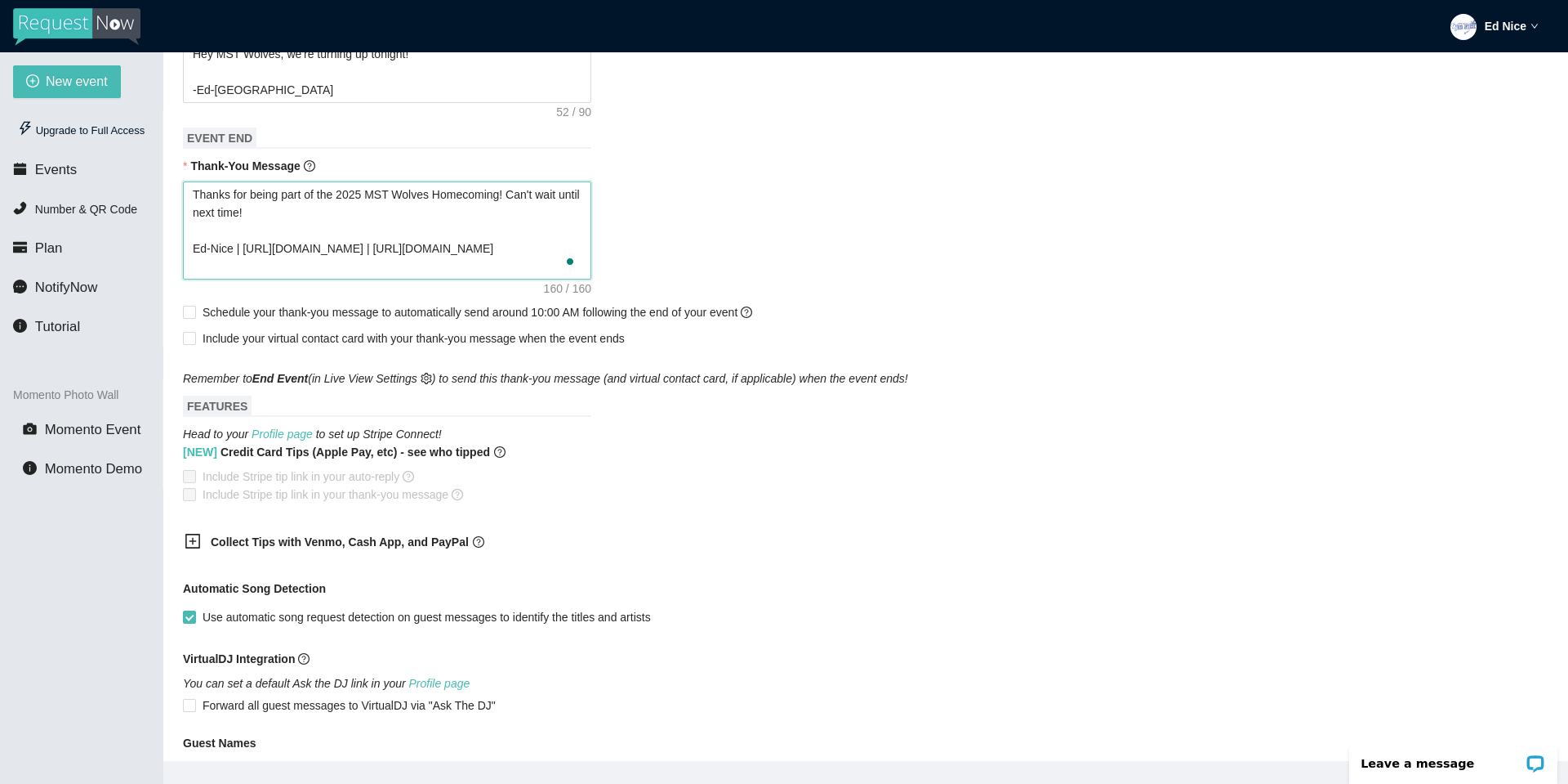
type textarea "Thanks for being part of the 2025 MST Wolves Homecoming! Can't wait until next …"
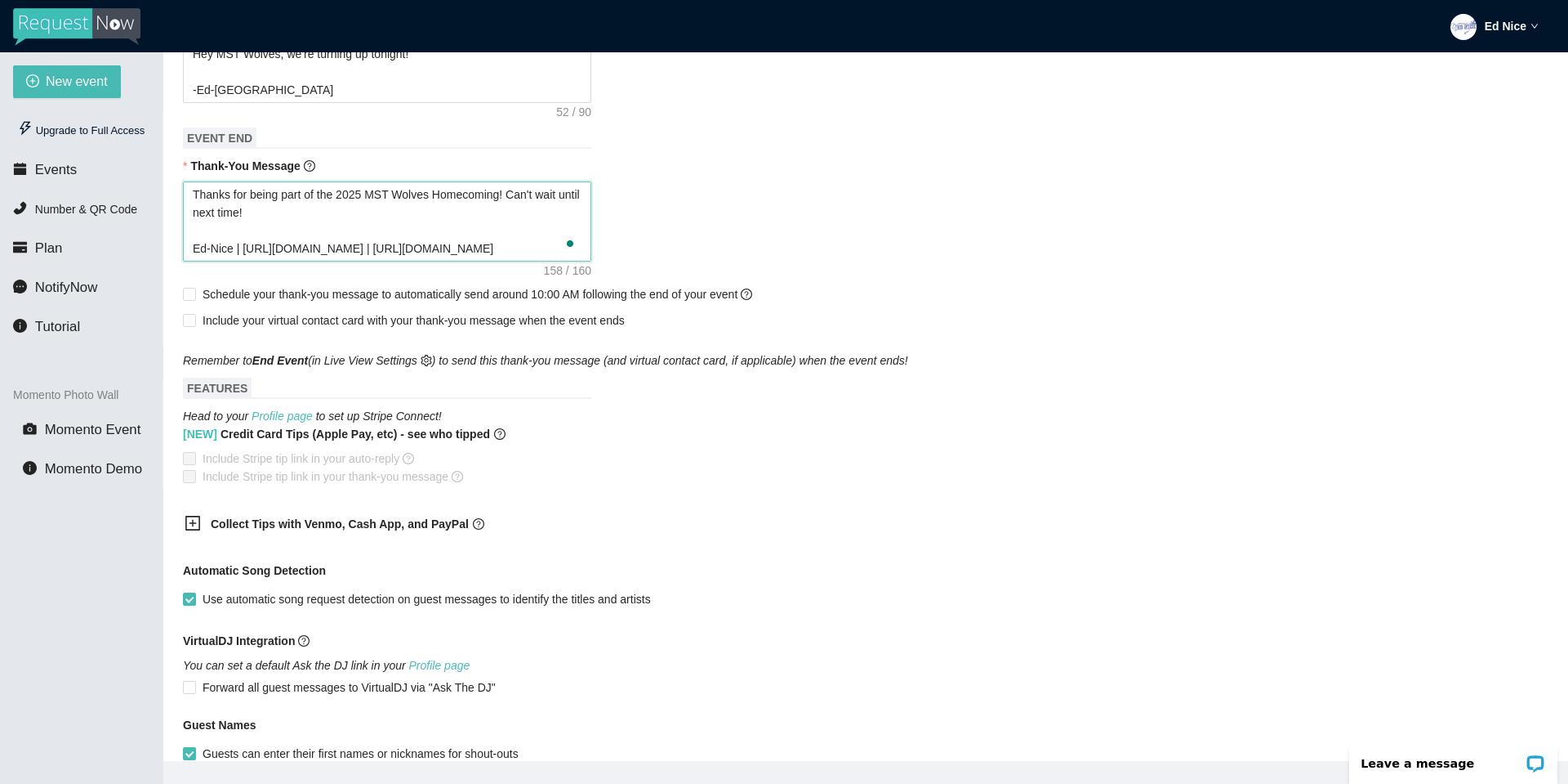
type textarea "Thanks for being part of the 2025 MST Wolves Homecoming! Can't wait until next …"
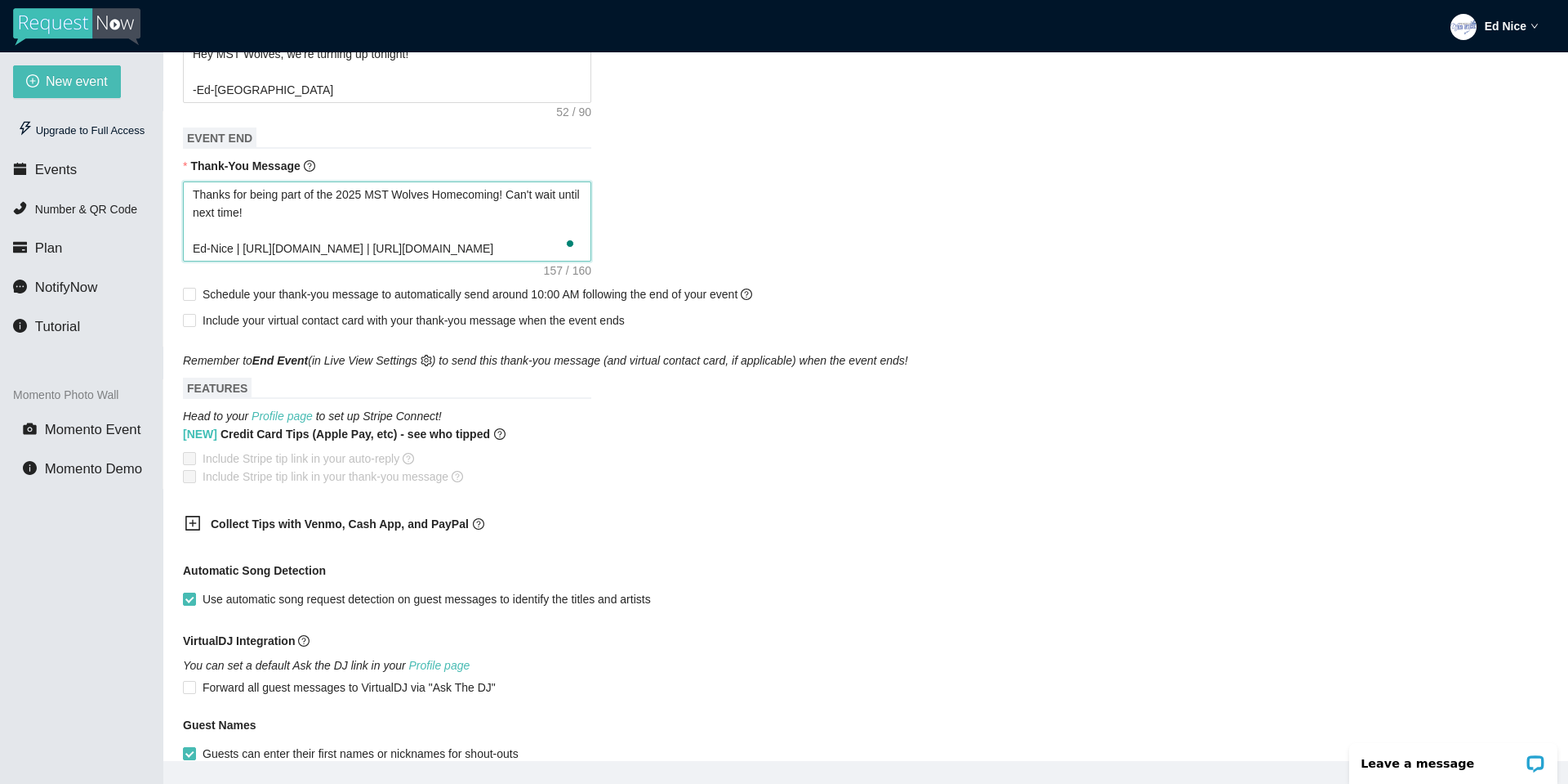
type textarea "Thanks for being part of the 2025 MST Wolves Homecoming! Can't wait until next …"
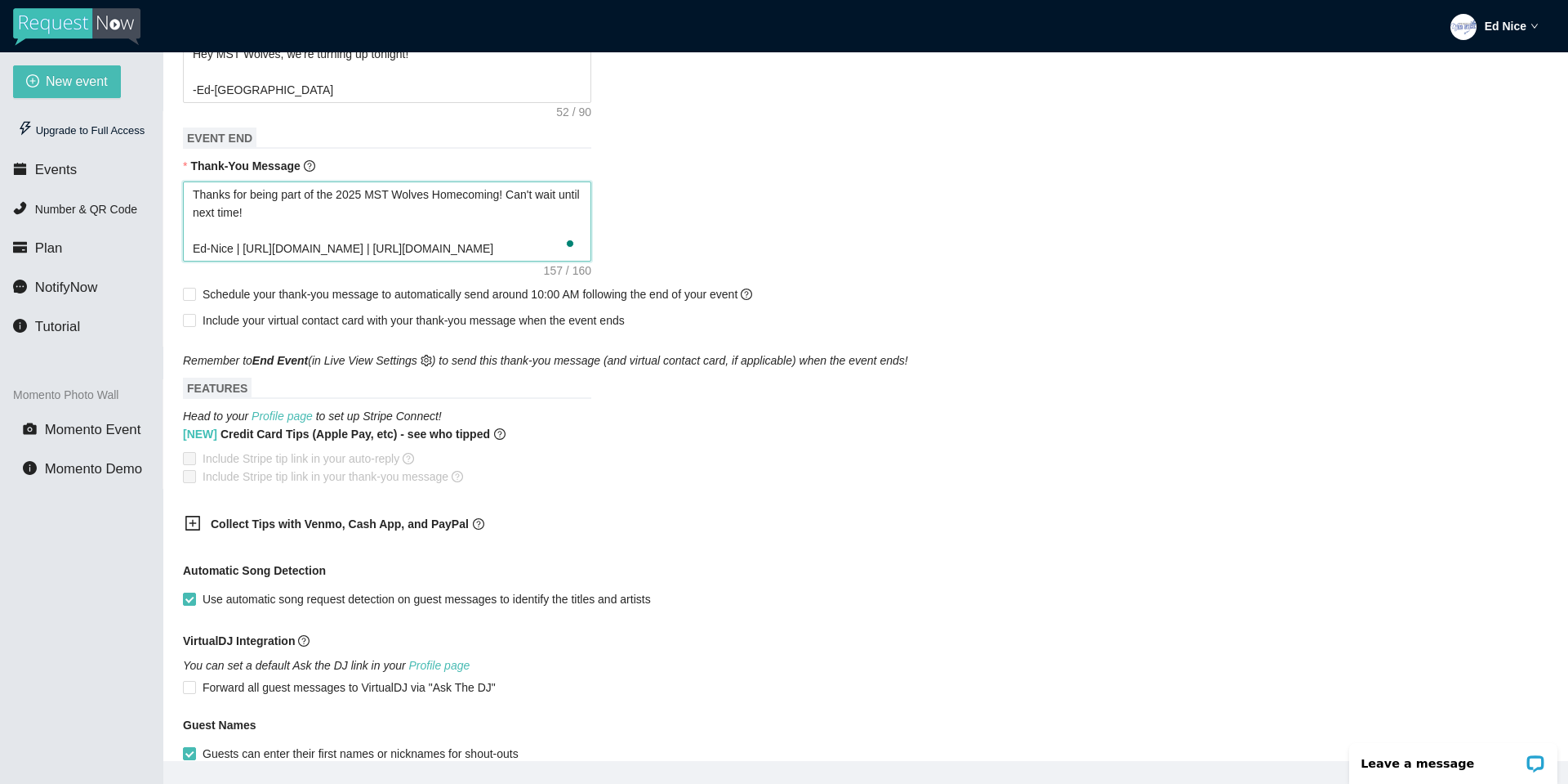
type textarea "Thanks for being part of the 2025 MST Wolves Homecoming! Can't wait until next …"
type textarea "Thanks for being part of the 2025 MST Wolves Homecoming! Ed-Nice | https://www.…"
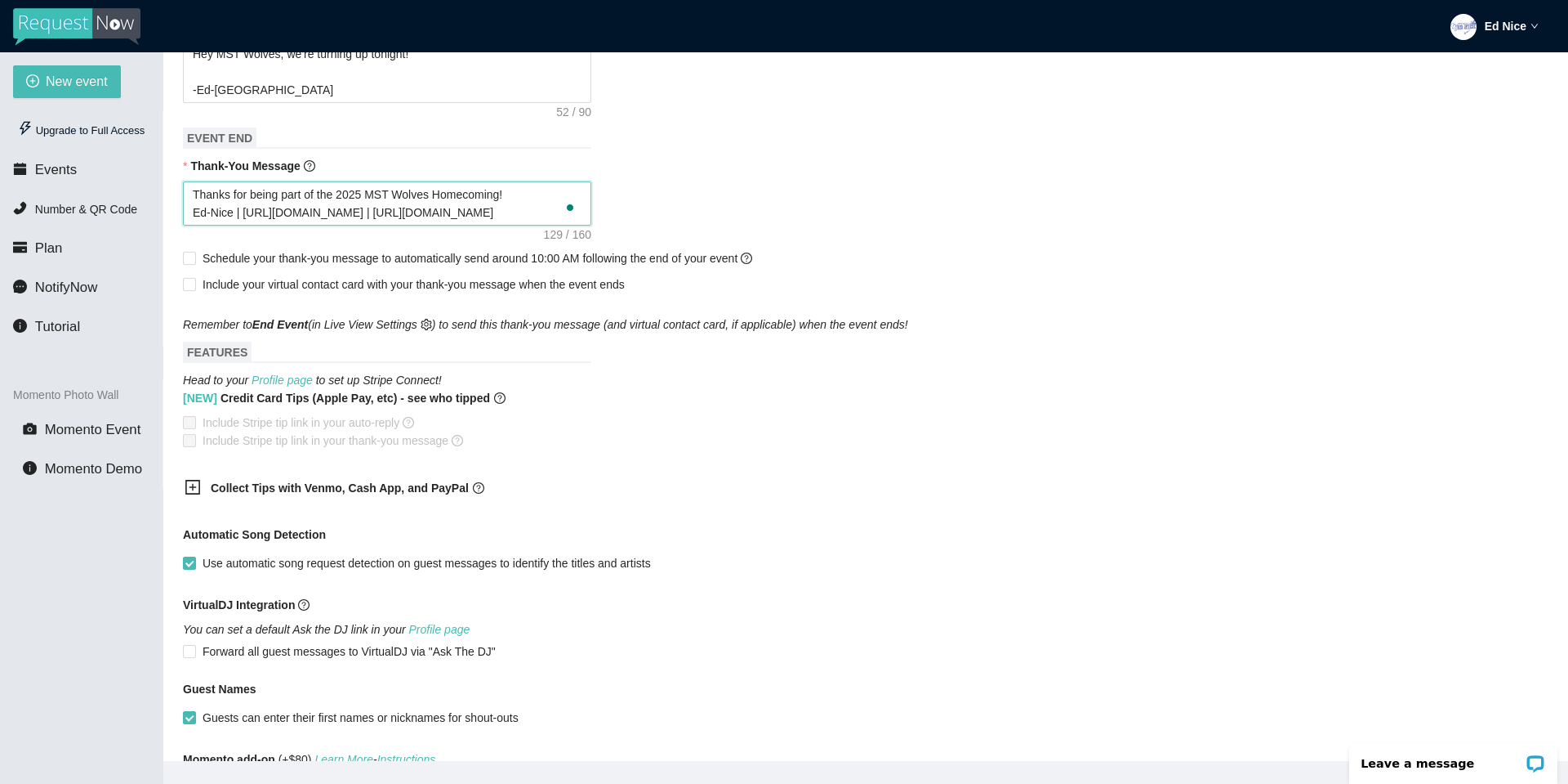
type textarea "Thanks for being part of the 2025 MST Wolves Homecoming! Ed-Nice | https://www.…"
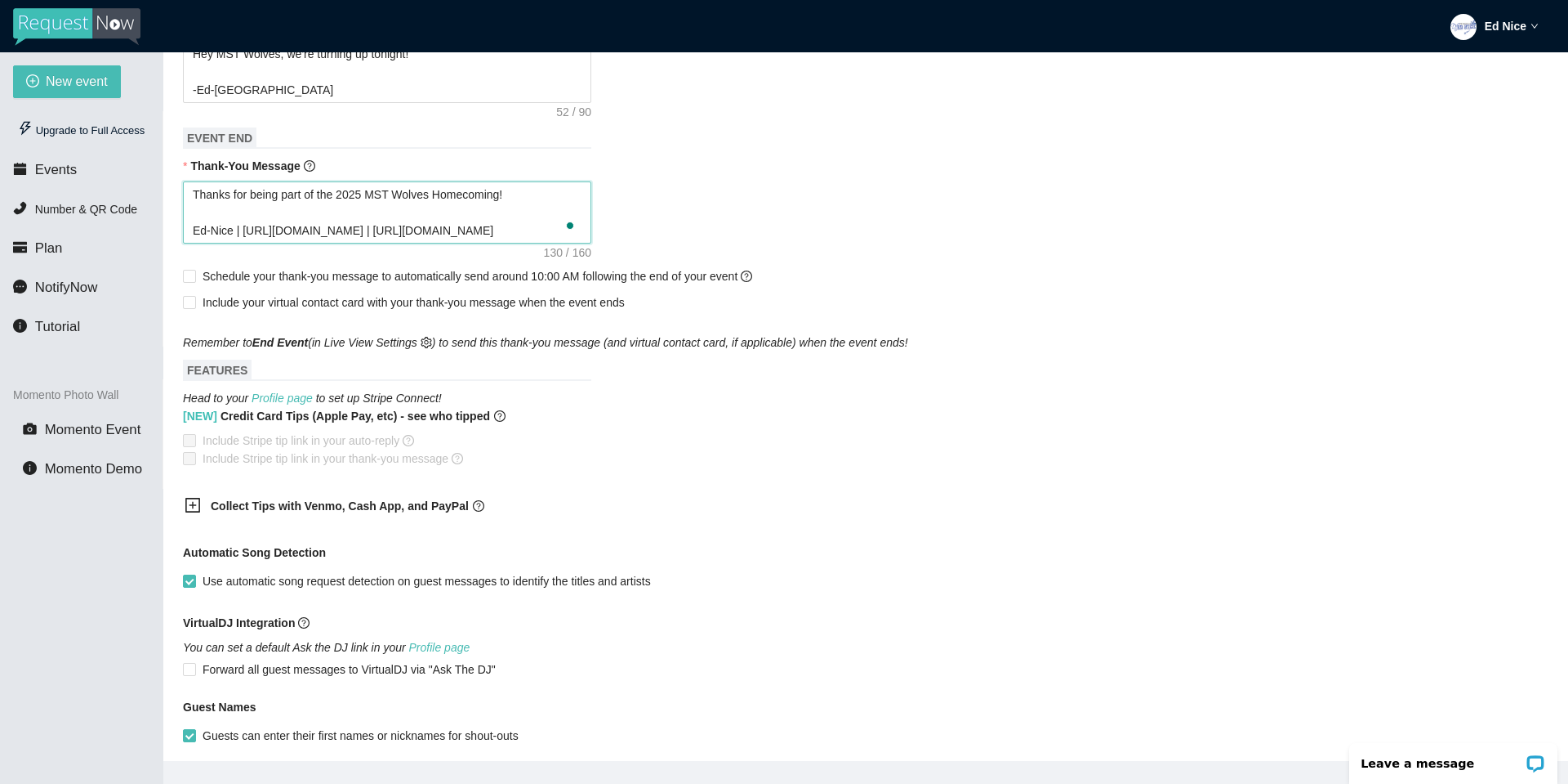
type textarea "Thanks for rbeing part of the 2025 MST Wolves Homecoming! Ed-Nice | https://www…"
type textarea "Thanks for robeing part of the 2025 MST Wolves Homecoming! Ed-Nice | https://ww…"
type textarea "Thanks for rokbeing part of the 2025 MST Wolves Homecoming! Ed-Nice | https://w…"
type textarea "Thanks for rokcbeing part of the 2025 MST Wolves Homecoming! Ed-Nice | https://…"
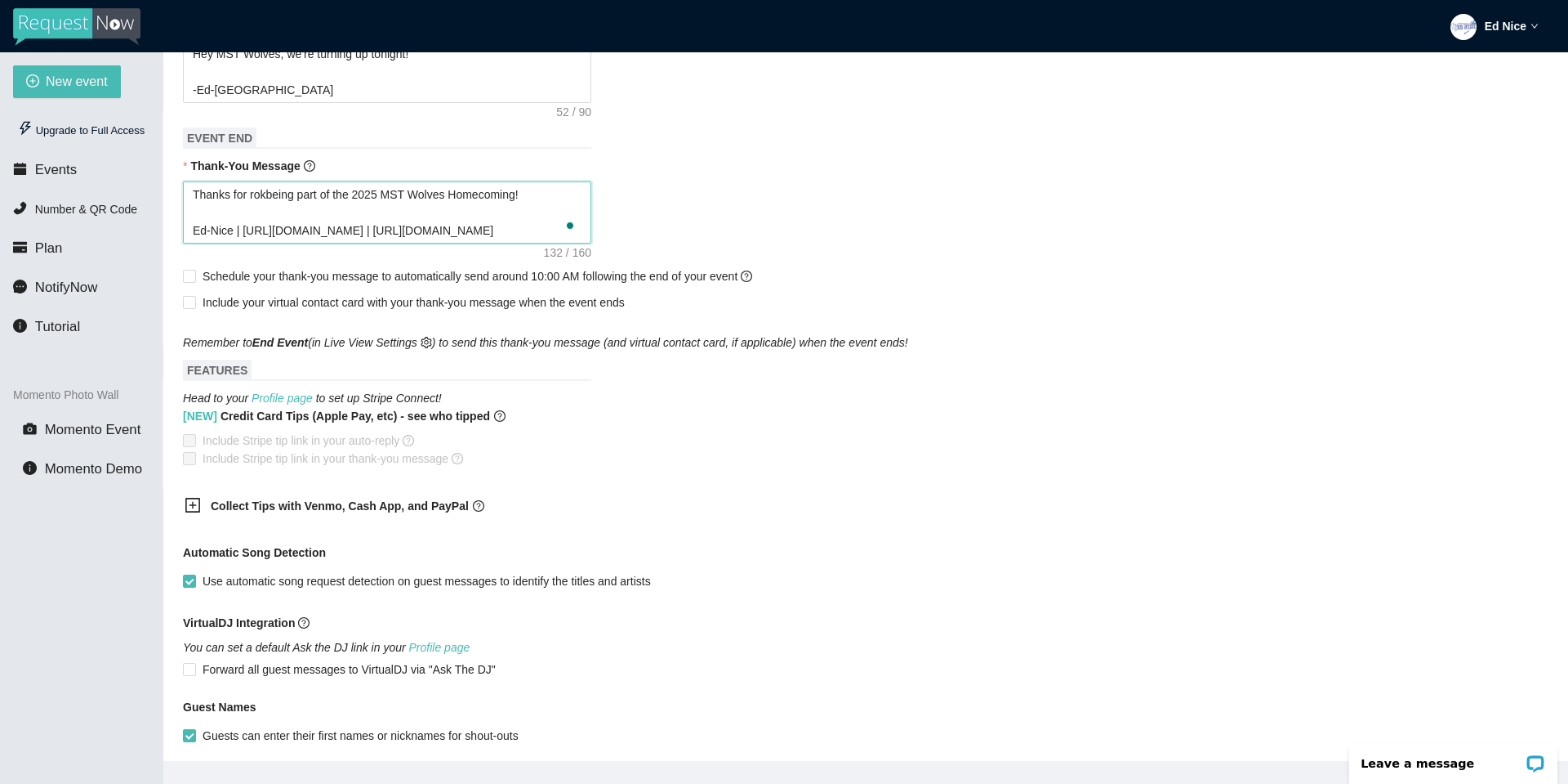
type textarea "Thanks for rokcbeing part of the 2025 MST Wolves Homecoming! Ed-Nice | https://…"
type textarea "Thanks for rokcibeing part of the 2025 MST Wolves Homecoming! Ed-Nice | https:/…"
type textarea "Thanks for rokcinbeing part of the 2025 MST Wolves Homecoming! Ed-Nice | https:…"
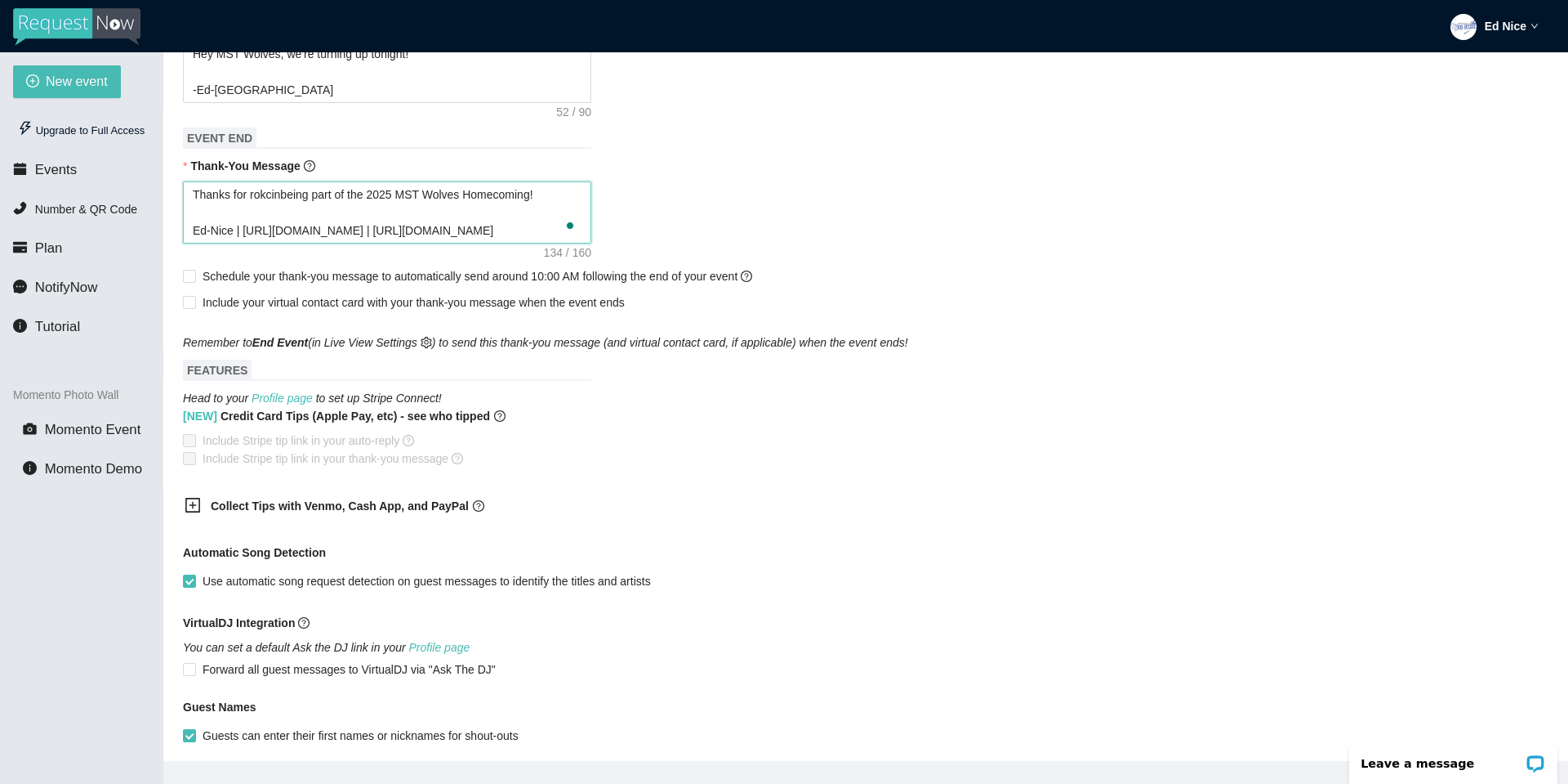
type textarea "Thanks for rokcingbeing part of the 2025 MST Wolves Homecoming! Ed-Nice | https…"
type textarea "Thanks for rokcinbeing part of the 2025 MST Wolves Homecoming! Ed-Nice | https:…"
type textarea "Thanks for rokcibeing part of the 2025 MST Wolves Homecoming! Ed-Nice | https:/…"
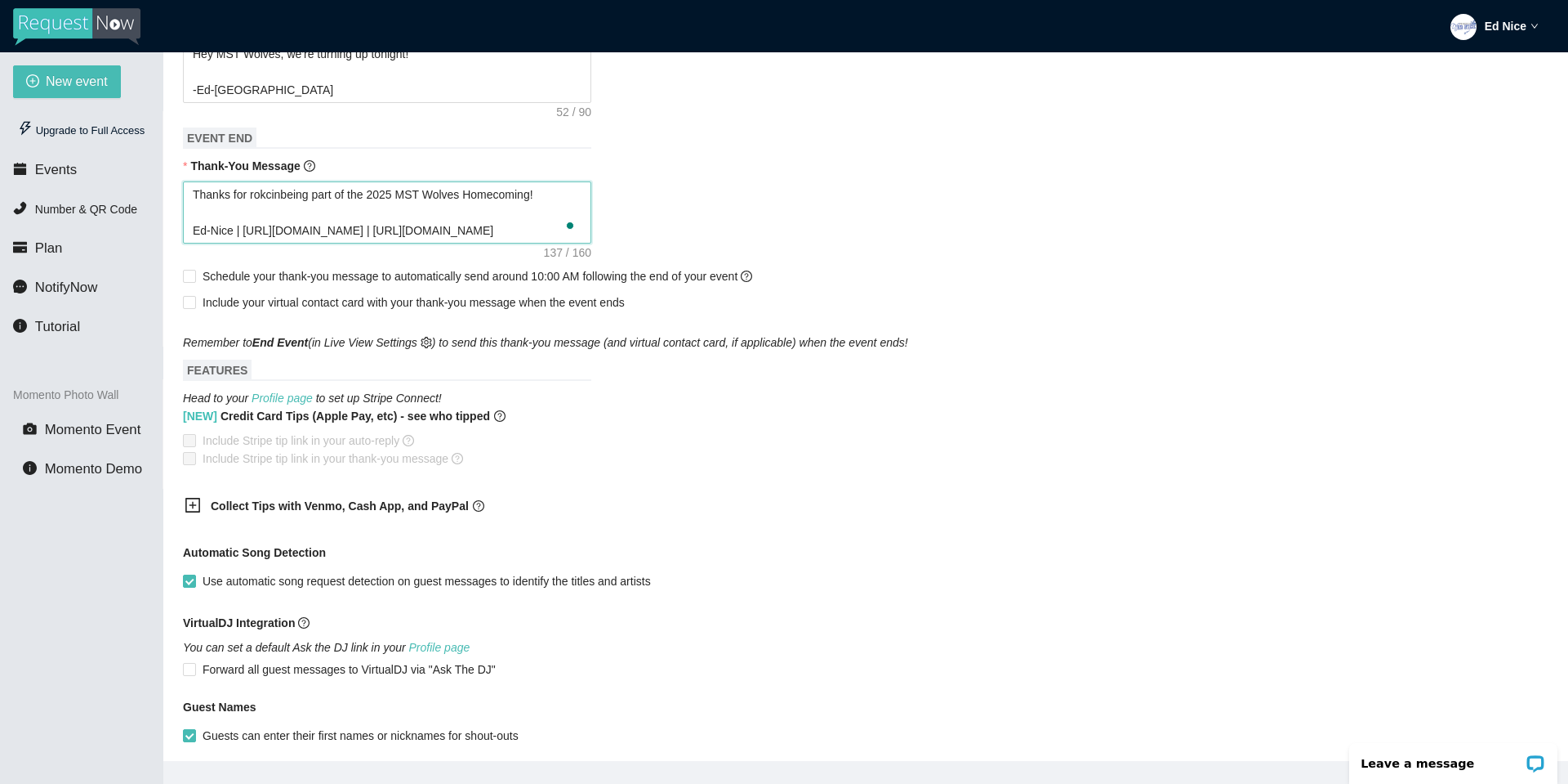
type textarea "Thanks for rokcibeing part of the 2025 MST Wolves Homecoming! Ed-Nice | https:/…"
type textarea "Thanks for rokcbeing part of the 2025 MST Wolves Homecoming! Ed-Nice | https://…"
type textarea "Thanks for rokbeing part of the 2025 MST Wolves Homecoming! Ed-Nice | https://w…"
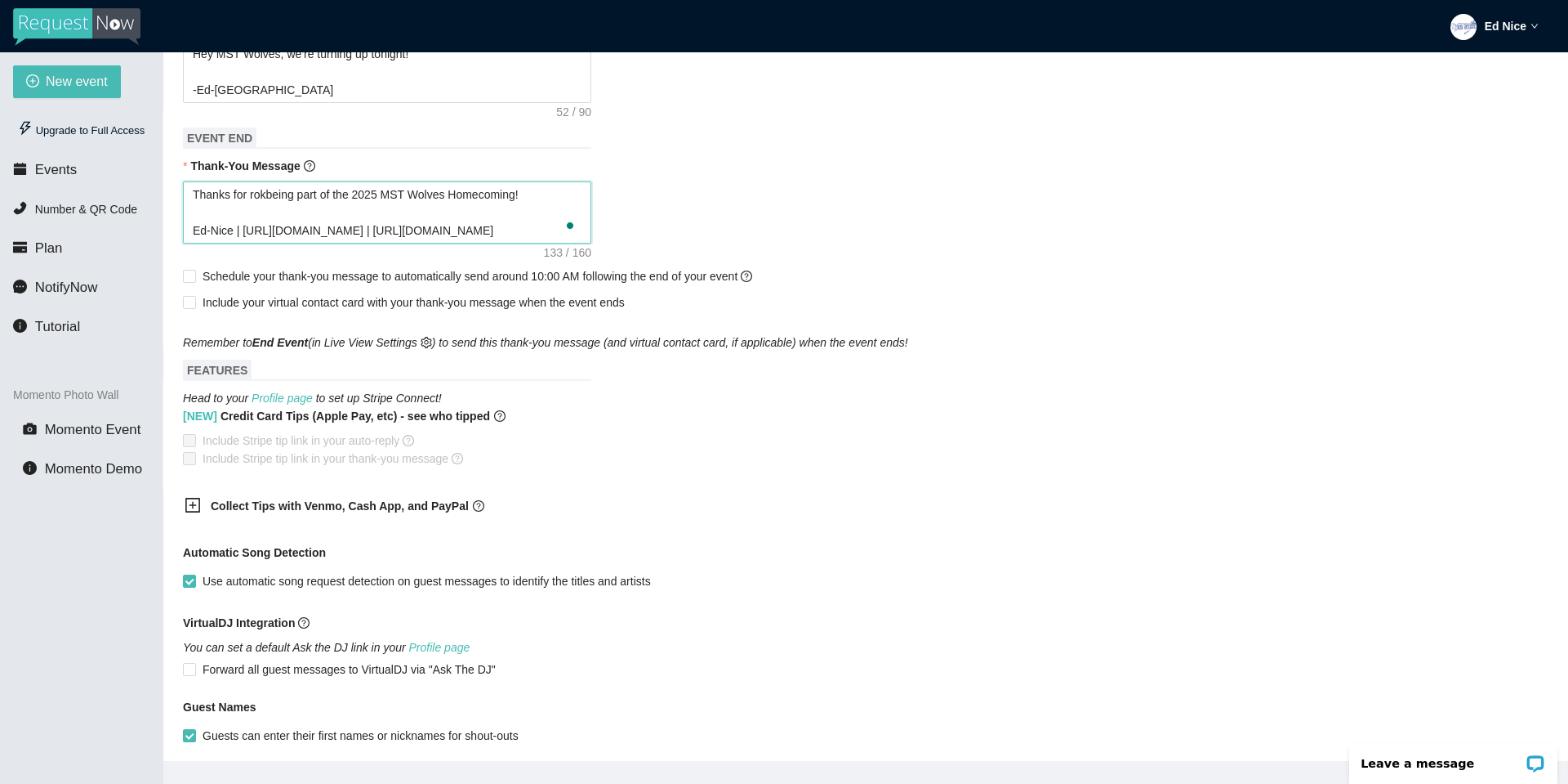
type textarea "Thanks for rokcbeing part of the 2025 MST Wolves Homecoming! Ed-Nice | https://…"
type textarea "Thanks for rokckbeing part of the 2025 MST Wolves Homecoming! Ed-Nice | https:/…"
type textarea "Thanks for rokcbeing part of the 2025 MST Wolves Homecoming! Ed-Nice | https://…"
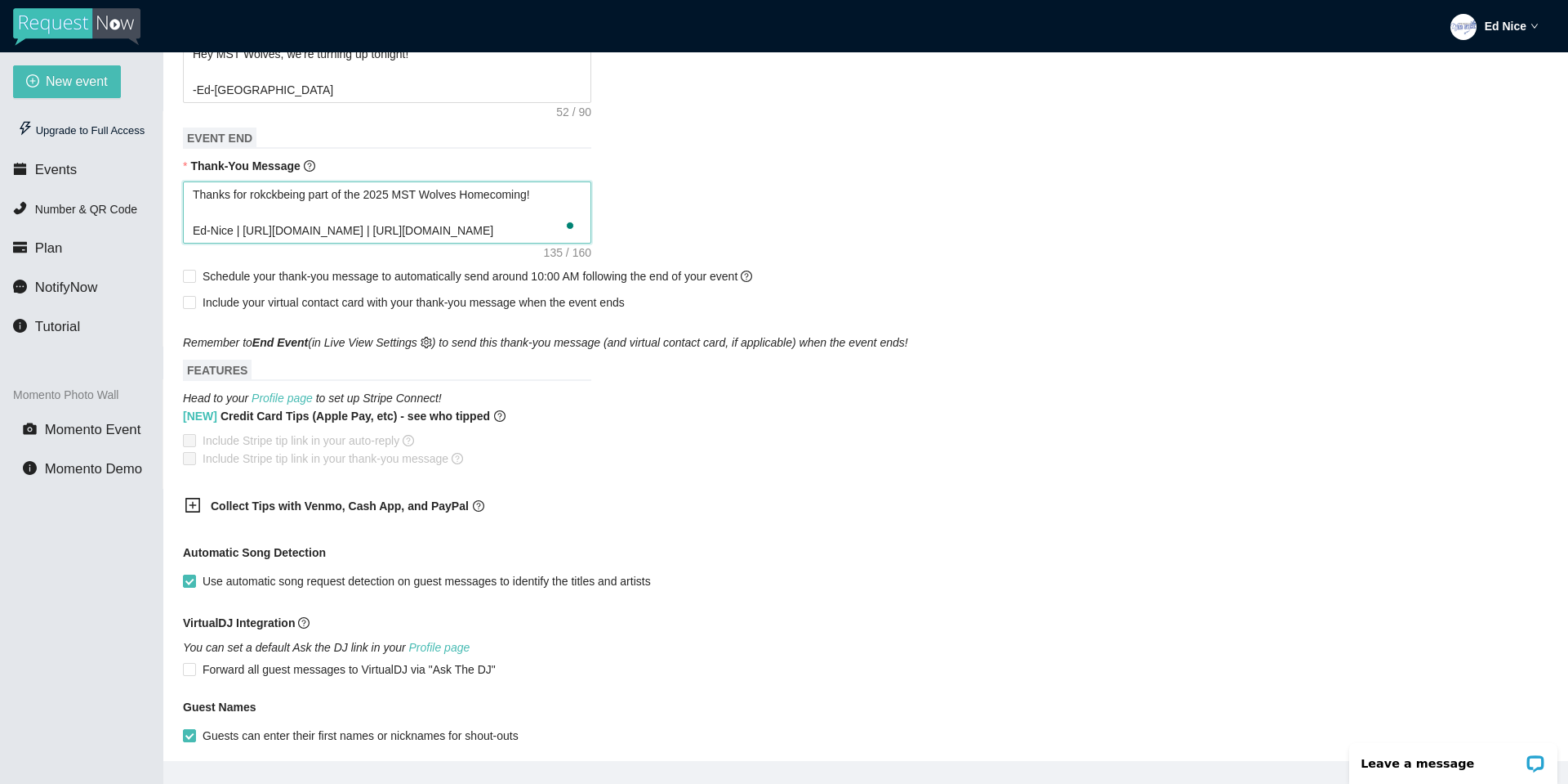
type textarea "Thanks for rokcbeing part of the 2025 MST Wolves Homecoming! Ed-Nice | https://…"
type textarea "Thanks for rokbeing part of the 2025 MST Wolves Homecoming! Ed-Nice | https://w…"
type textarea "Thanks for robeing part of the 2025 MST Wolves Homecoming! Ed-Nice | https://ww…"
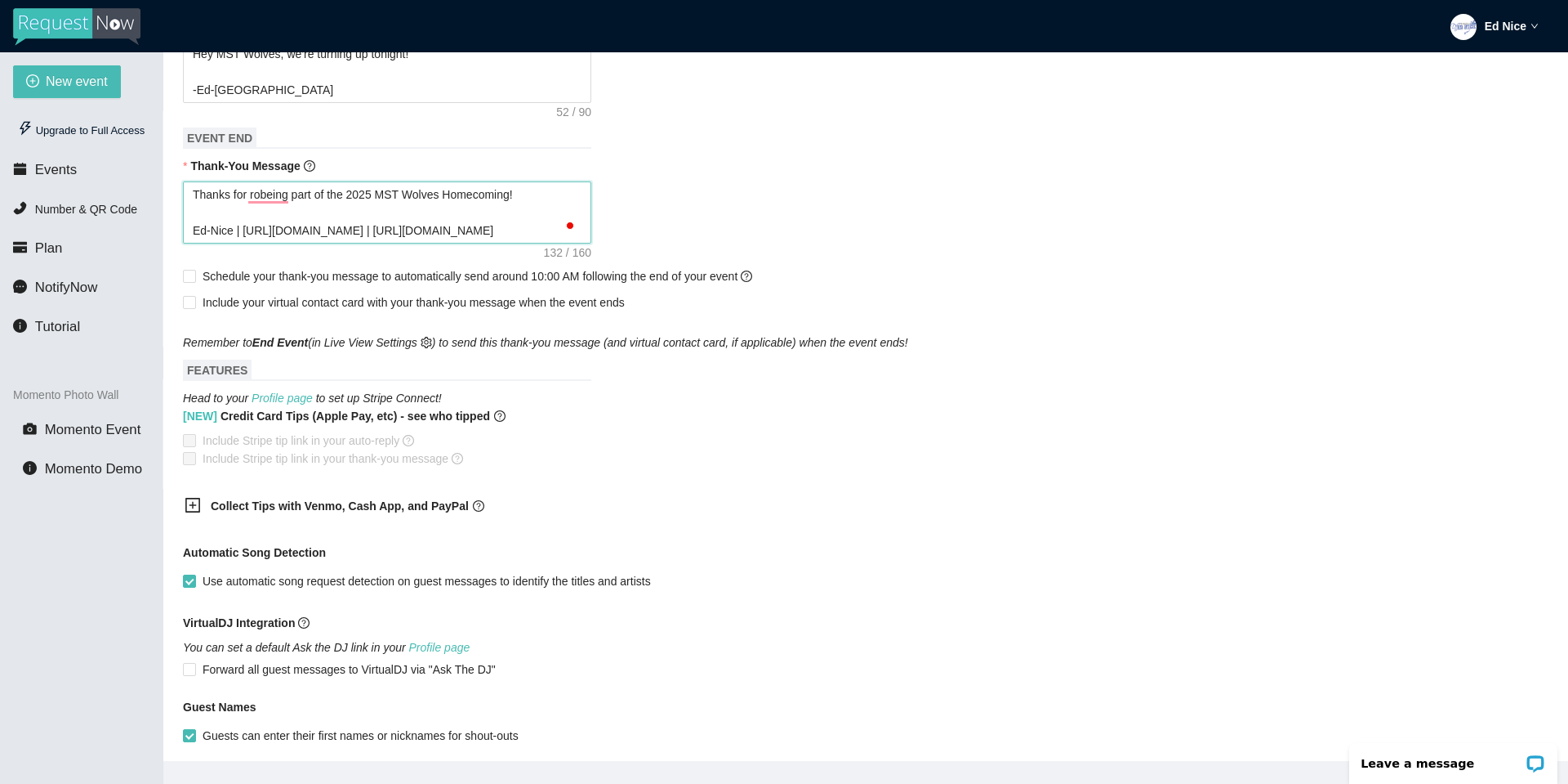
type textarea "Thanks for rbeing part of the 2025 MST Wolves Homecoming! Ed-Nice | https://www…"
type textarea "Thanks for being part of the 2025 MST Wolves Homecoming! Ed-Nice | https://www.…"
type textarea "Thanks for rbeing part of the 2025 MST Wolves Homecoming! Ed-Nice | https://www…"
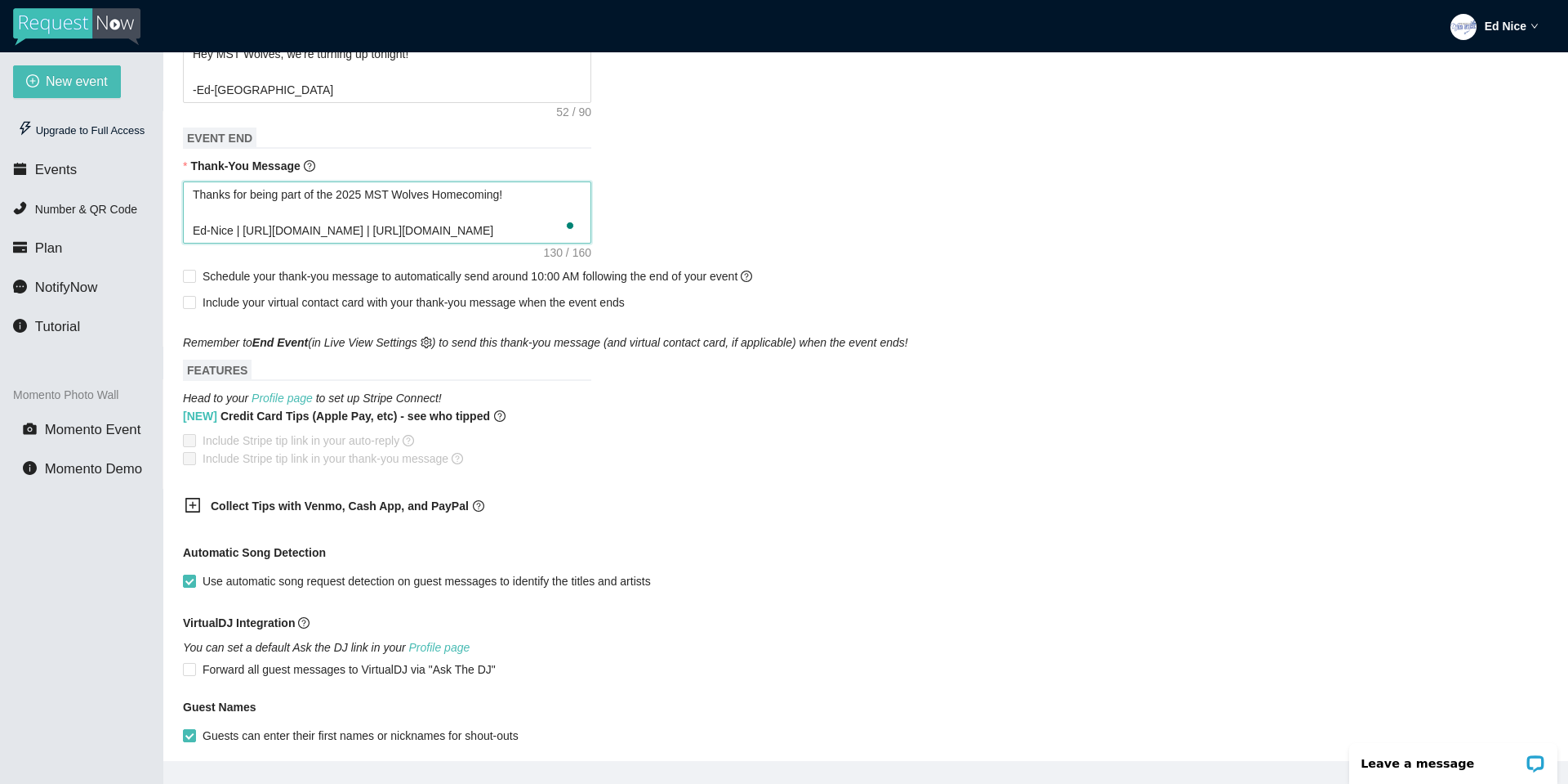
type textarea "Thanks for rbeing part of the 2025 MST Wolves Homecoming! Ed-Nice | https://www…"
type textarea "Thanks for being part of the 2025 MST Wolves Homecoming! Ed-Nice | https://www.…"
type textarea "Thanks for tbeing part of the 2025 MST Wolves Homecoming! Ed-Nice | https://www…"
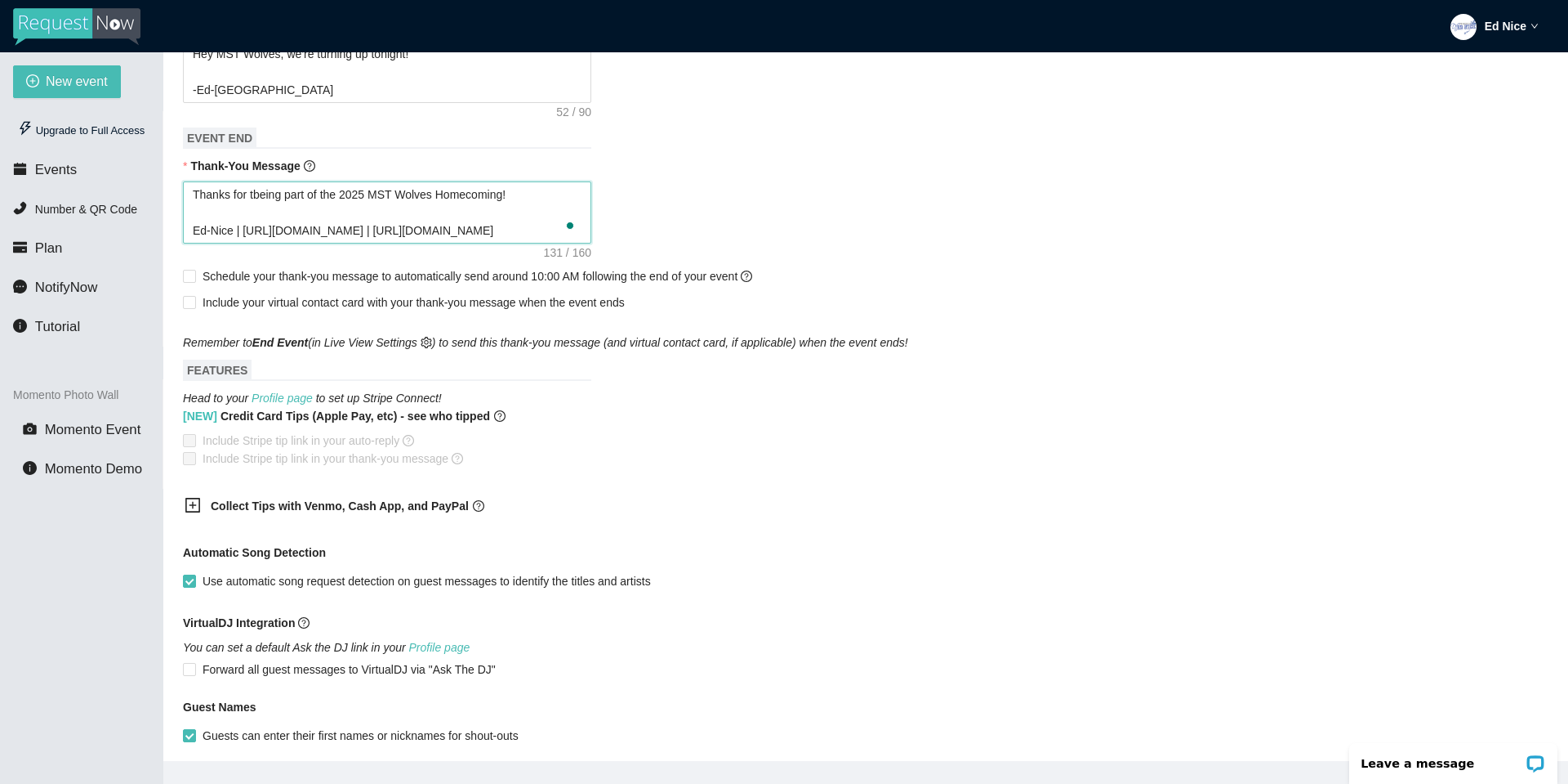
type textarea "Thanks for tubeing part of the 2025 MST Wolves Homecoming! Ed-Nice | https://ww…"
type textarea "Thanks for turbeing part of the 2025 MST Wolves Homecoming! Ed-Nice | https://w…"
type textarea "Thanks for turnbeing part of the 2025 MST Wolves Homecoming! Ed-Nice | https://…"
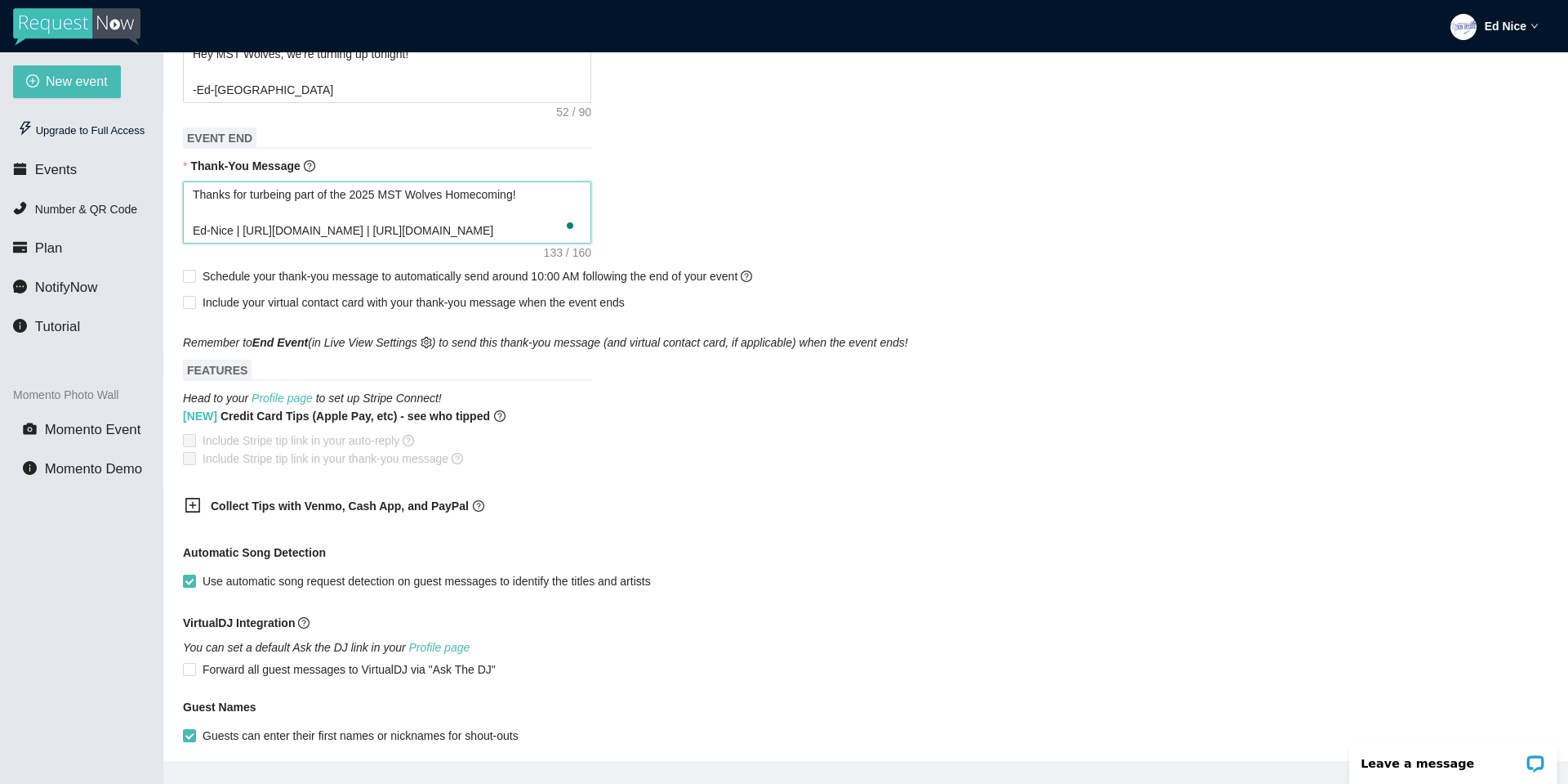
type textarea "Thanks for turnbeing part of the 2025 MST Wolves Homecoming! Ed-Nice | https://…"
type textarea "Thanks for turnibeing part of the 2025 MST Wolves Homecoming! Ed-Nice | https:/…"
type textarea "Thanks for turninbeing part of the 2025 MST Wolves Homecoming! Ed-Nice | https:…"
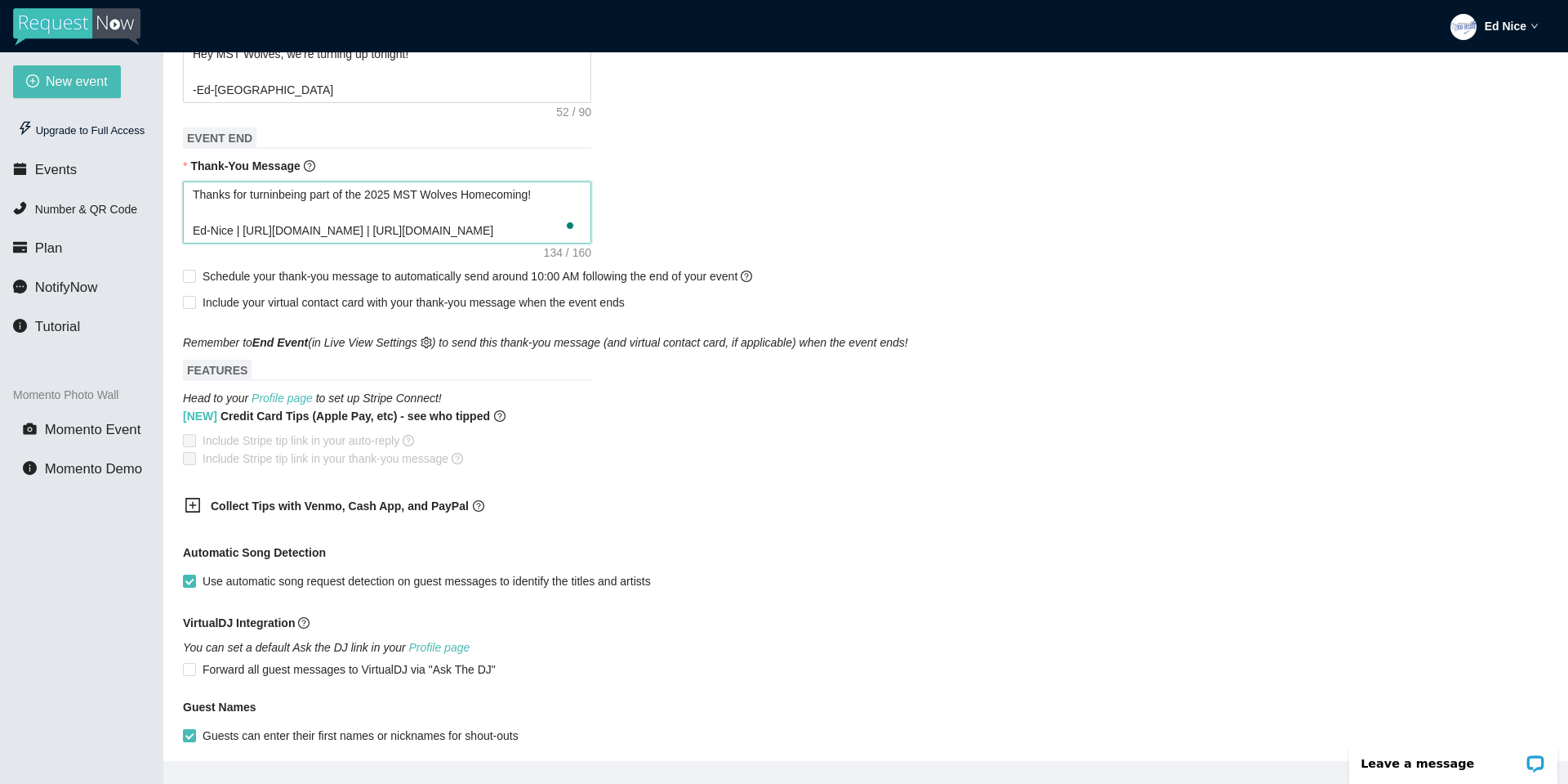
type textarea "Thanks for turningbeing part of the 2025 MST Wolves Homecoming! Ed-Nice | https…"
type textarea "Thanks for turning being part of the 2025 MST Wolves Homecoming! Ed-Nice | http…"
type textarea "Thanks for turning ubeing part of the 2025 MST Wolves Homecoming! Ed-Nice | htt…"
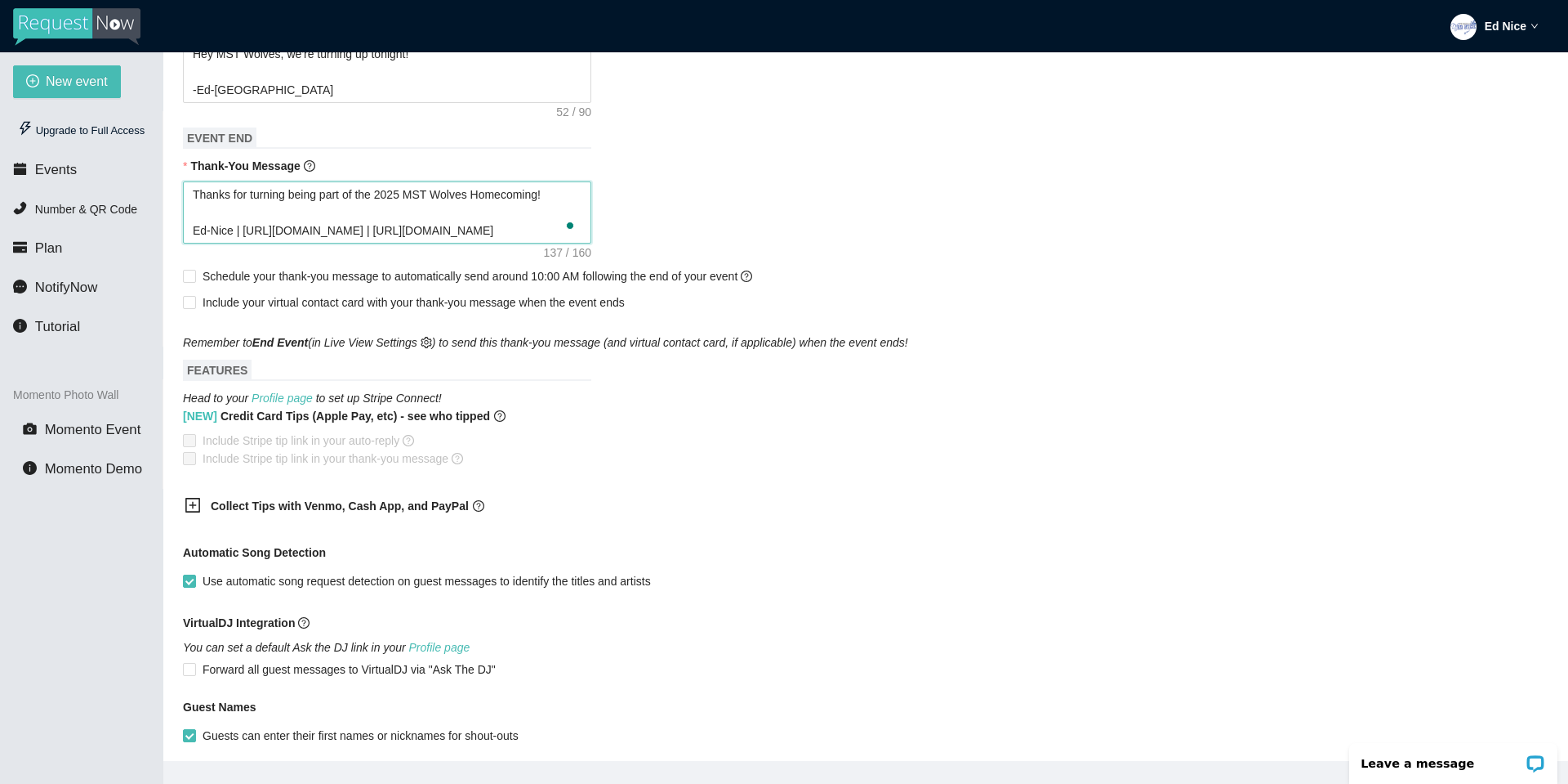
type textarea "Thanks for turning ubeing part of the 2025 MST Wolves Homecoming! Ed-Nice | htt…"
type textarea "Thanks for turning upbeing part of the 2025 MST Wolves Homecoming! Ed-Nice | ht…"
type textarea "Thanks for turning up being part of the 2025 MST Wolves Homecoming! Ed-Nice | h…"
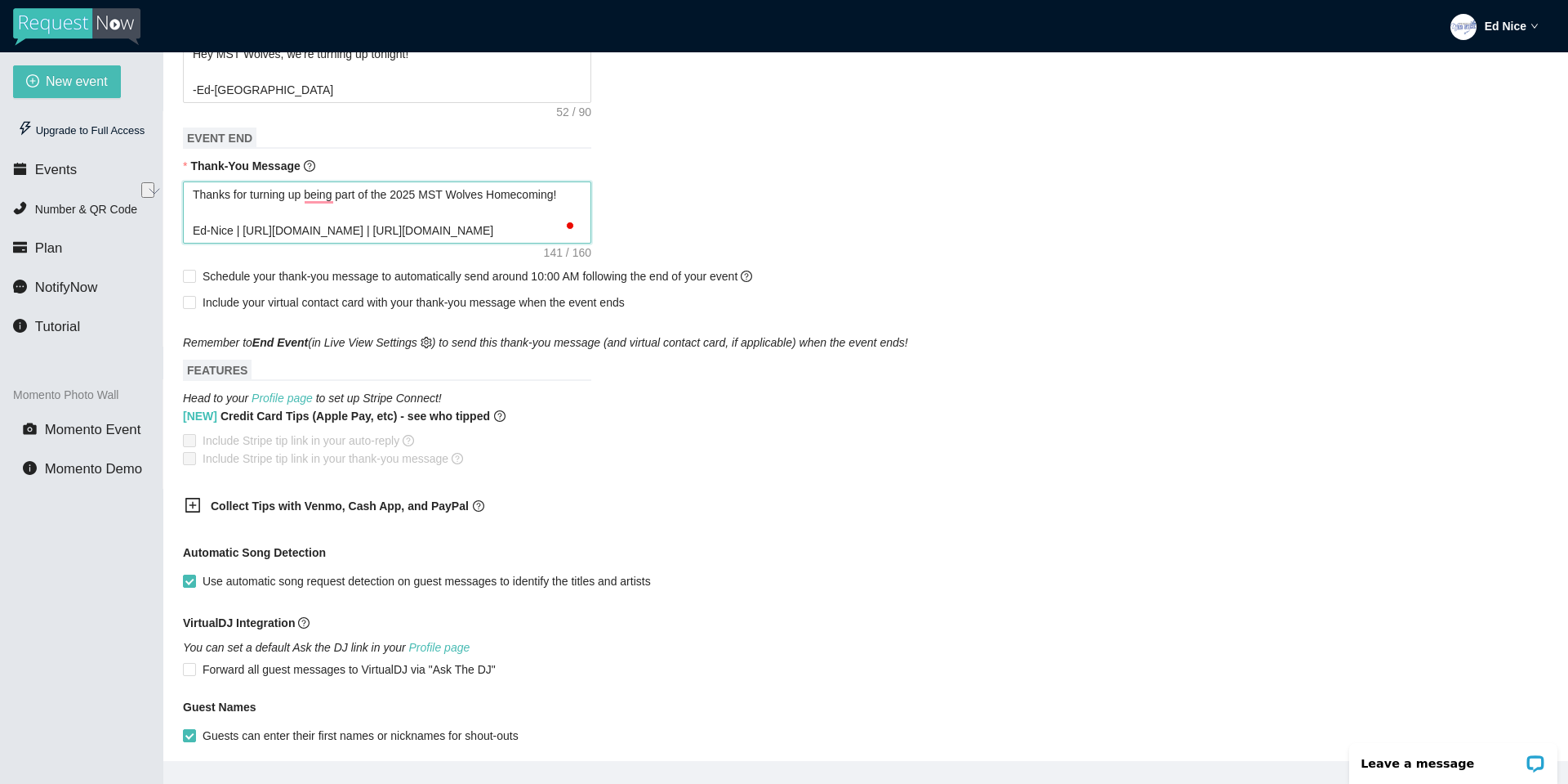
type textarea "Thanks for turning up athe 2025 MST Wolves Homecoming! Ed-Nice | https://www.ti…"
type textarea "Thanks for turning up atthe 2025 MST Wolves Homecoming! Ed-Nice | https://www.t…"
type textarea "Thanks for turning up at the 2025 MST Wolves Homecoming! Ed-Nice | https://www.…"
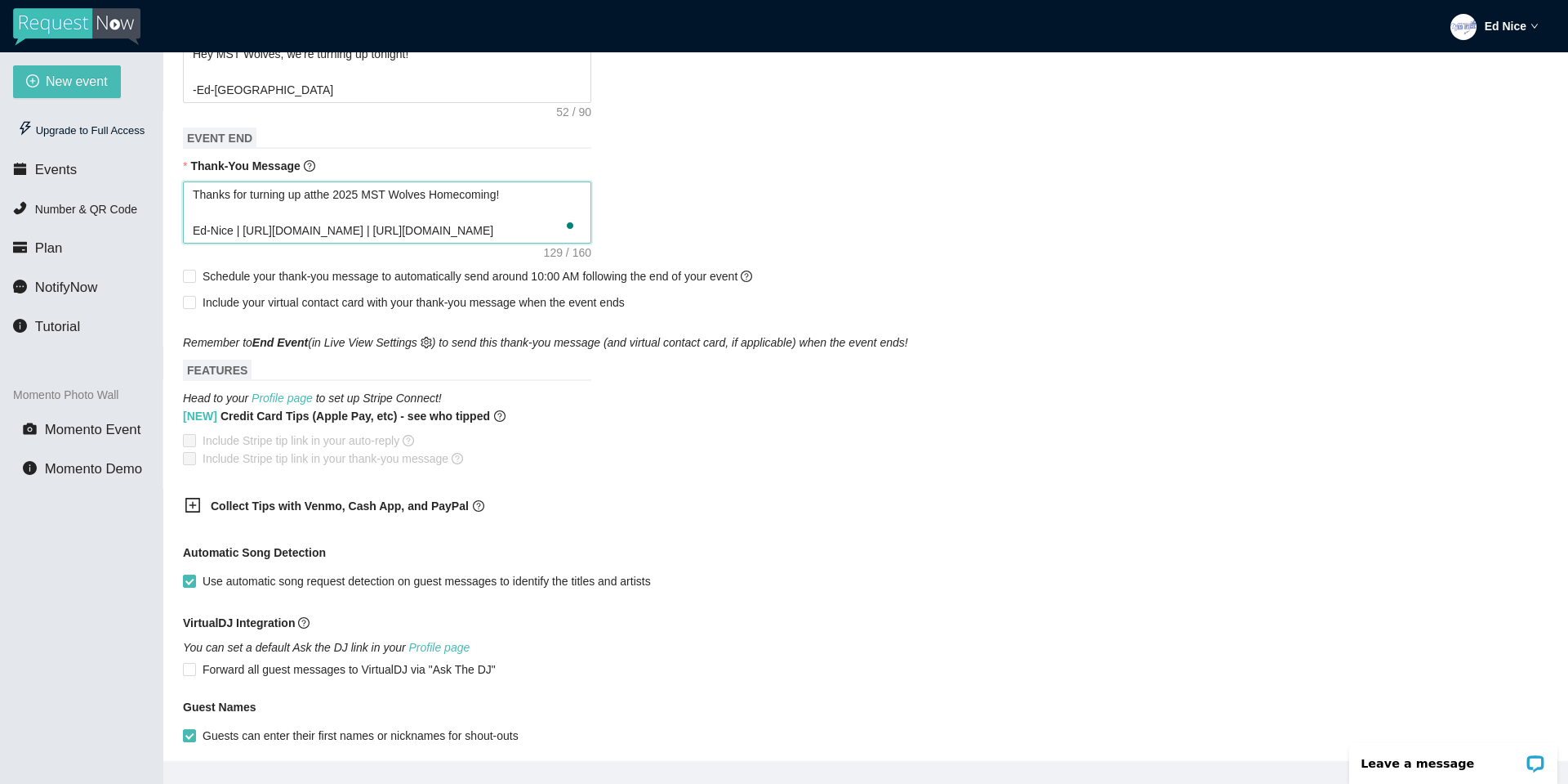
type textarea "Thanks for turning up at the 2025 MST Wolves Homecoming! Ed-Nice | https://www.…"
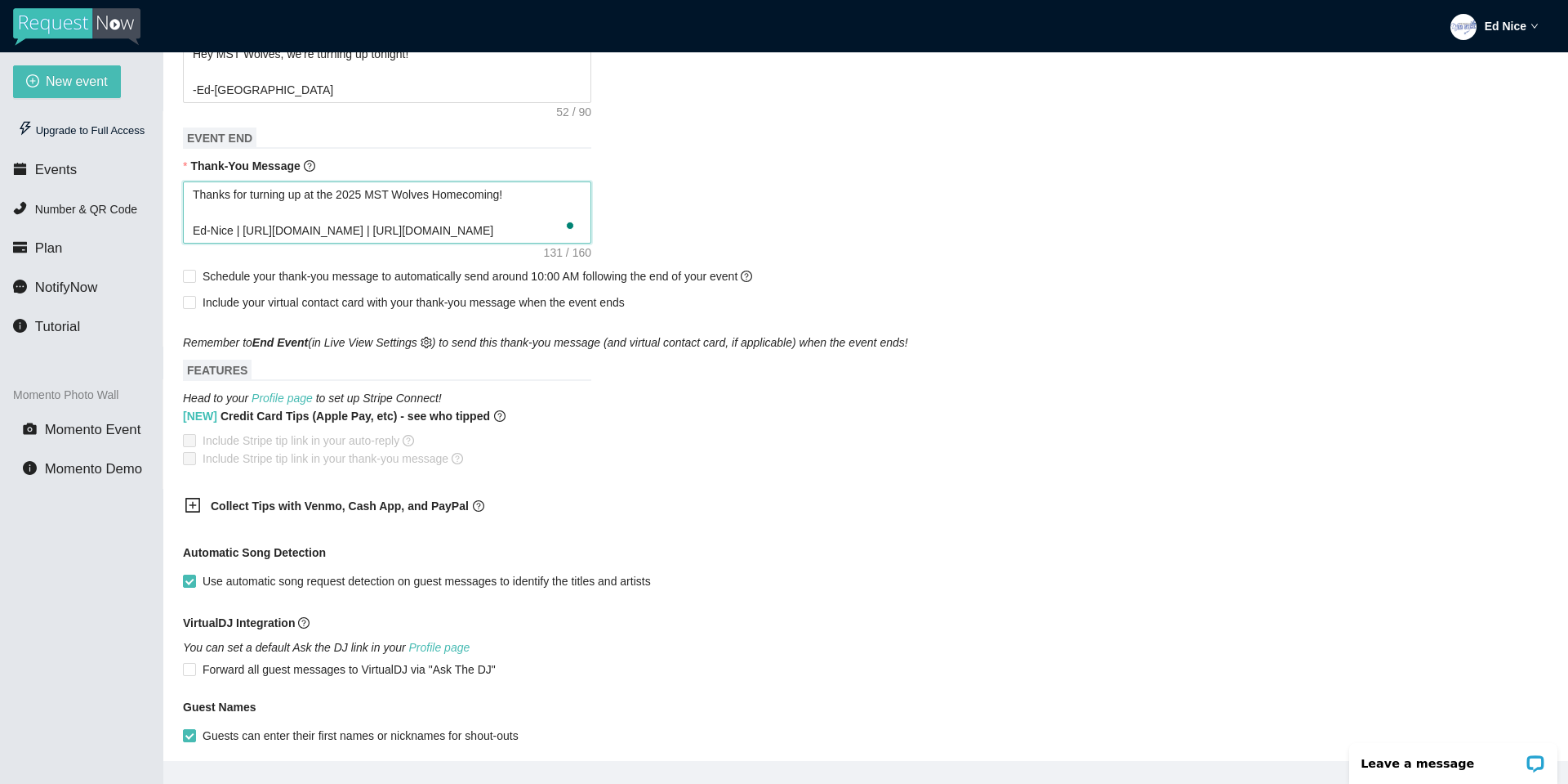
type textarea "Thanks for turning up at the 2025 MST Wolves Homecoming! Ed-Nice | https://www.…"
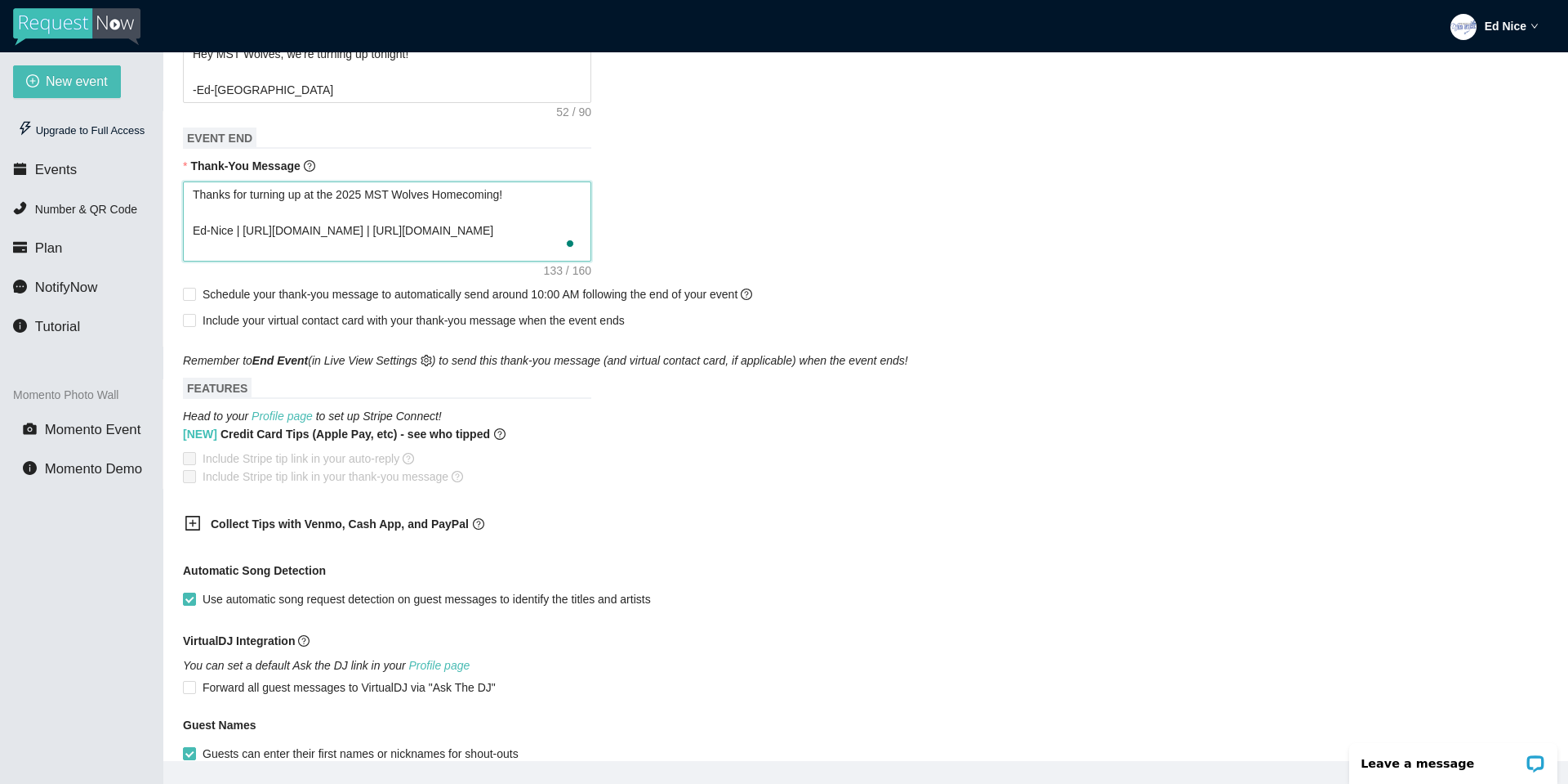
type textarea "Thanks for turning up at the 2025 MST Wolves Homecoming! Ed-Nice | https://www.…"
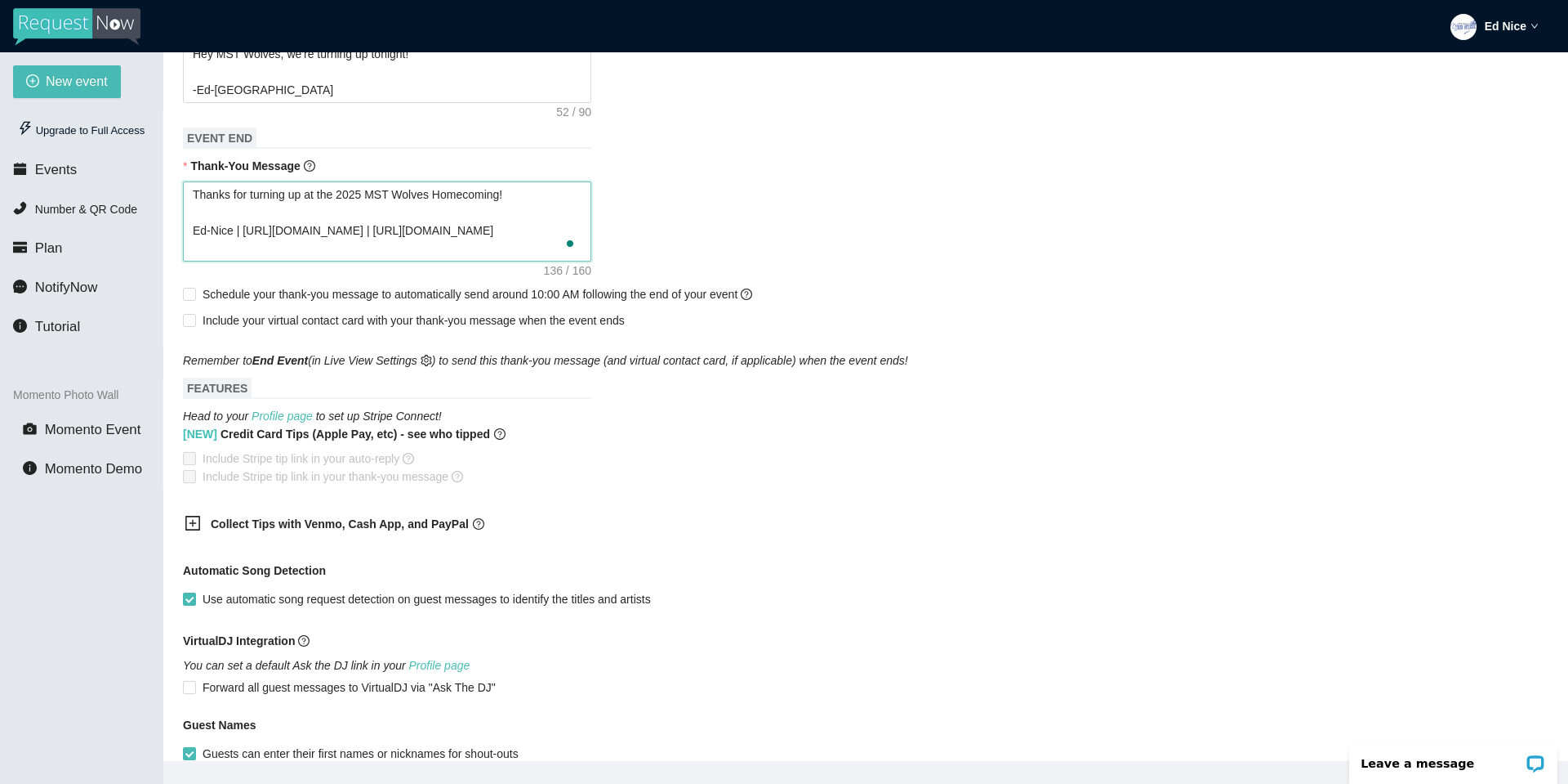
type textarea "Thanks for turning up at the 2025 MST Wolves Homecoming! Ed-Nice | https://www.…"
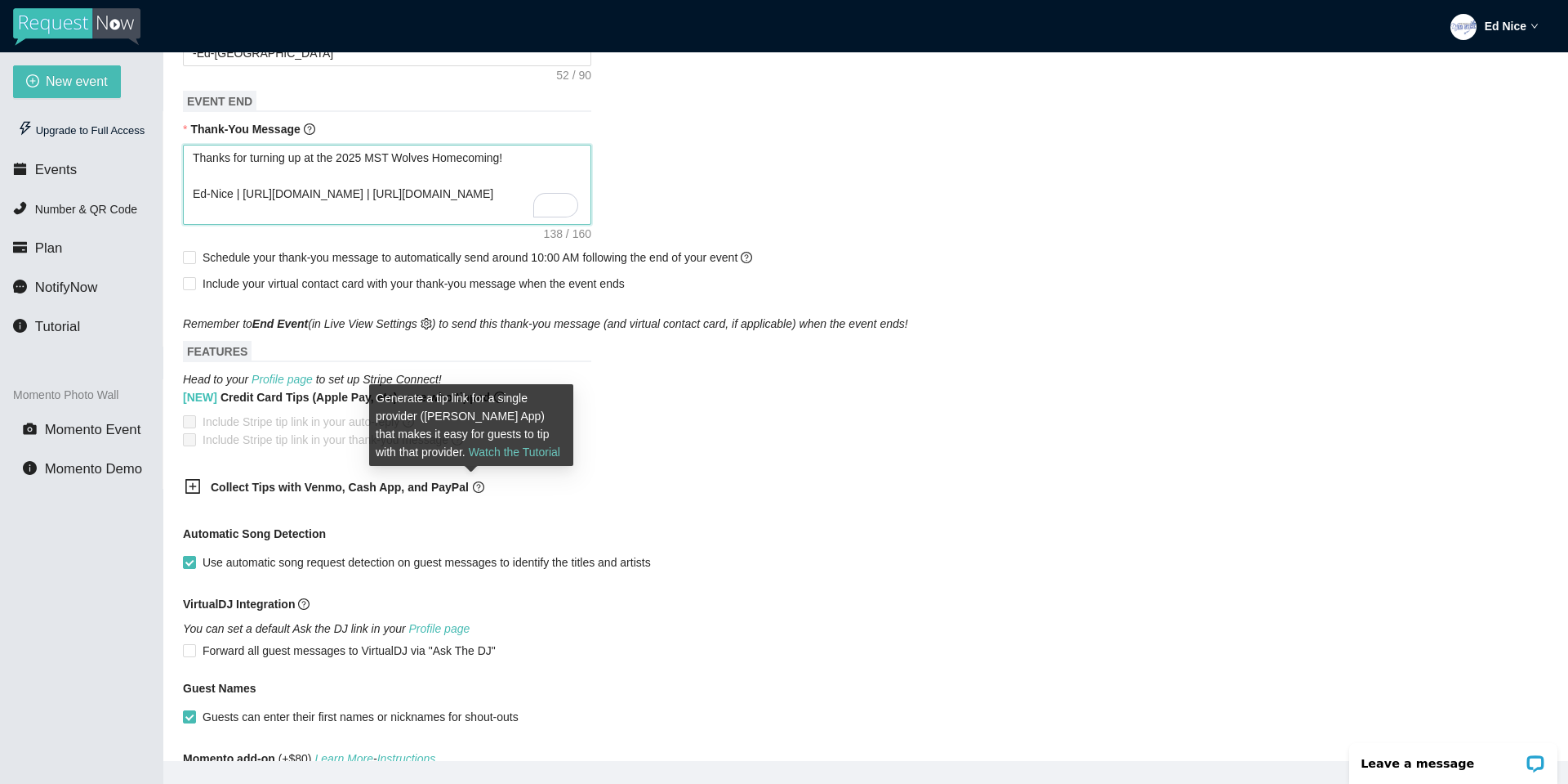
type textarea "Thanks for turning up at the 2025 MST Wolves Homecoming! Ed-Nice | https://www.…"
click at [469, 449] on link "Watch the Tutorial" at bounding box center [515, 452] width 92 height 13
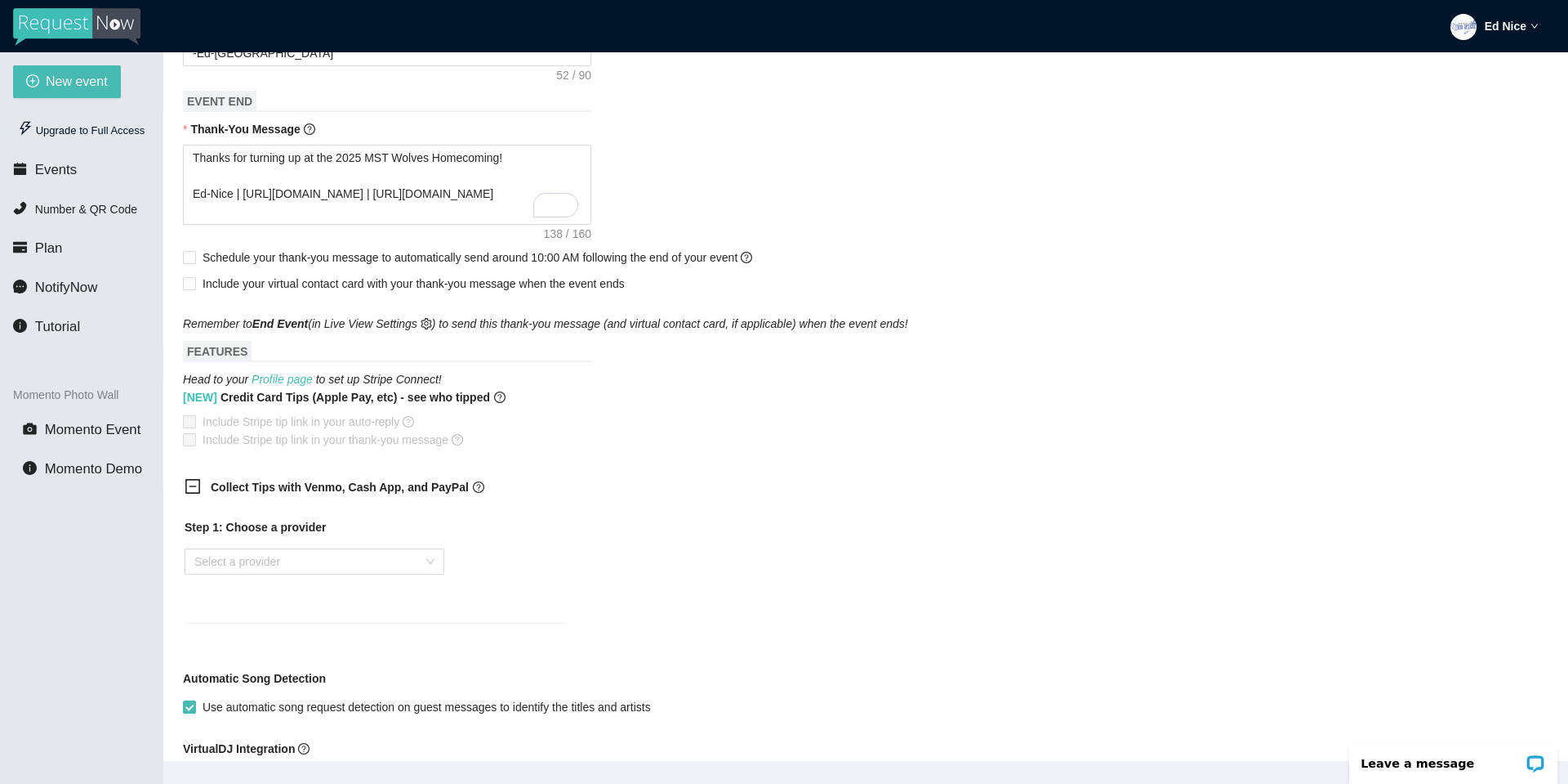
click at [195, 485] on icon "minus-square" at bounding box center [193, 486] width 17 height 17
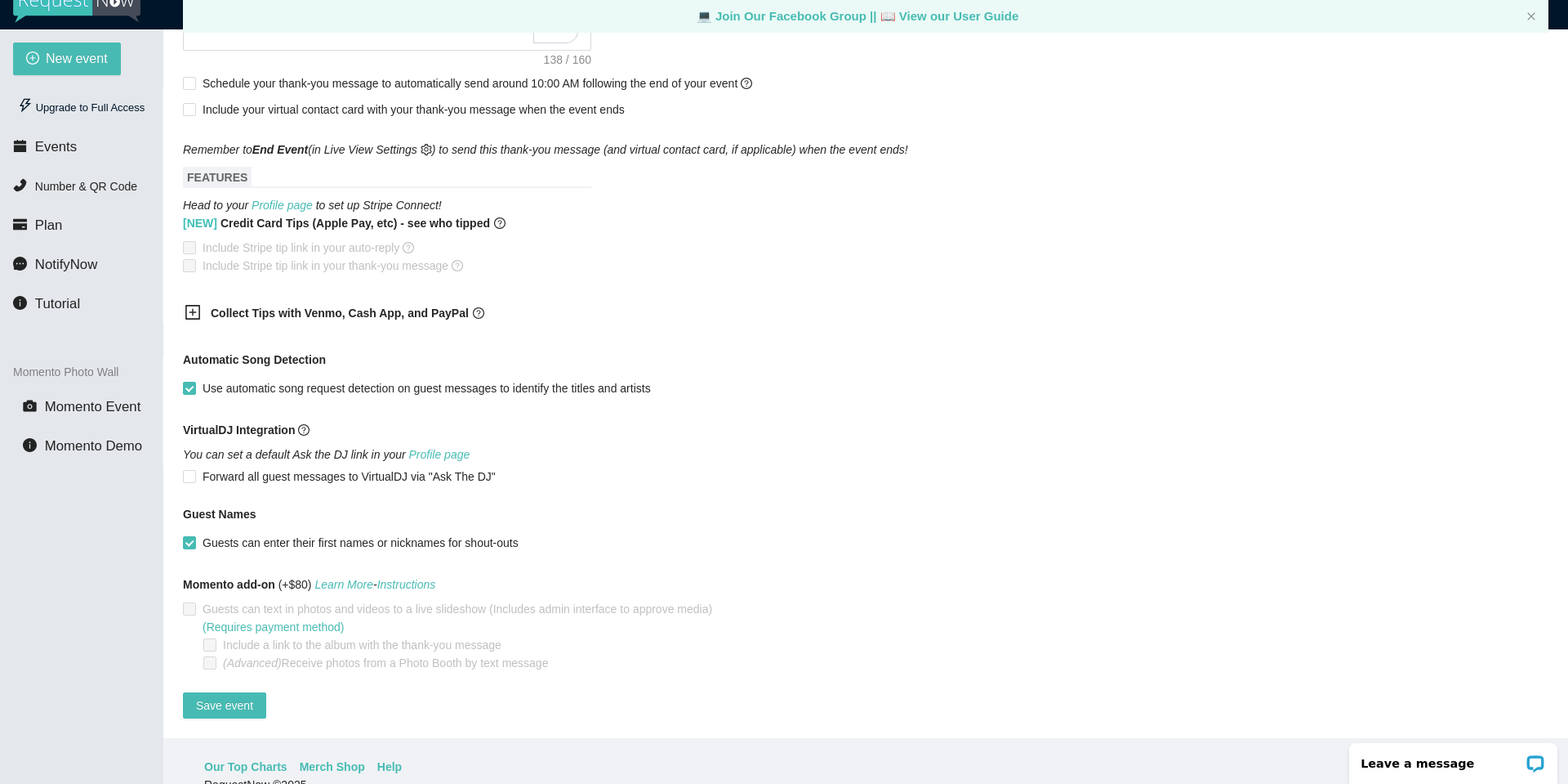
scroll to position [52, 0]
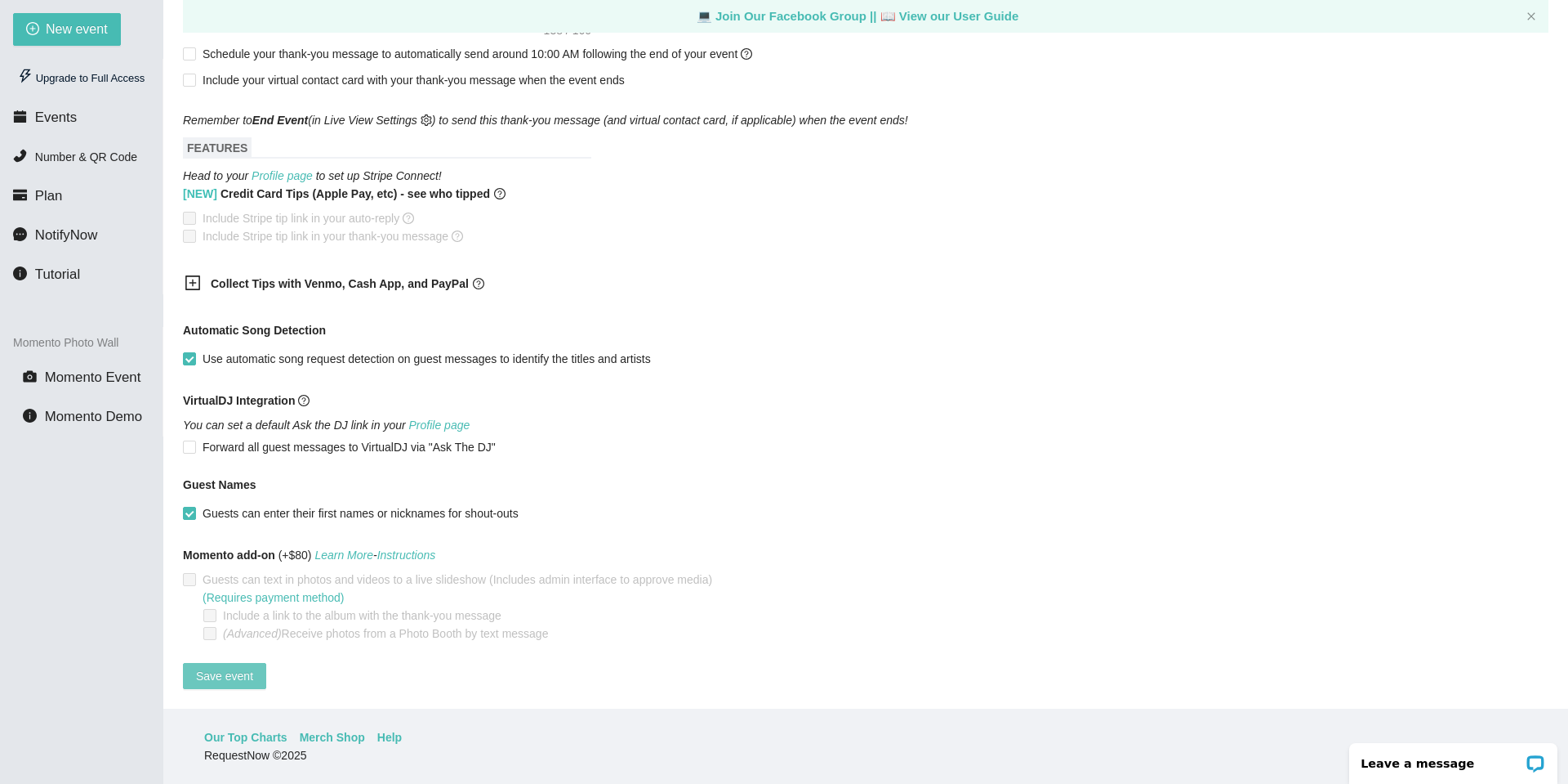
click at [225, 670] on span "Save event" at bounding box center [225, 676] width 57 height 18
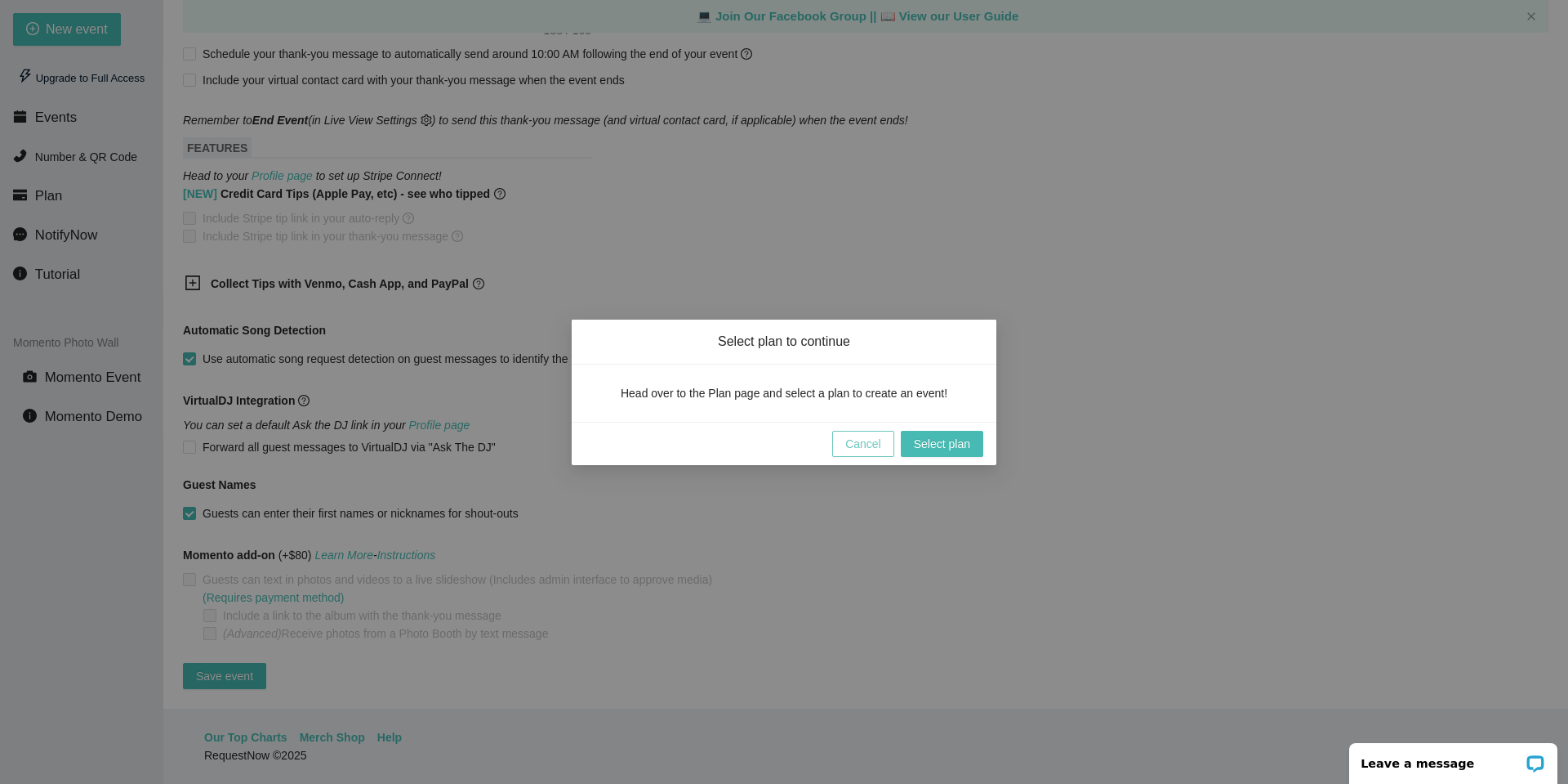
click at [883, 451] on button "Cancel" at bounding box center [863, 443] width 62 height 26
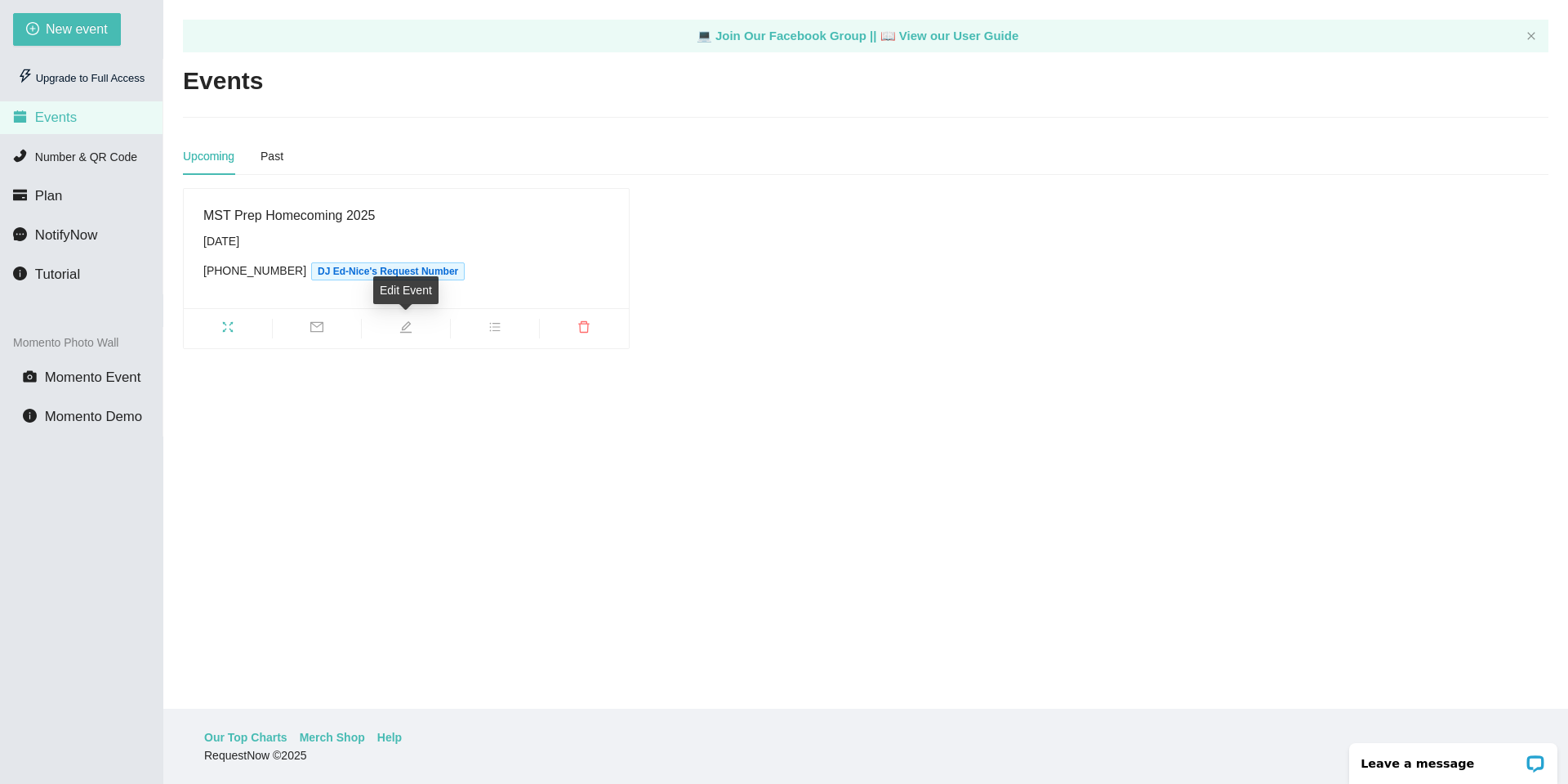
click at [408, 325] on icon "edit" at bounding box center [406, 327] width 12 height 12
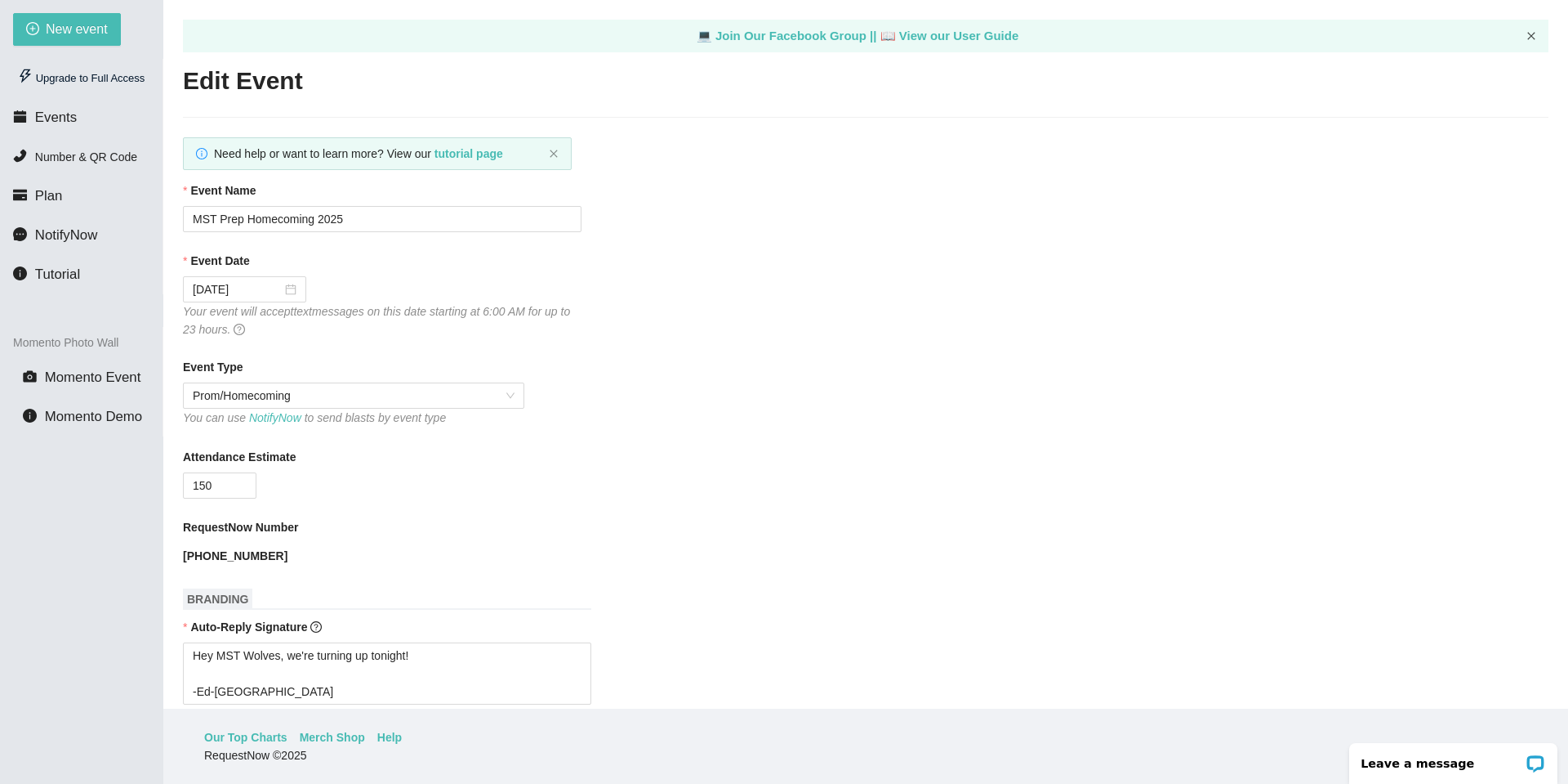
click at [1529, 32] on icon "close" at bounding box center [1531, 36] width 10 height 10
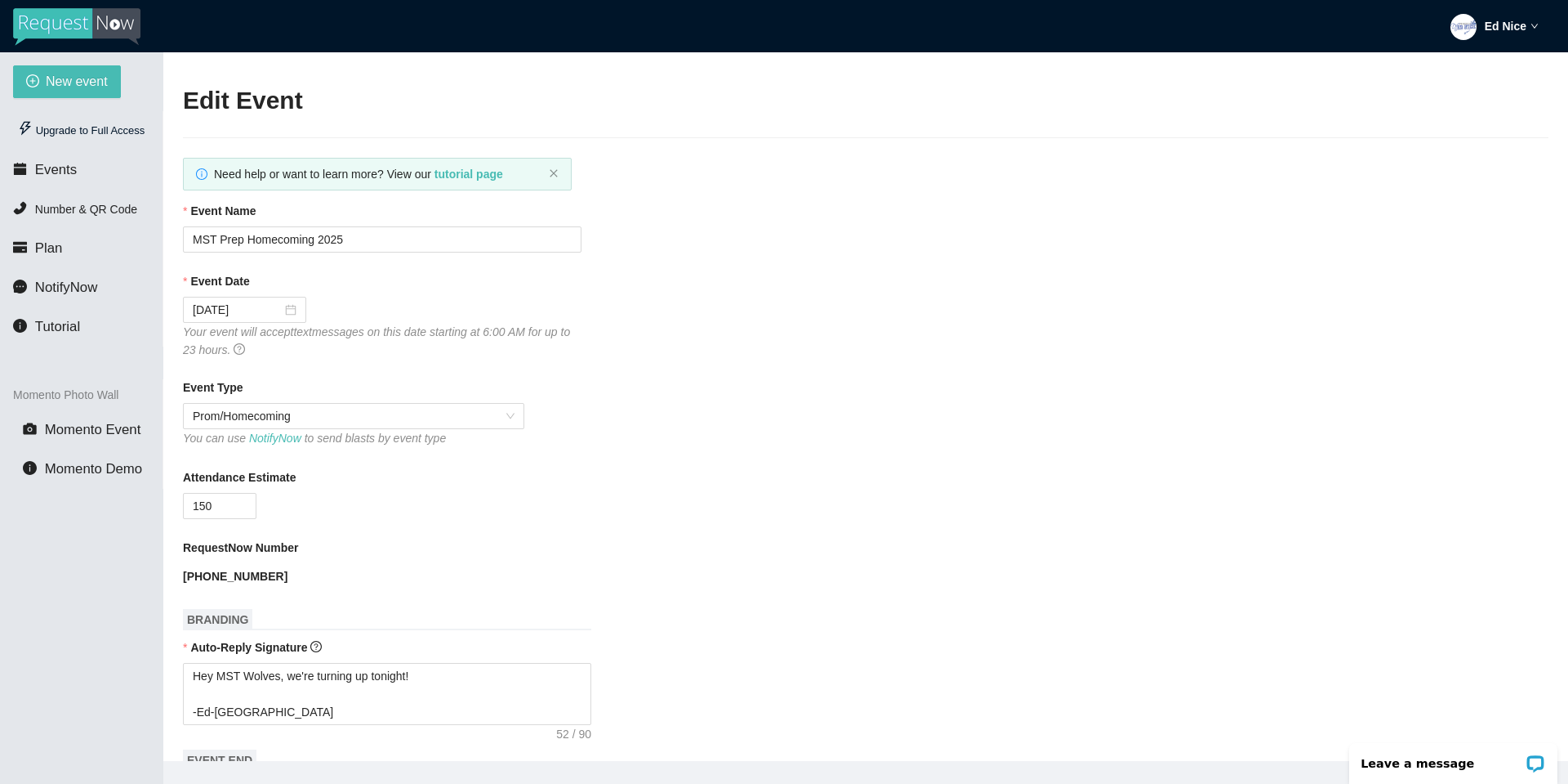
click at [1526, 27] on div "Ed Nice" at bounding box center [1495, 26] width 88 height 52
click at [1508, 69] on span "Profile" at bounding box center [1503, 72] width 39 height 16
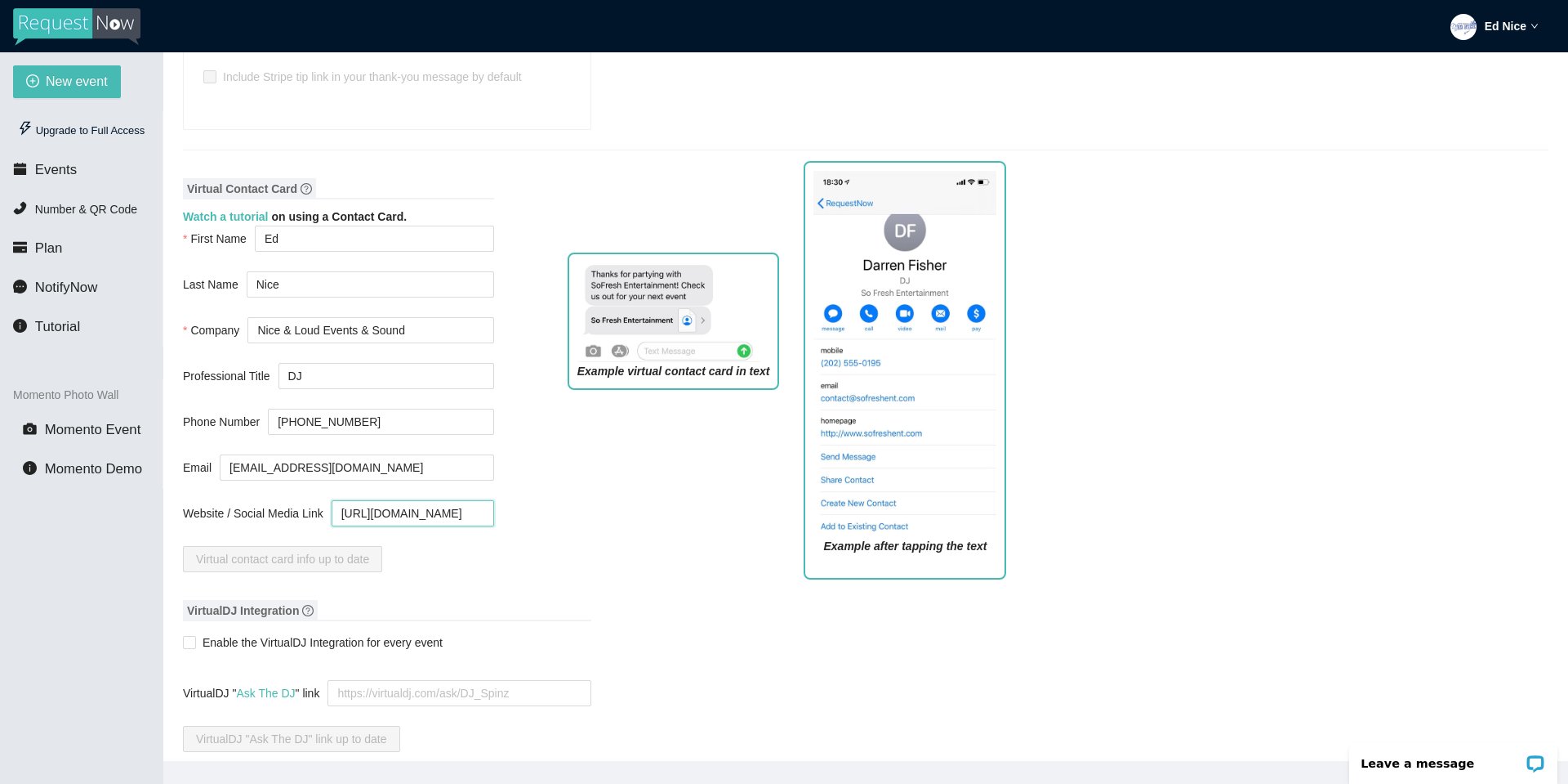
drag, startPoint x: 424, startPoint y: 485, endPoint x: 523, endPoint y: 487, distance: 99.0
click at [523, 487] on div "Virtual Contact Card Watch a tutorial on using a Contact Card. First Name Ed La…" at bounding box center [866, 380] width 1366 height 422
click at [525, 483] on div "Virtual Contact Card Watch a tutorial on using a Contact Card. First Name Ed La…" at bounding box center [866, 380] width 1366 height 422
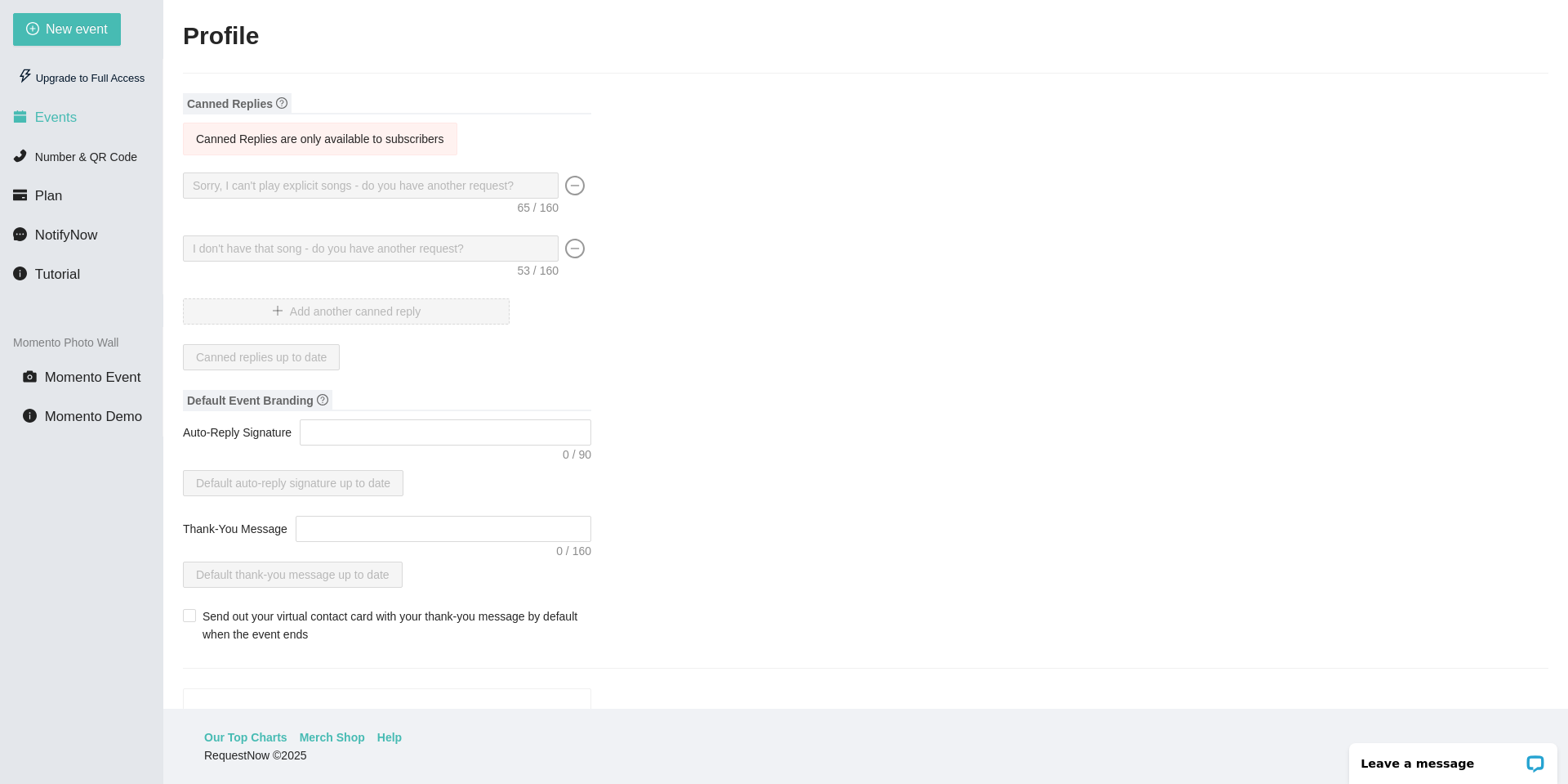
click at [57, 121] on span "Events" at bounding box center [56, 117] width 42 height 16
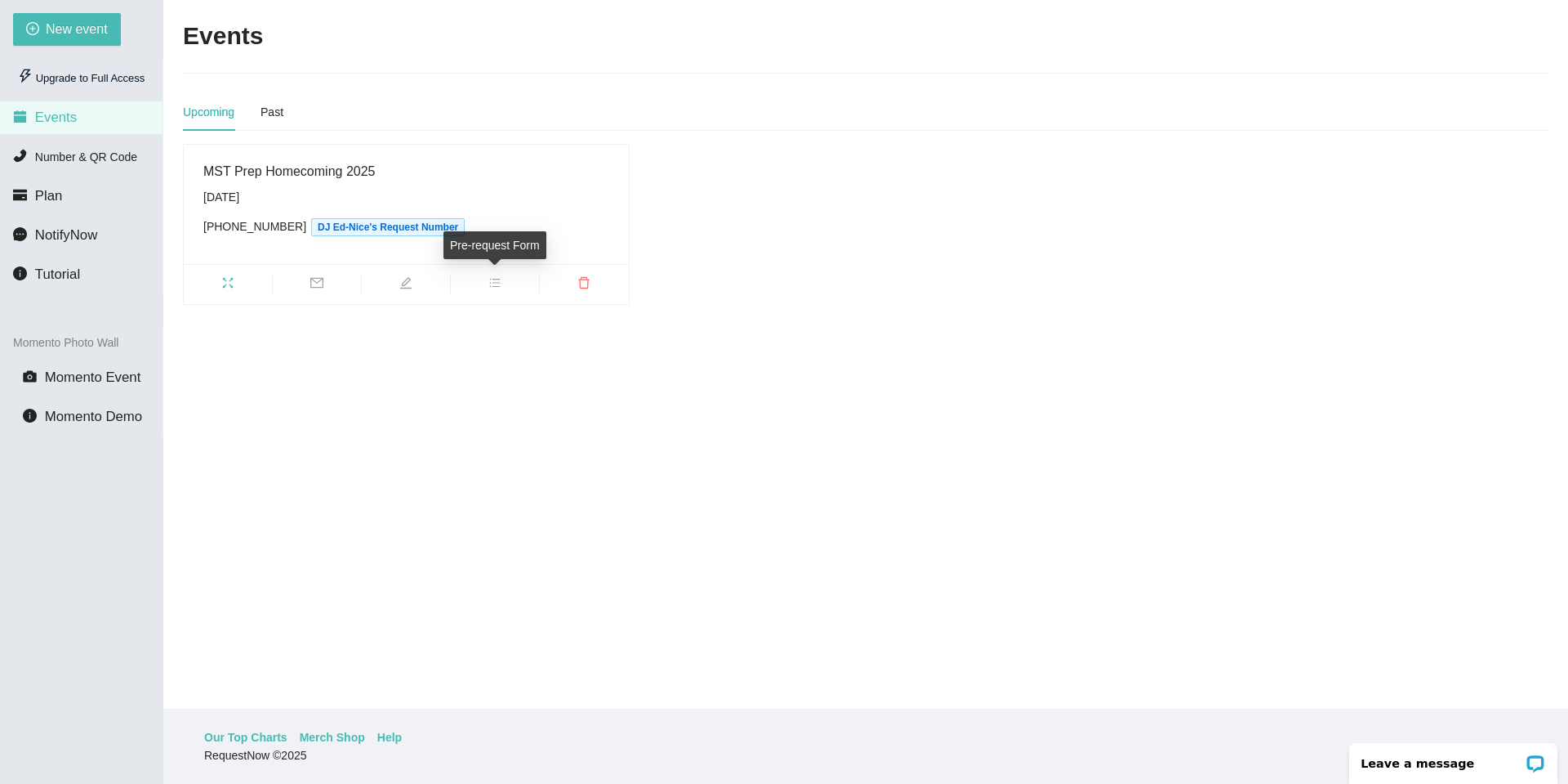
click at [494, 281] on icon "bars" at bounding box center [495, 283] width 13 height 13
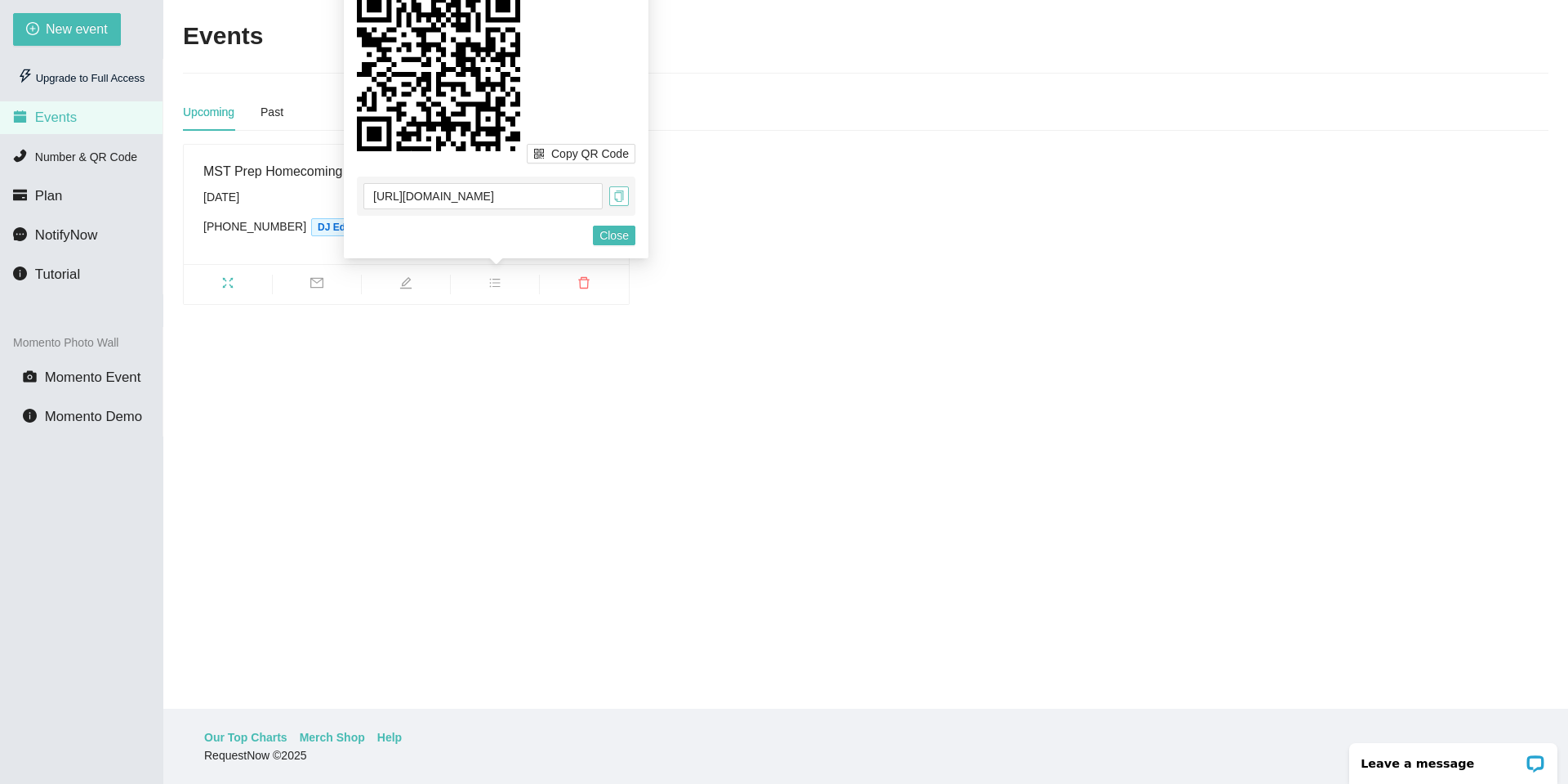
click at [619, 199] on icon "copy" at bounding box center [619, 196] width 12 height 12
click at [597, 234] on button "Close" at bounding box center [614, 236] width 42 height 20
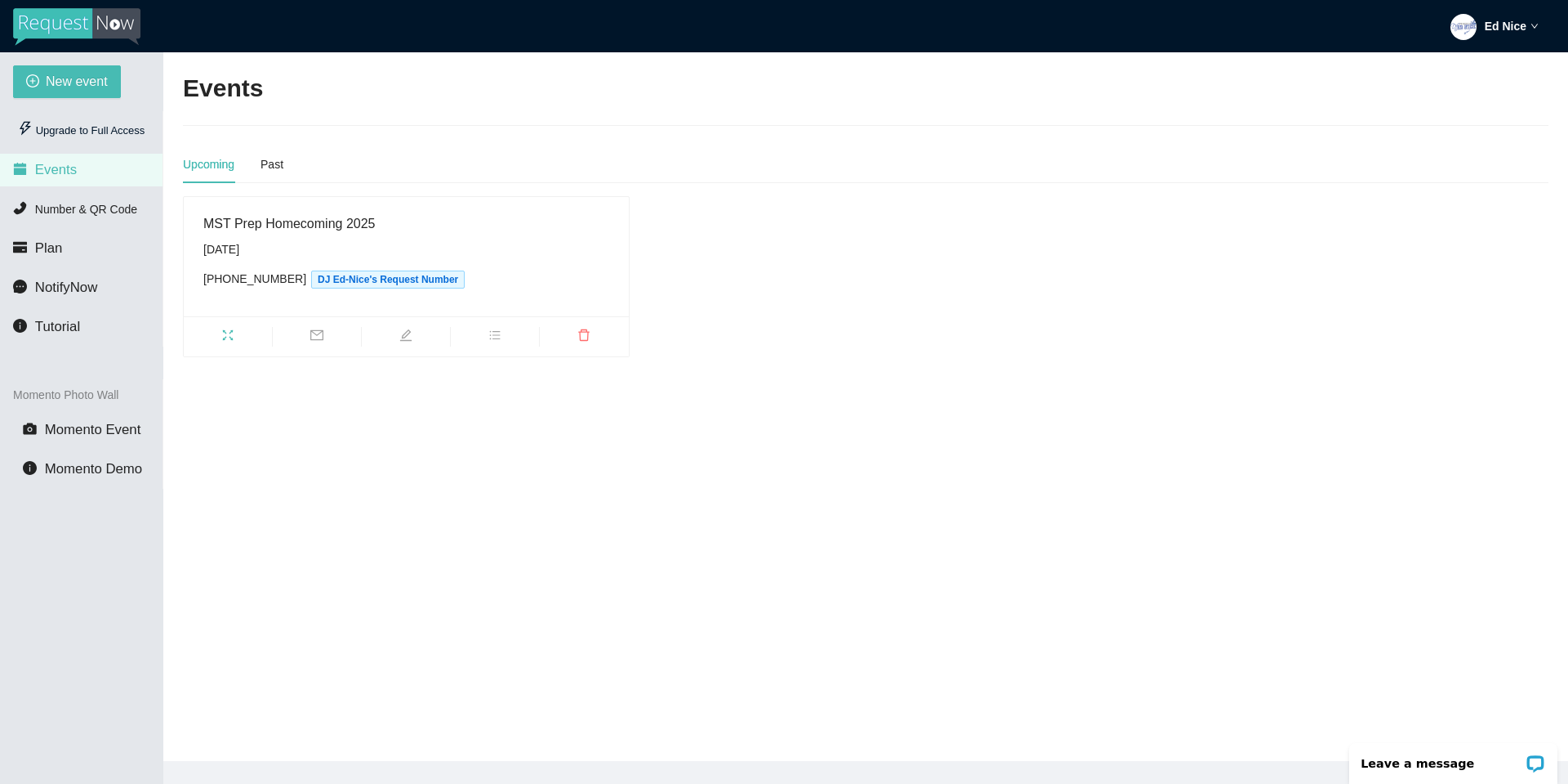
click at [238, 235] on div "MST Prep Homecoming 2025 Friday, October 17th (716) 902-6031 DJ Ed-Nice's Reque…" at bounding box center [406, 256] width 406 height 87
click at [249, 219] on div "MST Prep Homecoming 2025" at bounding box center [406, 223] width 406 height 21
click at [480, 333] on span "bars" at bounding box center [495, 338] width 88 height 18
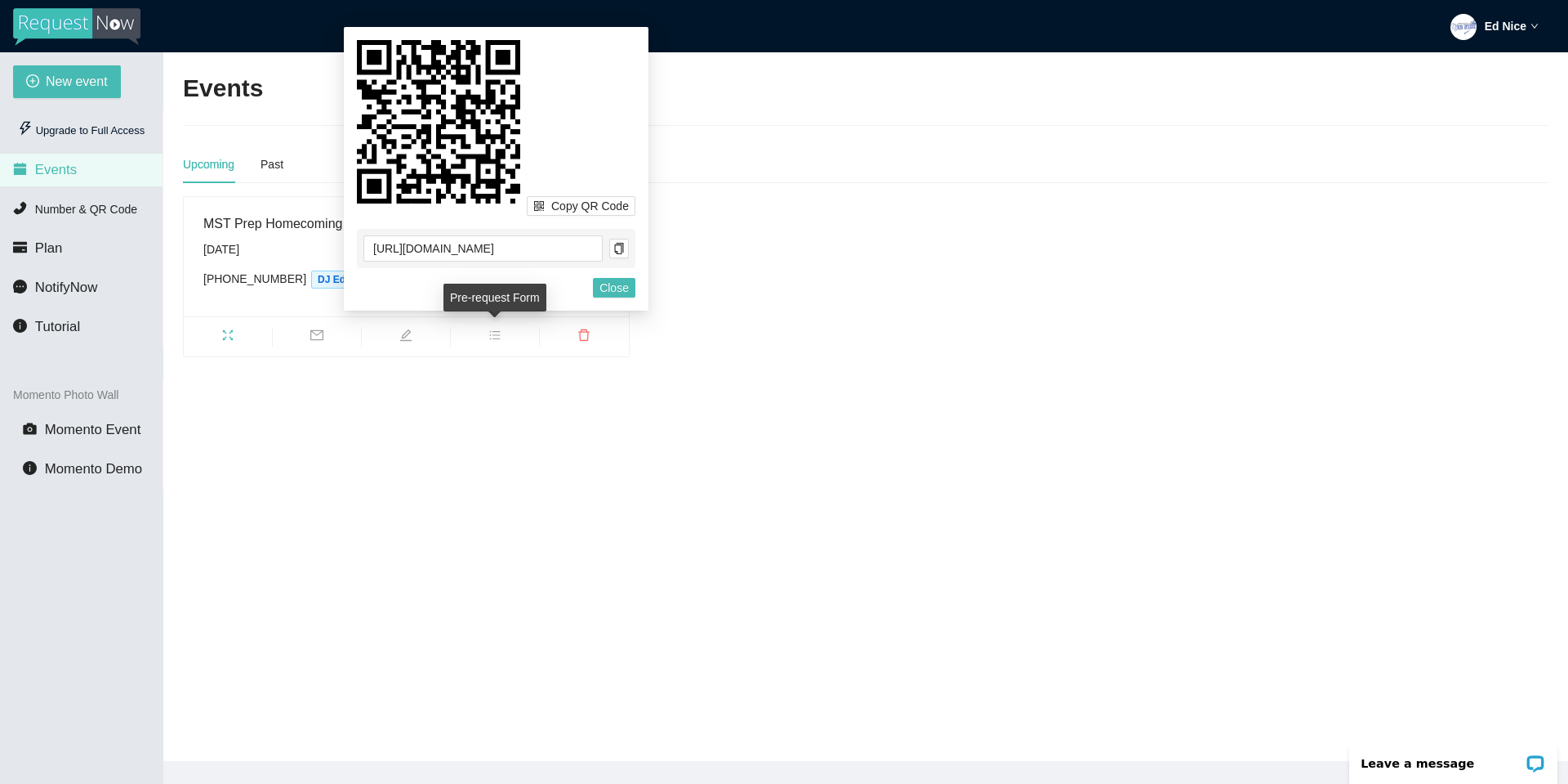
click at [507, 331] on span "bars" at bounding box center [495, 338] width 88 height 18
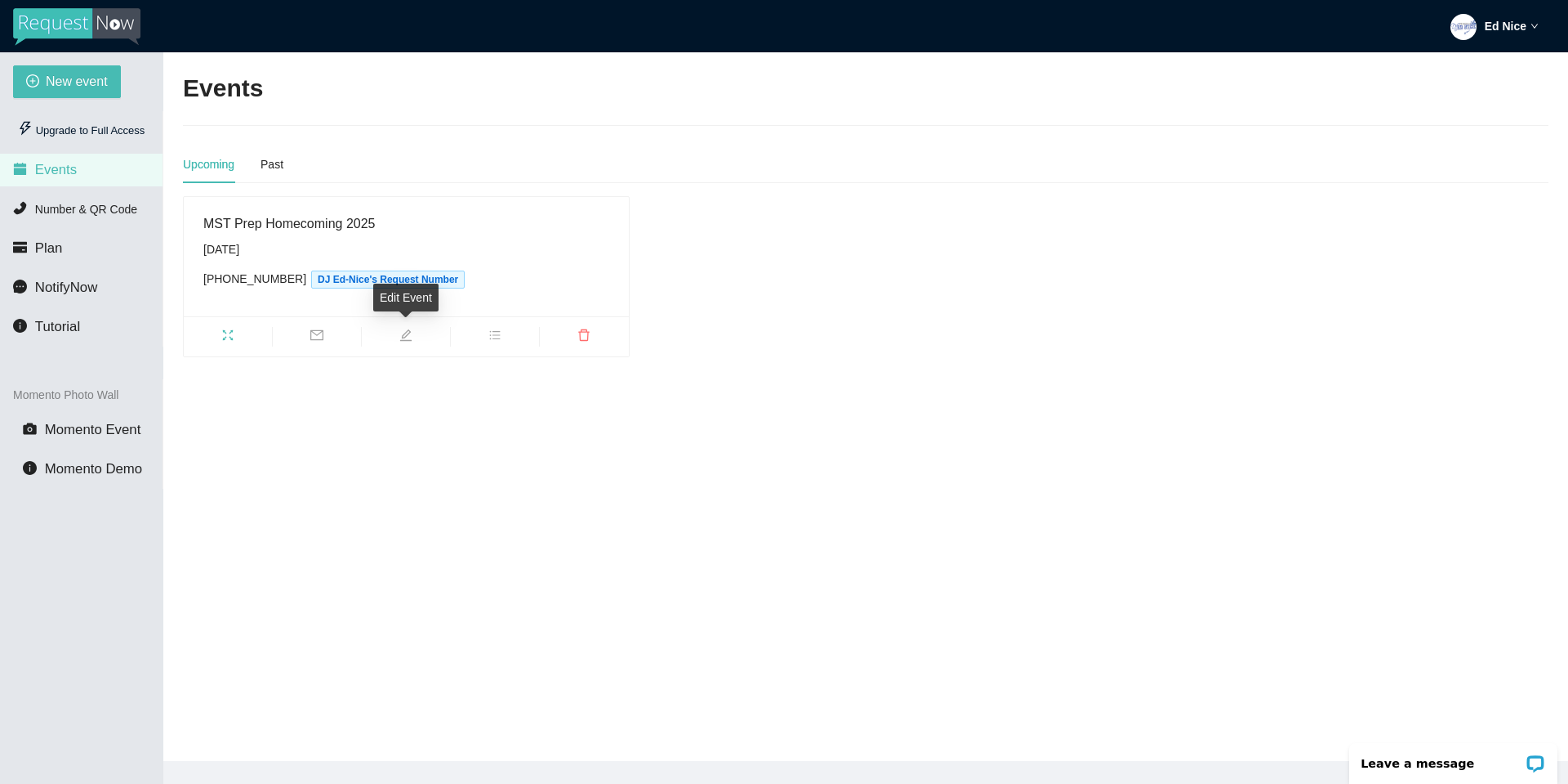
click at [408, 335] on icon "edit" at bounding box center [406, 335] width 13 height 13
type textarea "[URL][DOMAIN_NAME]"
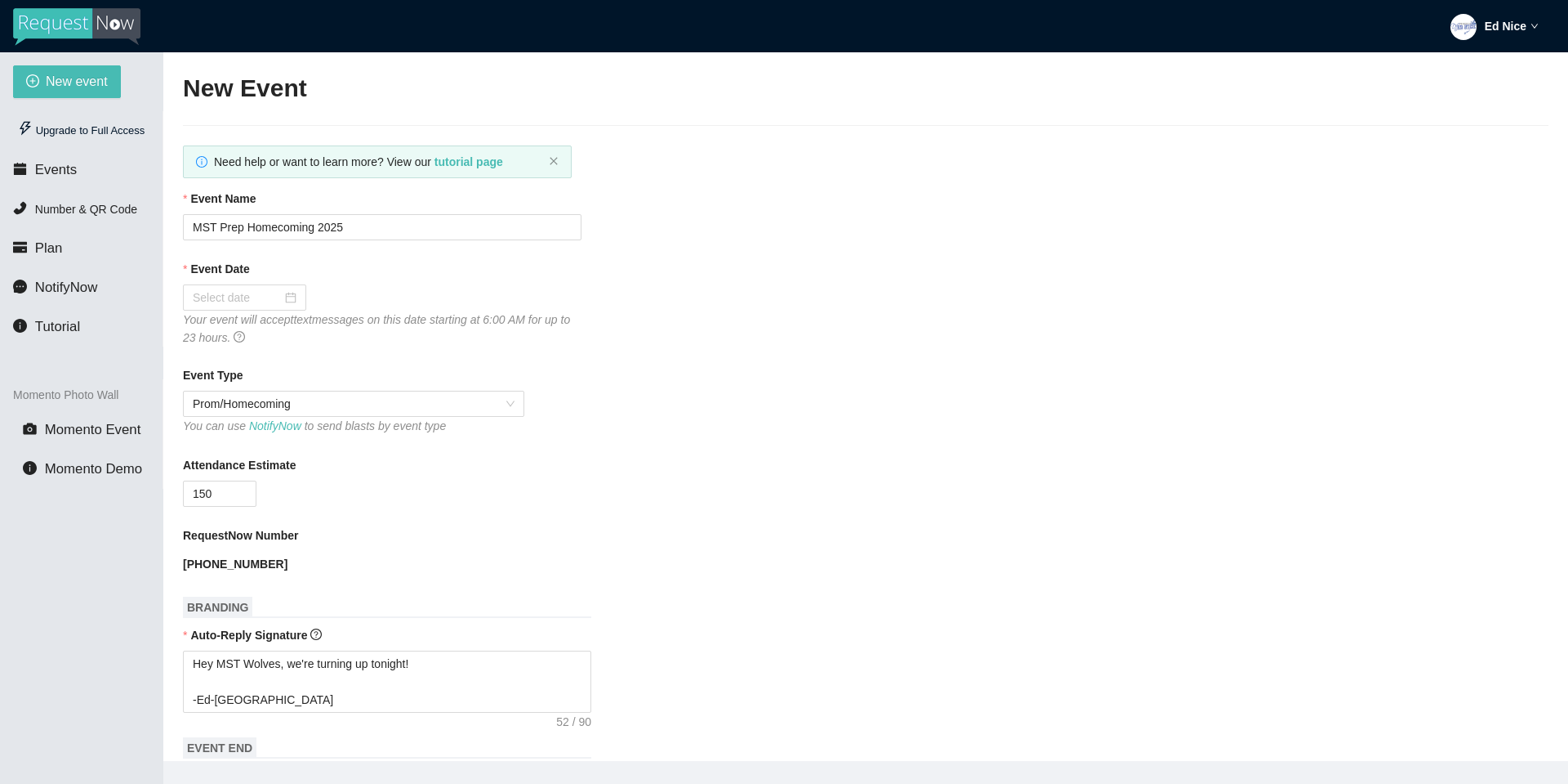
type input "10/17/2025"
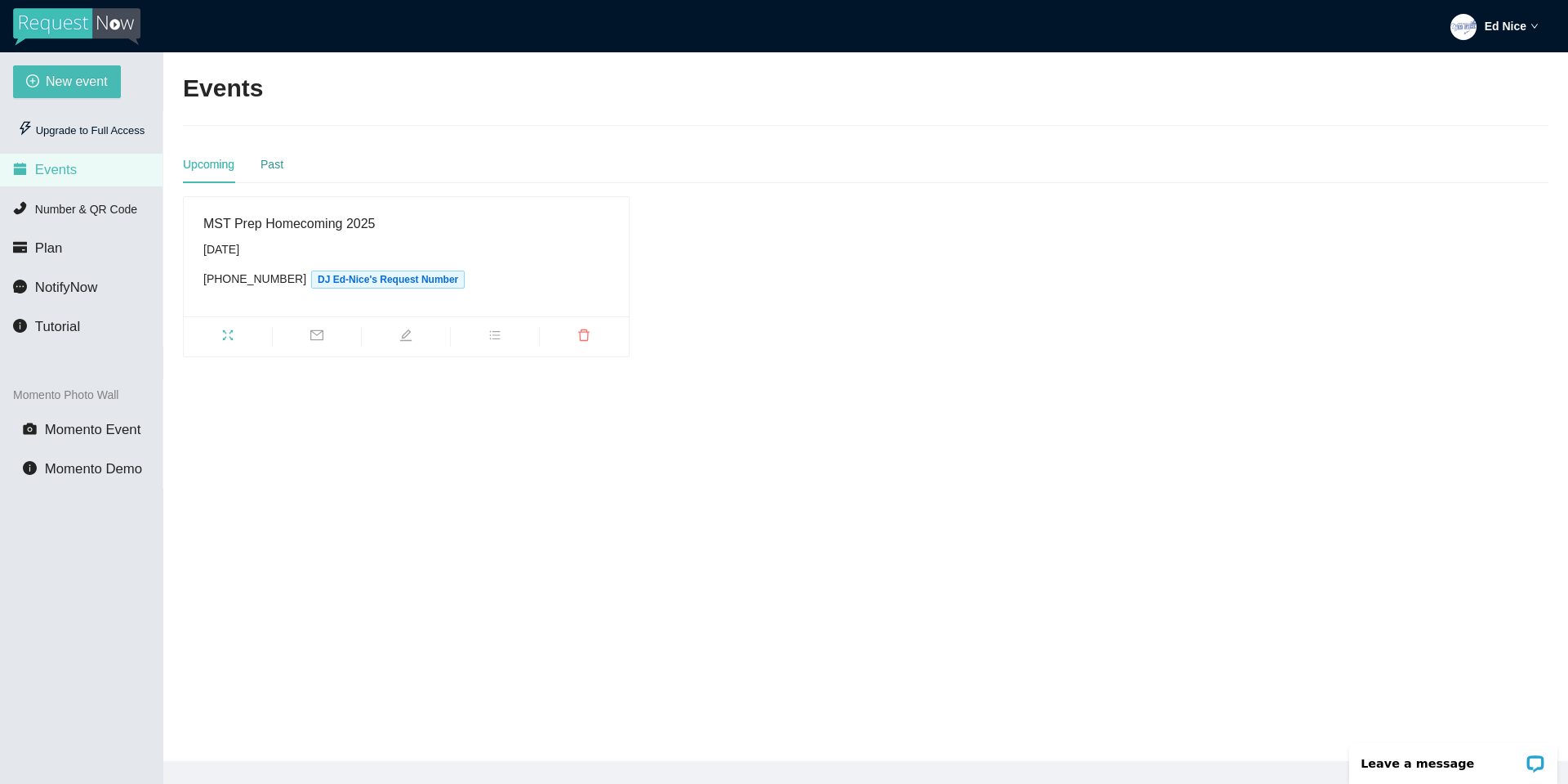
click at [272, 167] on div "Past" at bounding box center [271, 165] width 22 height 18
click at [223, 169] on div "Upcoming" at bounding box center [209, 165] width 52 height 18
click at [226, 335] on icon "fullscreen" at bounding box center [228, 335] width 13 height 13
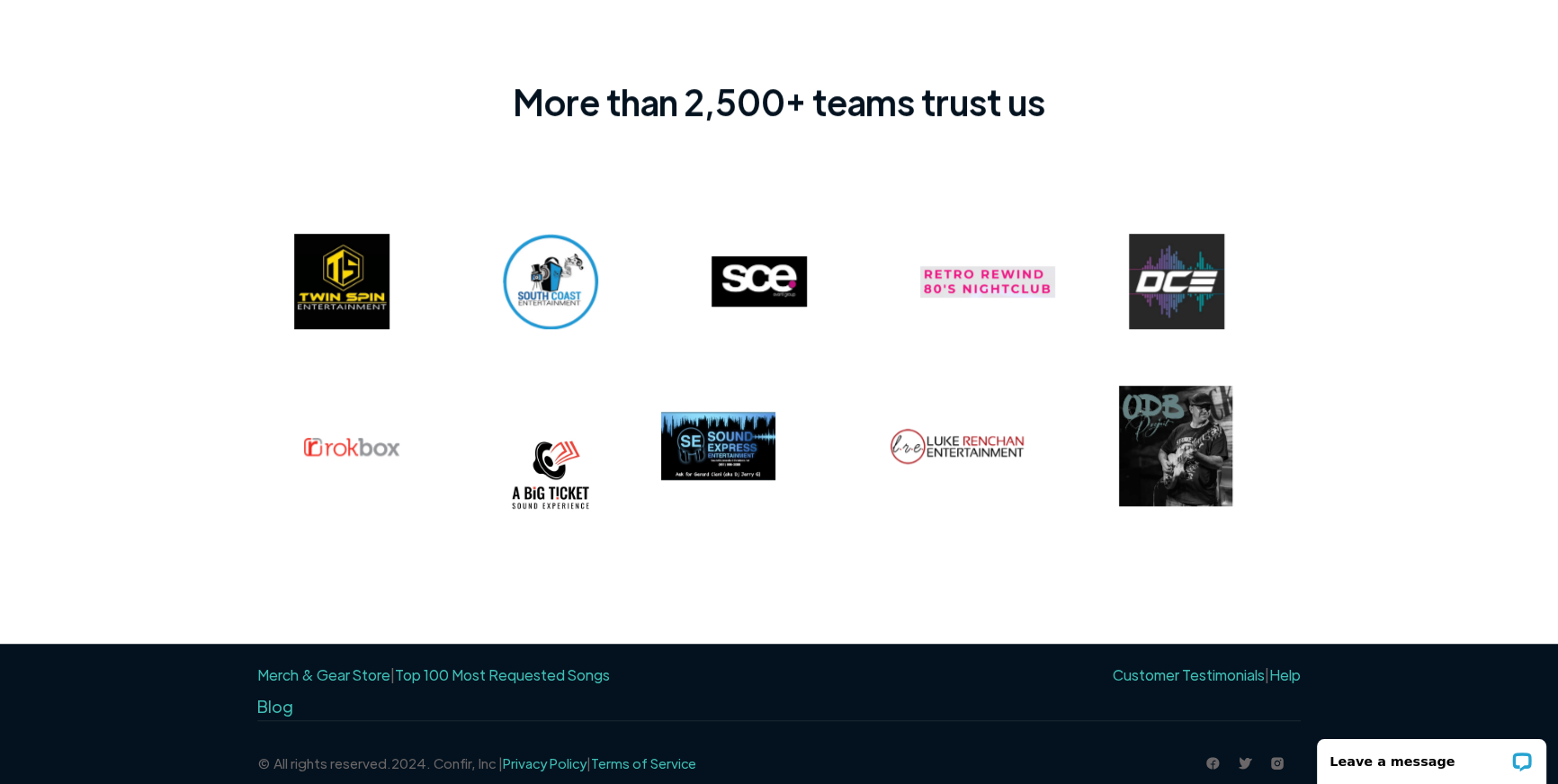
scroll to position [1405, 0]
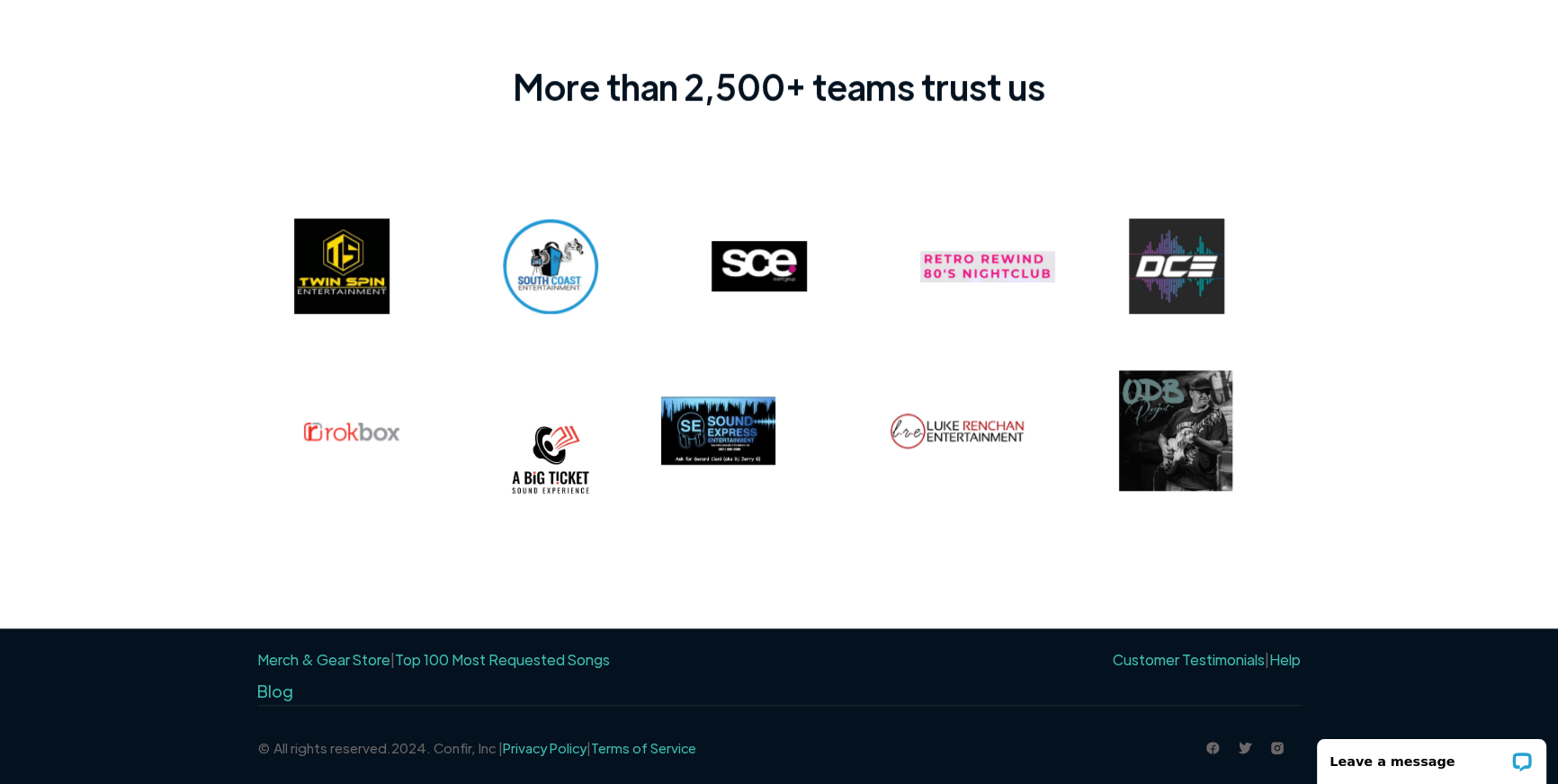
click at [1416, 197] on div "More than 2,500+ teams trust us" at bounding box center [779, 304] width 1558 height 648
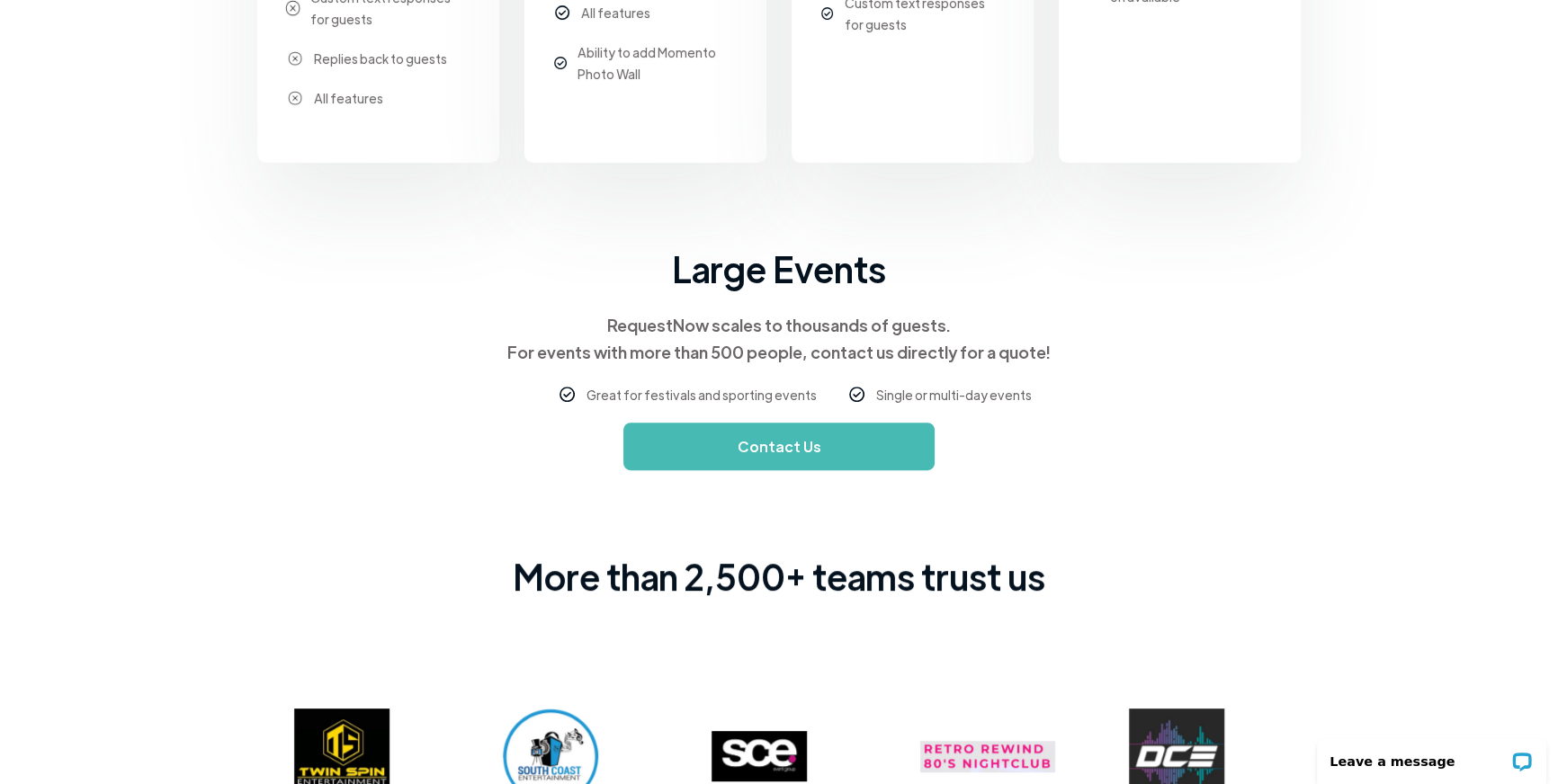
scroll to position [423, 0]
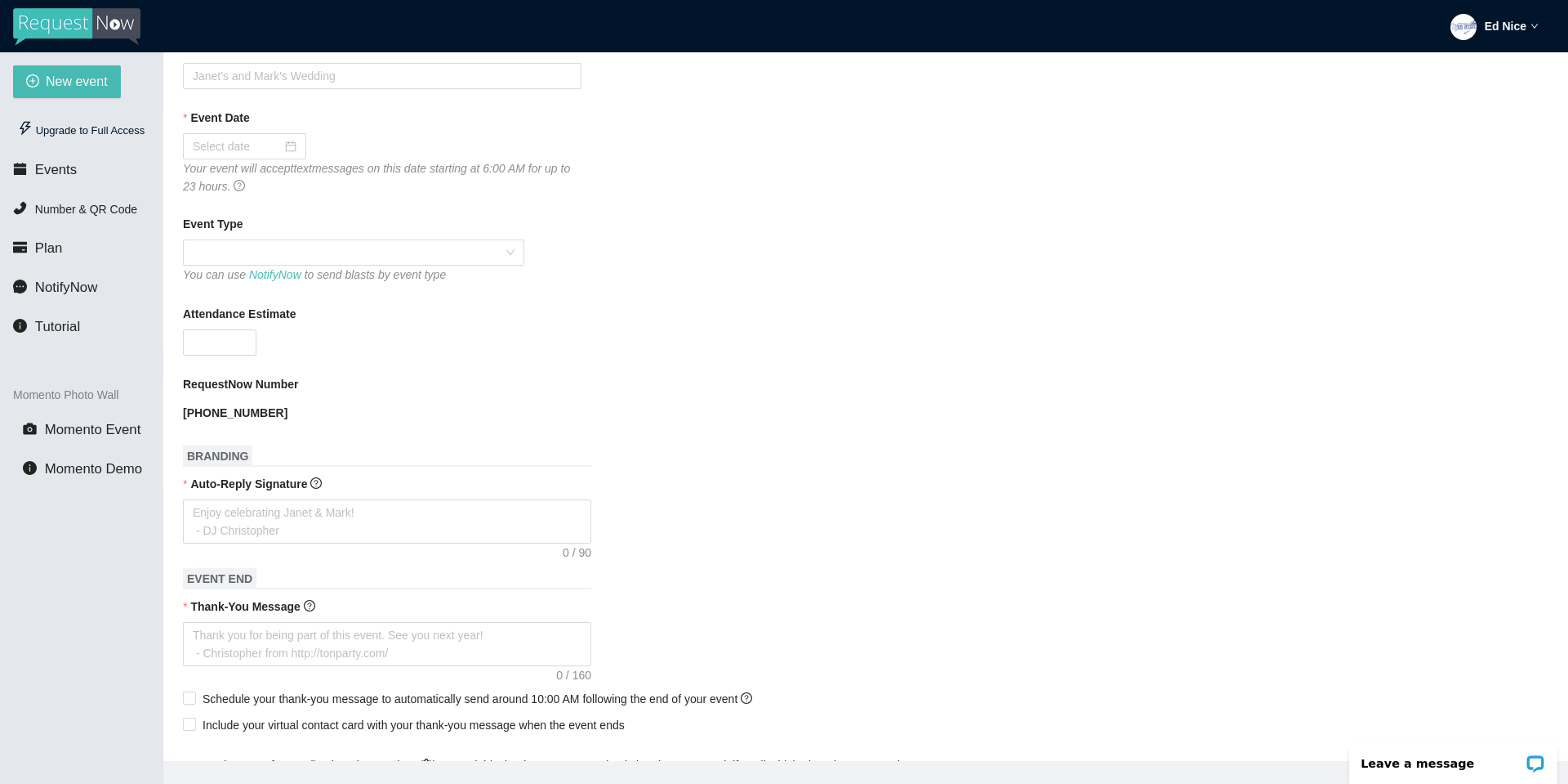
scroll to position [21, 0]
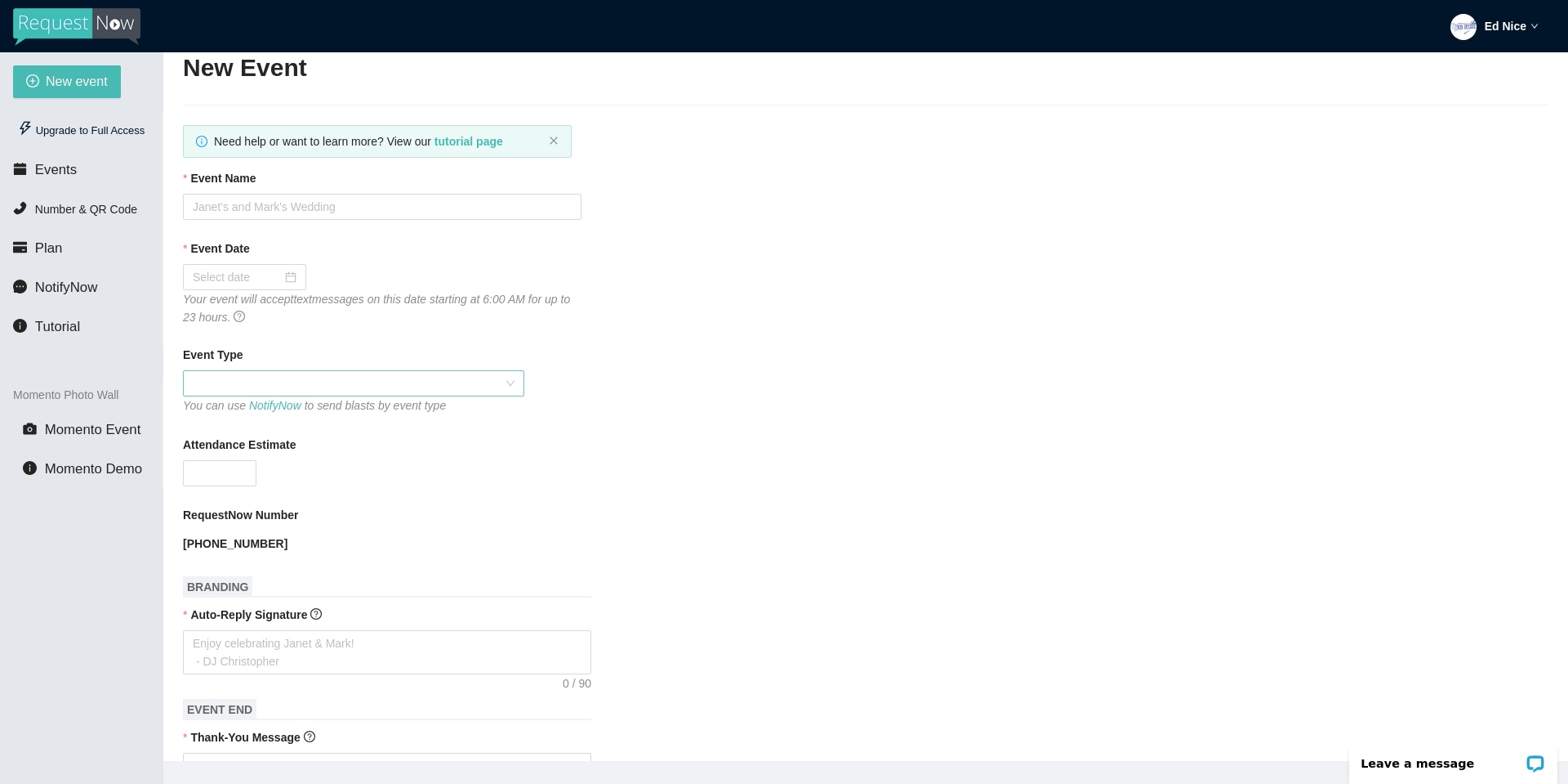
click at [511, 383] on span at bounding box center [354, 383] width 322 height 24
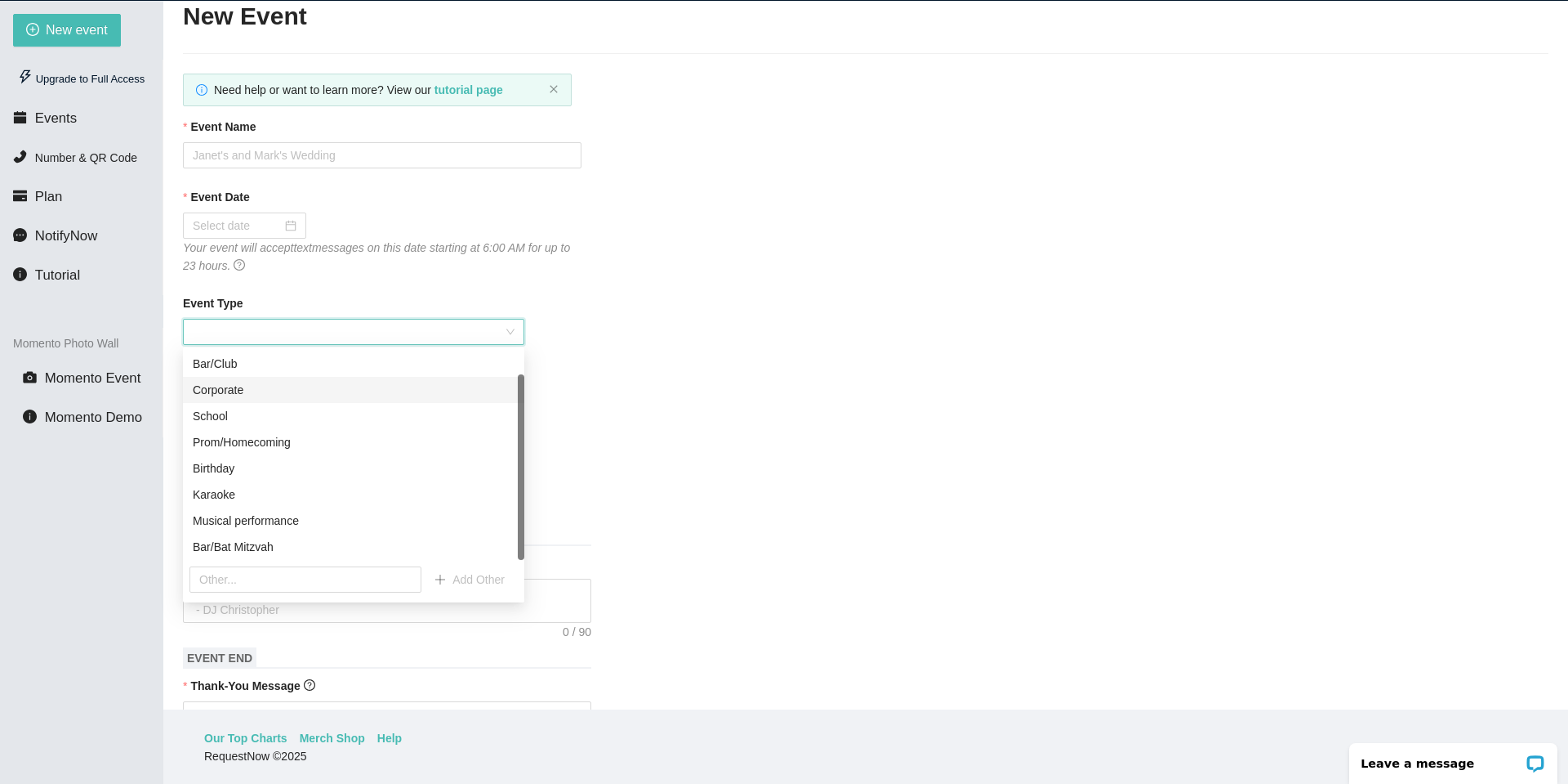
scroll to position [52, 0]
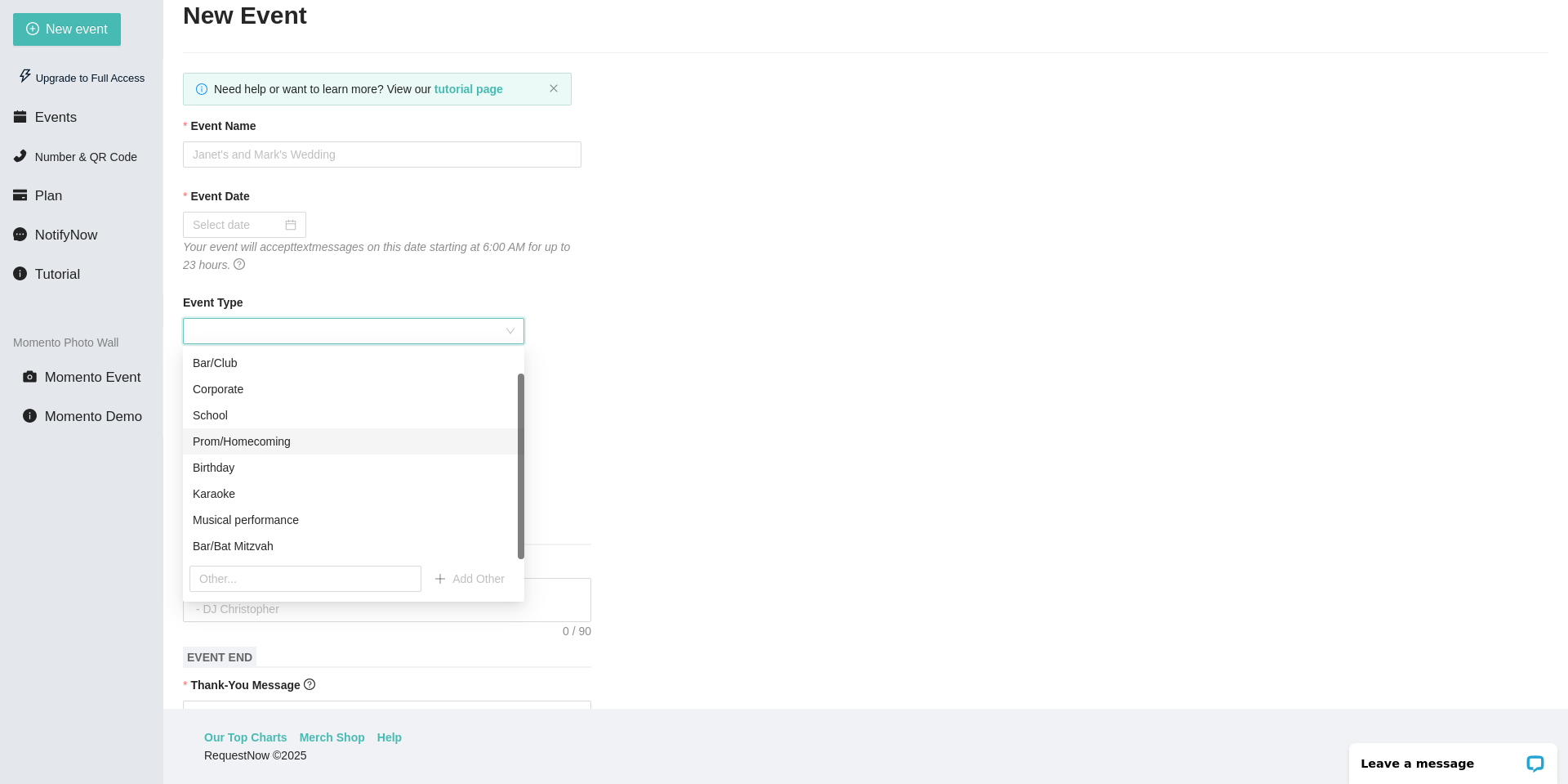
click at [221, 443] on div "Prom/Homecoming" at bounding box center [354, 441] width 322 height 18
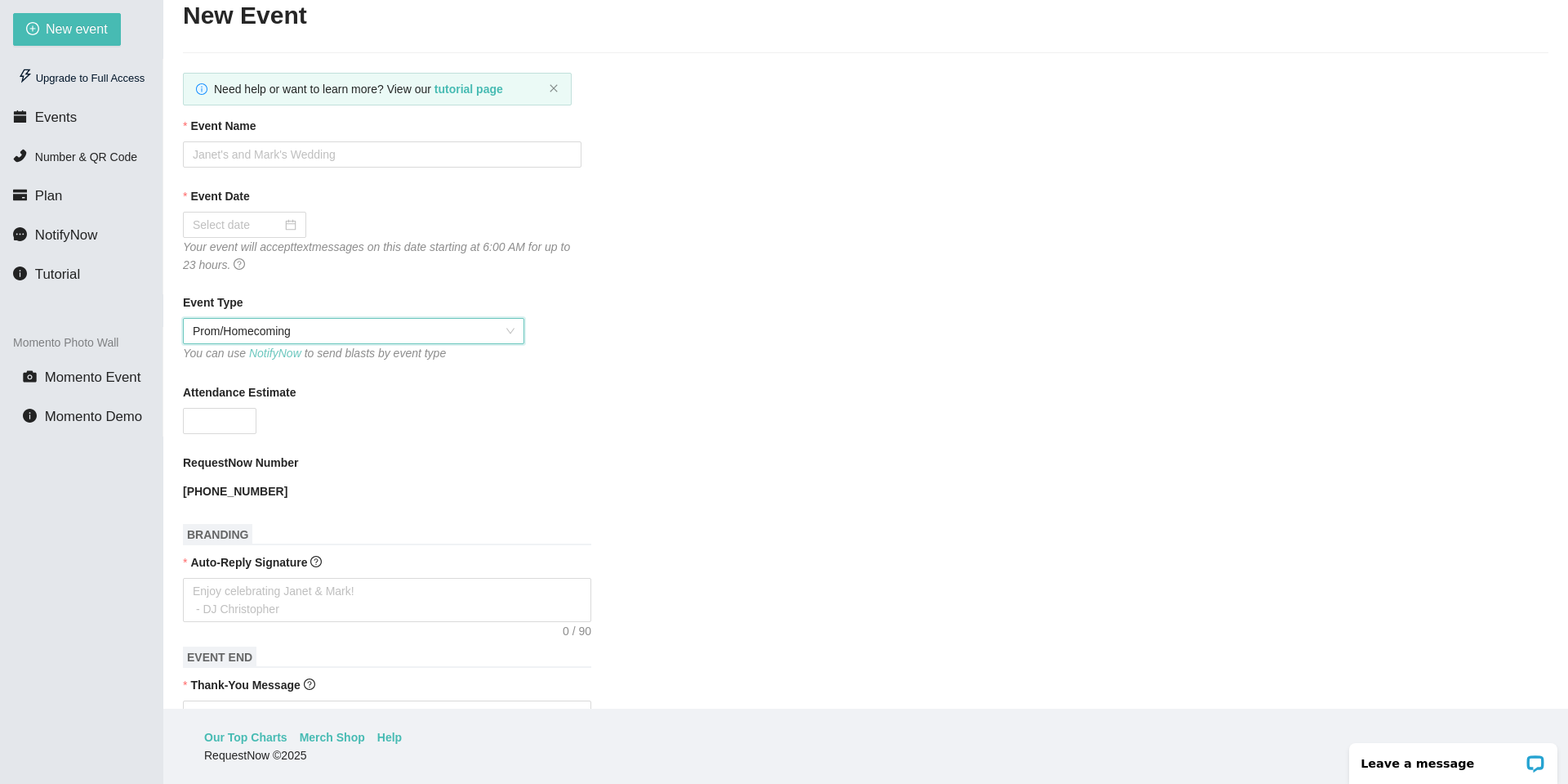
click at [269, 354] on link "NotifyNow" at bounding box center [275, 353] width 52 height 13
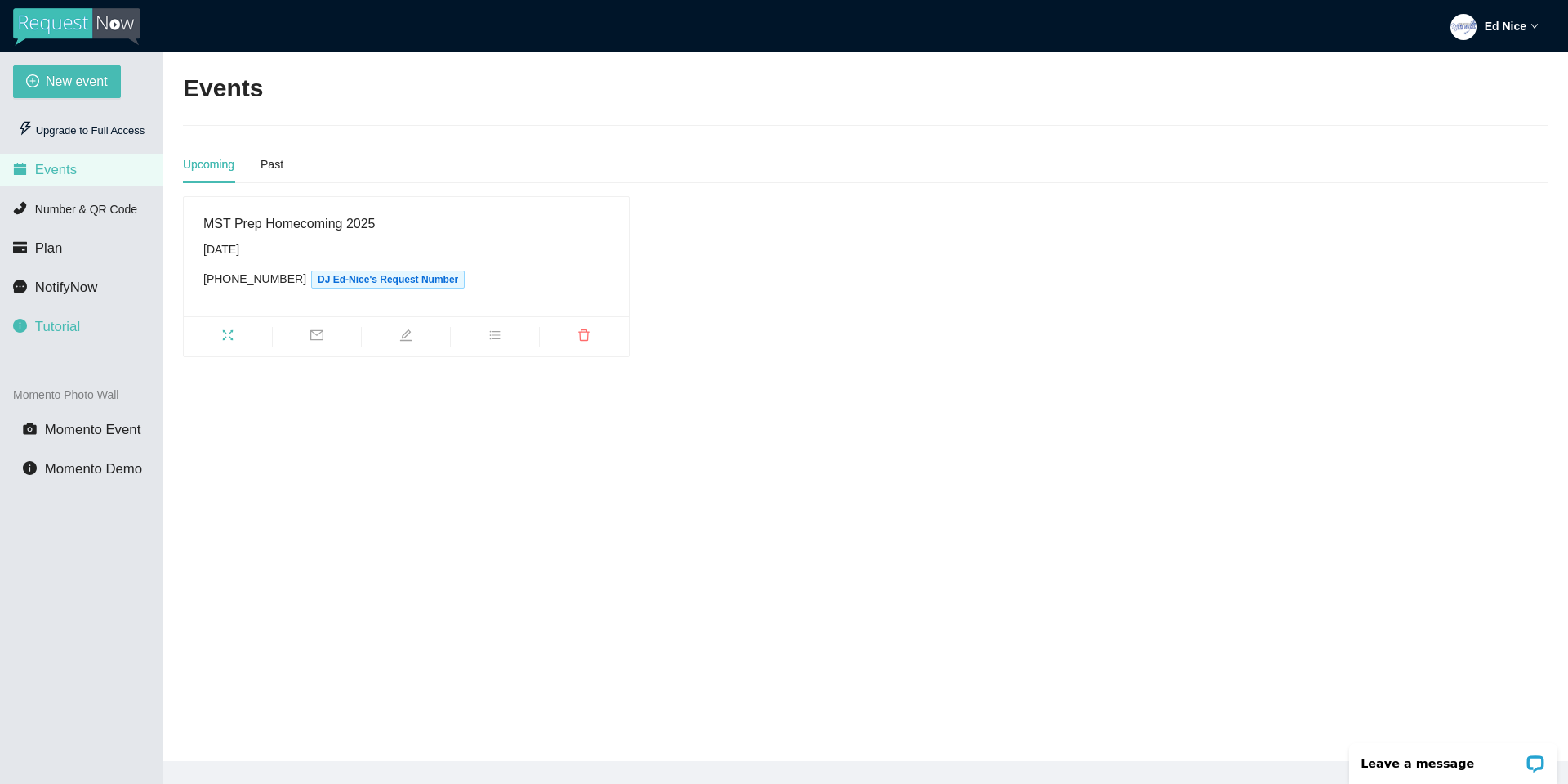
click at [70, 328] on span "Tutorial" at bounding box center [57, 326] width 45 height 16
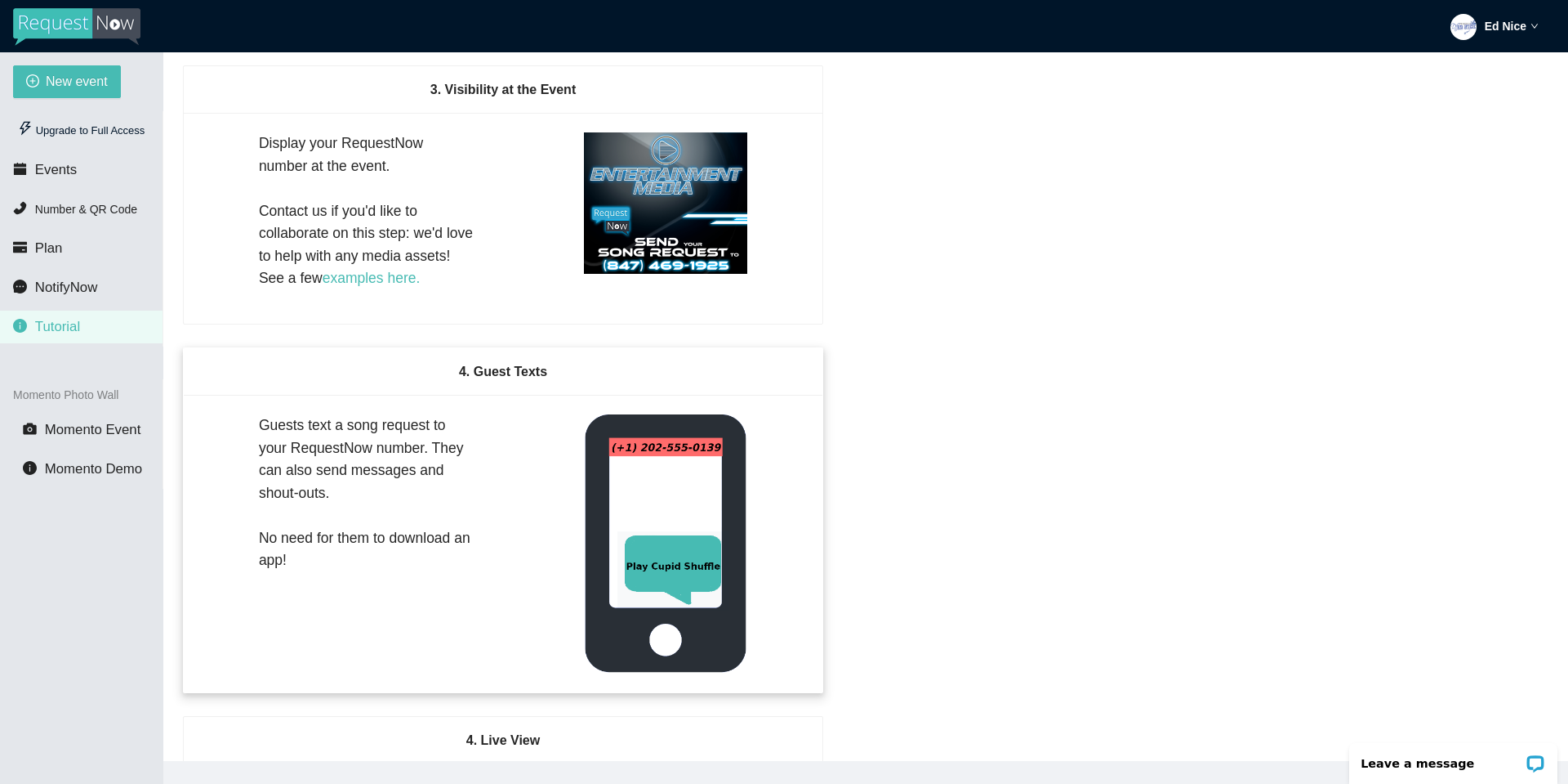
scroll to position [1144, 0]
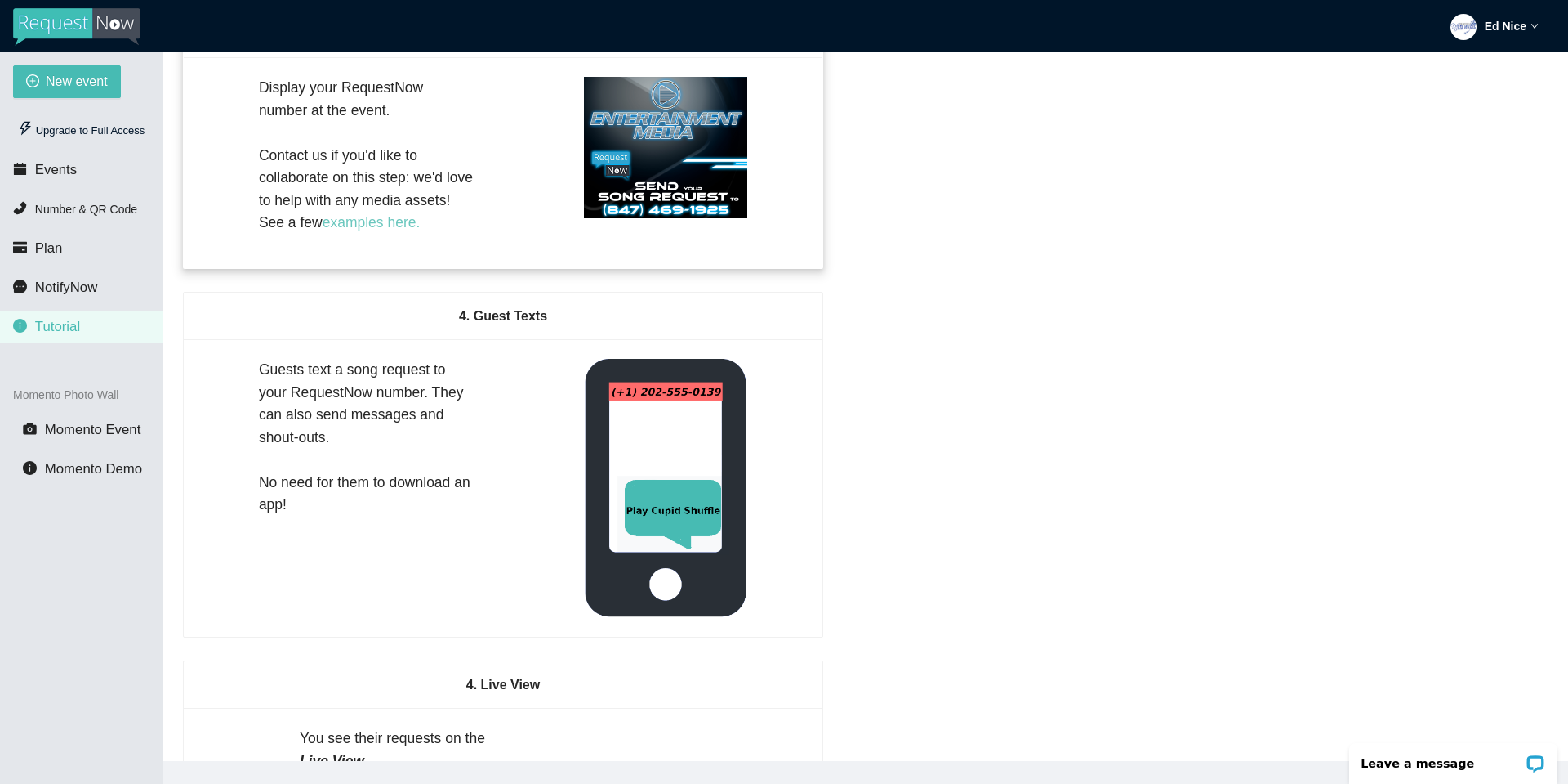
click at [386, 231] on link "examples here." at bounding box center [372, 222] width 98 height 17
